Goal: Answer question/provide support: Share knowledge or assist other users

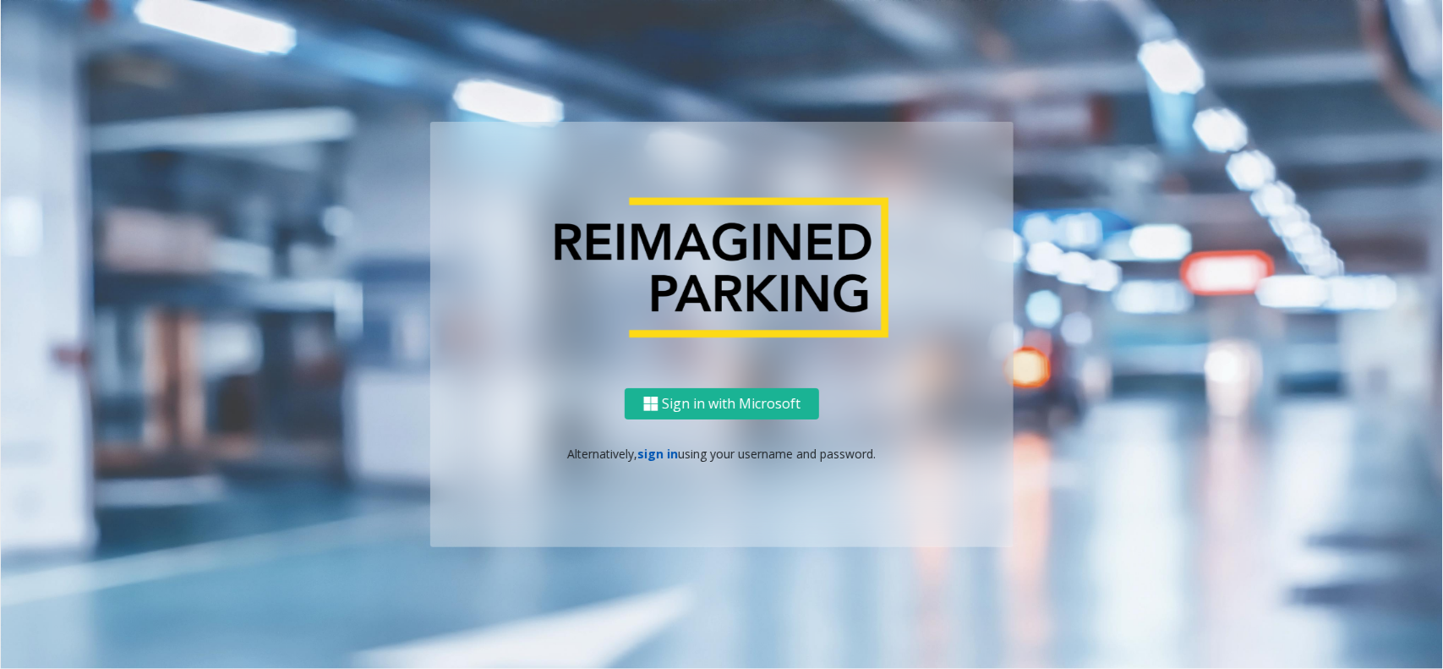
click at [655, 450] on link "sign in" at bounding box center [658, 453] width 41 height 16
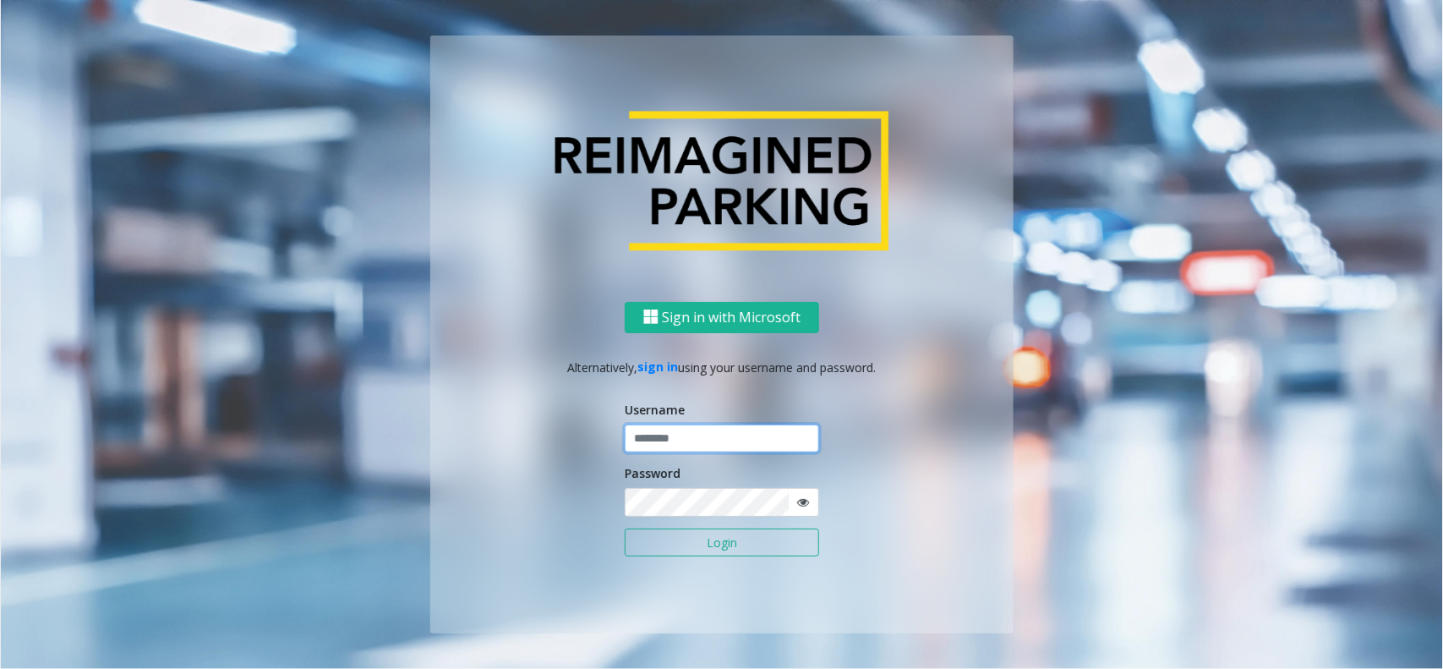
click at [653, 440] on input "text" at bounding box center [722, 438] width 194 height 29
paste input "*******"
type input "*******"
click at [797, 501] on icon at bounding box center [803, 502] width 12 height 12
click at [789, 533] on button "Login" at bounding box center [722, 542] width 194 height 29
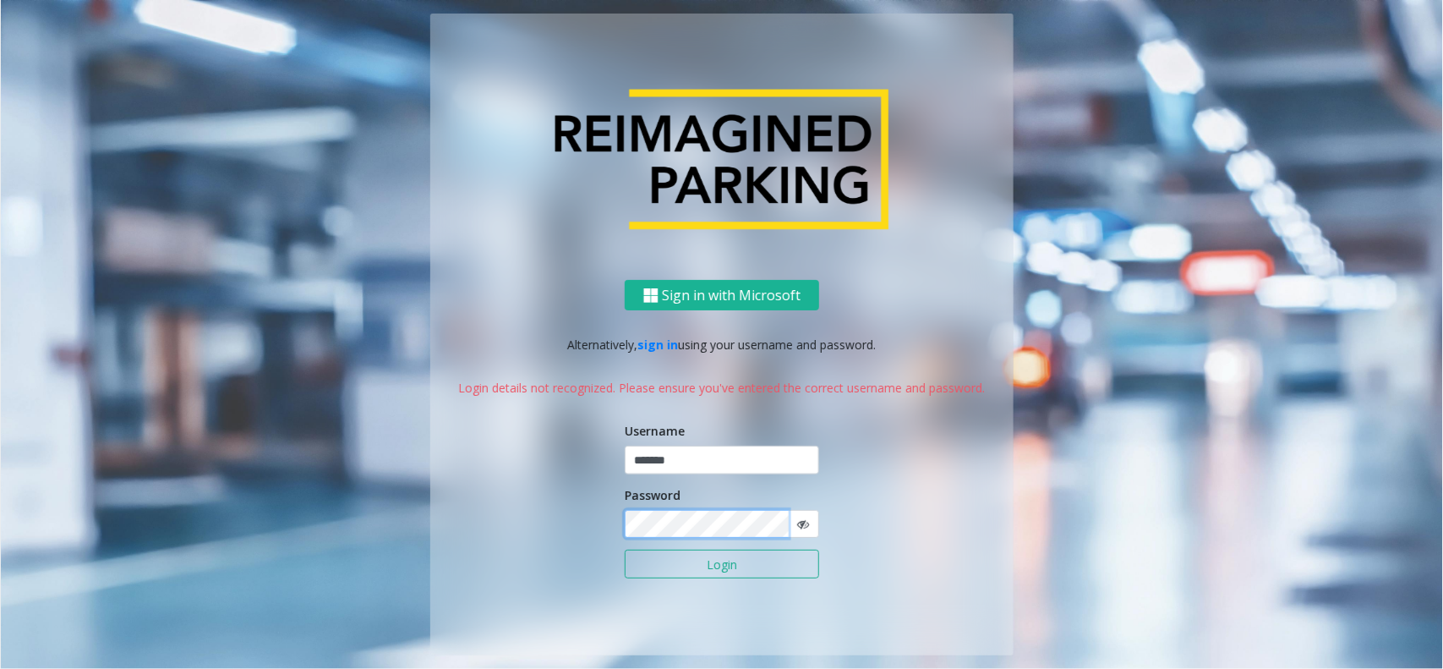
click at [565, 533] on div "Sign in with Microsoft Alternatively, sign in using your username and password.…" at bounding box center [721, 467] width 583 height 375
click at [685, 562] on button "Login" at bounding box center [722, 563] width 194 height 29
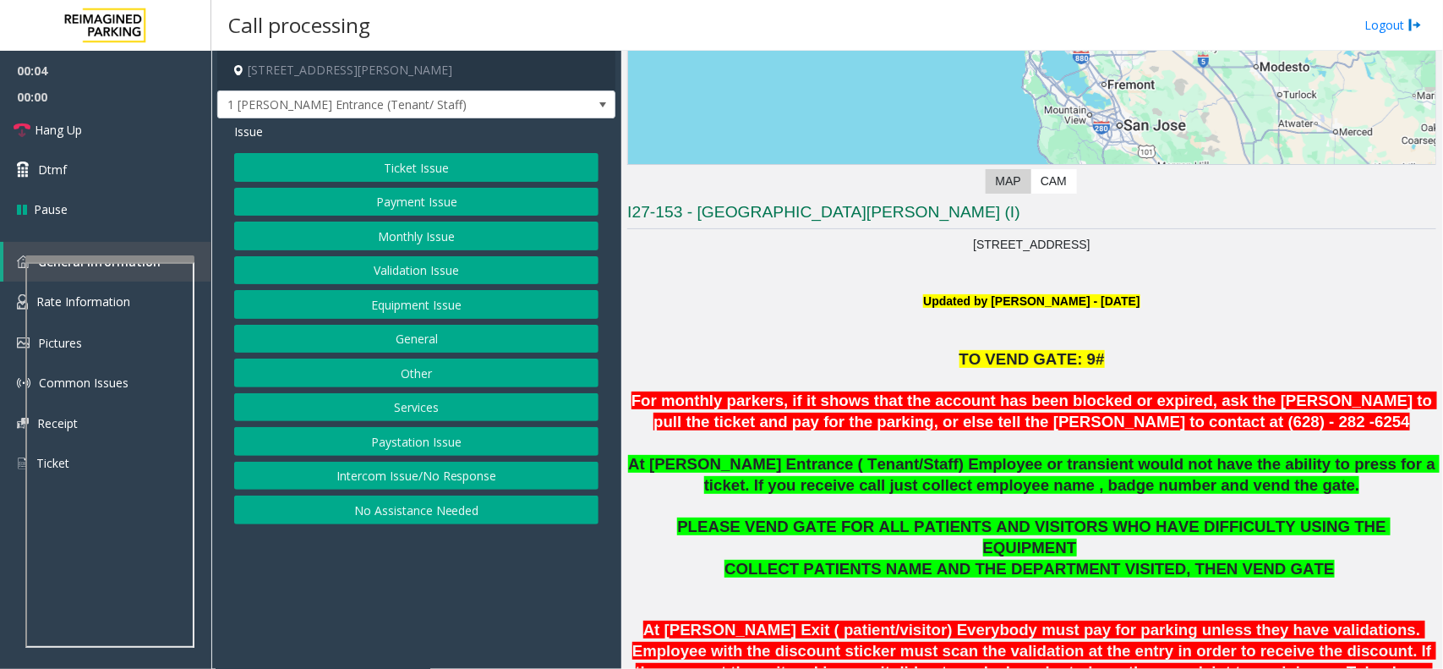
scroll to position [423, 0]
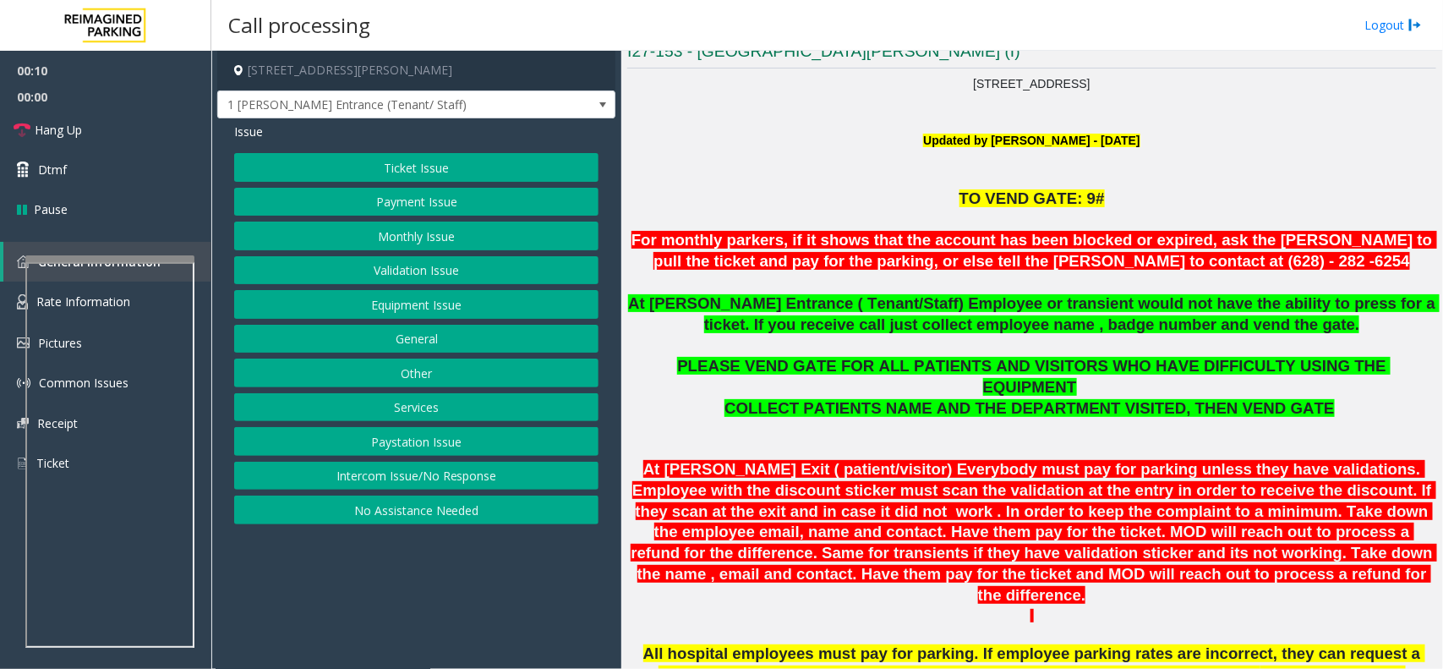
click at [419, 233] on button "Monthly Issue" at bounding box center [416, 235] width 364 height 29
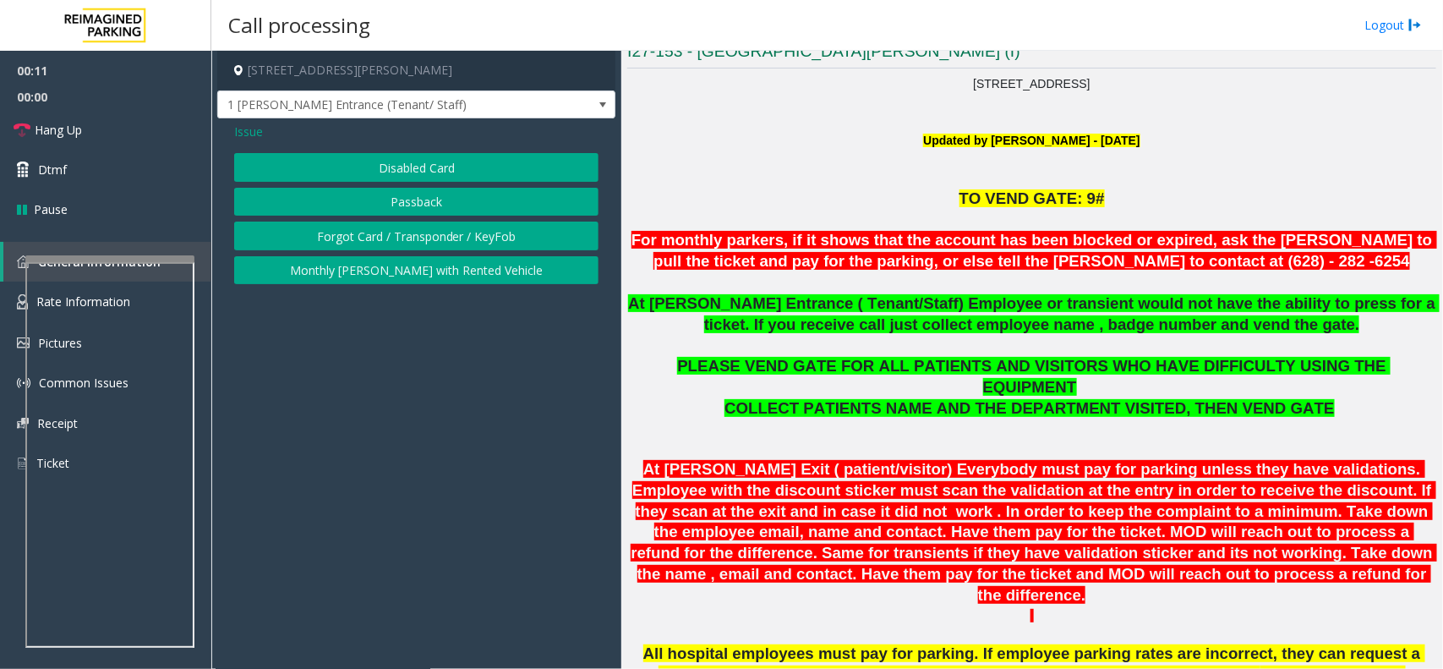
click at [420, 176] on button "Disabled Card" at bounding box center [416, 167] width 364 height 29
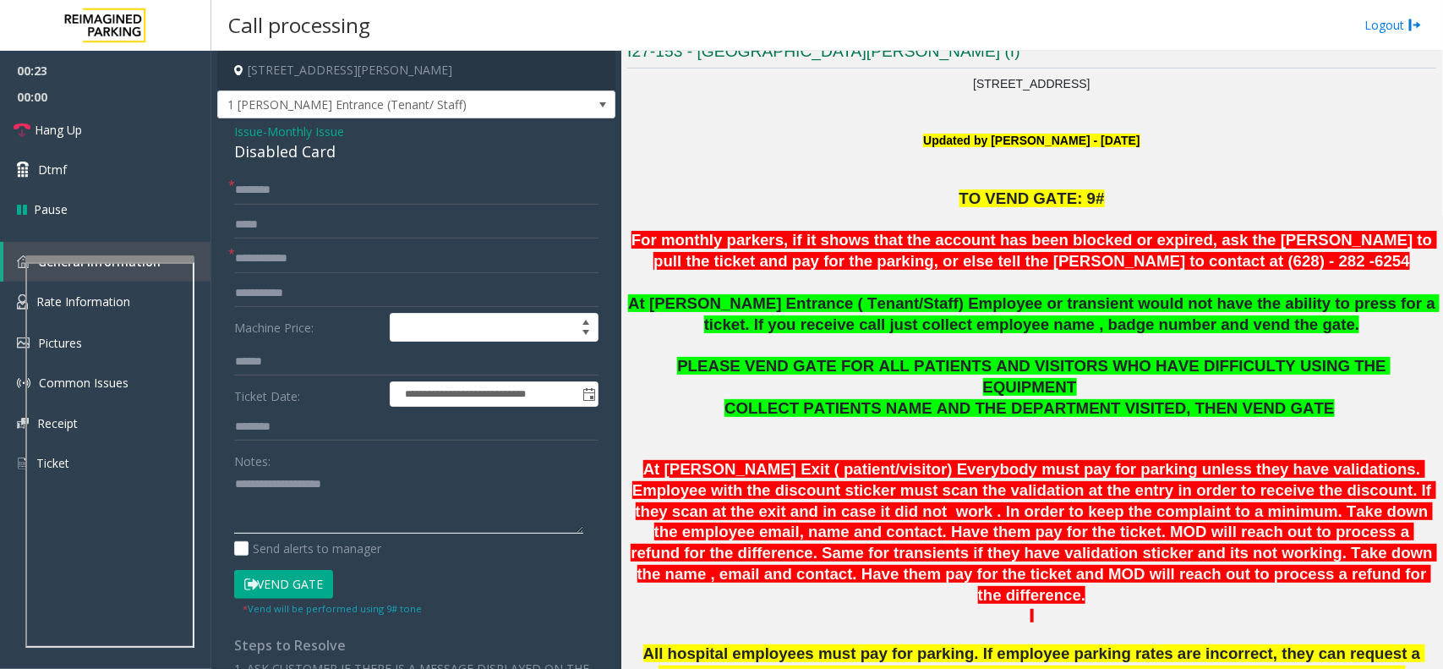
click at [398, 491] on textarea at bounding box center [408, 501] width 349 height 63
click at [301, 475] on textarea at bounding box center [408, 501] width 349 height 63
type textarea "******** *****"
click at [369, 267] on input "text" at bounding box center [416, 258] width 364 height 29
type input "*****"
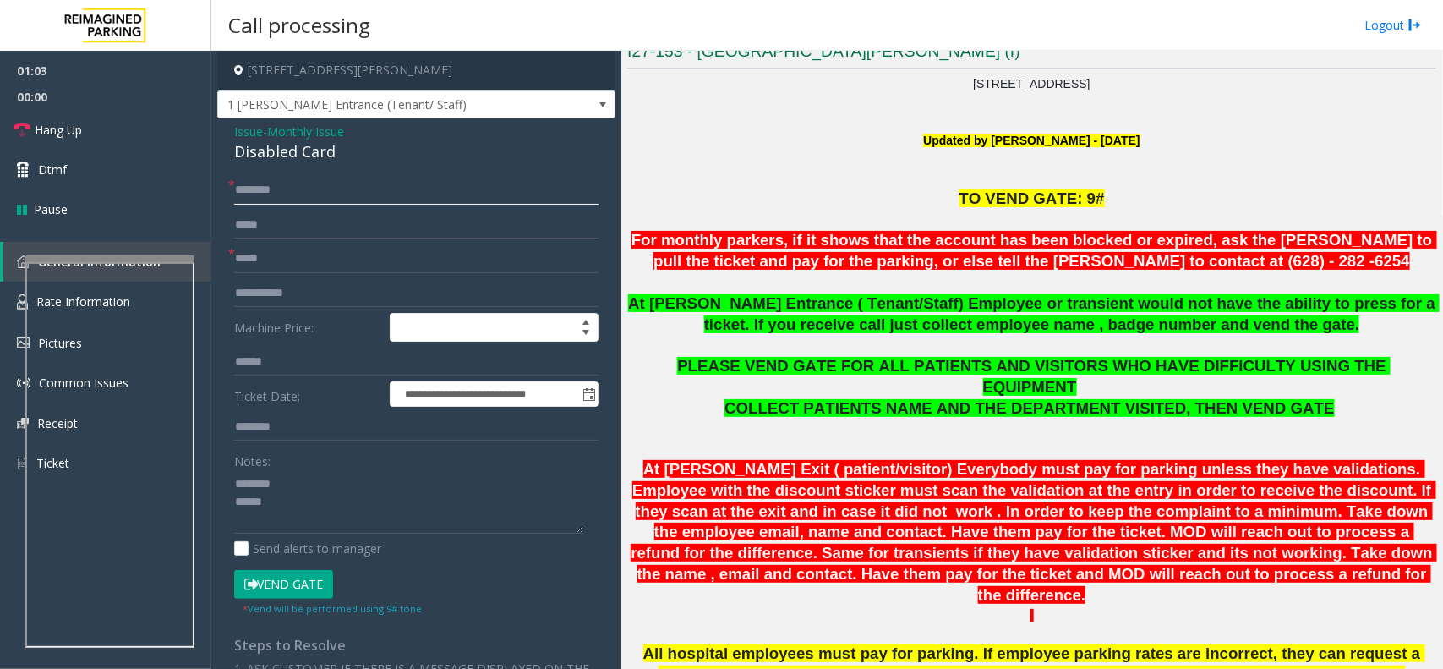
click at [318, 188] on input "text" at bounding box center [416, 190] width 364 height 29
click at [273, 189] on input "********" at bounding box center [416, 190] width 364 height 29
type input "*******"
click at [304, 593] on button "Vend Gate" at bounding box center [283, 584] width 99 height 29
click at [242, 154] on div "Disabled Card" at bounding box center [416, 151] width 364 height 23
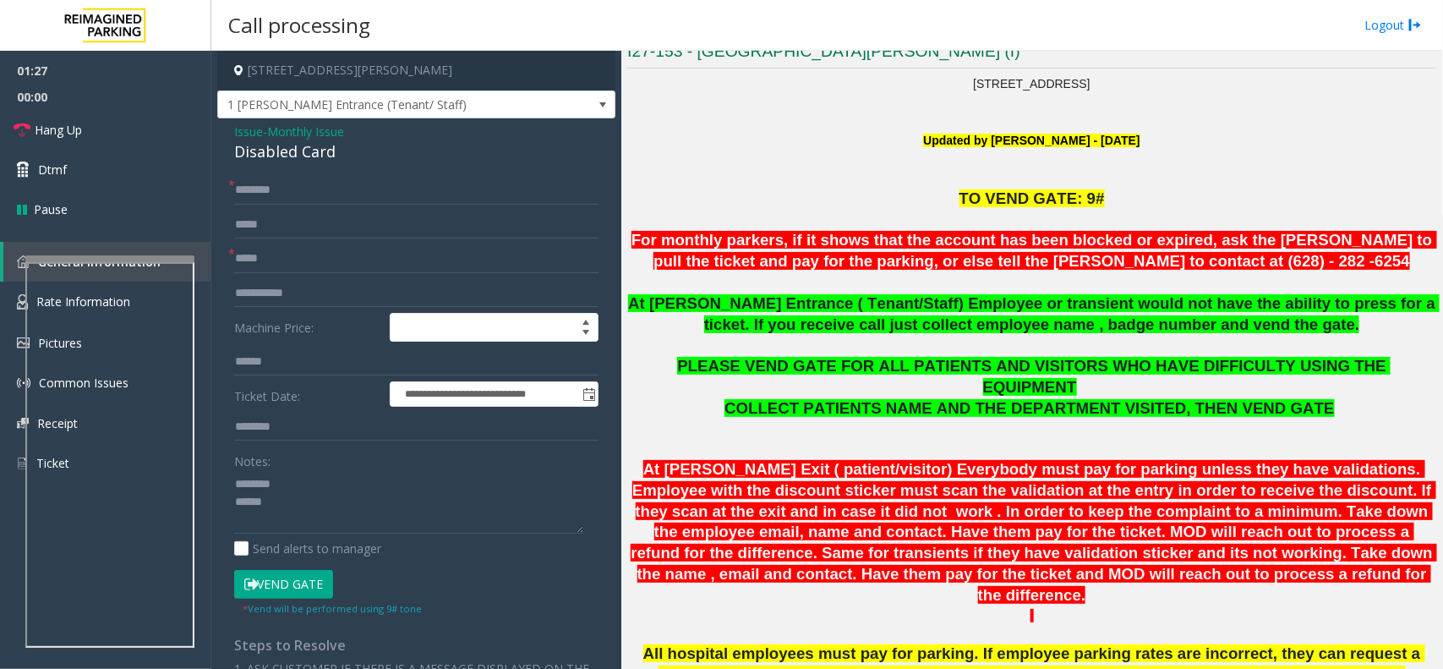
click at [241, 153] on div "Disabled Card" at bounding box center [416, 151] width 364 height 23
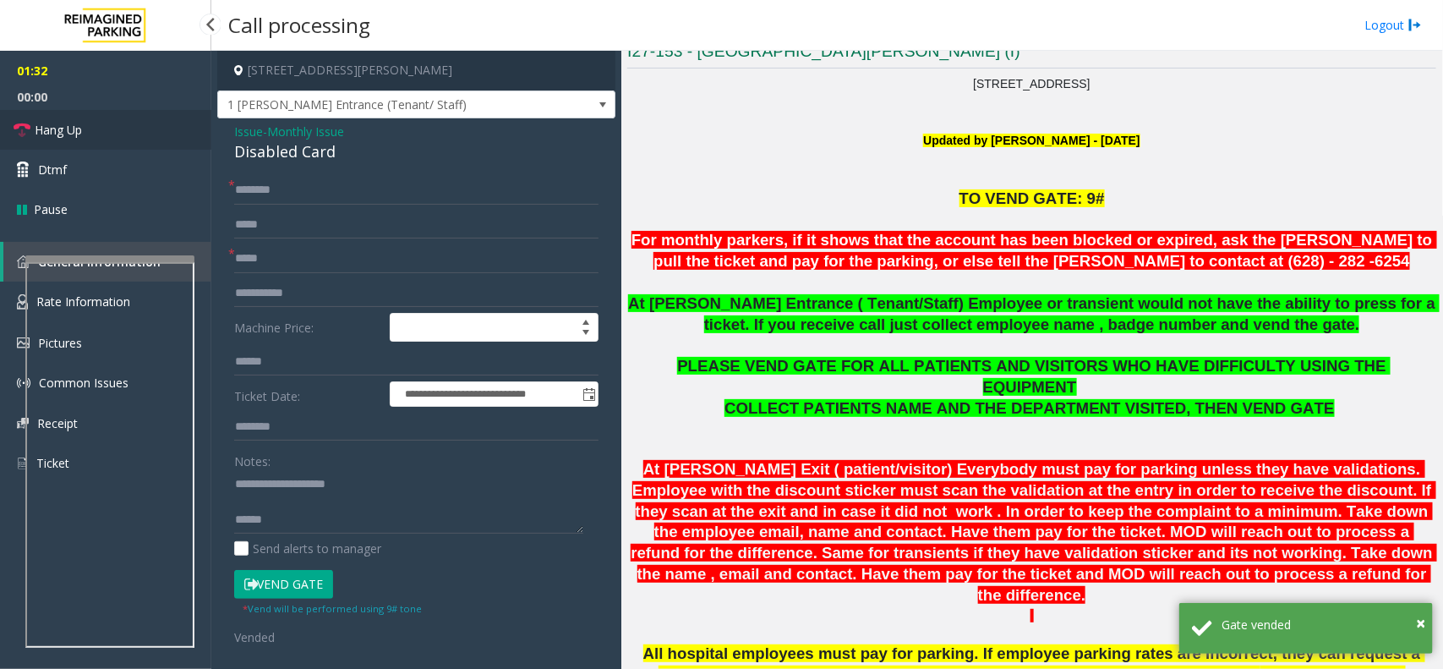
click at [183, 141] on link "Hang Up" at bounding box center [105, 130] width 211 height 40
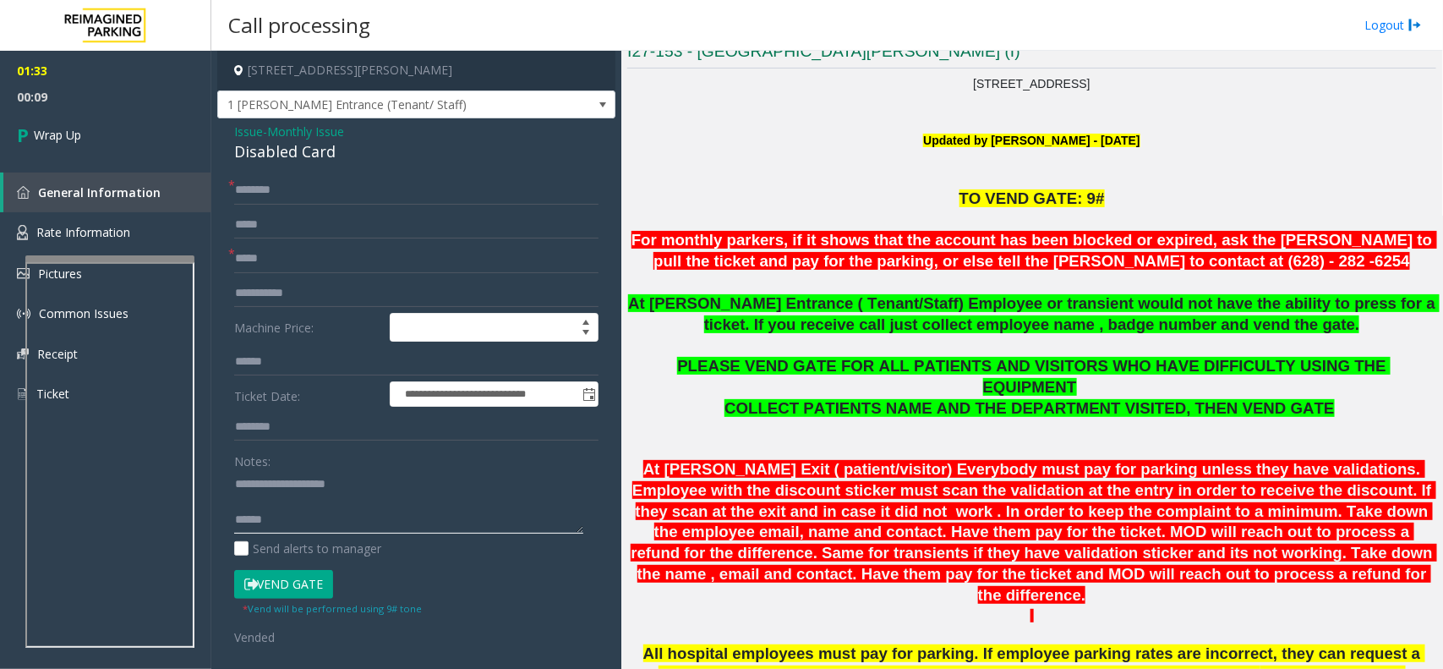
click at [527, 526] on textarea at bounding box center [408, 501] width 349 height 63
paste textarea "**********"
type textarea "**********"
click at [149, 138] on link "Wrap Up" at bounding box center [105, 135] width 211 height 50
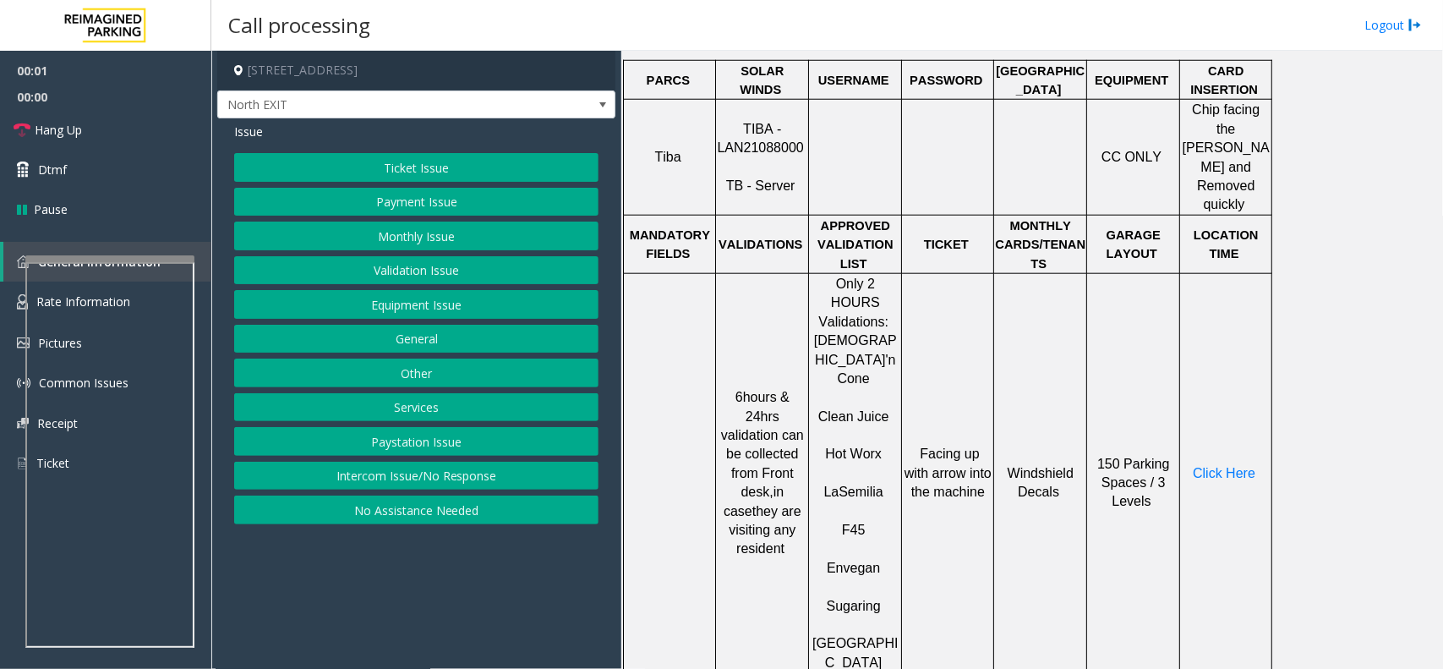
scroll to position [740, 0]
click at [757, 128] on span "TIBA - LAN21088000" at bounding box center [760, 135] width 86 height 33
copy p "LAN21088000"
click at [479, 262] on button "Validation Issue" at bounding box center [416, 270] width 364 height 29
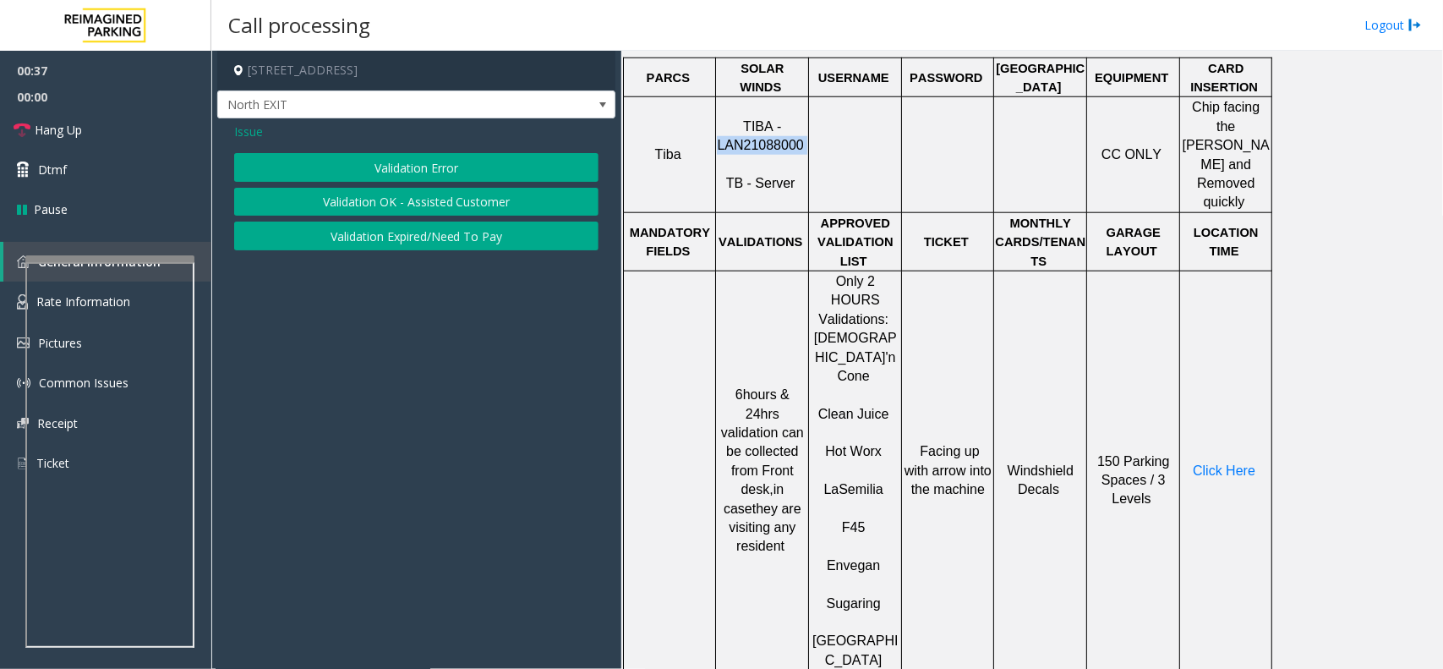
click at [479, 154] on button "Validation Error" at bounding box center [416, 167] width 364 height 29
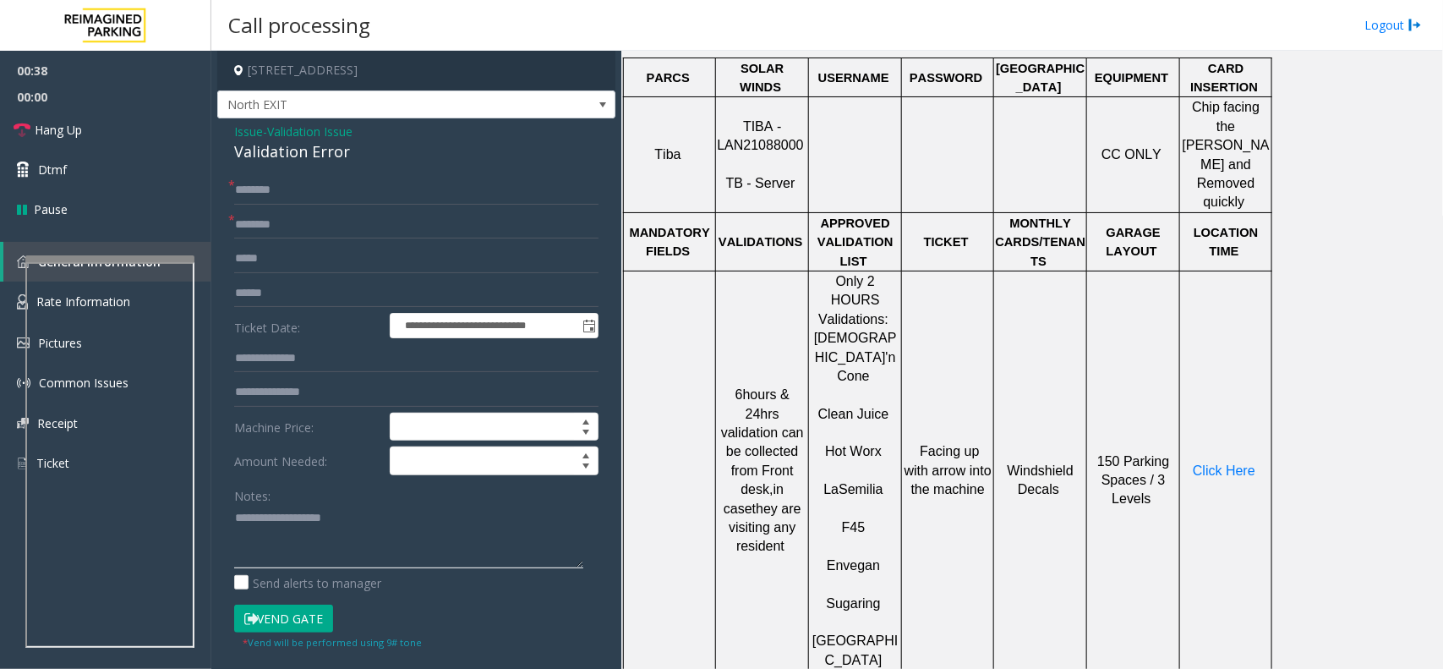
click at [265, 510] on textarea at bounding box center [408, 536] width 349 height 63
click at [330, 157] on div "Validation Error" at bounding box center [416, 151] width 364 height 23
type textarea "**********"
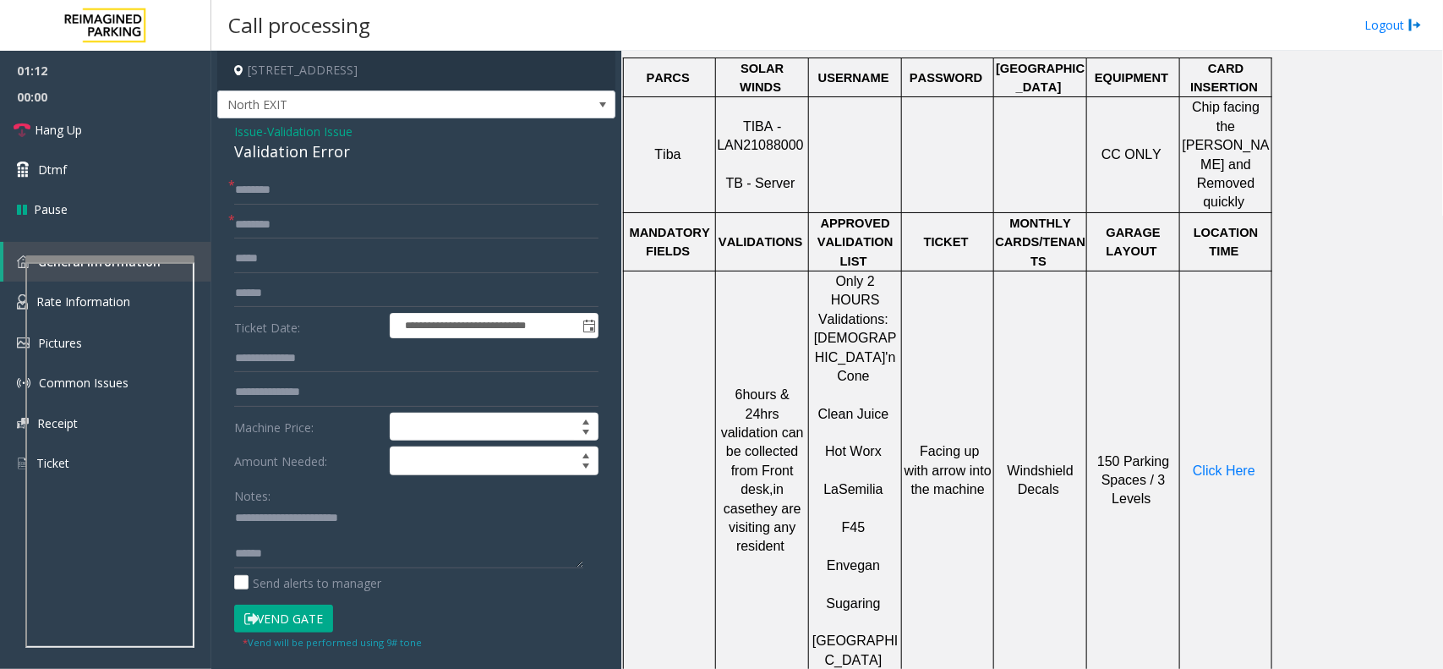
click at [871, 482] on span "Semilia" at bounding box center [861, 489] width 44 height 14
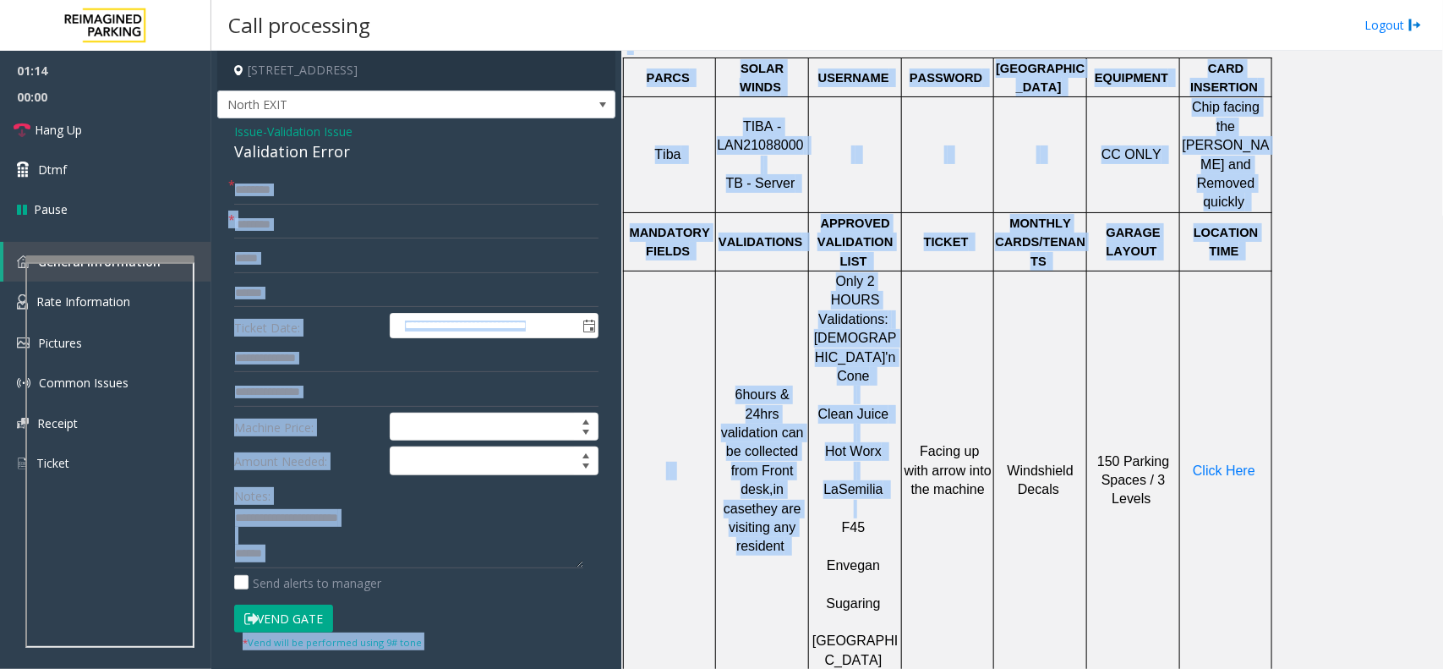
drag, startPoint x: 867, startPoint y: 406, endPoint x: 369, endPoint y: 199, distance: 538.9
click at [369, 199] on div "**********" at bounding box center [826, 360] width 1231 height 618
click at [876, 482] on span "Semilia" at bounding box center [861, 489] width 44 height 14
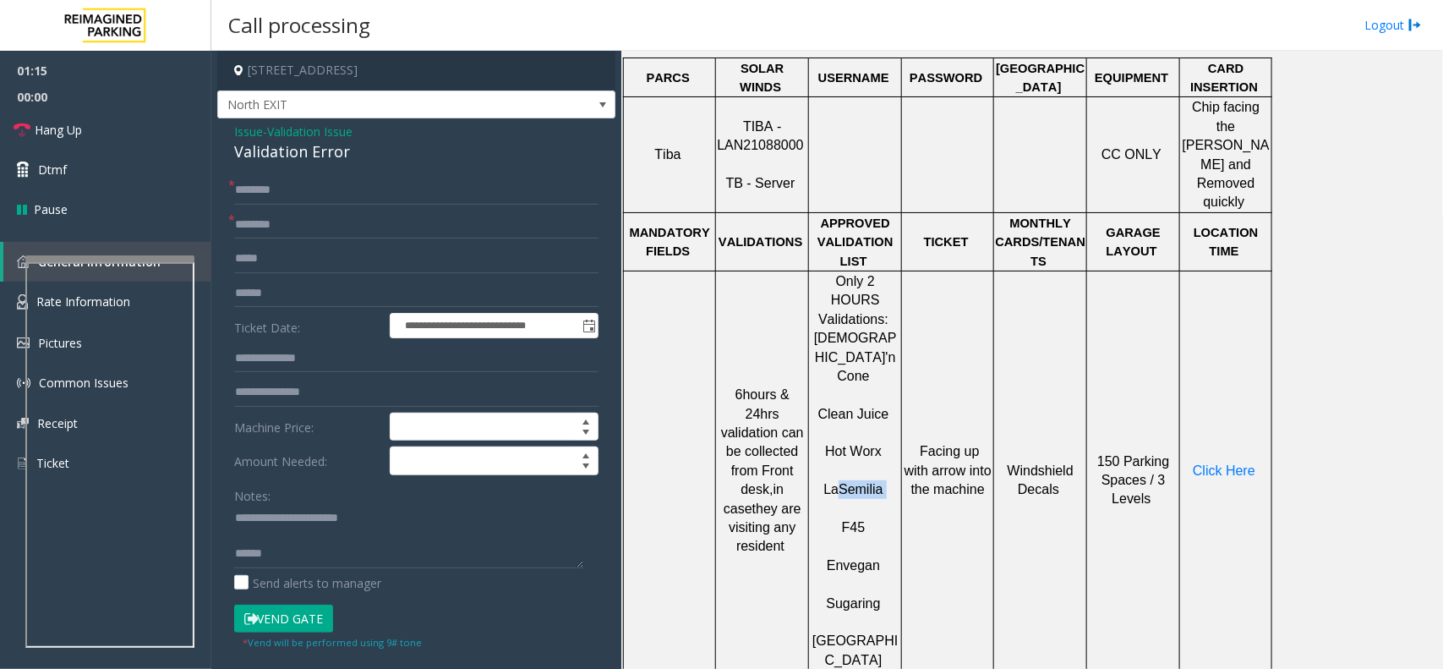
click at [876, 482] on span "Semilia" at bounding box center [861, 489] width 44 height 14
type input "**********"
click at [306, 193] on input "text" at bounding box center [416, 190] width 364 height 29
type input "*"
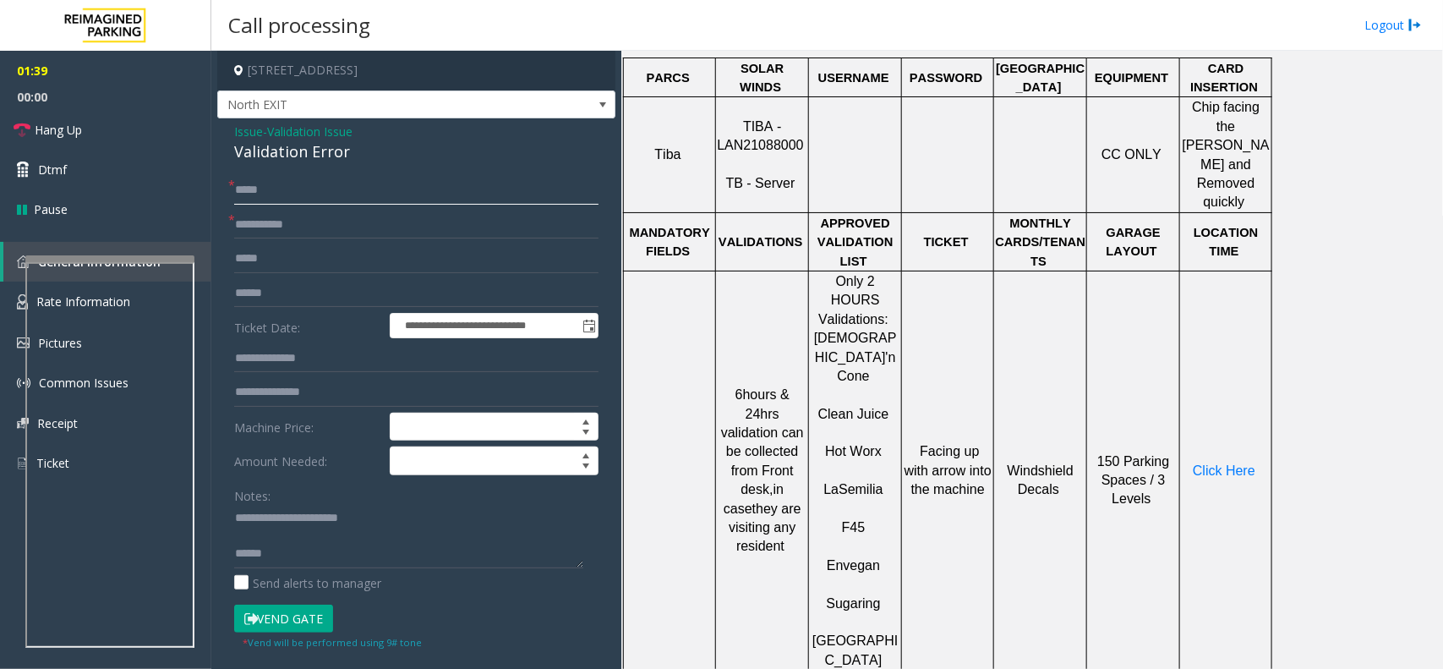
type input "****"
click at [319, 301] on input "text" at bounding box center [416, 293] width 364 height 29
click at [466, 303] on input "text" at bounding box center [416, 293] width 364 height 29
type input "*"
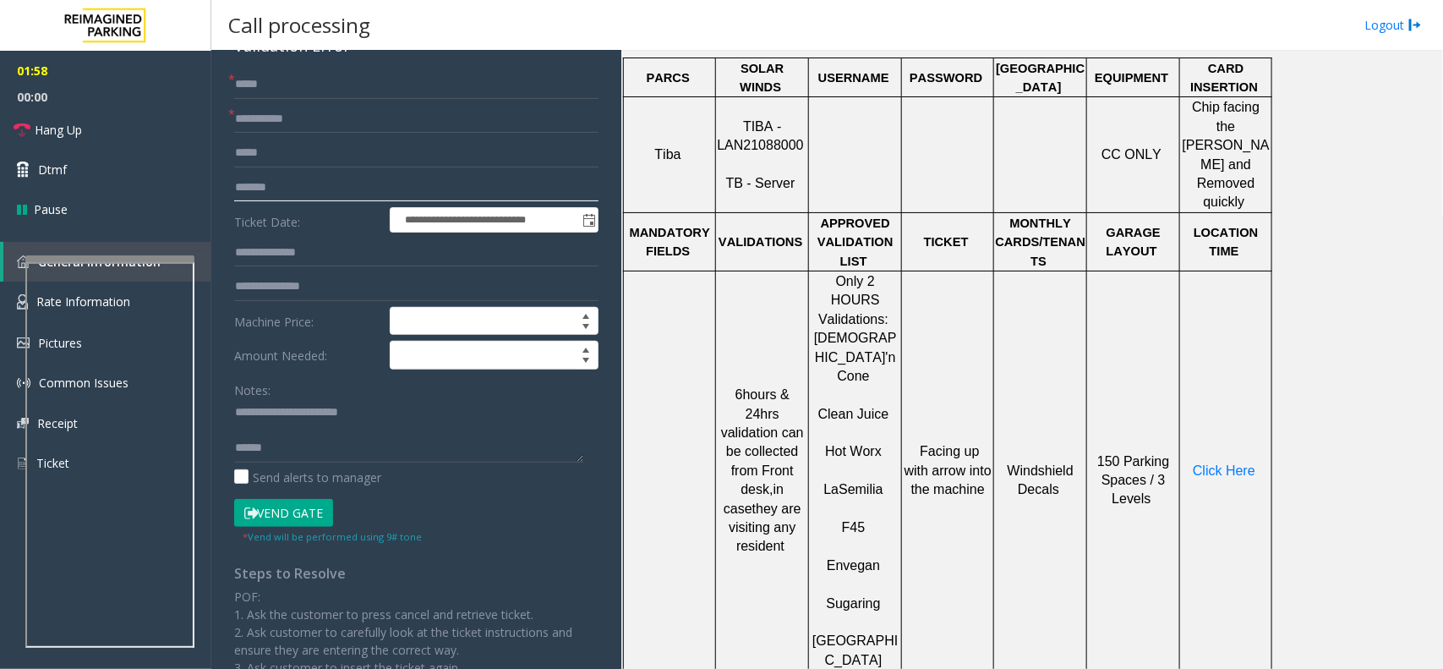
type input "*******"
click at [293, 255] on input "text" at bounding box center [416, 252] width 364 height 29
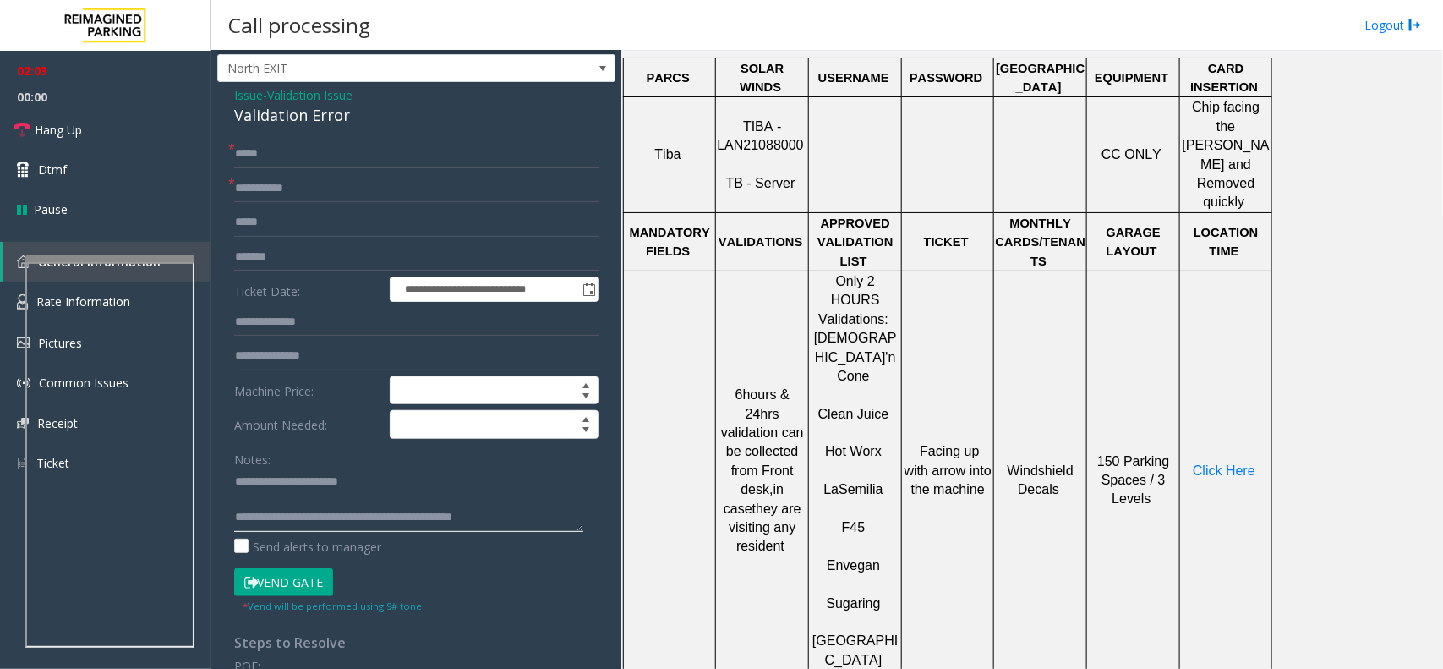
scroll to position [0, 0]
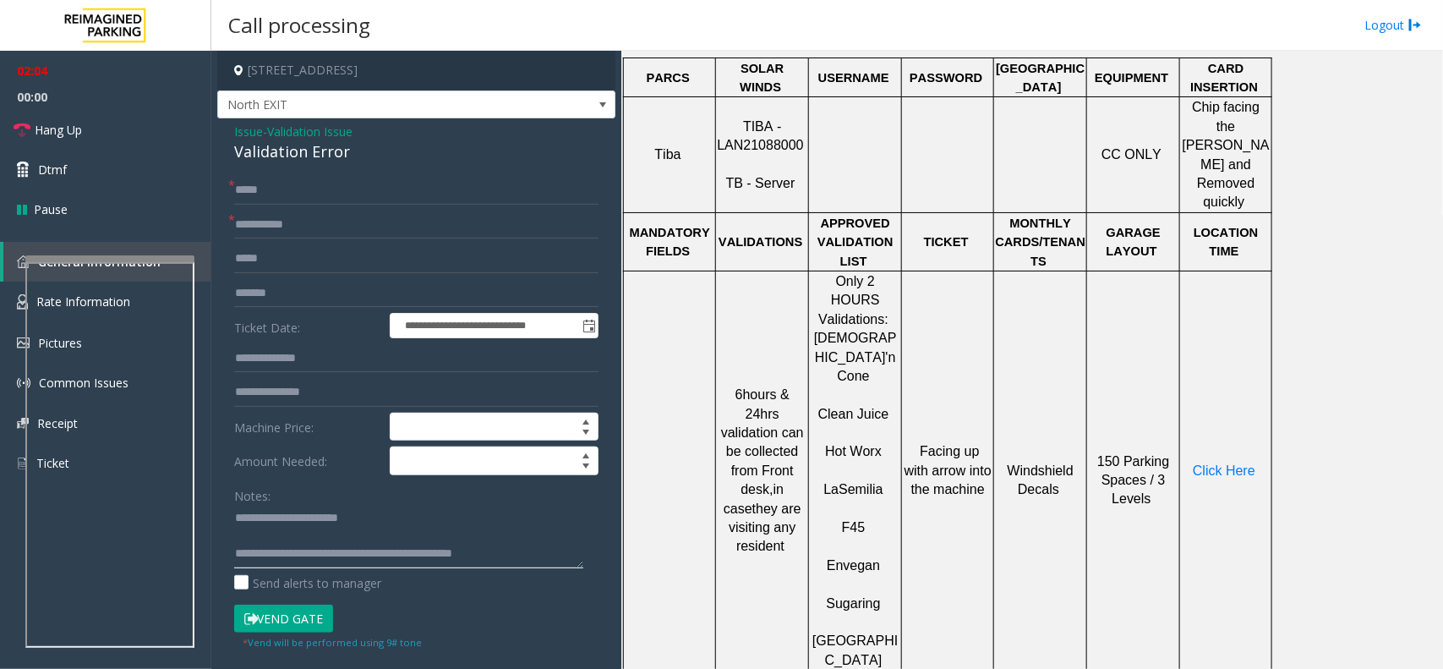
type textarea "**********"
click at [286, 365] on input "text" at bounding box center [416, 358] width 364 height 29
click at [320, 372] on input "text" at bounding box center [416, 358] width 364 height 29
type input "******"
click at [1243, 463] on span "Click Here" at bounding box center [1224, 470] width 63 height 14
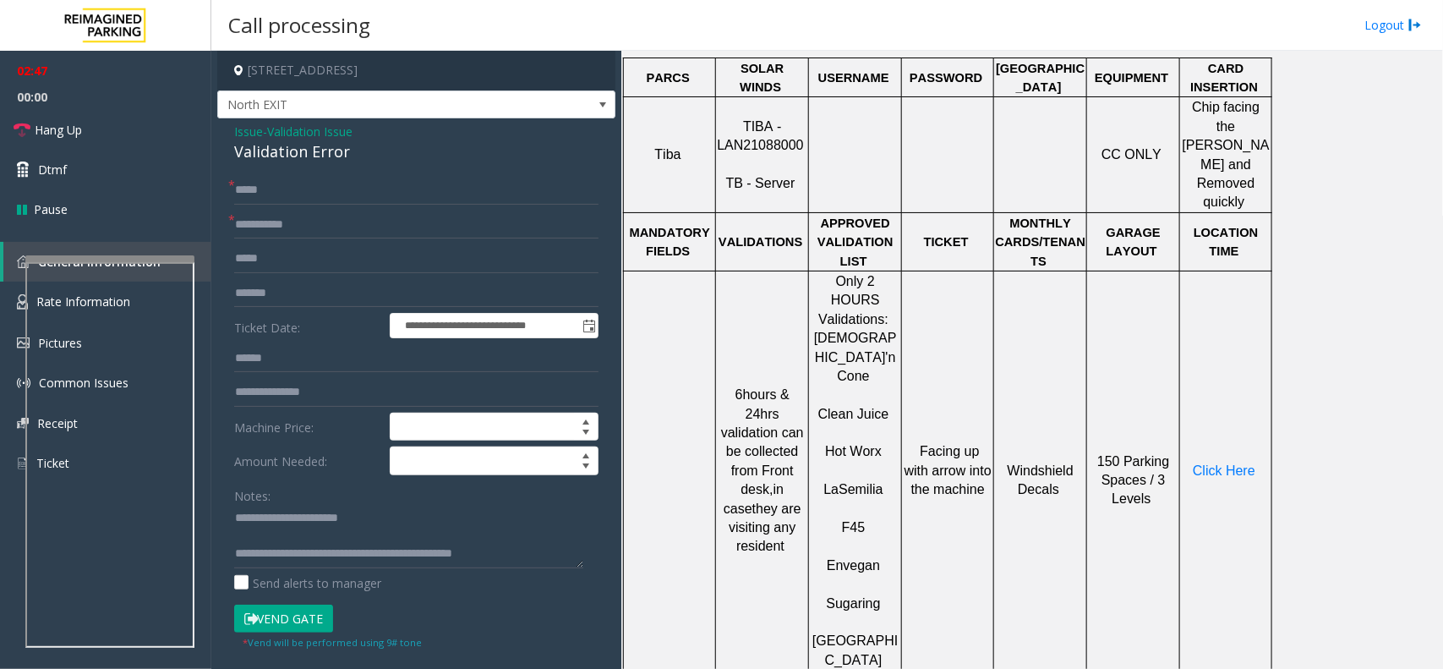
click at [320, 623] on button "Vend Gate" at bounding box center [283, 618] width 99 height 29
click at [78, 144] on link "Hang Up" at bounding box center [105, 130] width 211 height 40
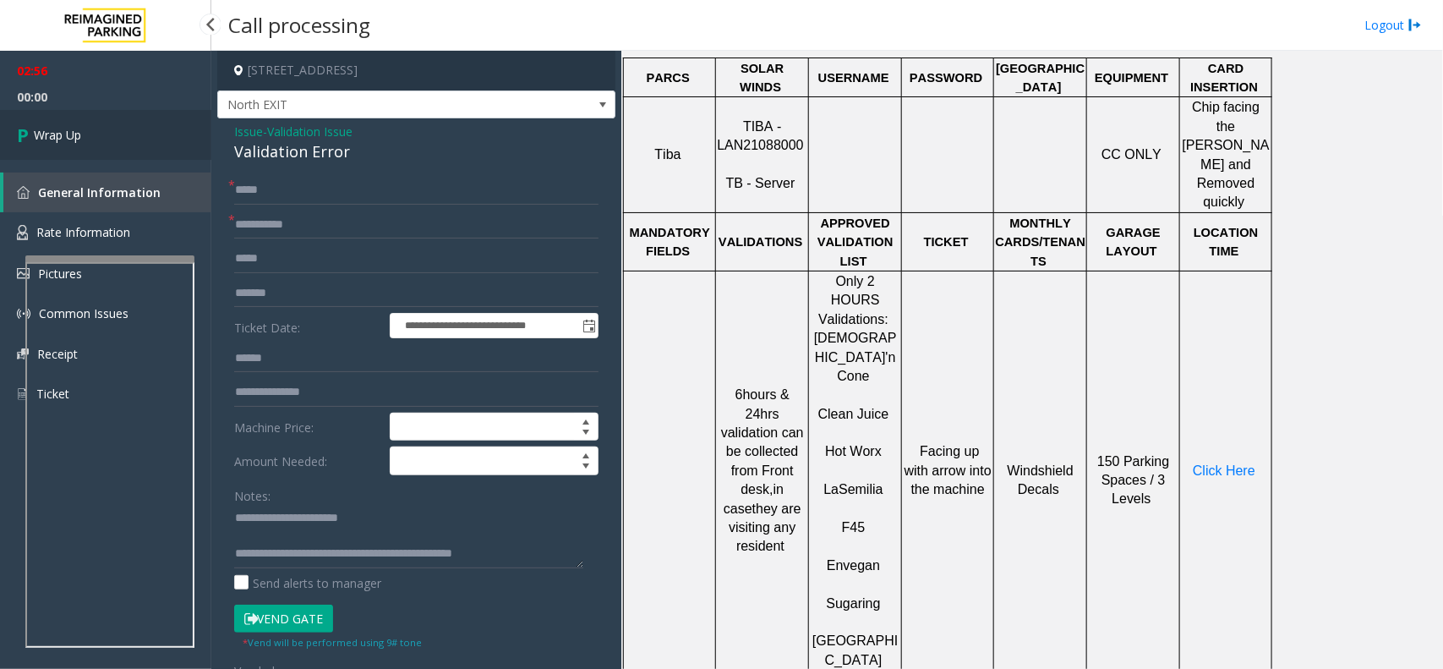
click at [78, 144] on link "Wrap Up" at bounding box center [105, 135] width 211 height 50
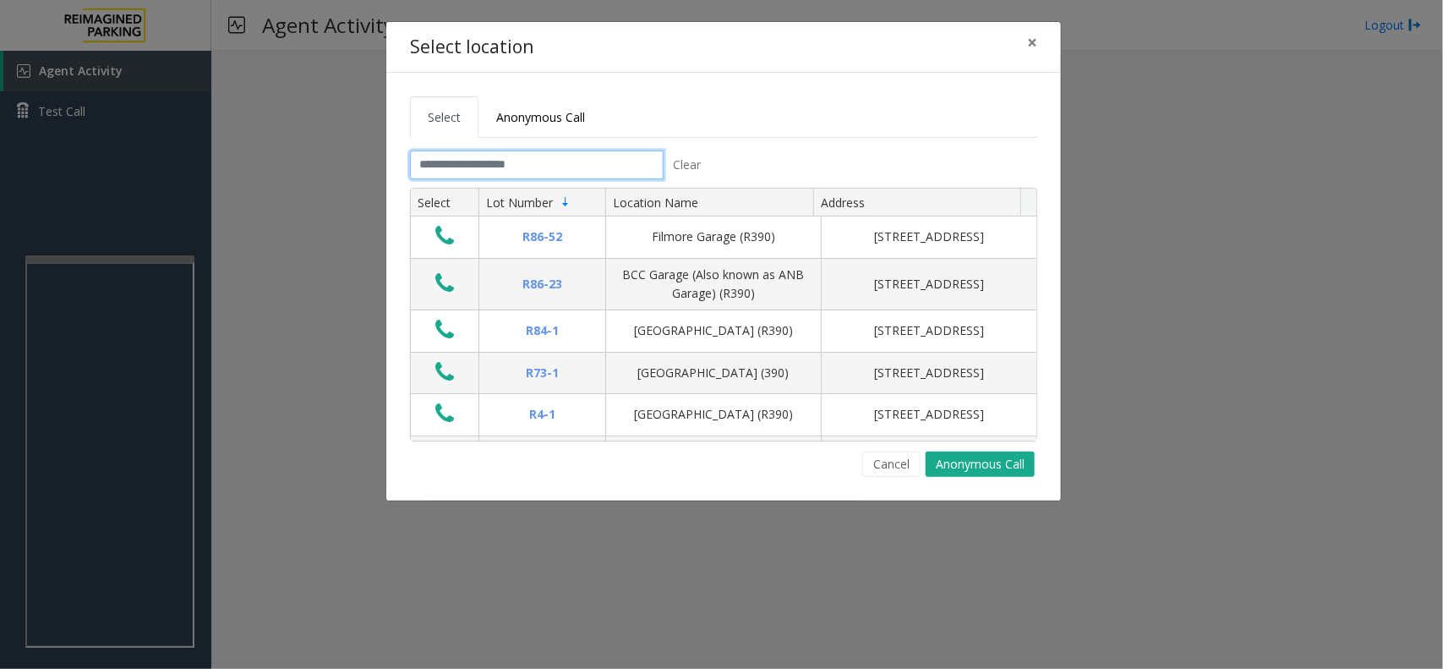
click at [415, 159] on input "text" at bounding box center [537, 164] width 254 height 29
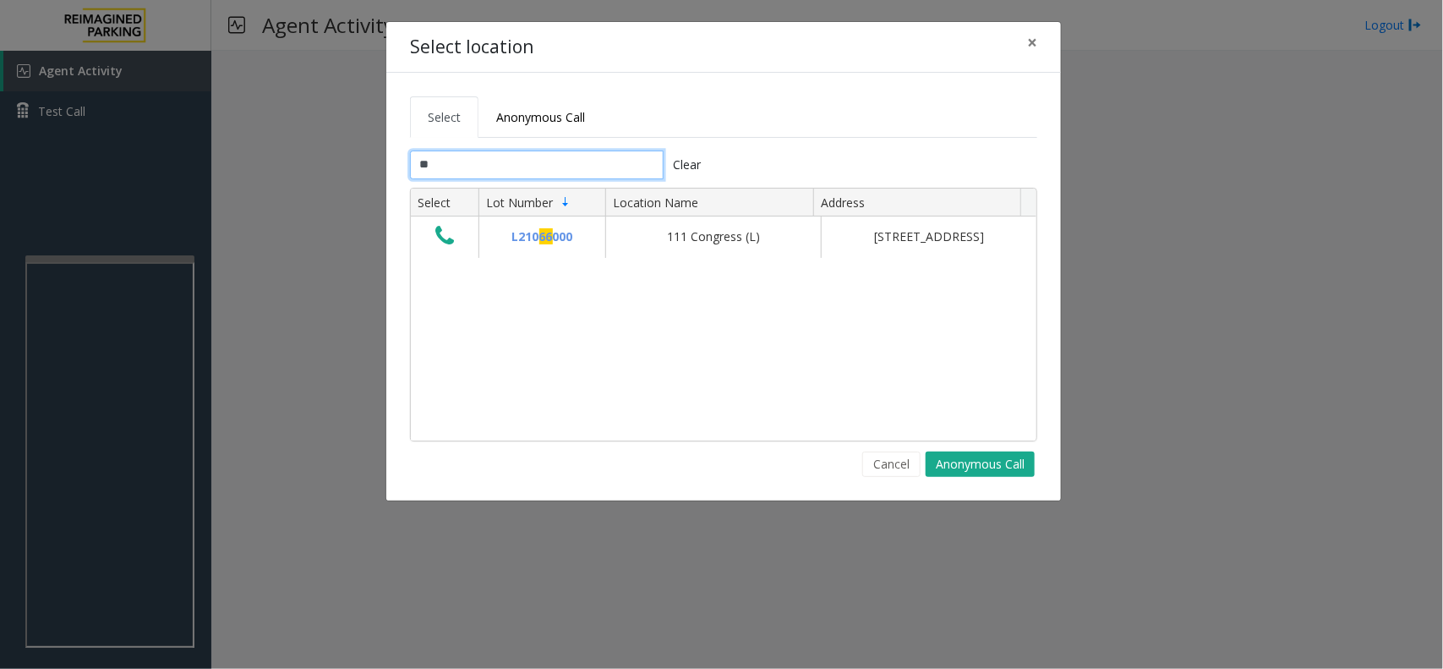
type input "*"
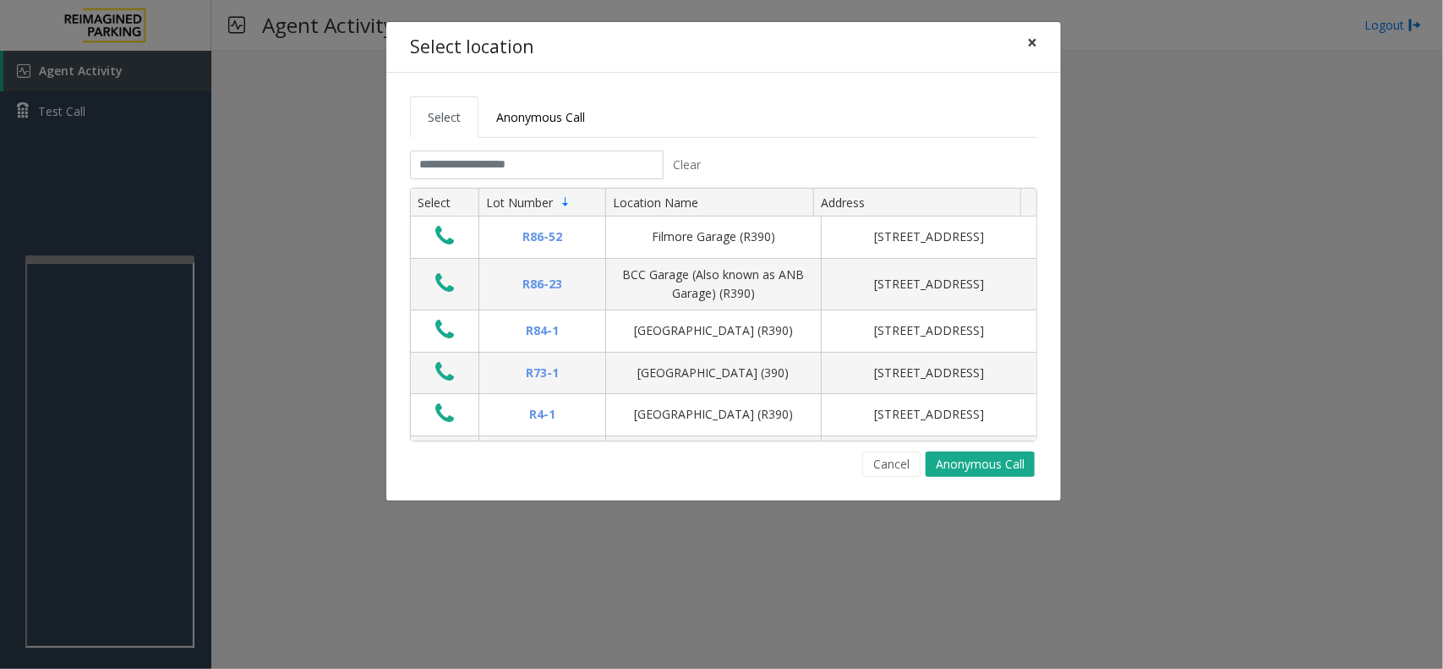
drag, startPoint x: 1037, startPoint y: 45, endPoint x: 968, endPoint y: 101, distance: 89.5
click at [1037, 45] on button "×" at bounding box center [1032, 42] width 34 height 41
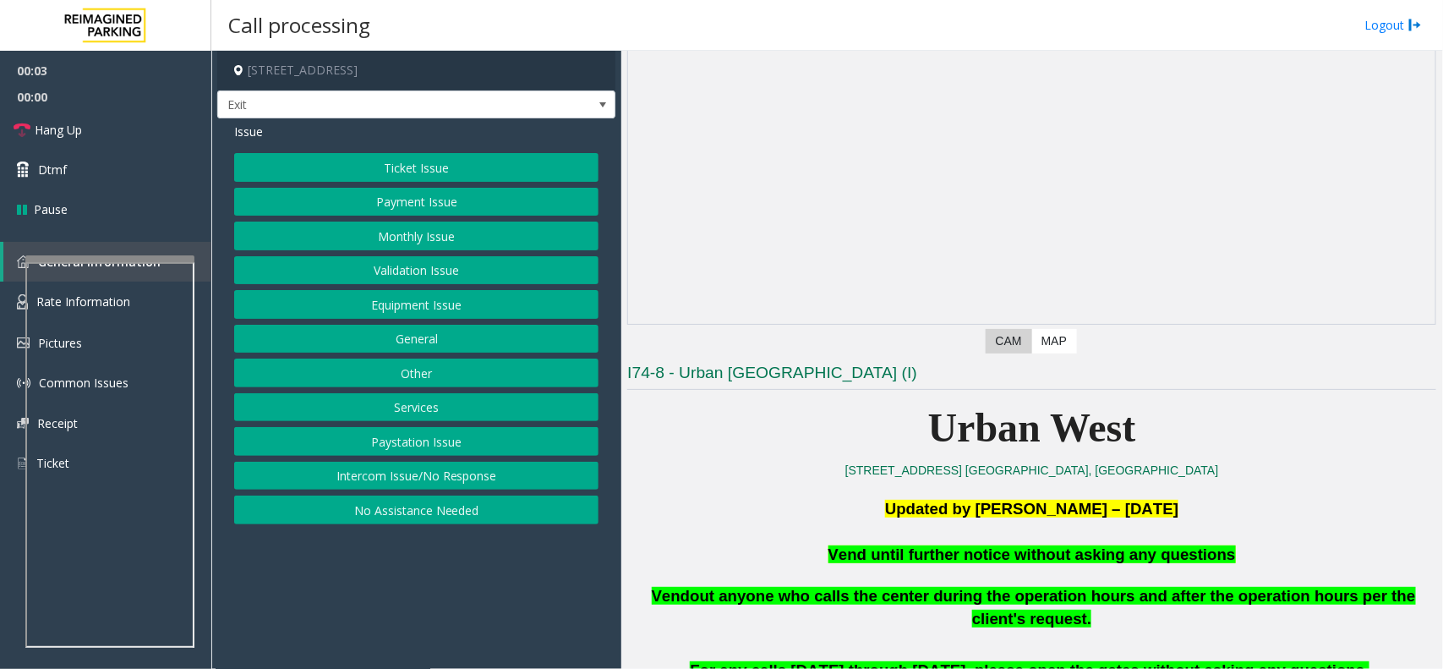
scroll to position [317, 0]
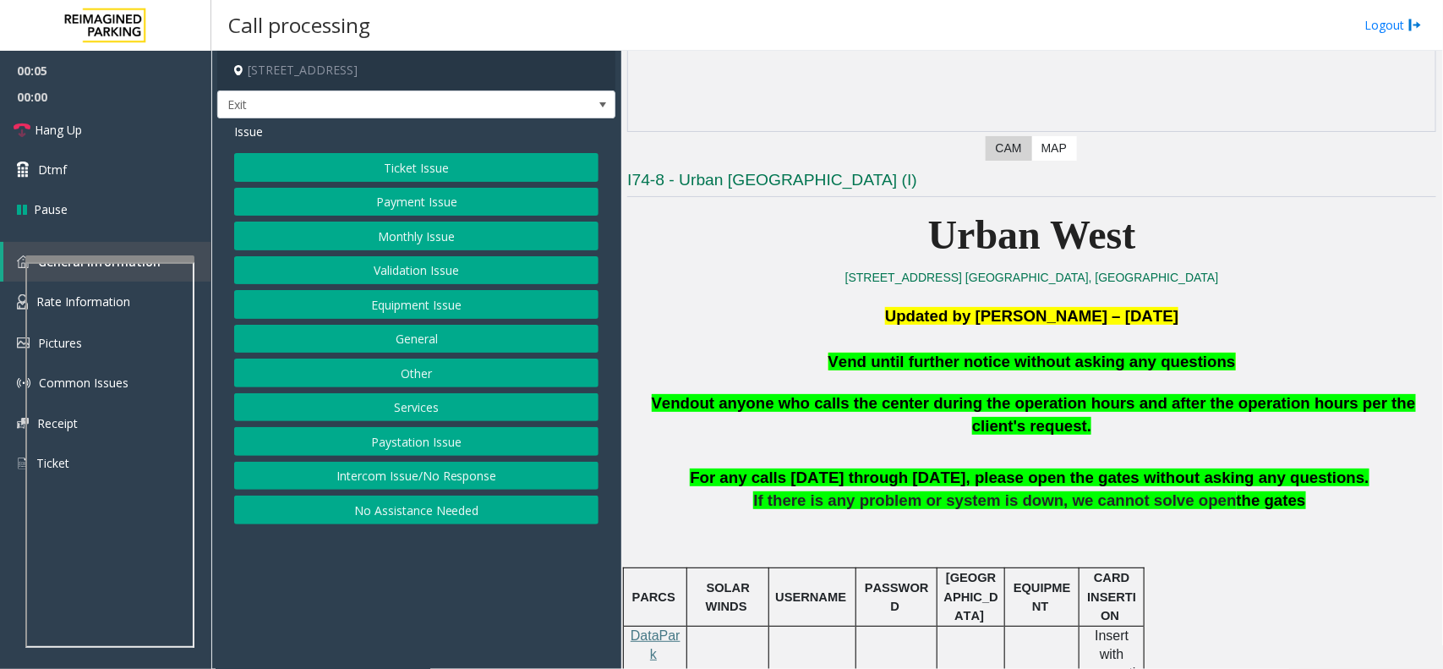
click at [408, 317] on button "Equipment Issue" at bounding box center [416, 304] width 364 height 29
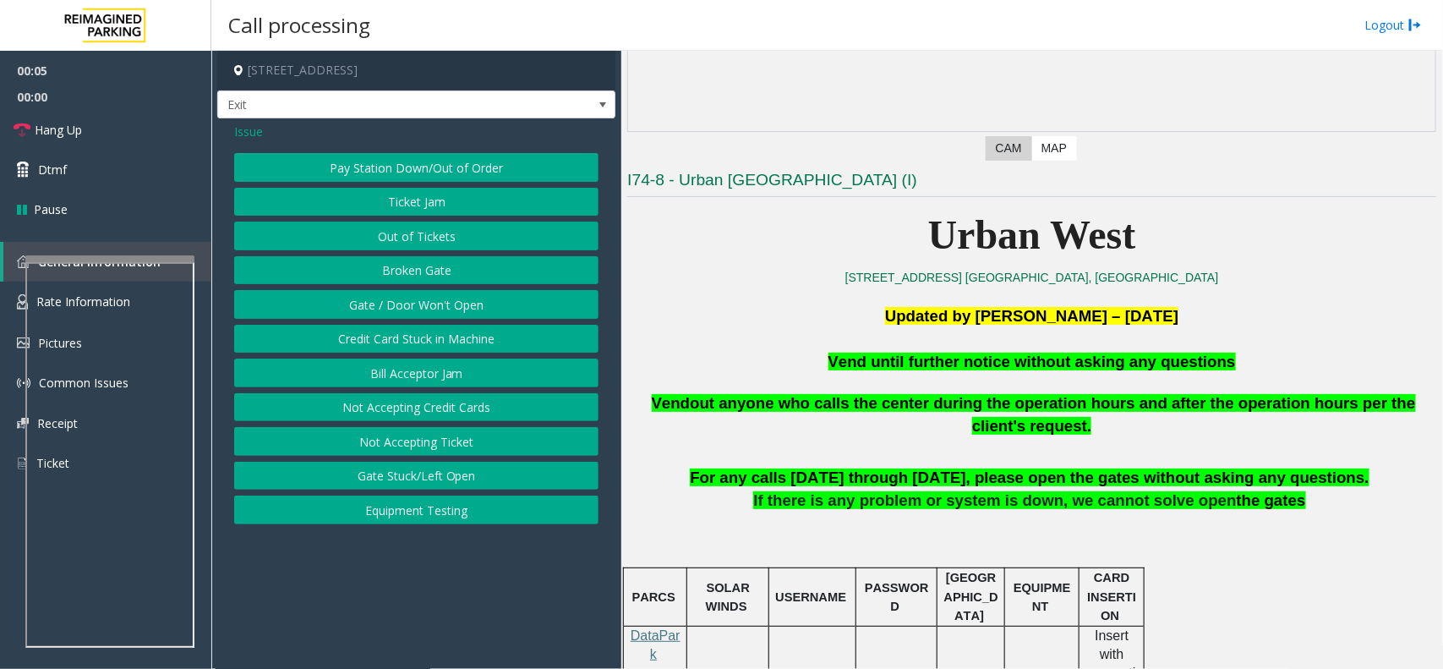
click at [417, 307] on button "Gate / Door Won't Open" at bounding box center [416, 304] width 364 height 29
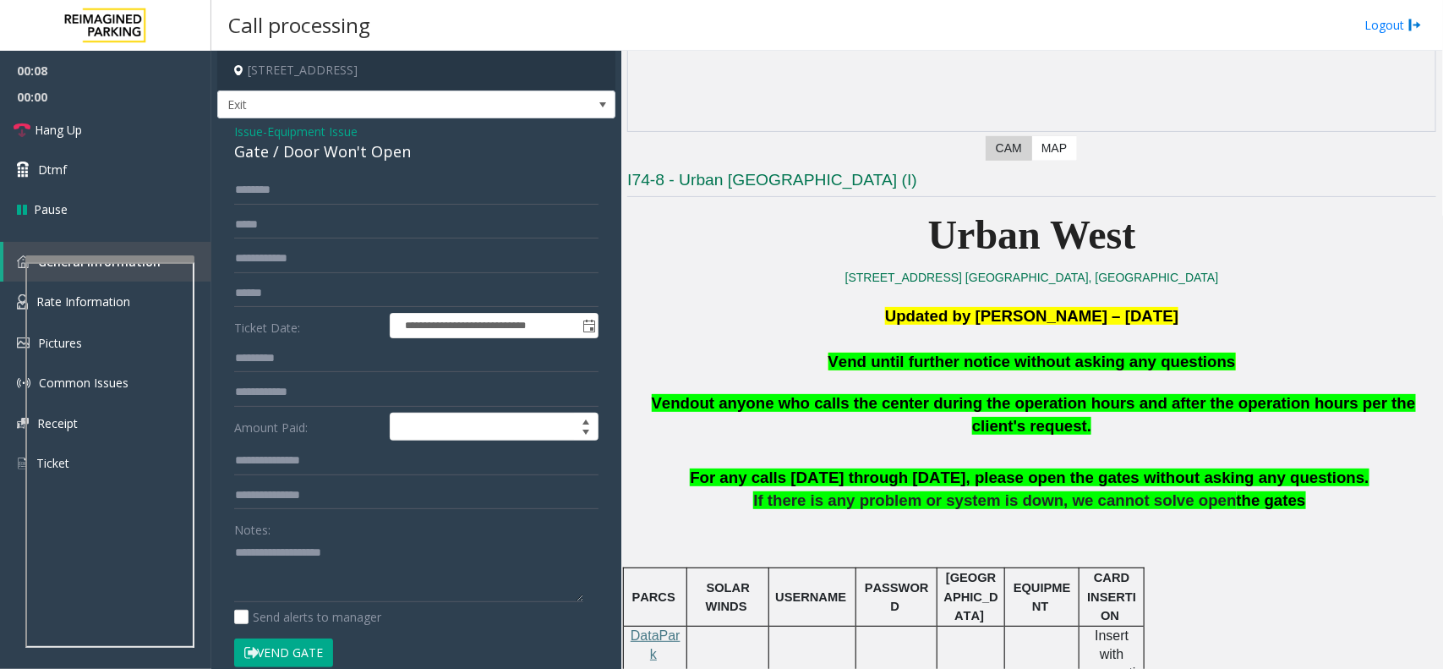
click at [264, 642] on button "Vend Gate" at bounding box center [283, 652] width 99 height 29
click at [344, 135] on span "Equipment Issue" at bounding box center [312, 132] width 90 height 18
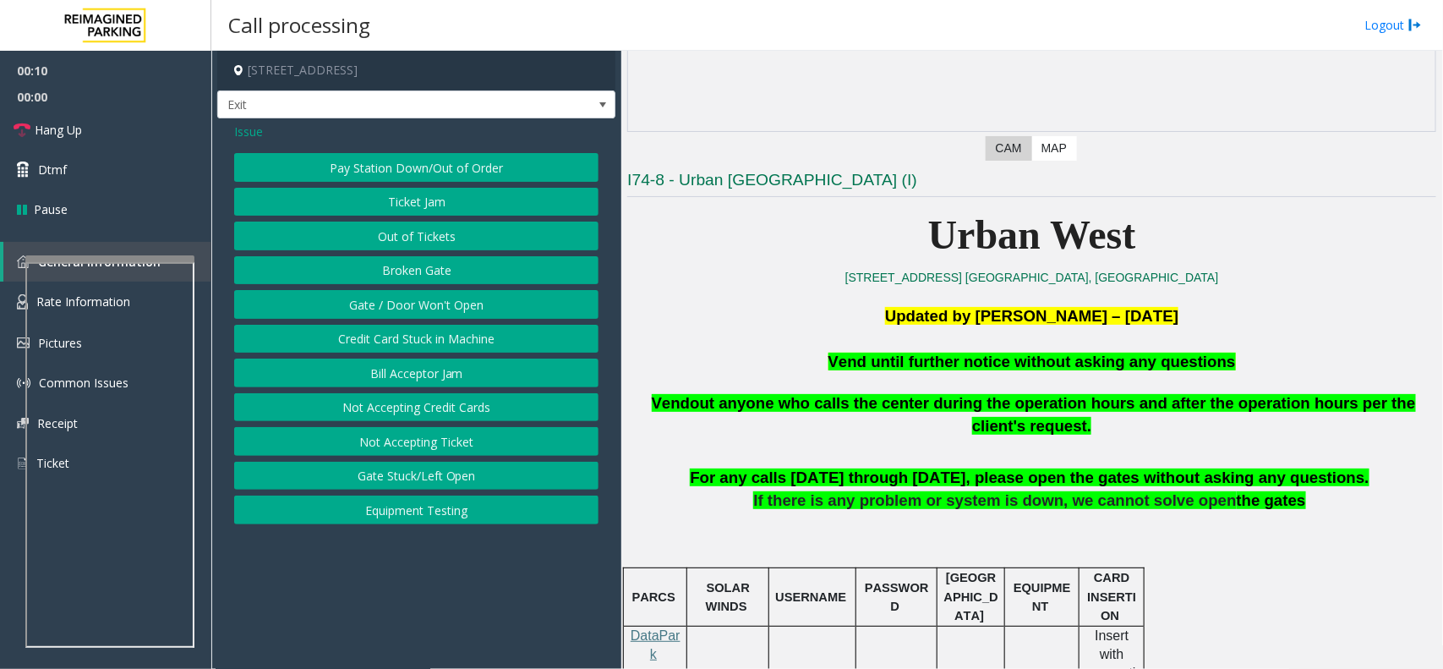
click at [247, 131] on span "Issue" at bounding box center [248, 132] width 29 height 18
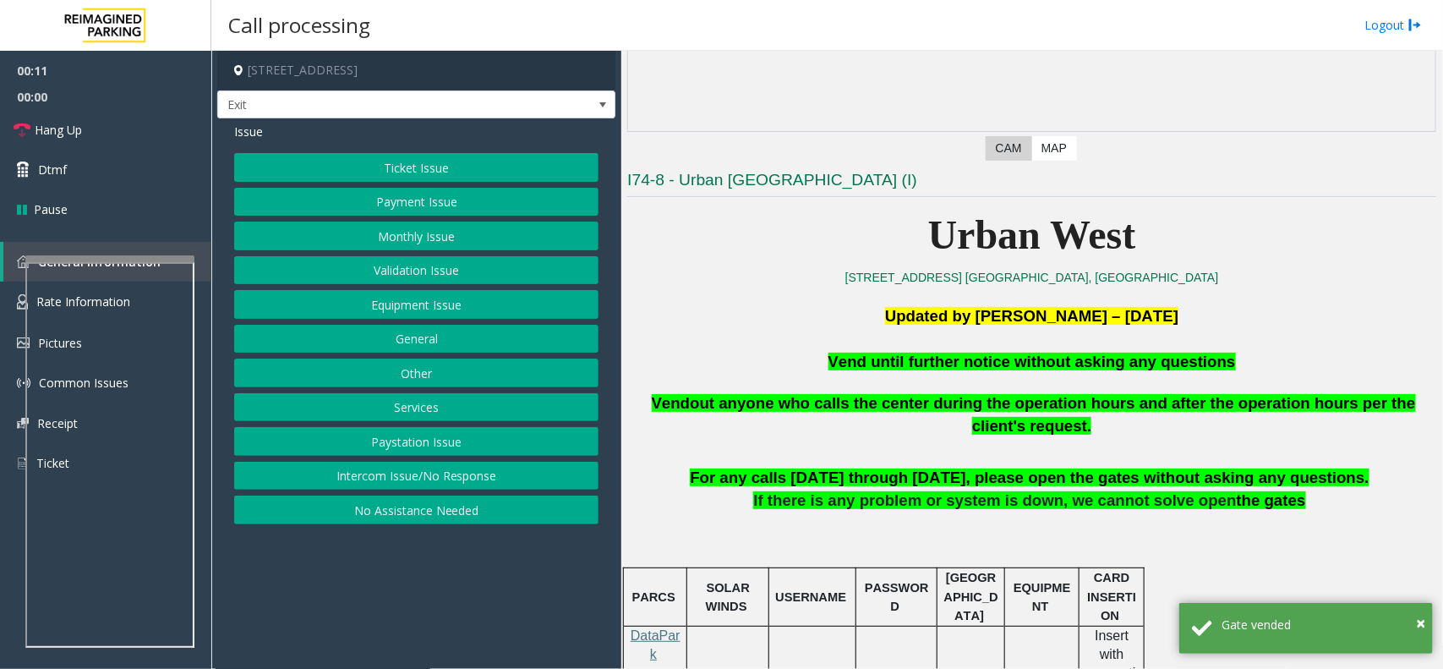
click at [383, 231] on button "Monthly Issue" at bounding box center [416, 235] width 364 height 29
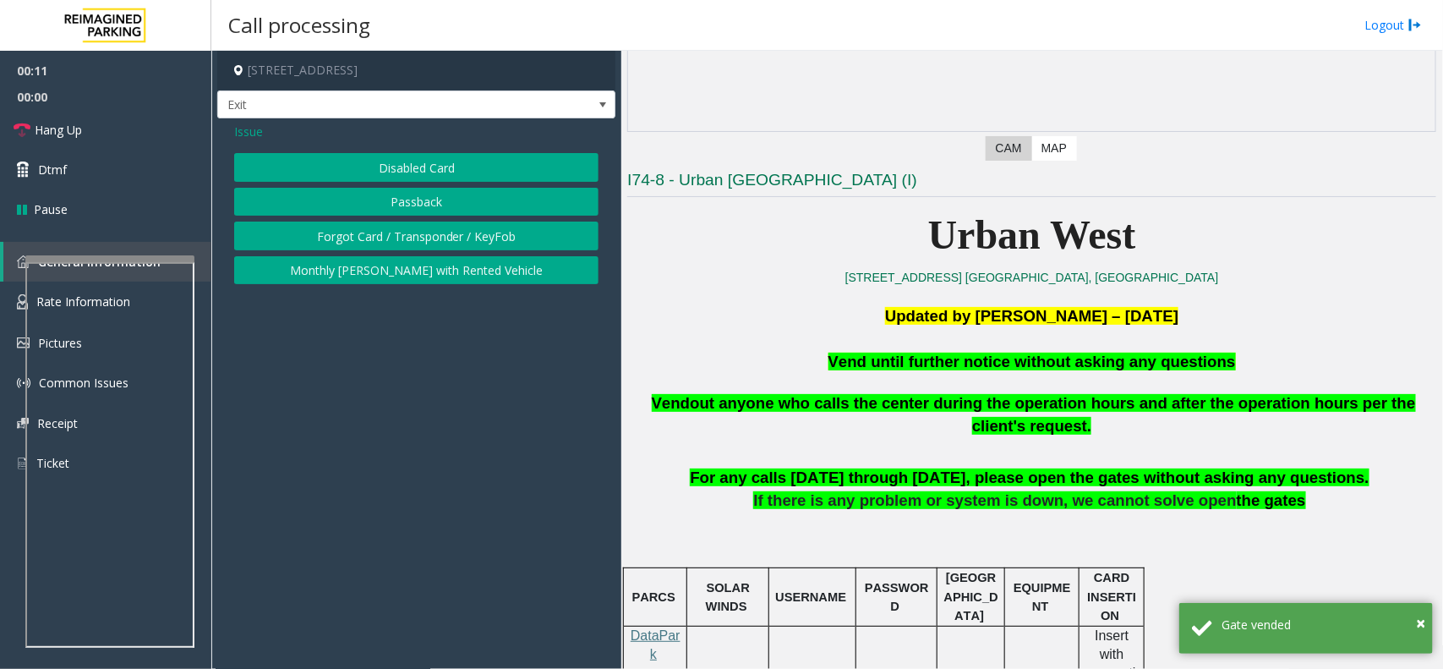
click at [391, 175] on button "Disabled Card" at bounding box center [416, 167] width 364 height 29
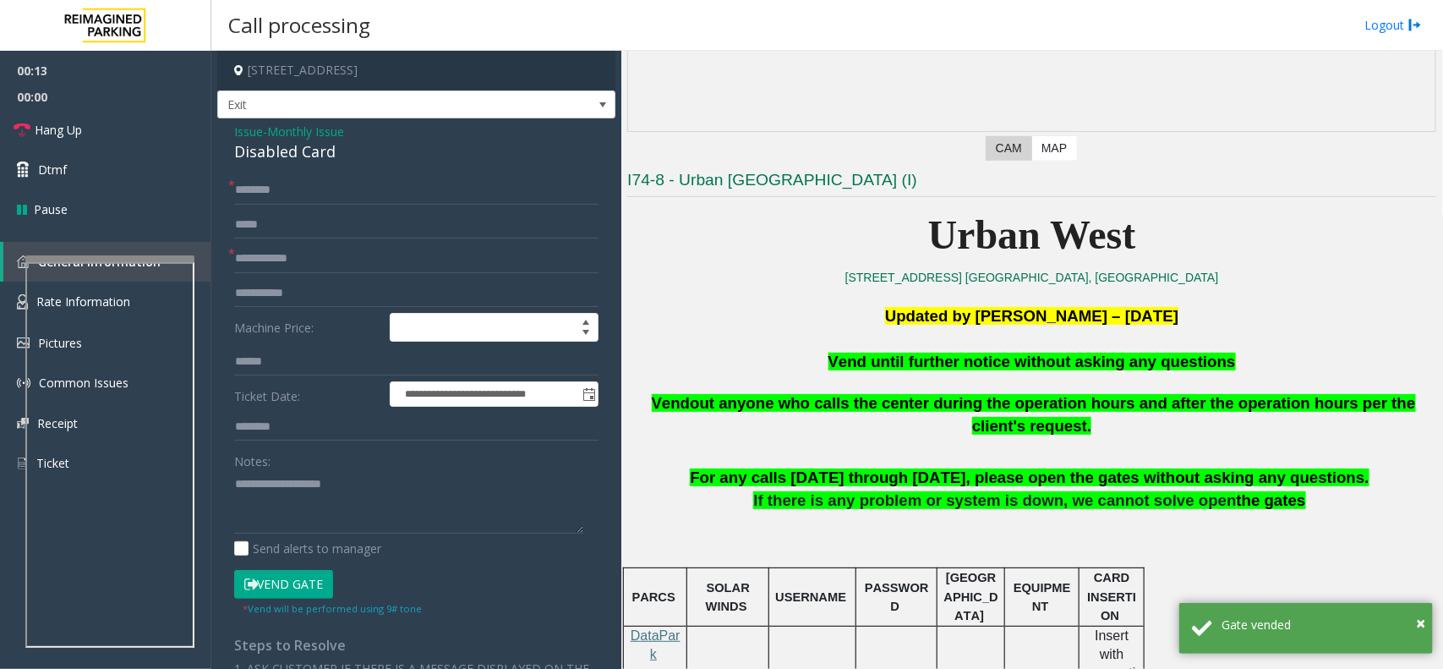
click at [911, 352] on span "Vend until further notice without asking any questions" at bounding box center [1031, 361] width 407 height 18
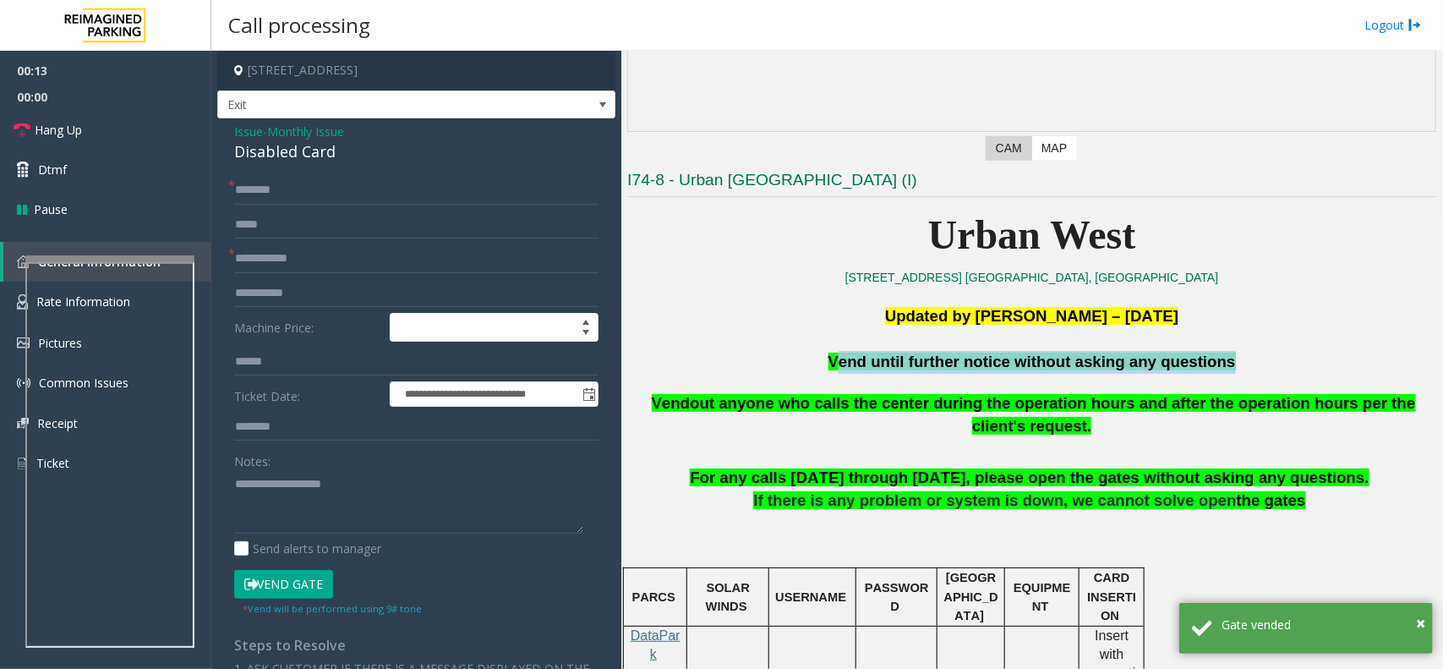
click at [911, 352] on span "Vend until further notice without asking any questions" at bounding box center [1031, 361] width 407 height 18
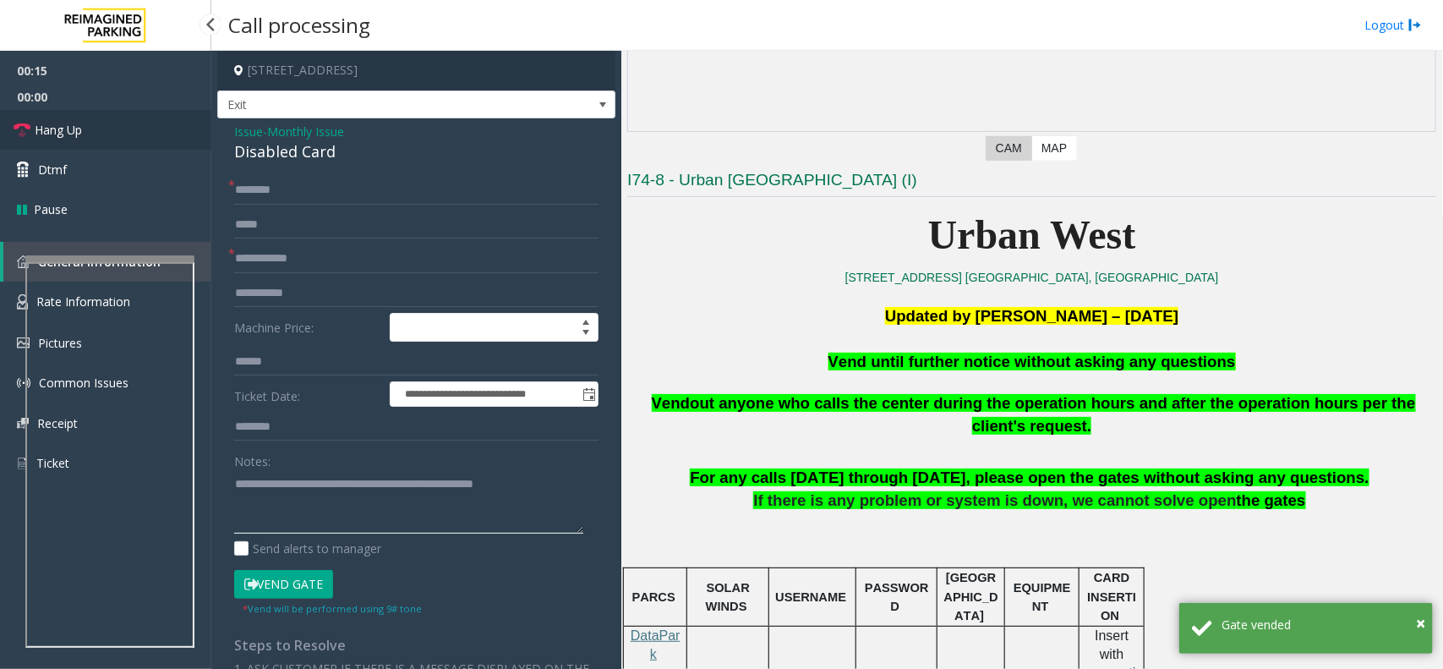
type textarea "**********"
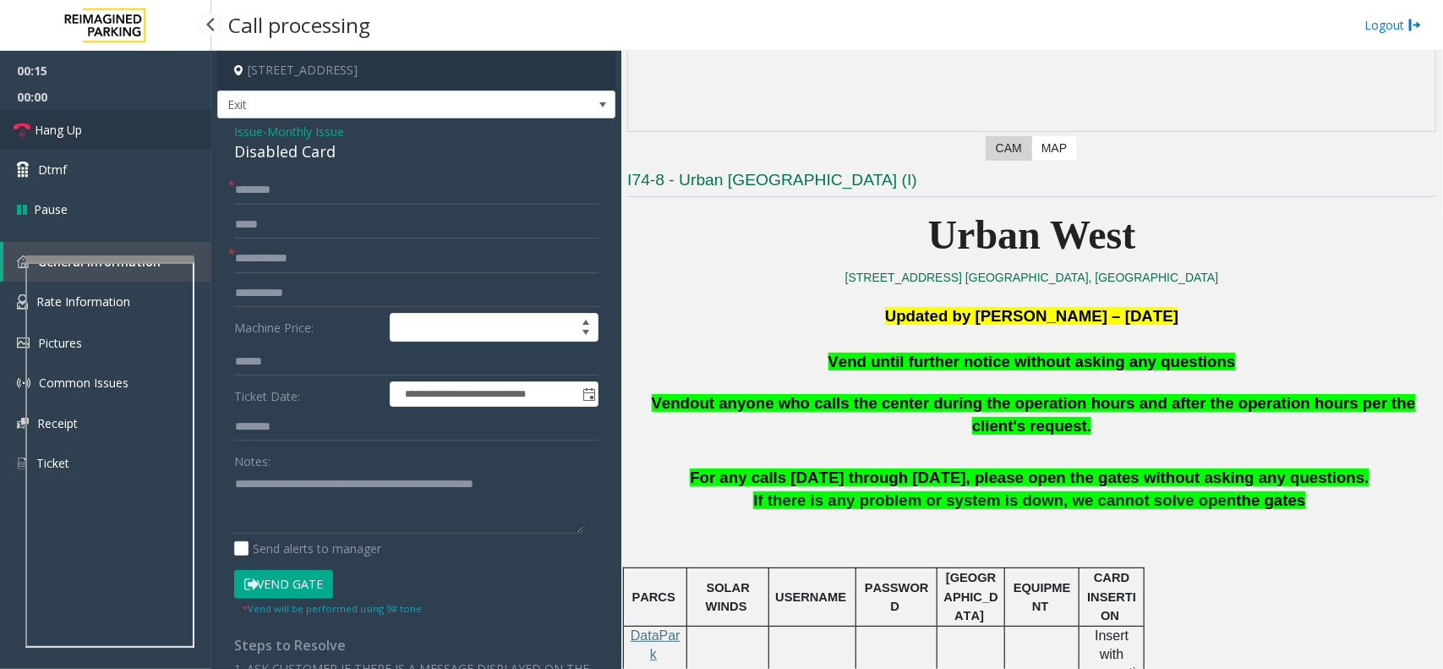
click at [78, 137] on span "Hang Up" at bounding box center [58, 130] width 47 height 18
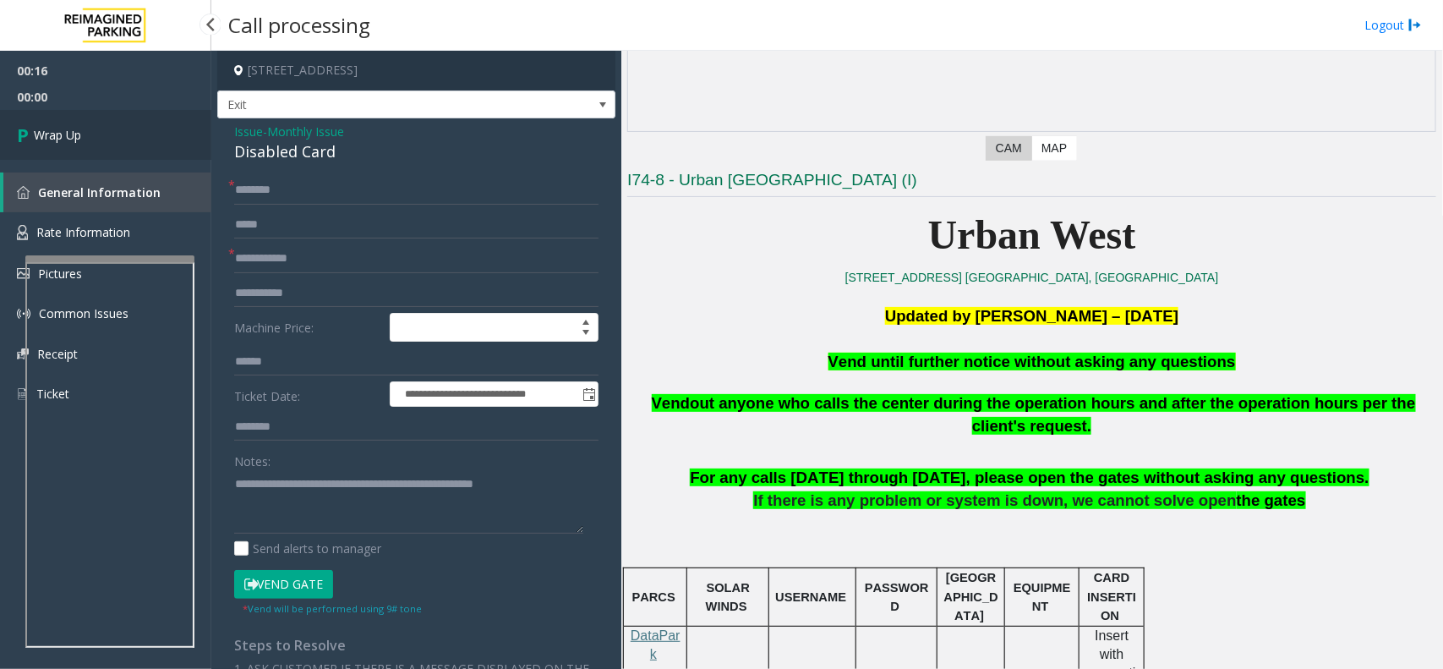
click at [78, 137] on span "Wrap Up" at bounding box center [57, 135] width 47 height 18
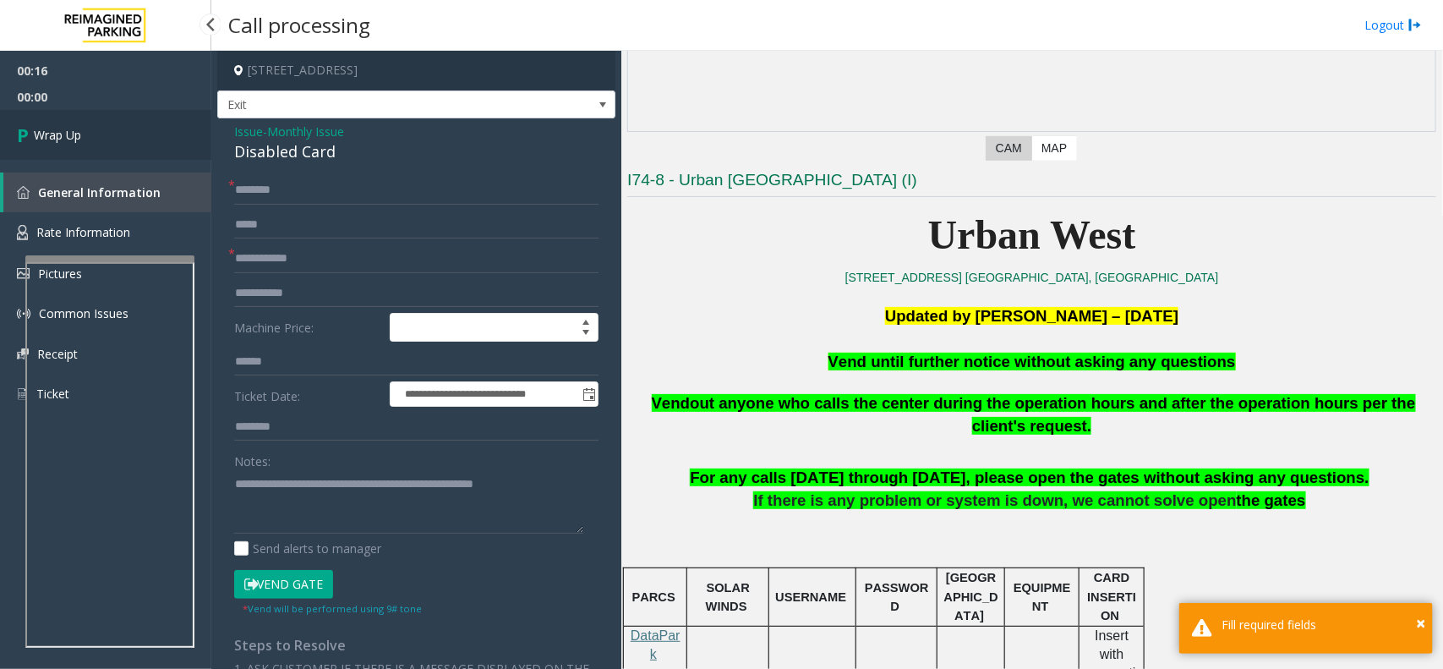
click at [78, 137] on span "Wrap Up" at bounding box center [57, 135] width 47 height 18
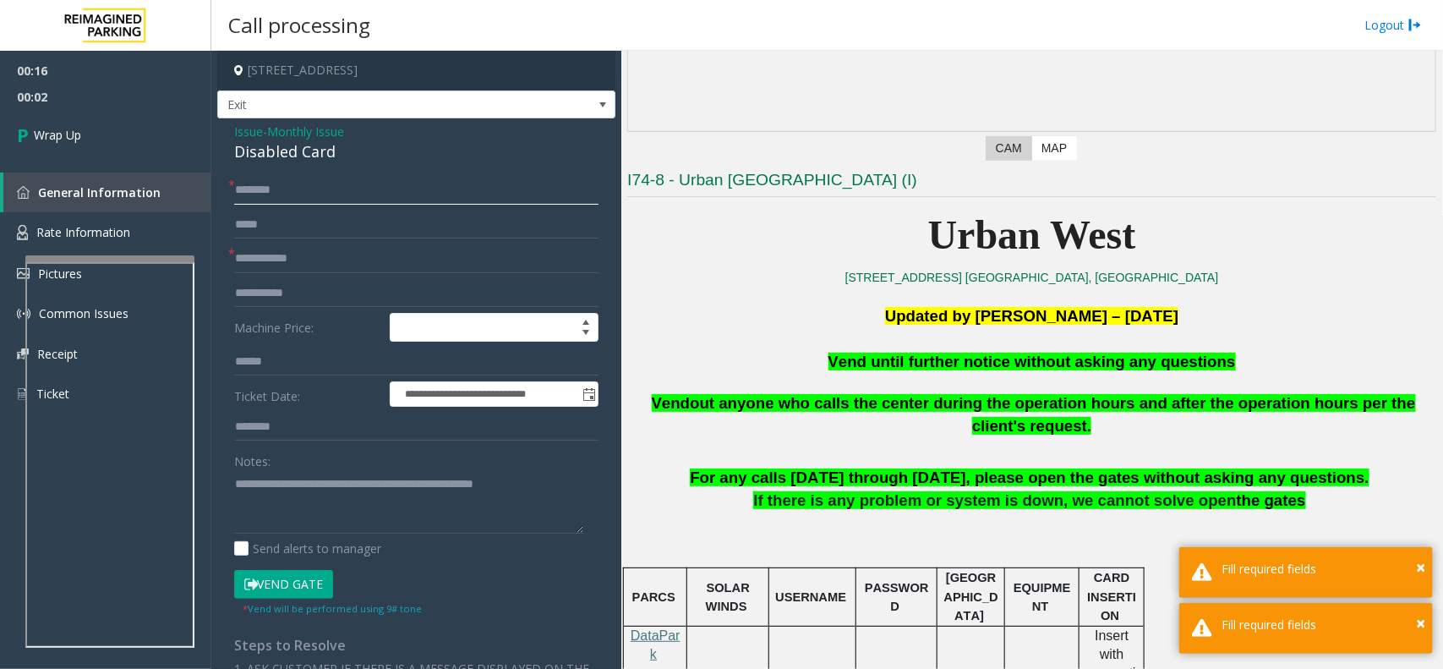
click at [397, 182] on input "text" at bounding box center [416, 190] width 364 height 29
type input "**"
click at [342, 247] on input "text" at bounding box center [416, 258] width 364 height 29
type input "**"
click at [53, 139] on span "Wrap Up" at bounding box center [57, 135] width 47 height 18
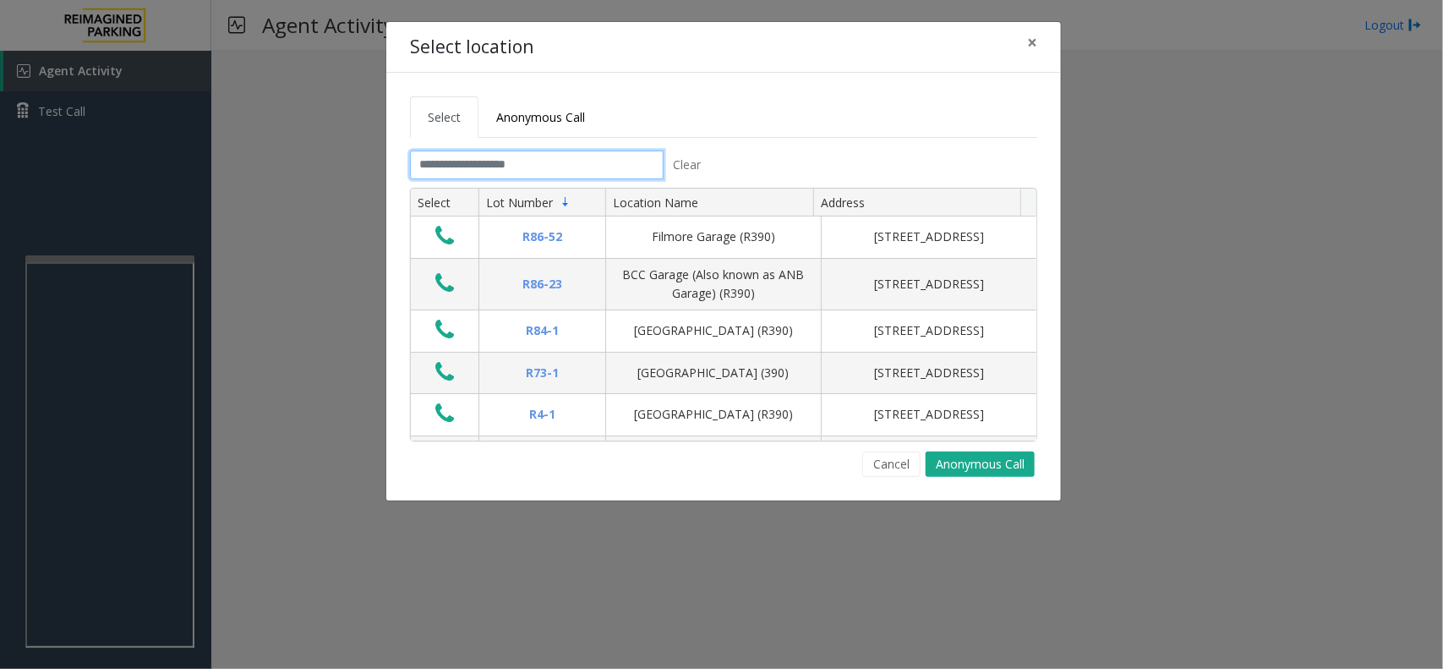
click at [490, 169] on input "text" at bounding box center [537, 164] width 254 height 29
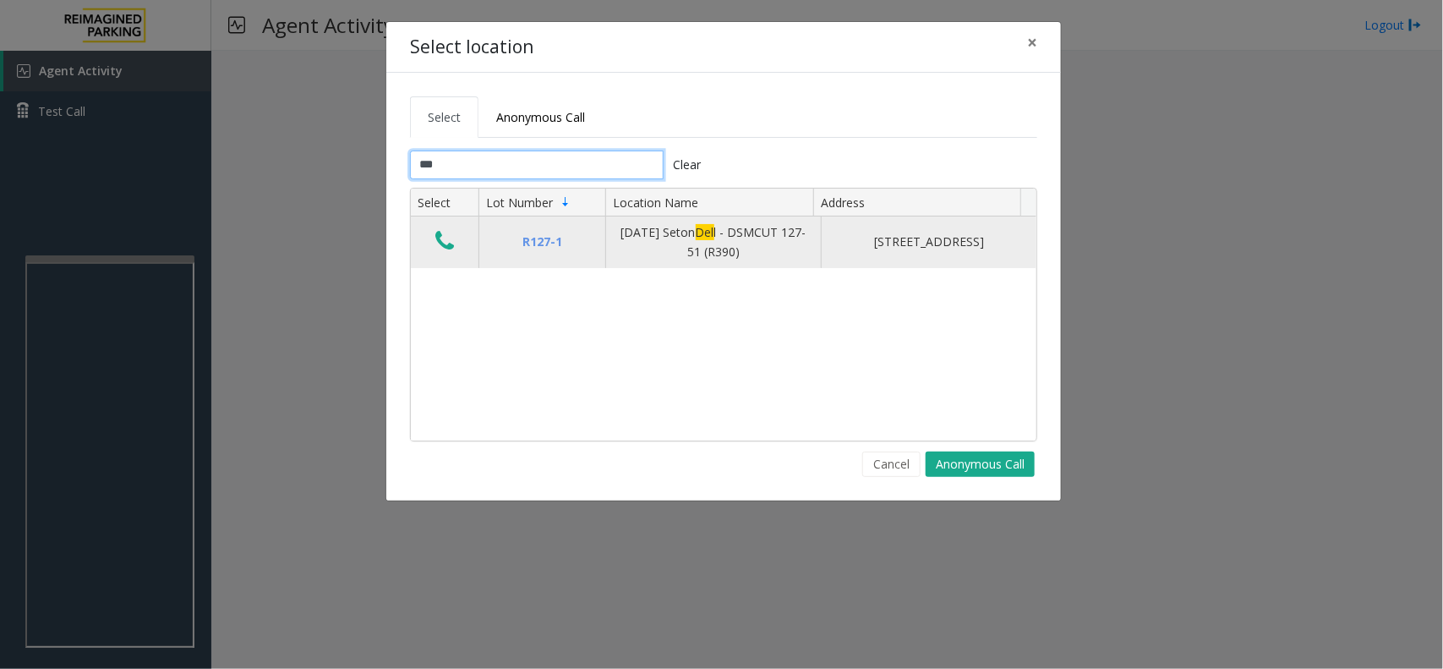
type input "***"
click at [440, 242] on icon "Data table" at bounding box center [444, 241] width 19 height 24
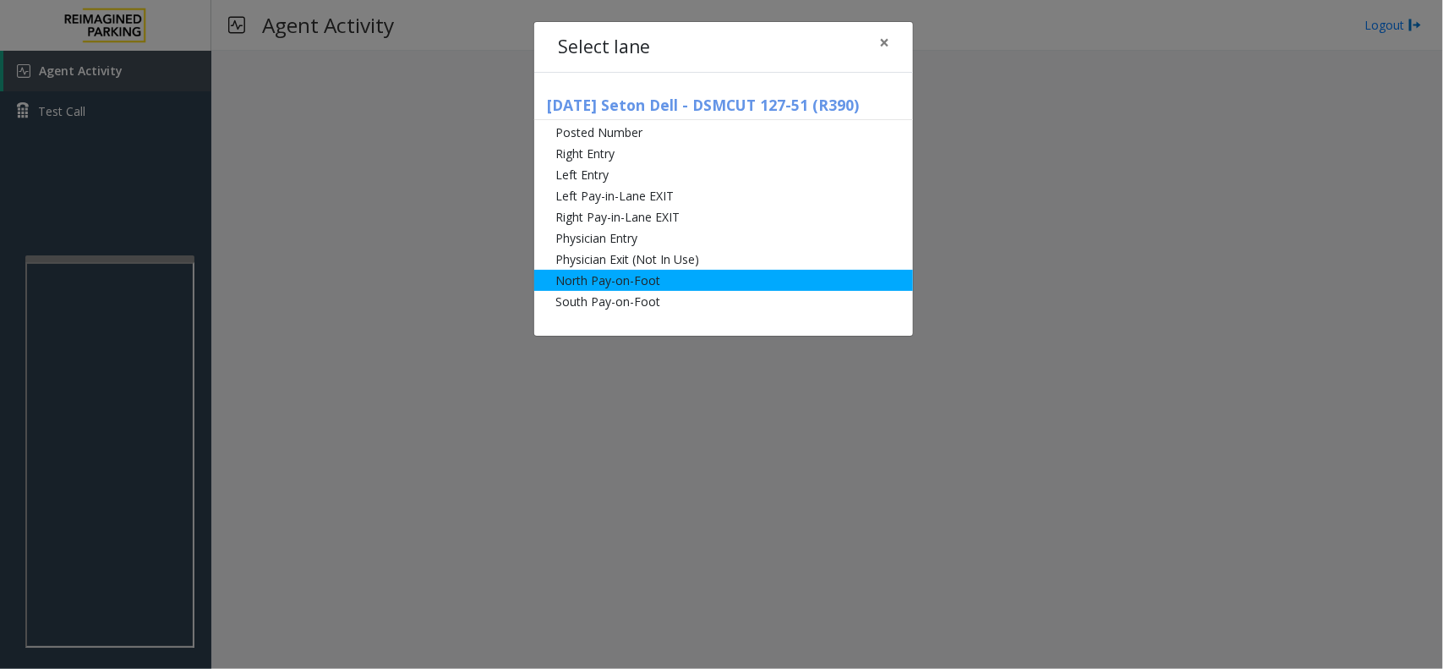
click at [631, 281] on li "North Pay-on-Foot" at bounding box center [723, 280] width 379 height 21
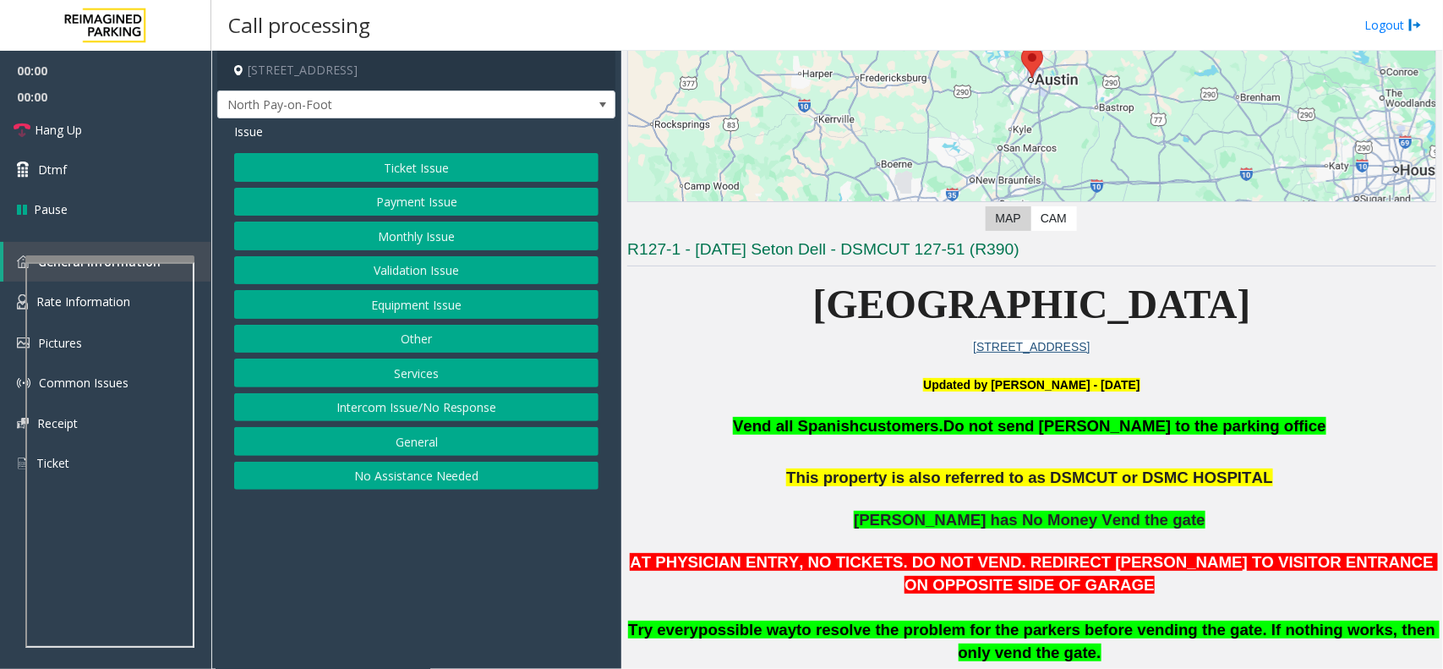
scroll to position [317, 0]
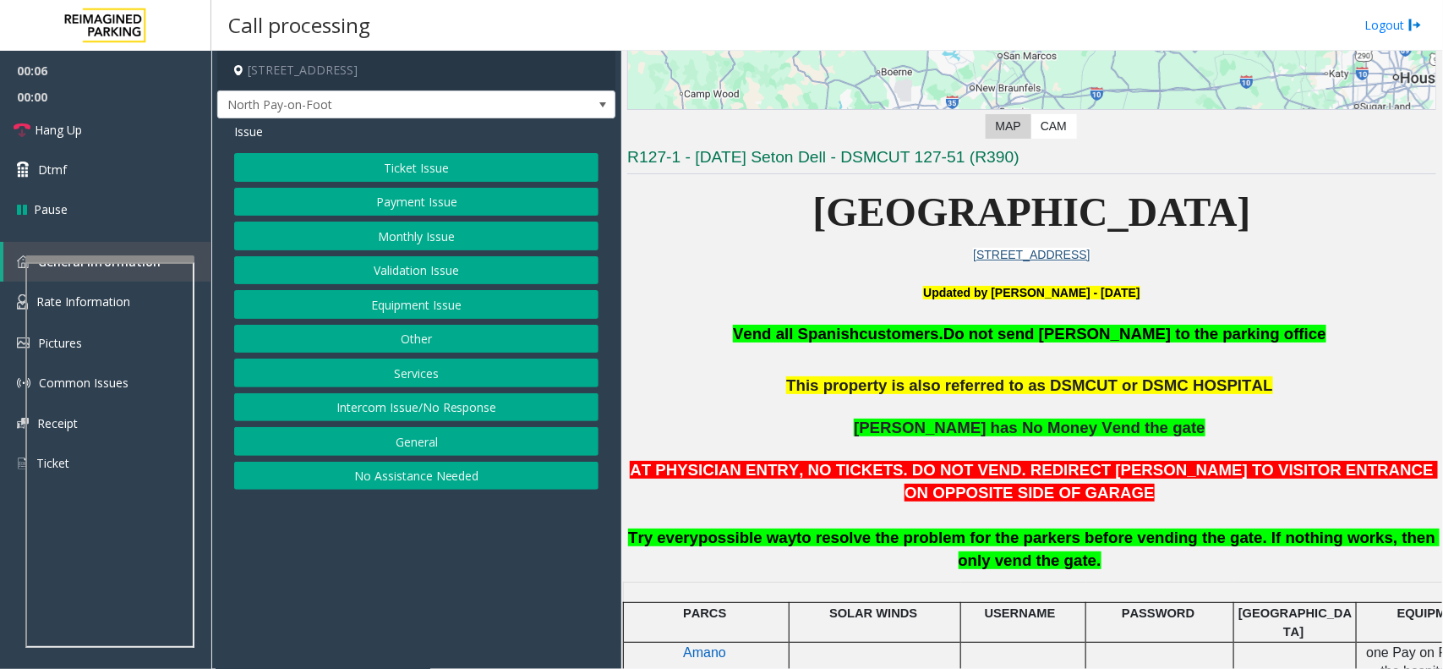
click at [450, 250] on button "Monthly Issue" at bounding box center [416, 235] width 364 height 29
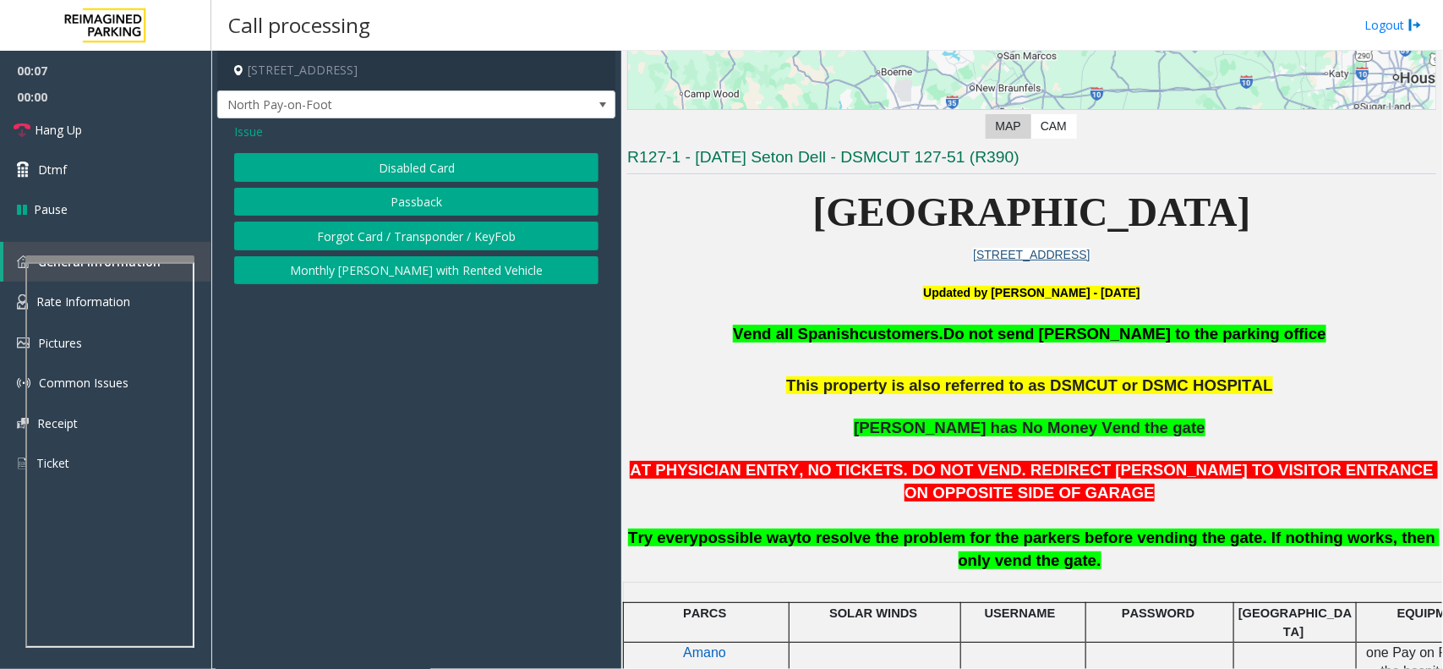
click at [429, 176] on button "Disabled Card" at bounding box center [416, 167] width 364 height 29
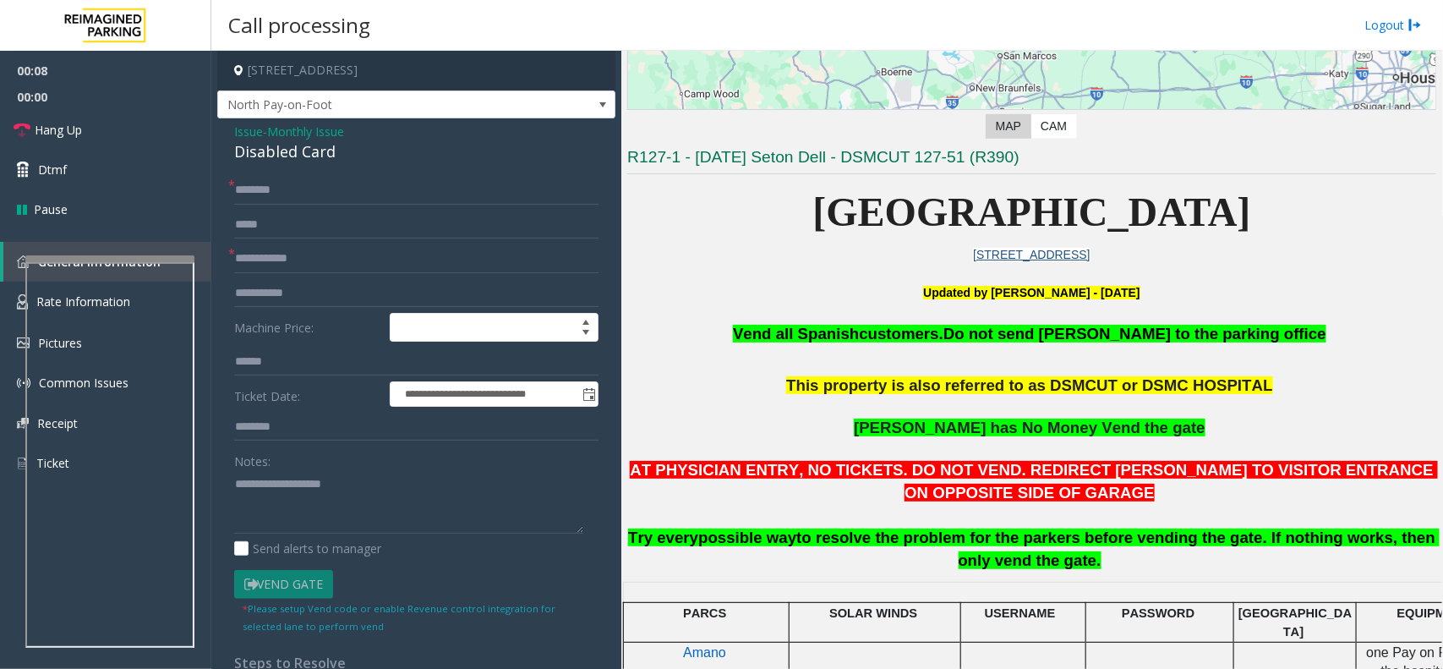
scroll to position [423, 0]
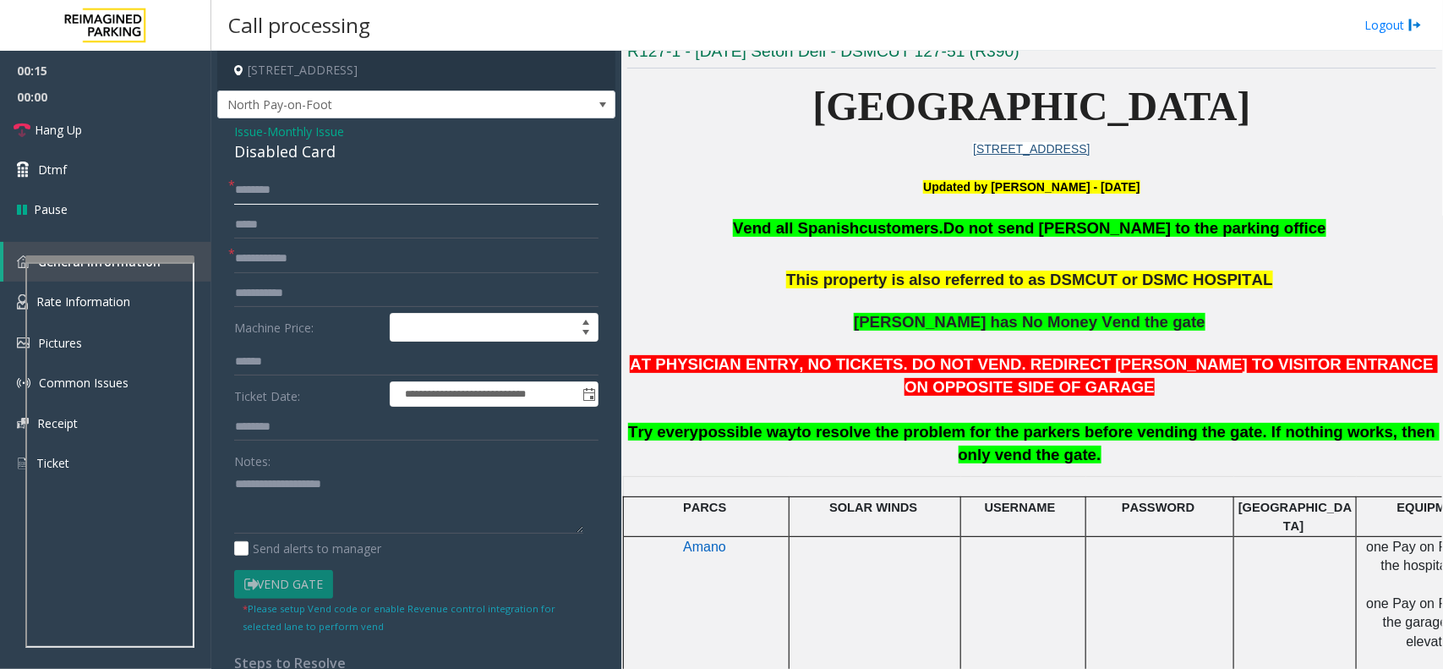
click at [390, 190] on input "text" at bounding box center [416, 190] width 364 height 29
type input "*****"
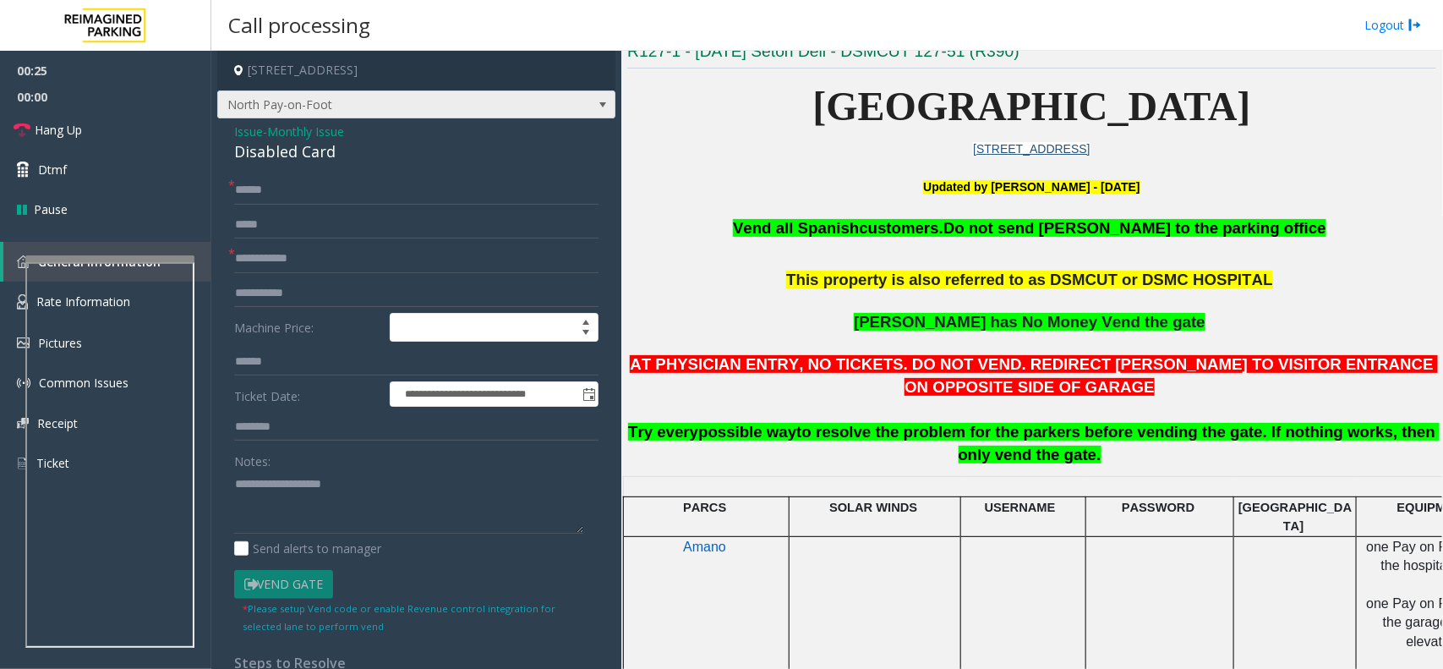
click at [374, 104] on span "North Pay-on-Foot" at bounding box center [376, 104] width 317 height 27
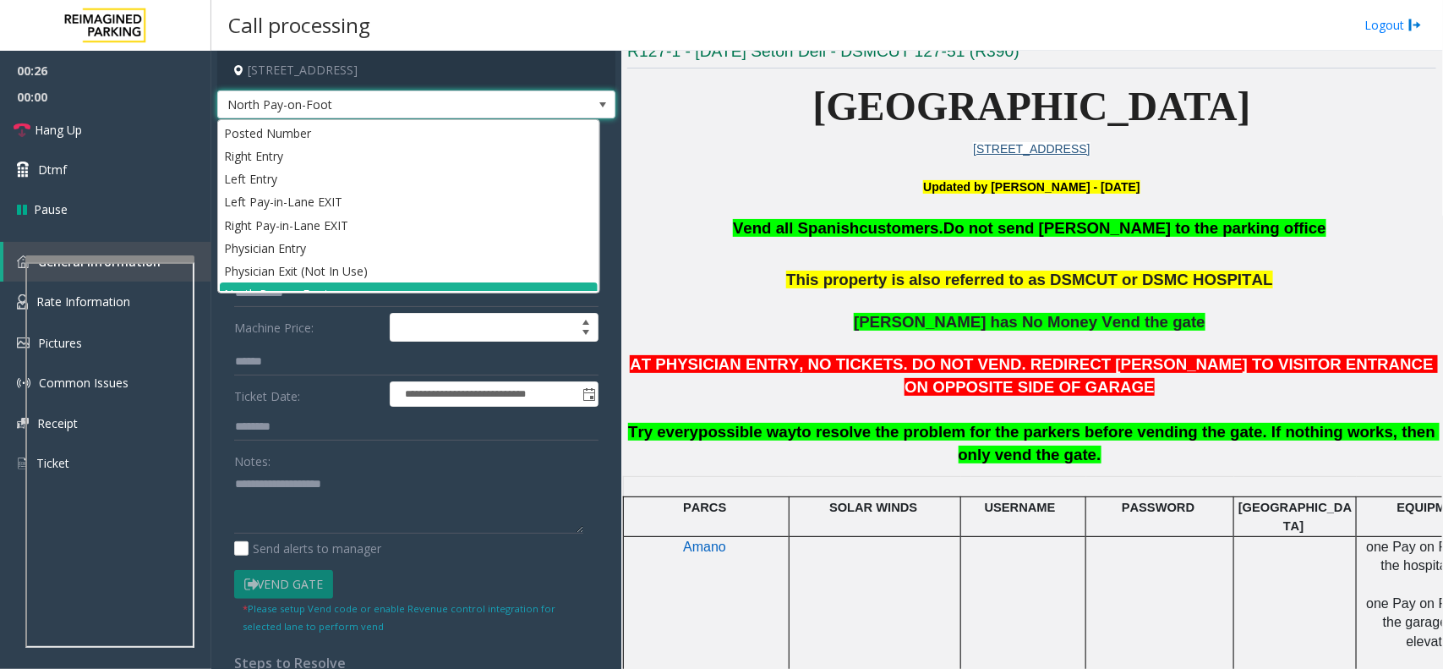
scroll to position [19, 0]
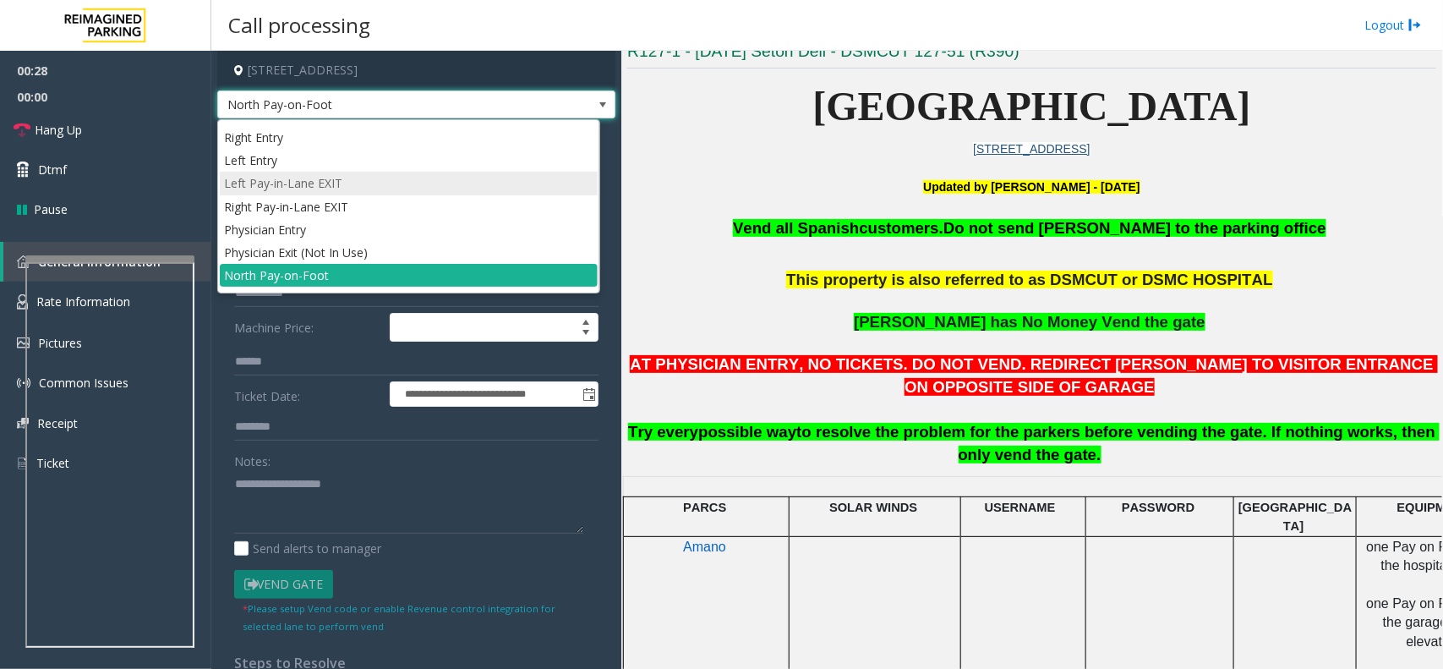
click at [376, 194] on li "Left Pay-in-Lane EXIT" at bounding box center [409, 183] width 378 height 23
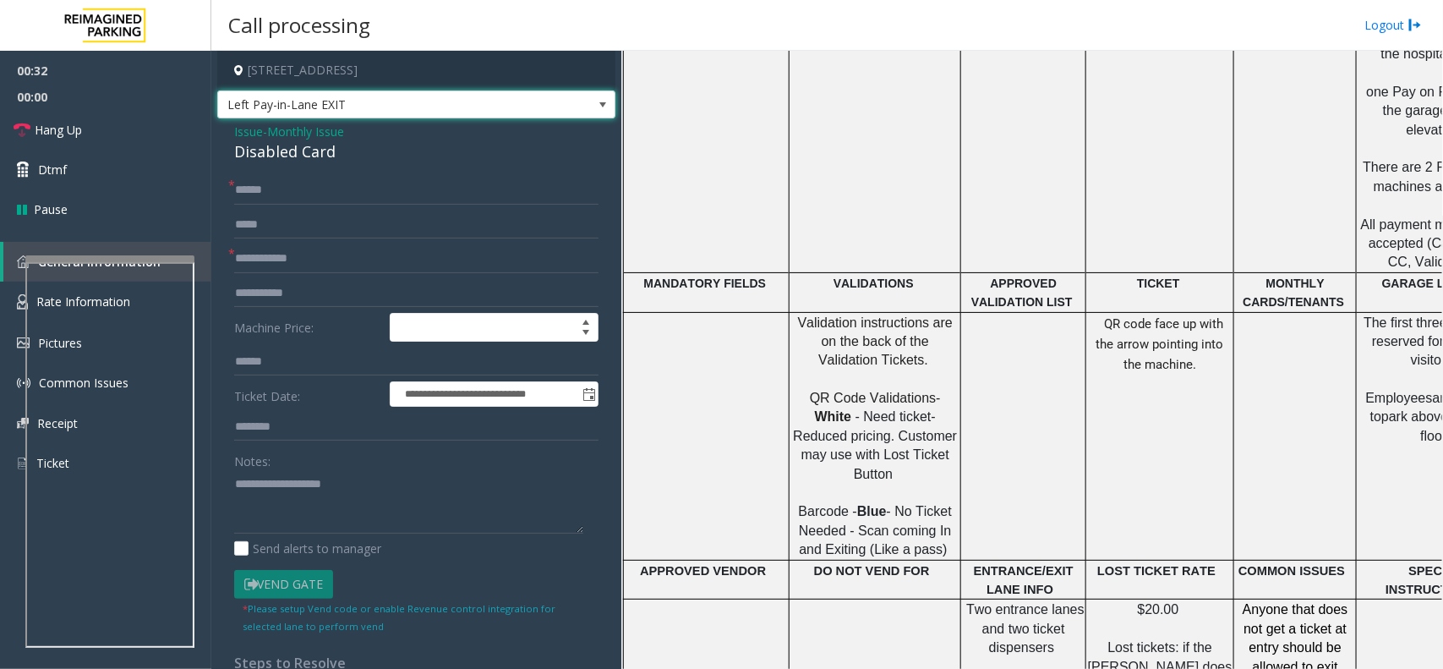
scroll to position [1057, 0]
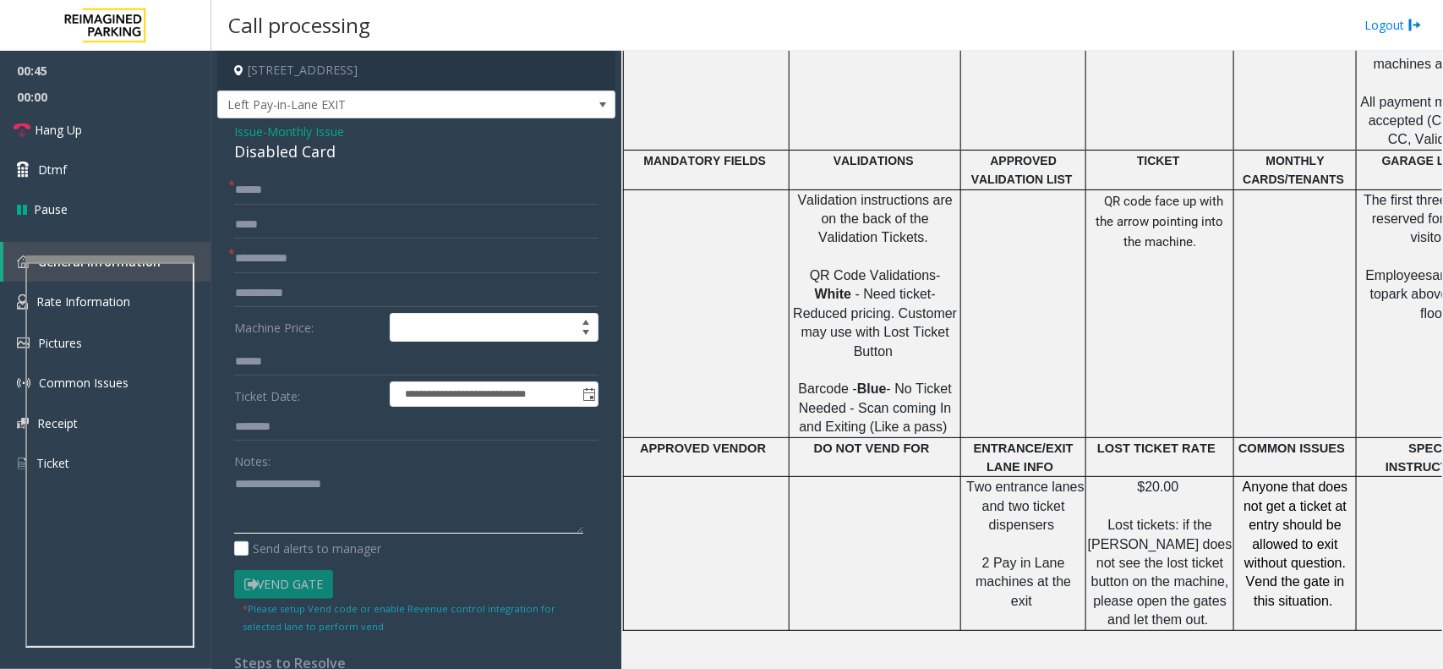
paste textarea "**********"
type textarea "**********"
click at [300, 141] on div "Disabled Card" at bounding box center [416, 151] width 364 height 23
click at [336, 133] on span "Monthly Issue" at bounding box center [305, 132] width 77 height 18
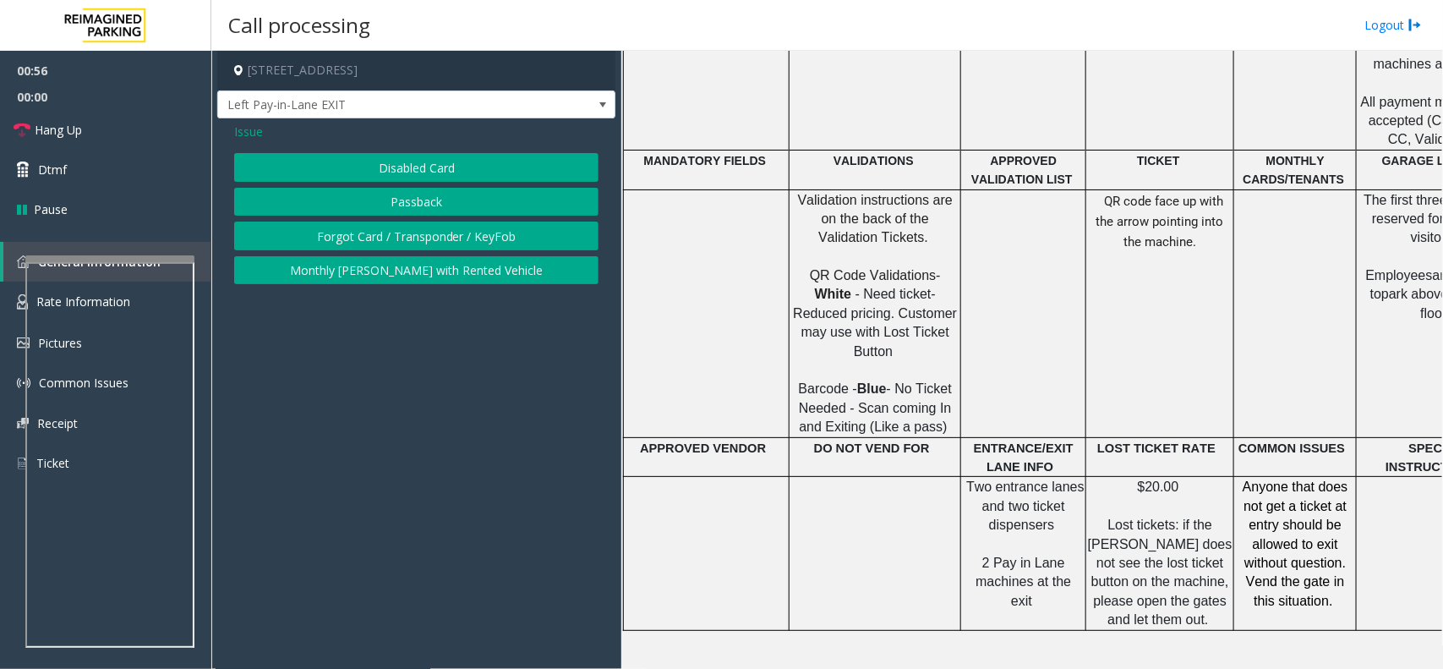
click at [290, 252] on div "Disabled Card Passback Forgot Card / Transponder / KeyFob Monthly [PERSON_NAME]…" at bounding box center [416, 218] width 364 height 131
click at [293, 231] on button "Forgot Card / Transponder / KeyFob" at bounding box center [416, 235] width 364 height 29
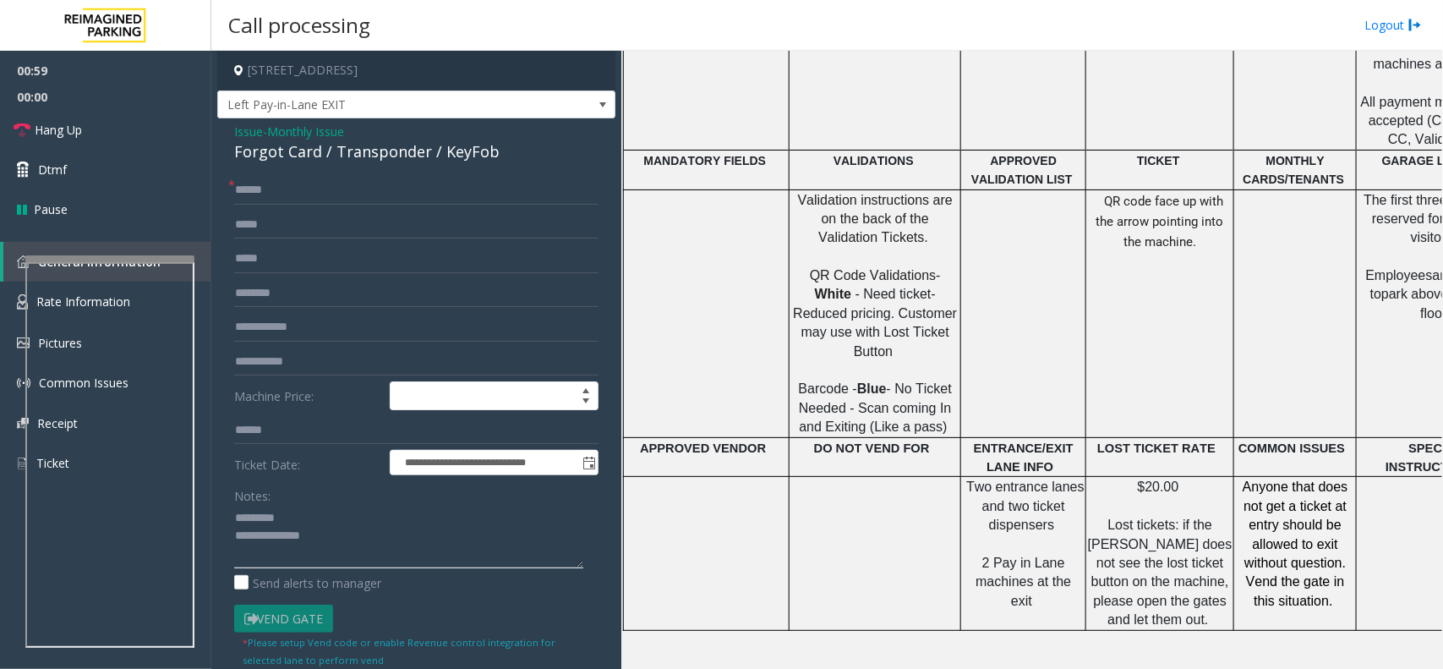
click at [314, 541] on textarea at bounding box center [408, 536] width 349 height 63
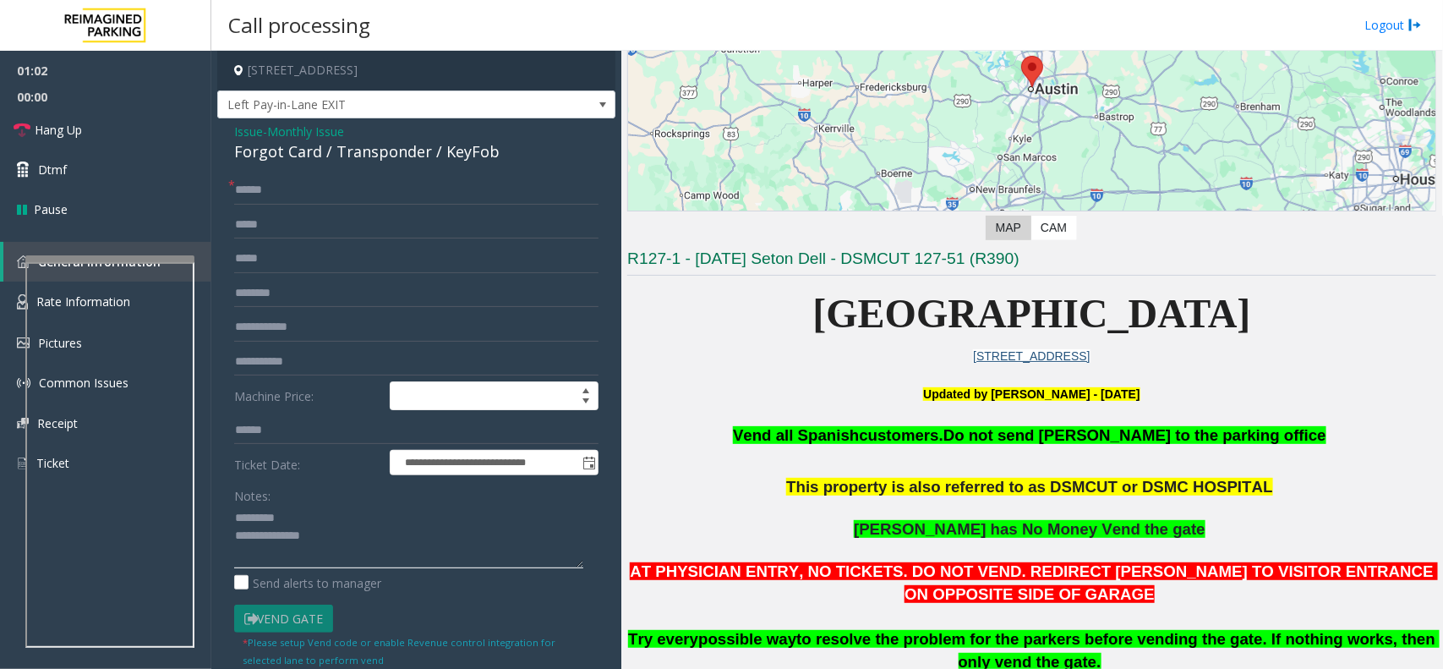
scroll to position [211, 0]
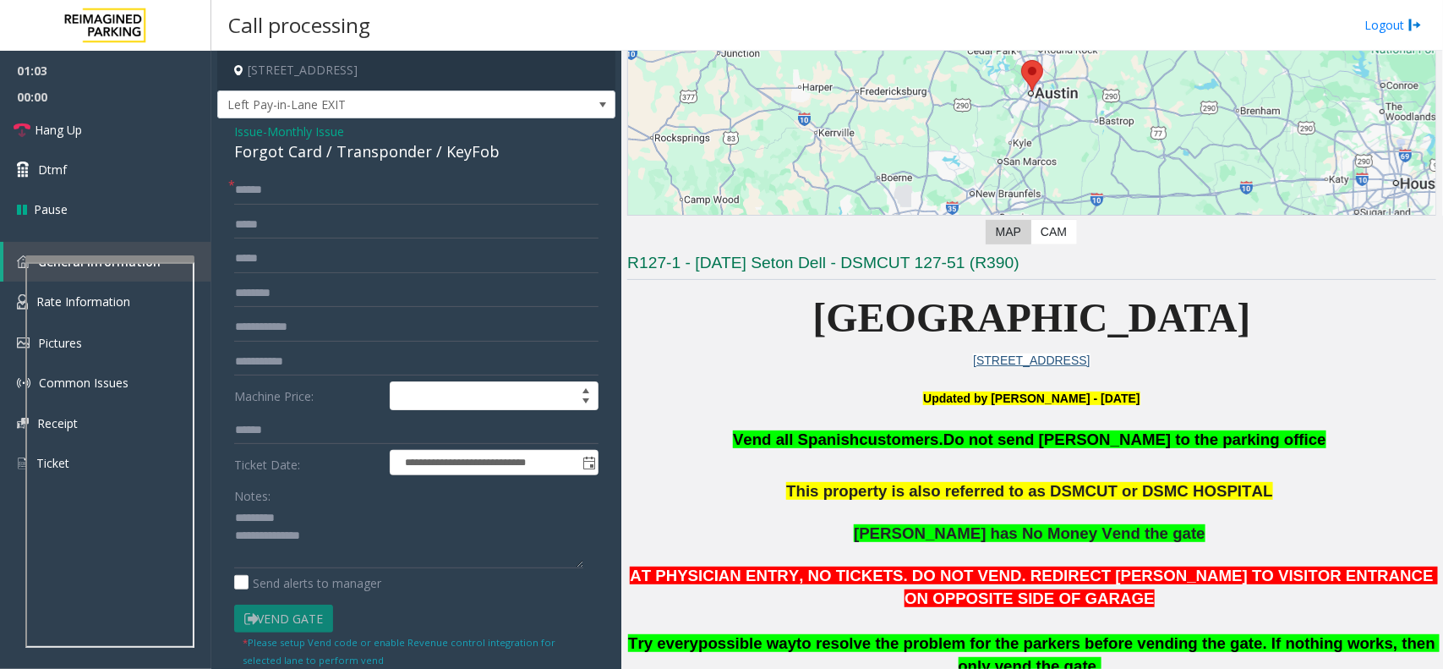
click at [319, 129] on span "Monthly Issue" at bounding box center [305, 132] width 77 height 18
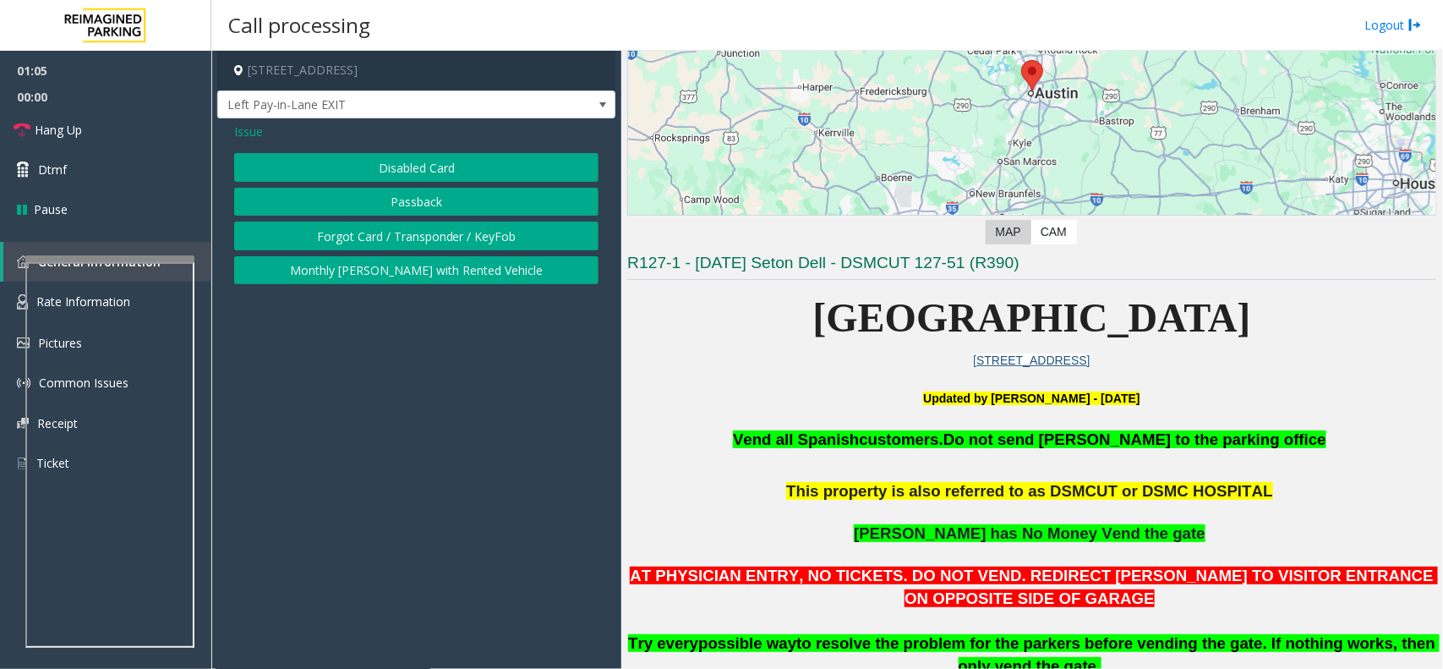
click at [344, 180] on button "Disabled Card" at bounding box center [416, 167] width 364 height 29
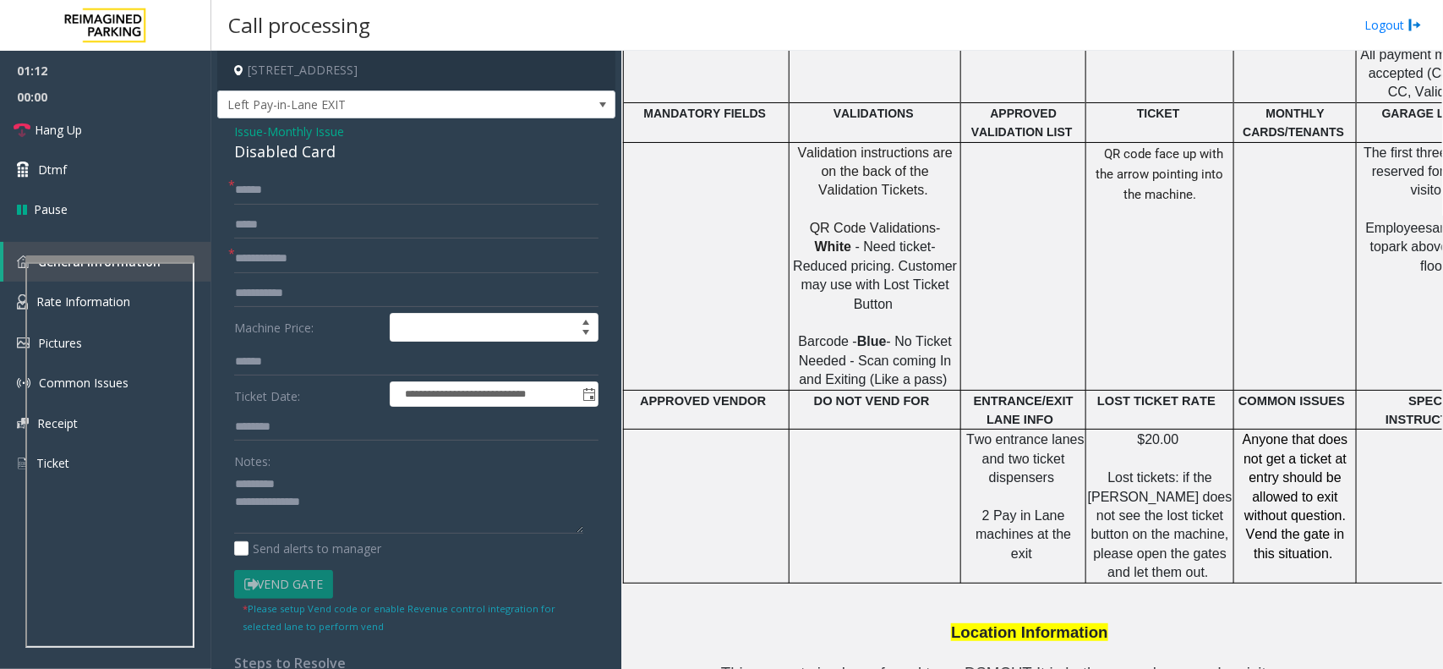
scroll to position [1268, 0]
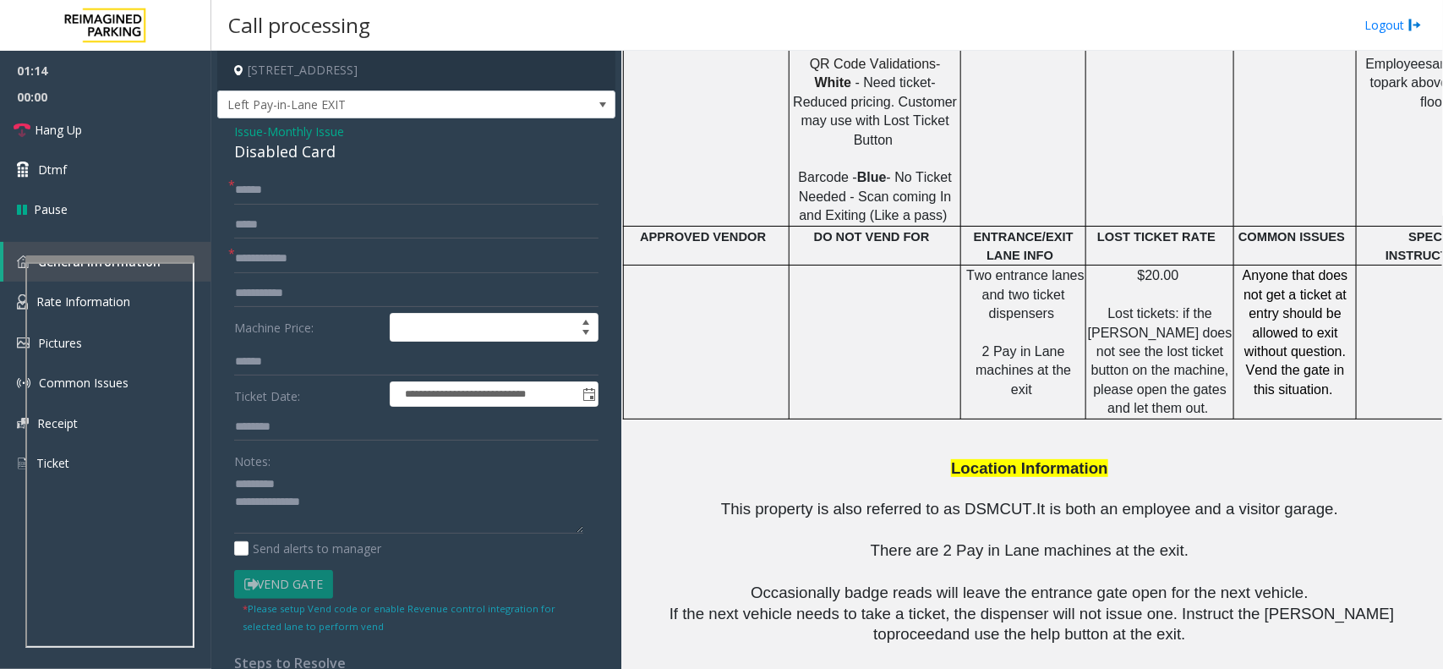
click at [344, 133] on span "Monthly Issue" at bounding box center [305, 132] width 77 height 18
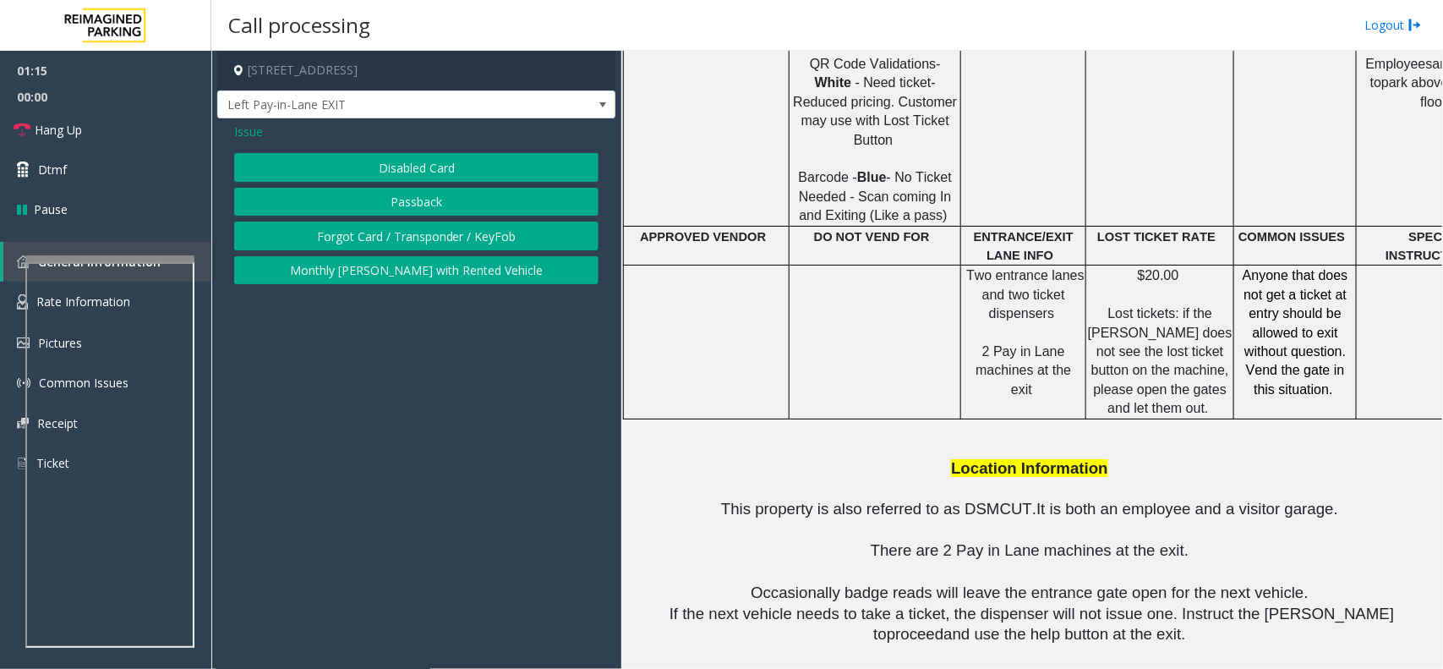
click at [247, 138] on span "Issue" at bounding box center [248, 132] width 29 height 18
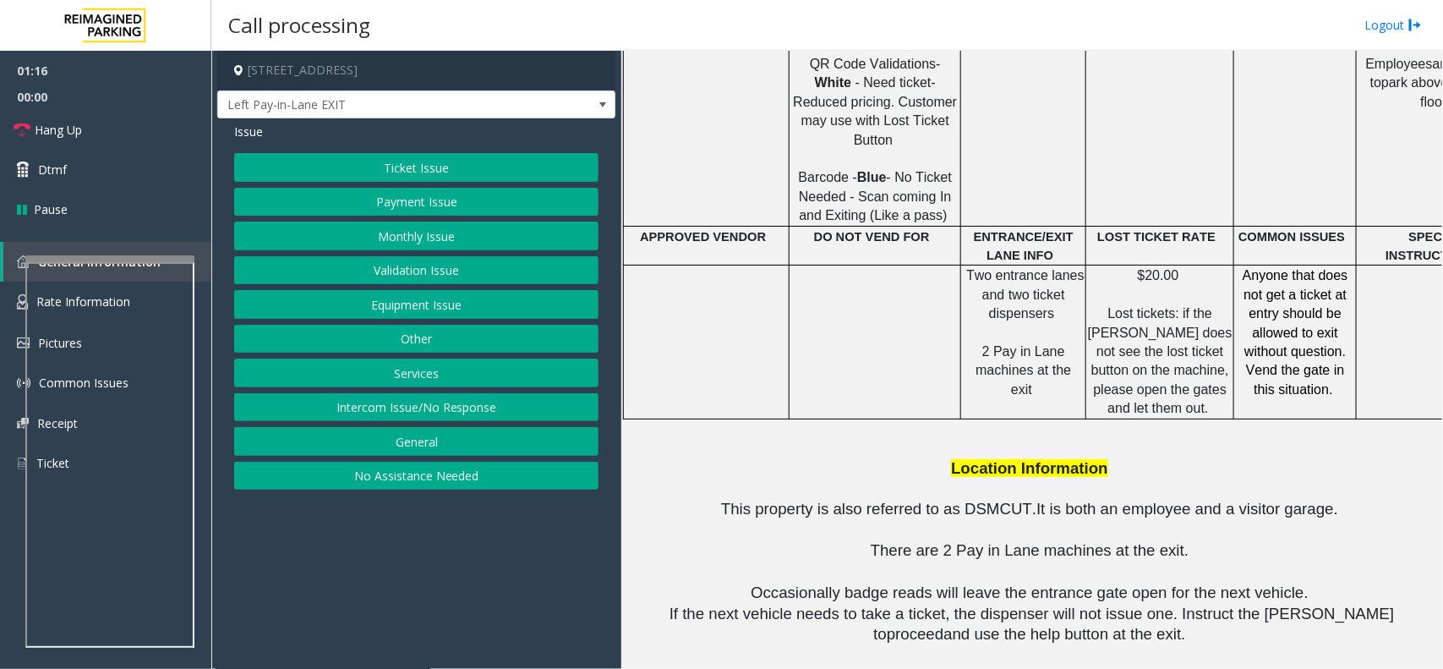
click at [351, 172] on button "Ticket Issue" at bounding box center [416, 167] width 364 height 29
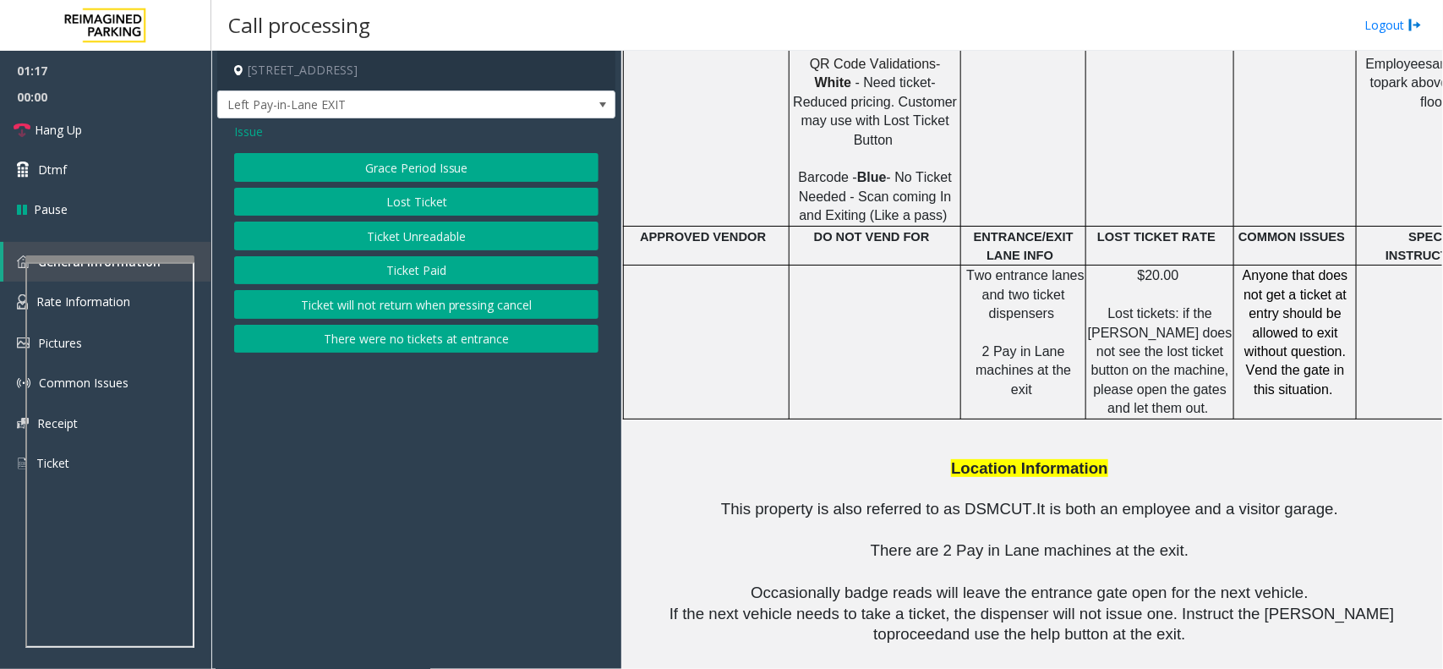
click at [389, 211] on button "Lost Ticket" at bounding box center [416, 202] width 364 height 29
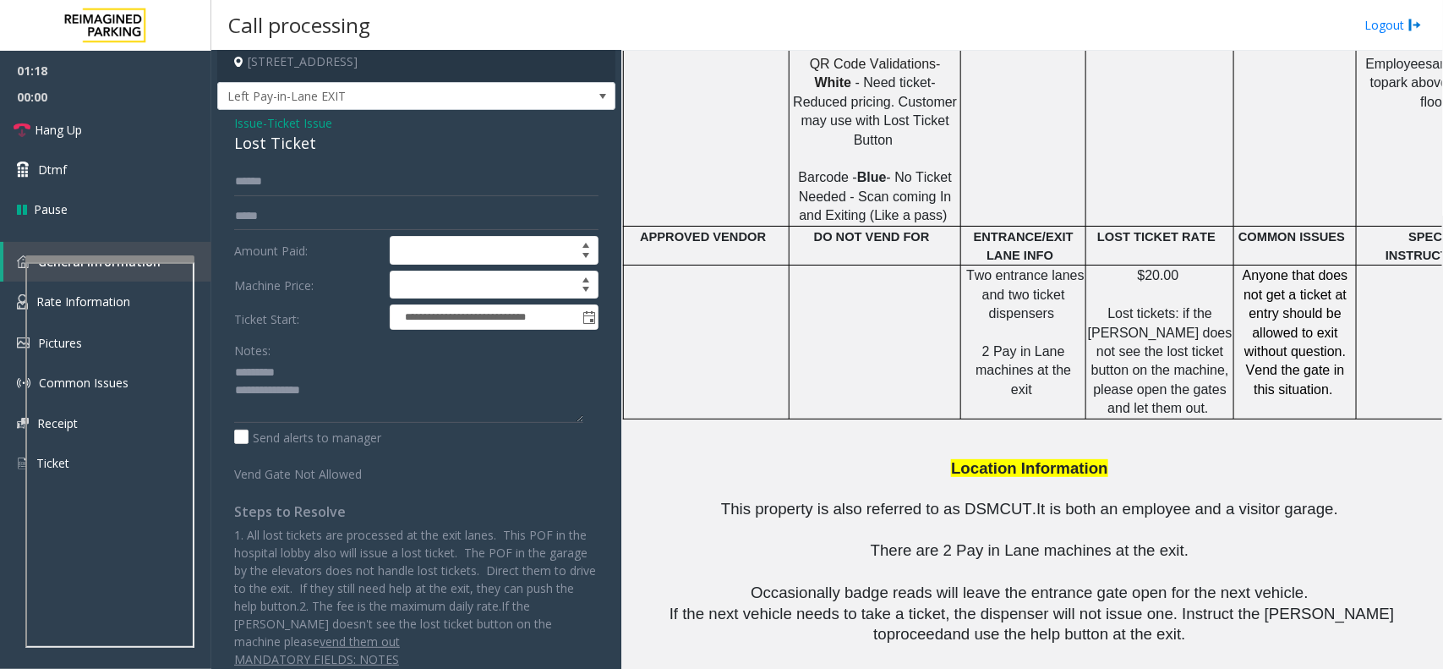
scroll to position [0, 0]
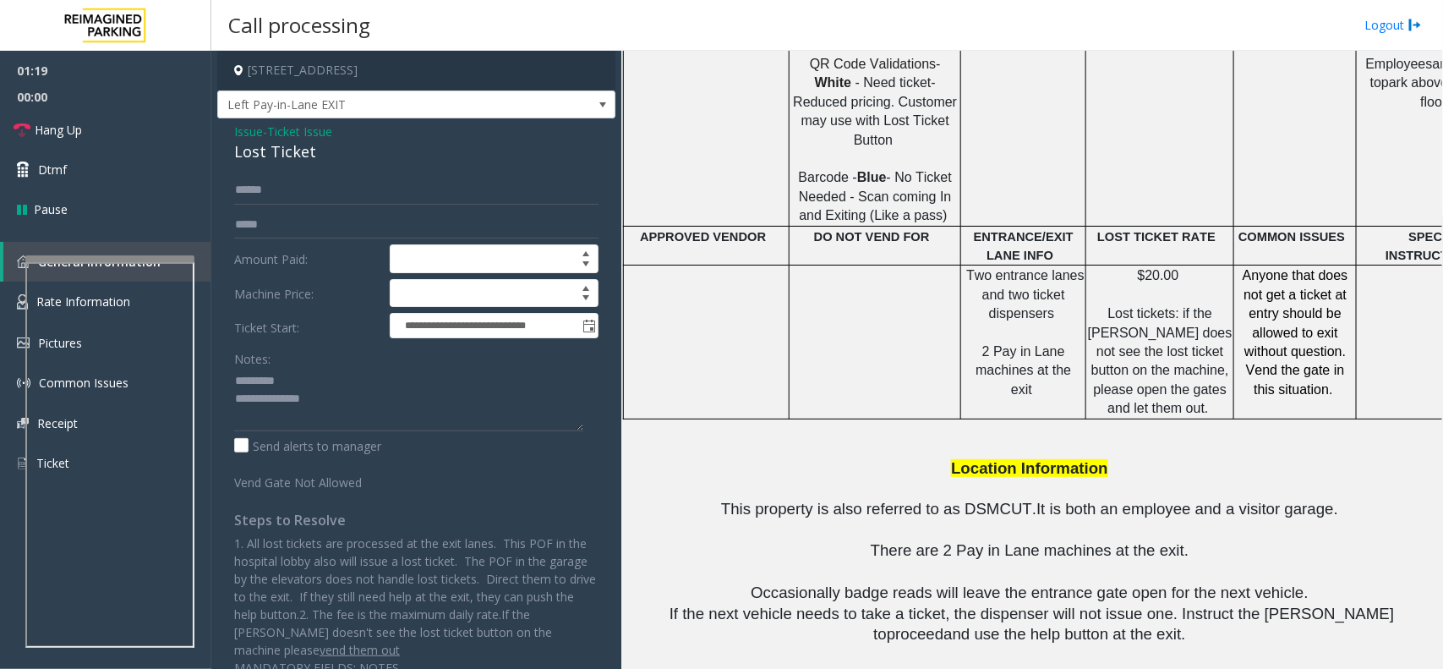
click at [292, 136] on span "Ticket Issue" at bounding box center [299, 132] width 65 height 18
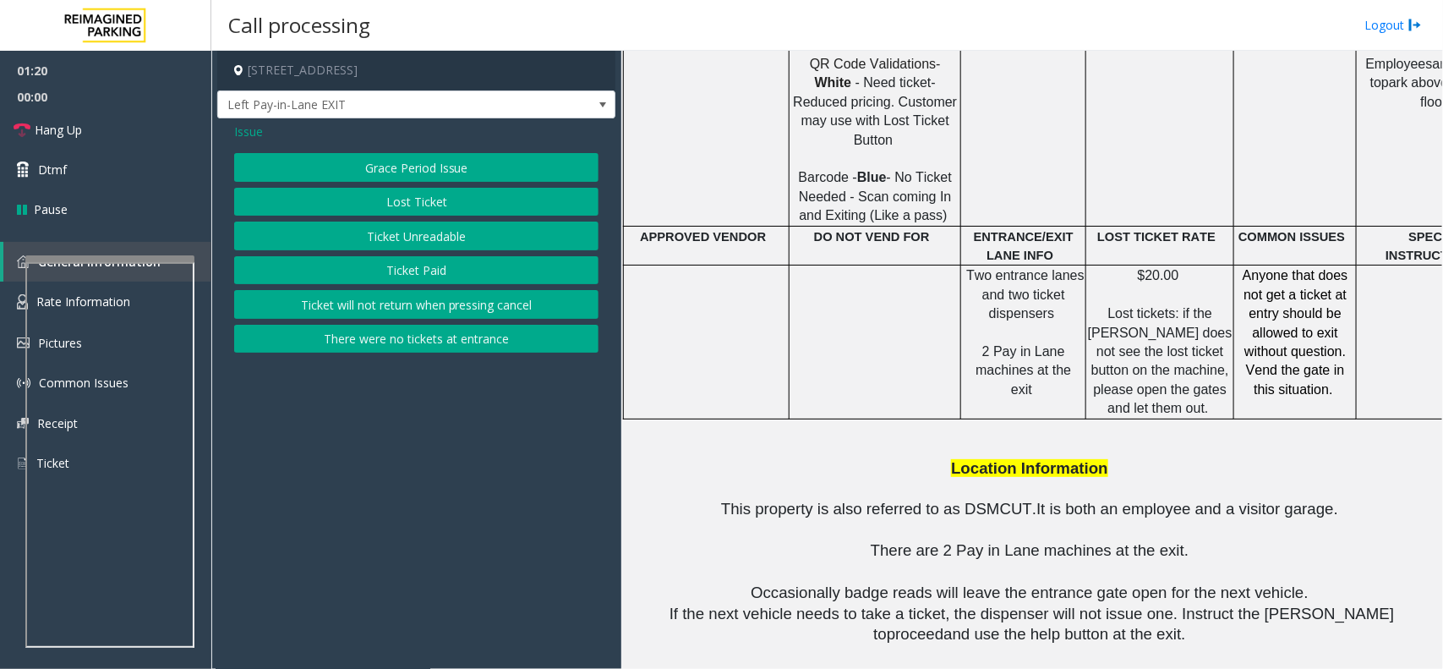
click at [505, 228] on button "Ticket Unreadable" at bounding box center [416, 235] width 364 height 29
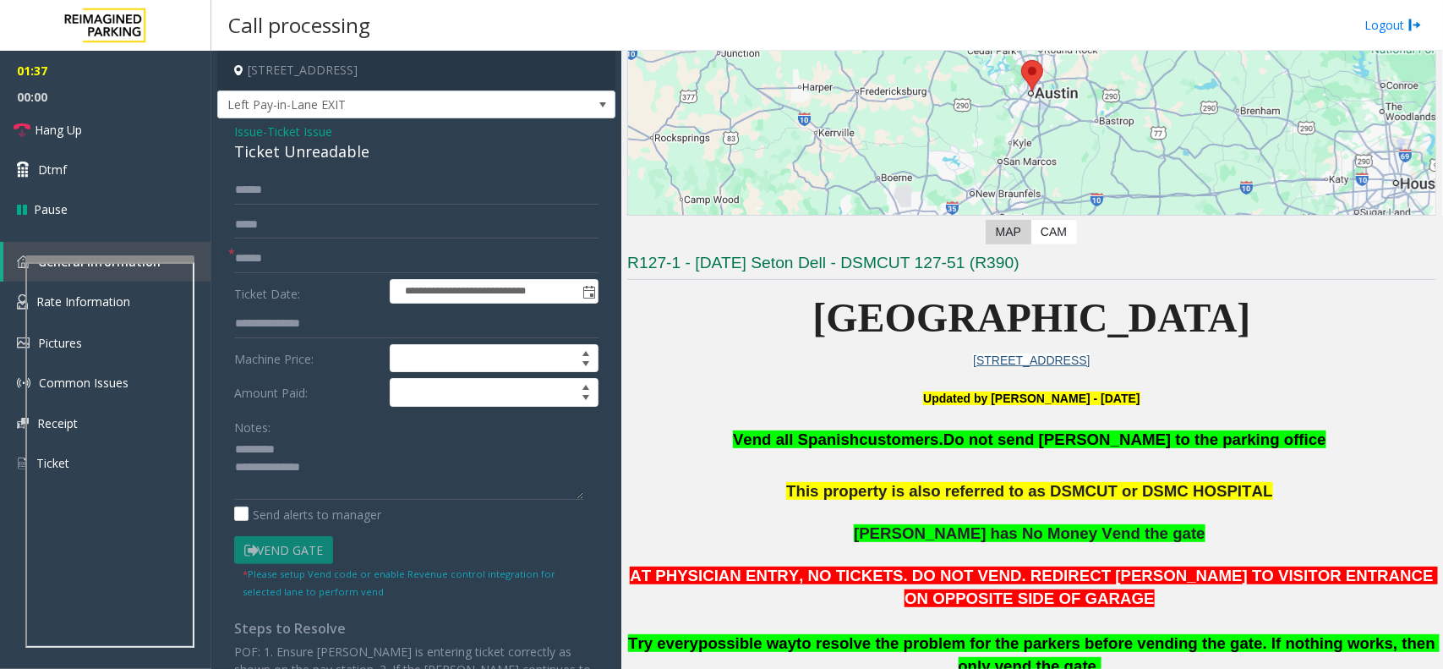
click at [273, 158] on div "Ticket Unreadable" at bounding box center [416, 151] width 364 height 23
click at [267, 136] on span "- Ticket Issue" at bounding box center [297, 131] width 69 height 16
click at [320, 123] on span "Ticket Issue" at bounding box center [299, 132] width 65 height 18
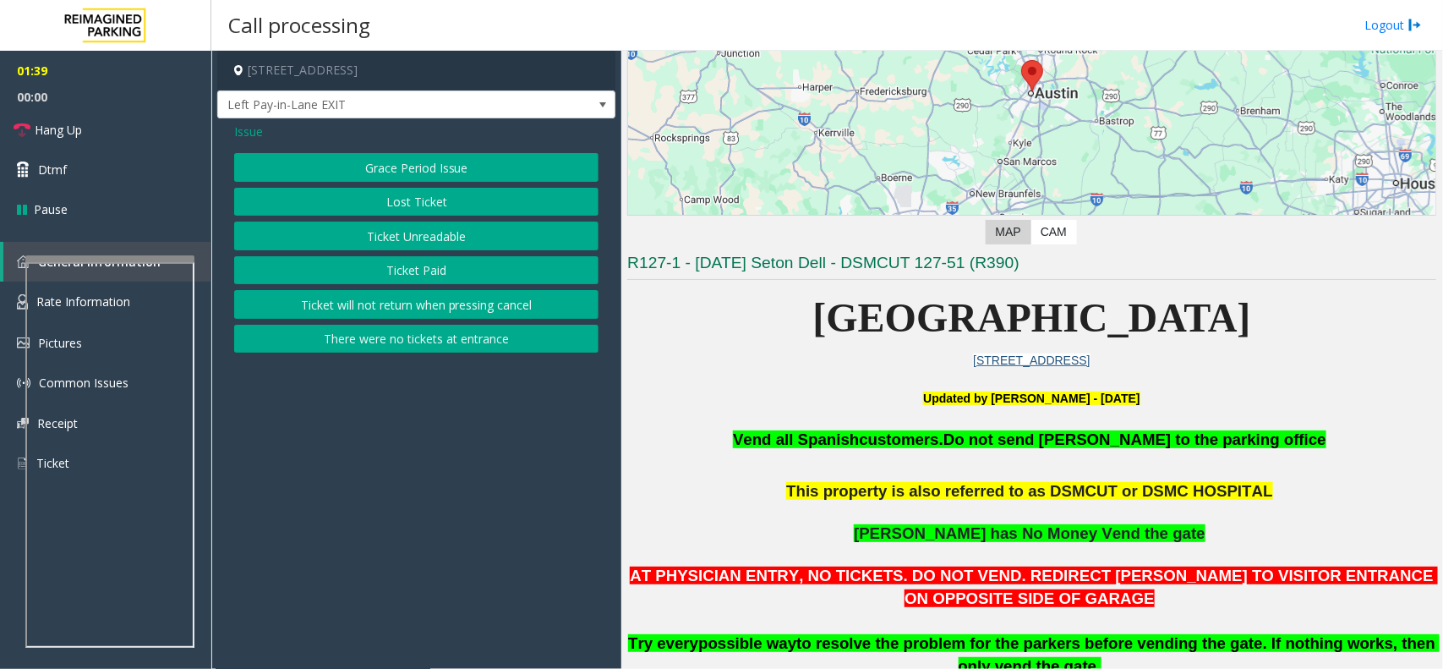
click at [245, 138] on span "Issue" at bounding box center [248, 132] width 29 height 18
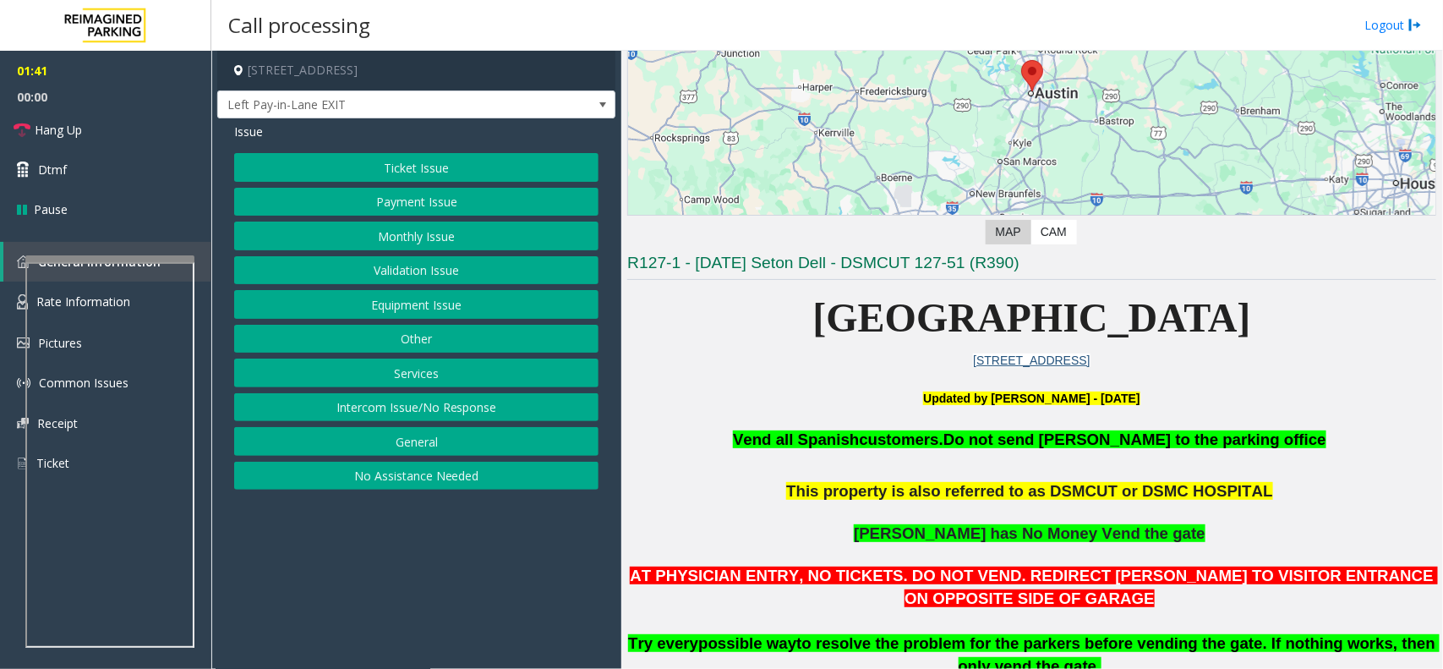
click at [458, 234] on button "Monthly Issue" at bounding box center [416, 235] width 364 height 29
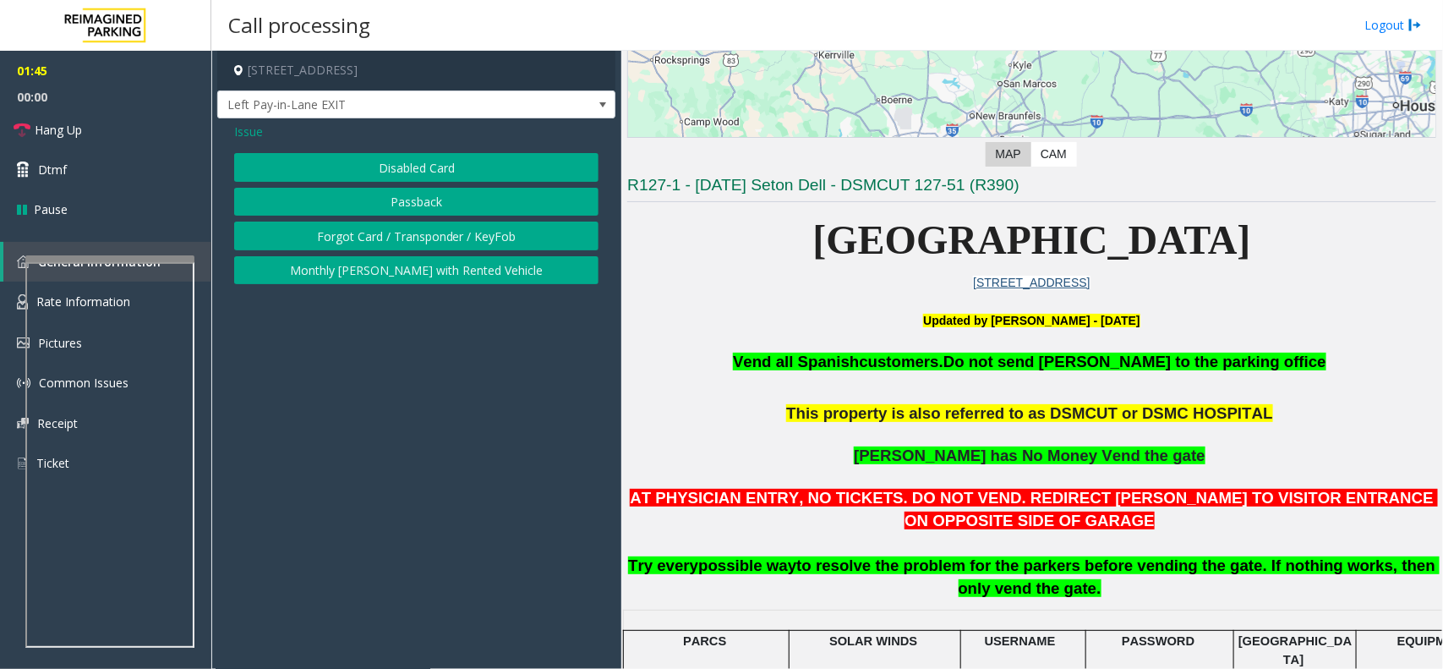
scroll to position [423, 0]
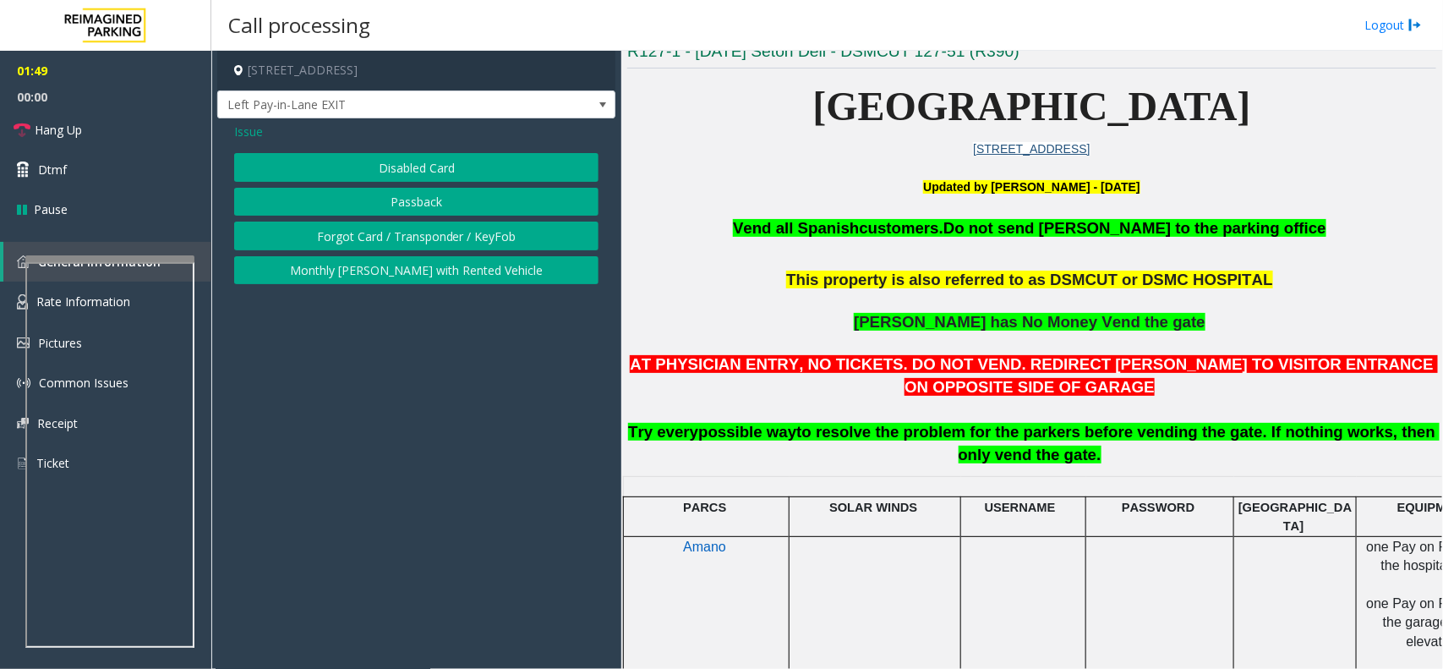
click at [452, 243] on button "Forgot Card / Transponder / KeyFob" at bounding box center [416, 235] width 364 height 29
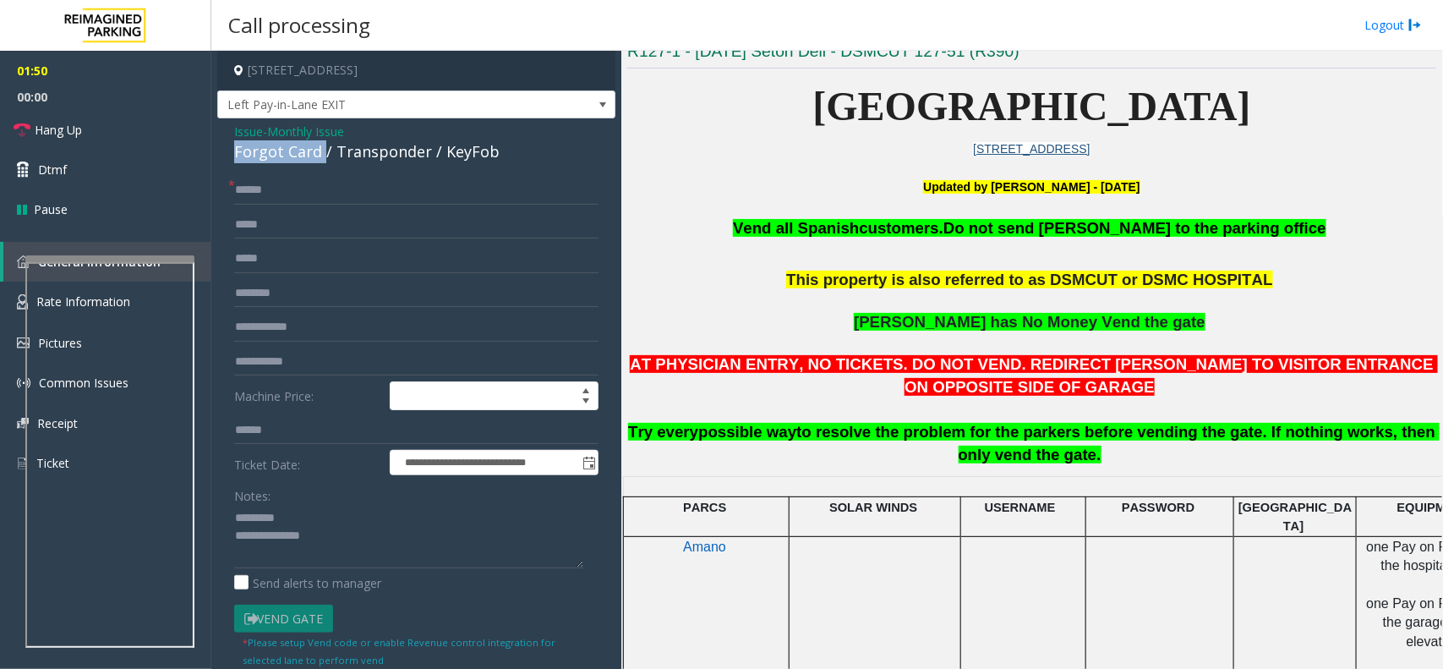
drag, startPoint x: 230, startPoint y: 150, endPoint x: 321, endPoint y: 152, distance: 91.3
click at [321, 152] on div "**********" at bounding box center [416, 476] width 398 height 716
type textarea "**********"
click at [136, 146] on link "Hang Up" at bounding box center [105, 130] width 211 height 40
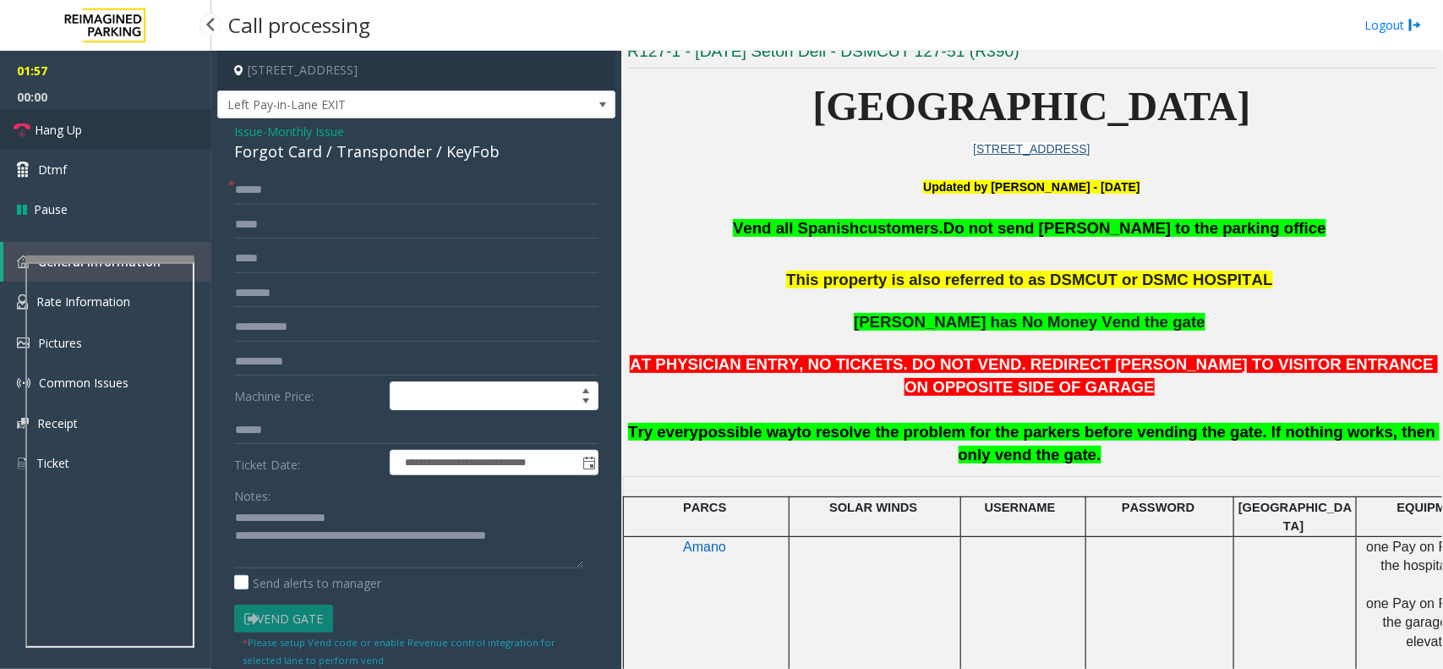
click at [136, 146] on link "Hang Up" at bounding box center [105, 130] width 211 height 40
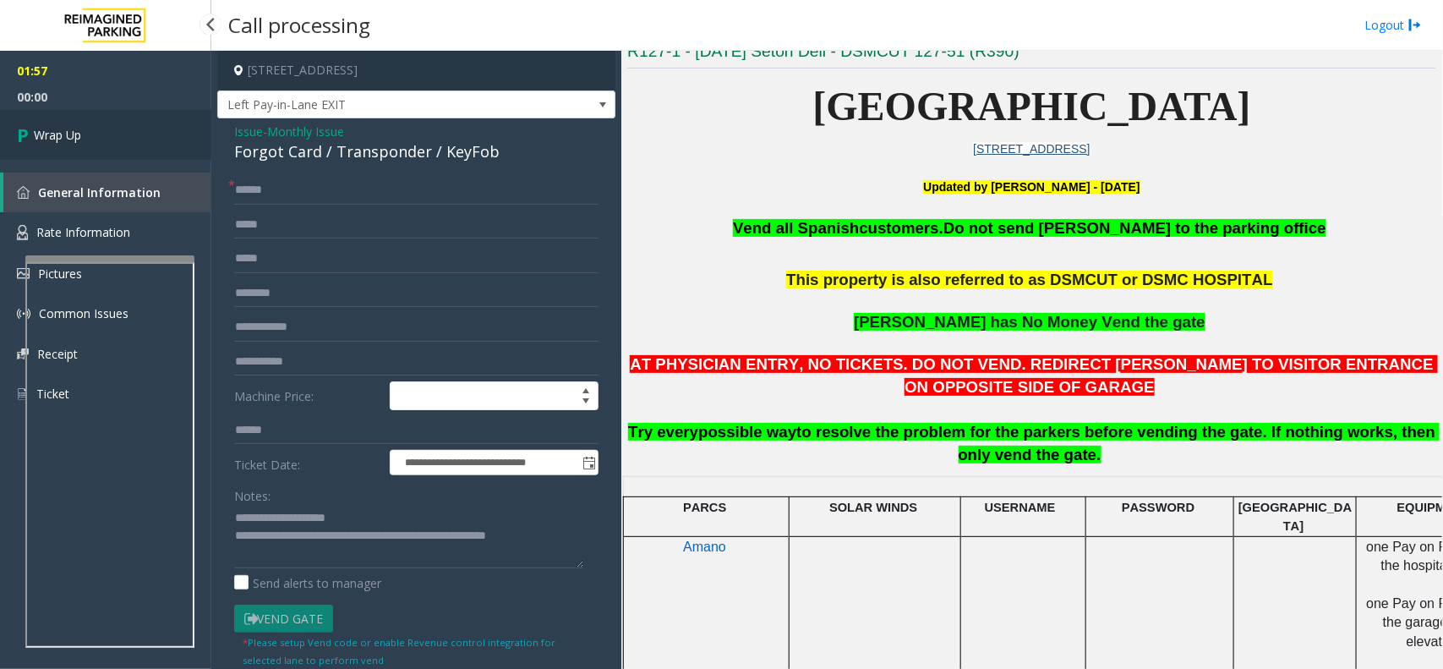
click at [136, 146] on link "Wrap Up" at bounding box center [105, 135] width 211 height 50
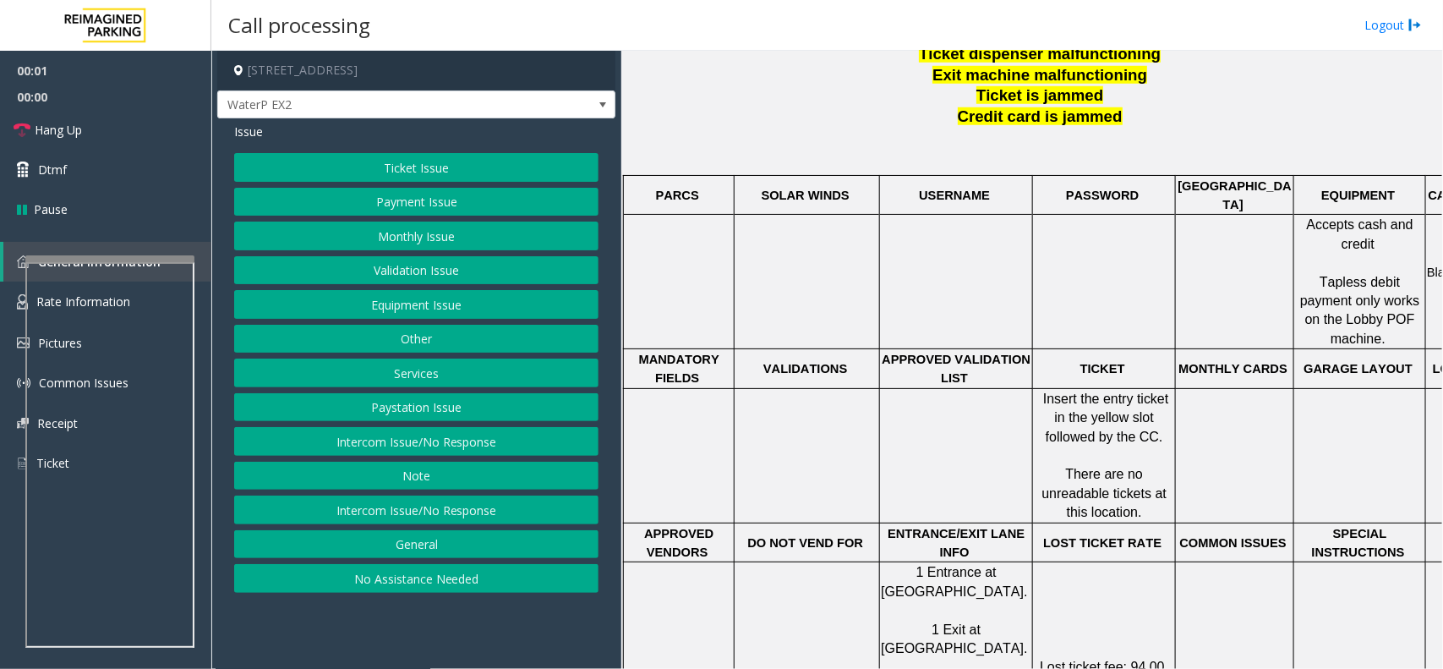
scroll to position [634, 0]
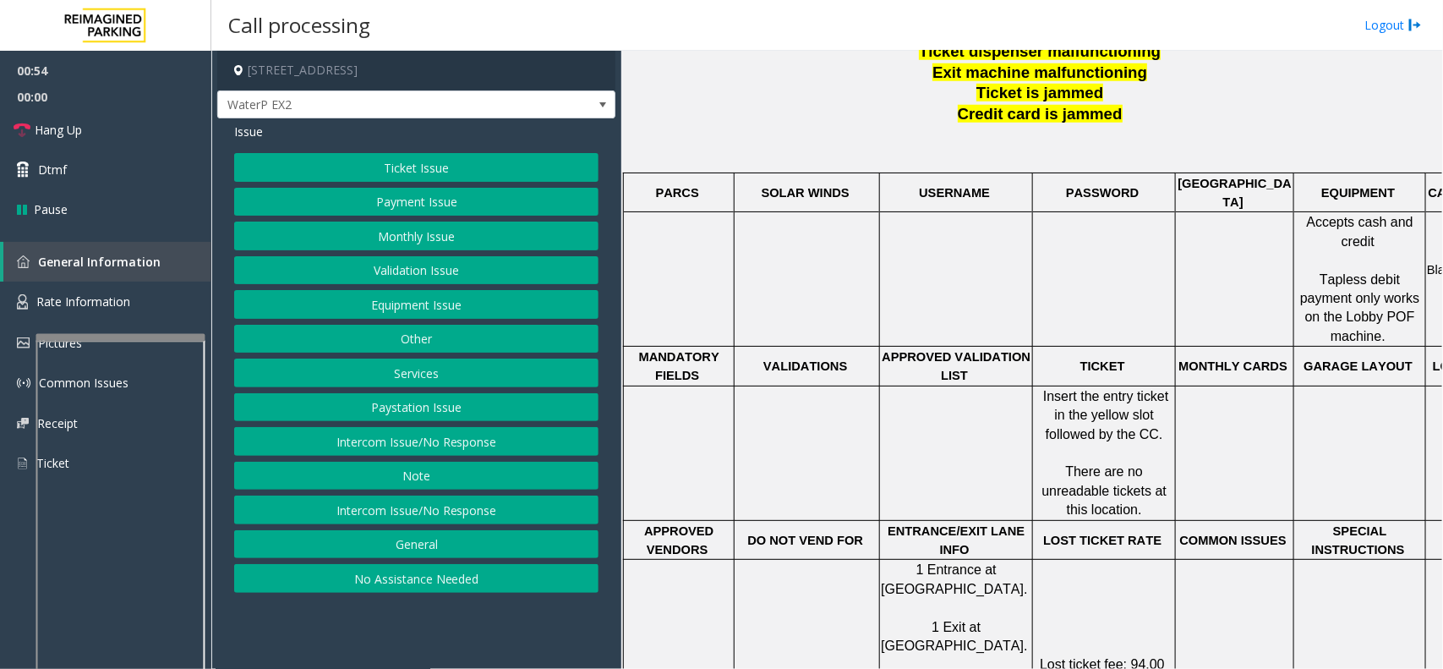
click at [90, 336] on div at bounding box center [120, 337] width 169 height 7
click at [82, 306] on span "Rate Information" at bounding box center [83, 301] width 94 height 16
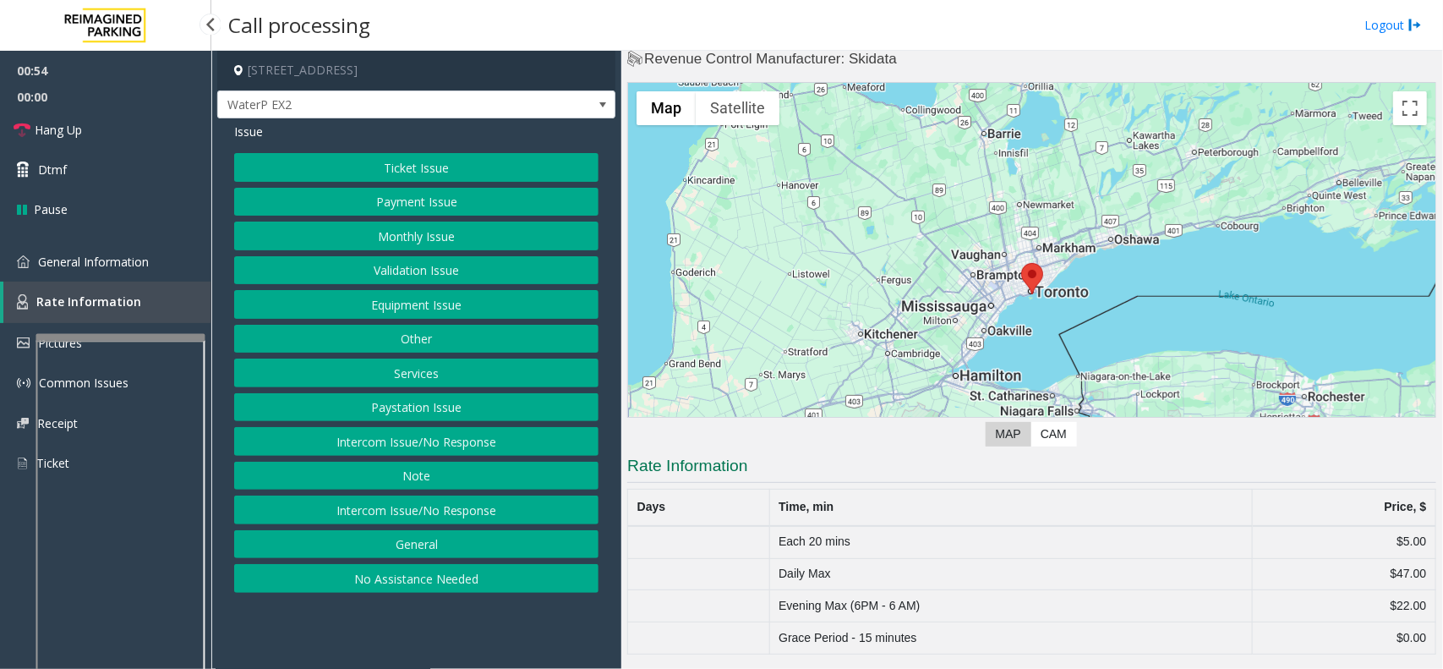
scroll to position [32, 0]
click at [76, 263] on span "General Information" at bounding box center [93, 262] width 111 height 16
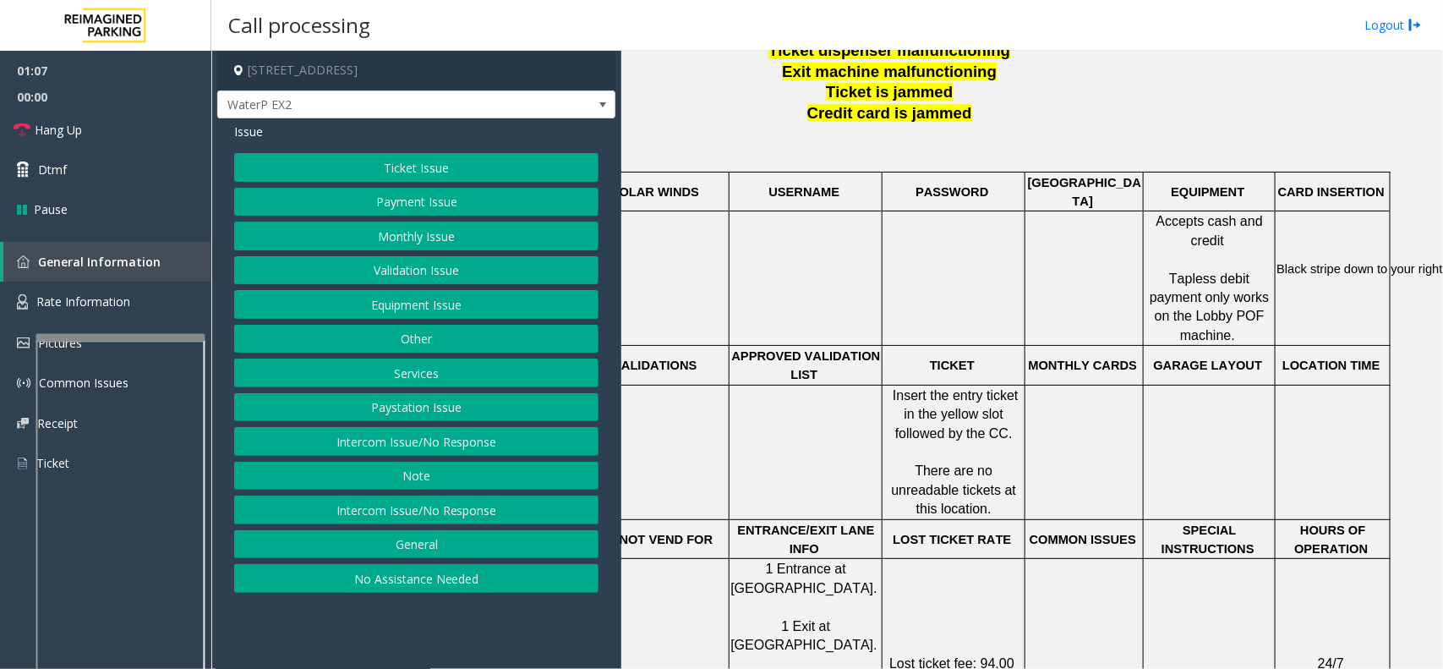
scroll to position [634, 158]
click at [449, 406] on button "Paystation Issue" at bounding box center [416, 407] width 364 height 29
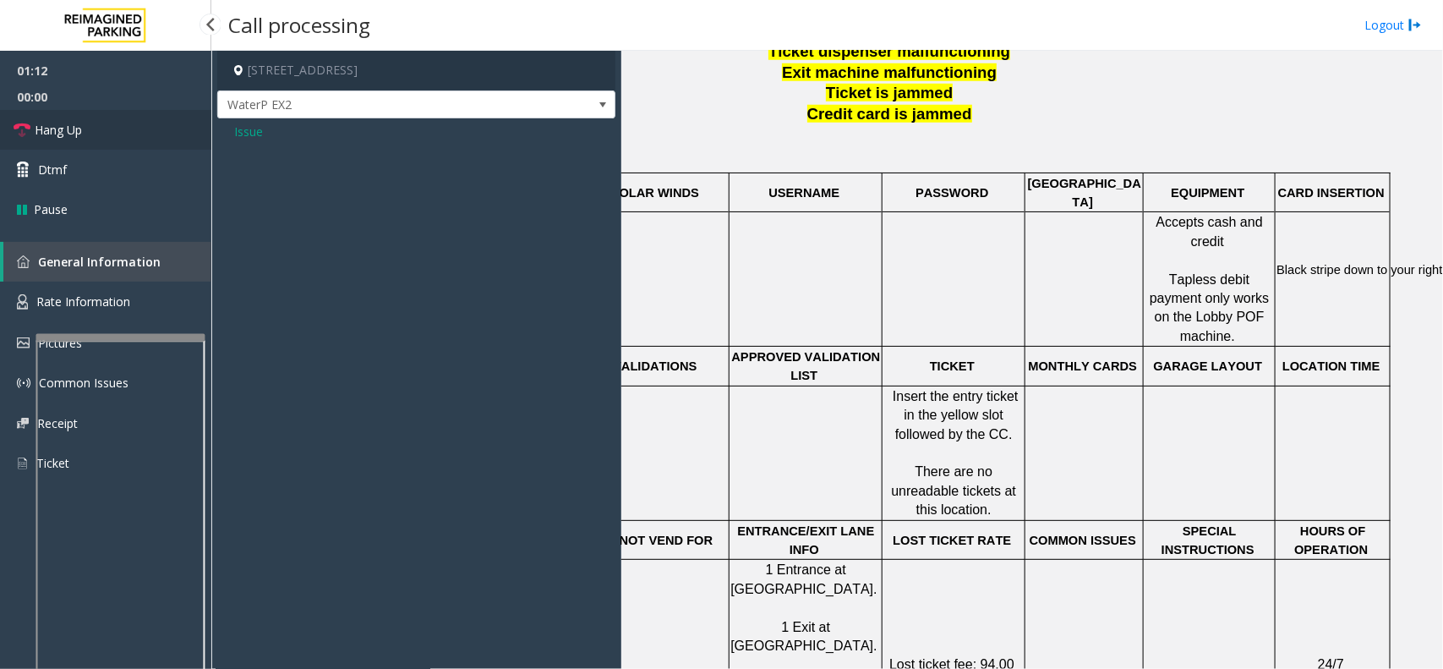
click at [121, 124] on link "Hang Up" at bounding box center [105, 130] width 211 height 40
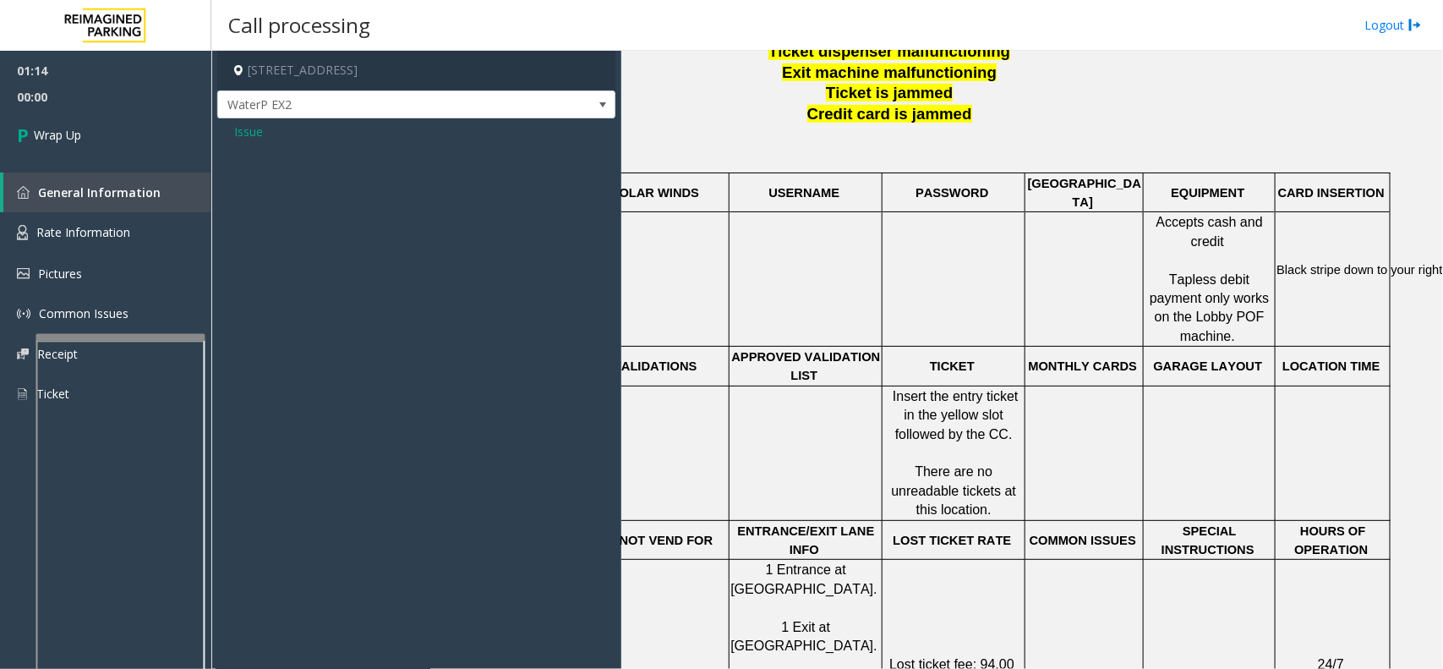
click at [251, 138] on span "Issue" at bounding box center [248, 132] width 29 height 18
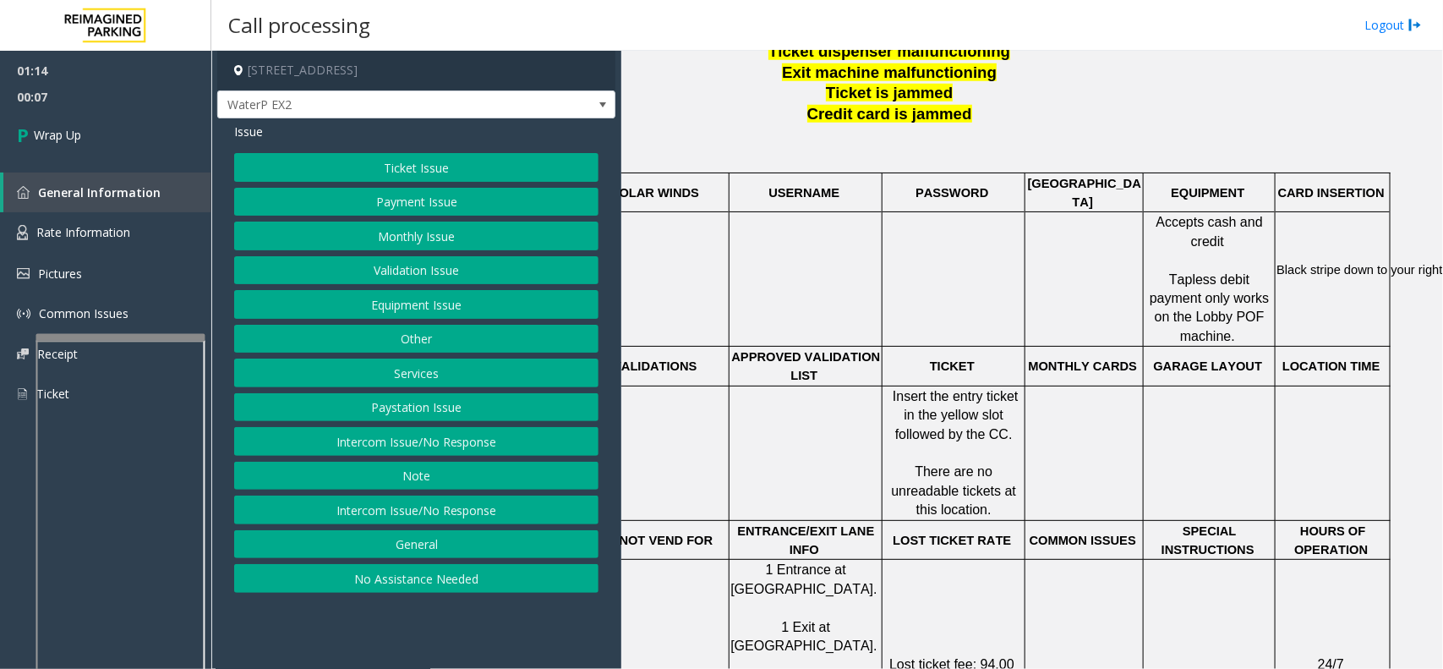
click at [459, 331] on button "Other" at bounding box center [416, 339] width 364 height 29
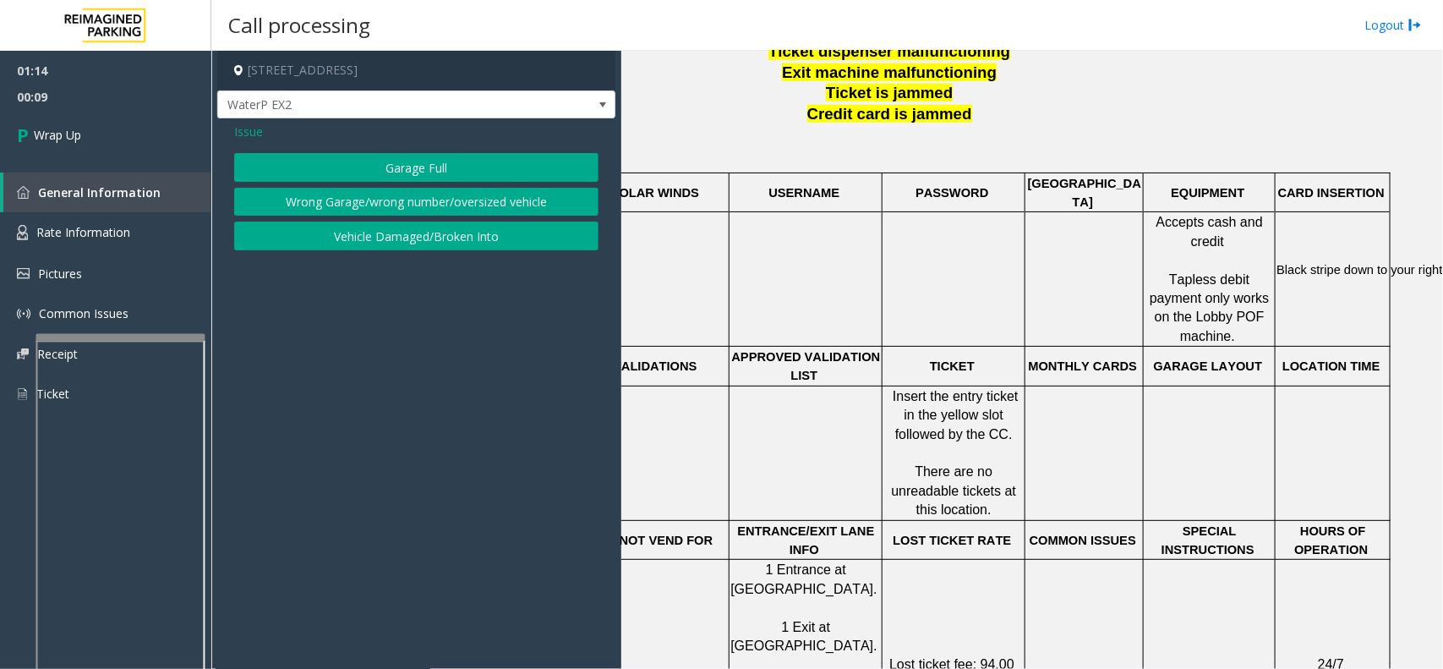
click at [250, 139] on span "Issue" at bounding box center [248, 132] width 29 height 18
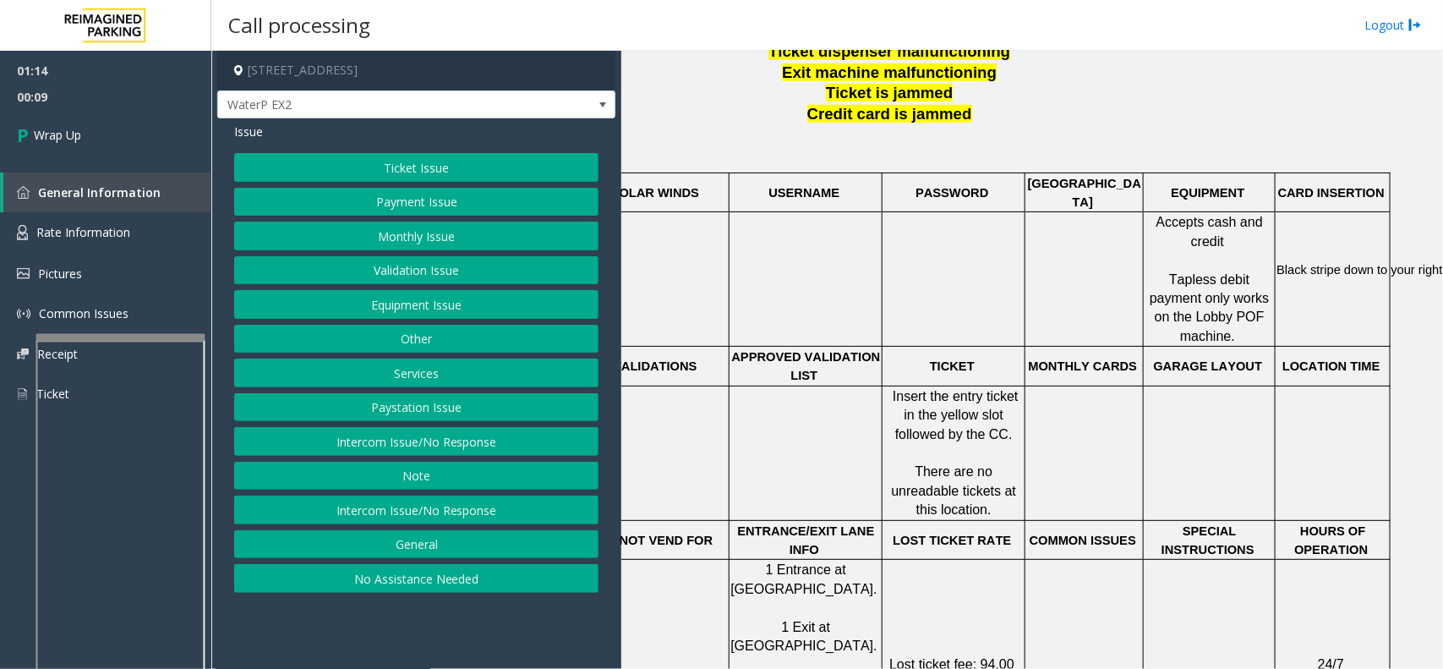
click at [478, 372] on button "Services" at bounding box center [416, 372] width 364 height 29
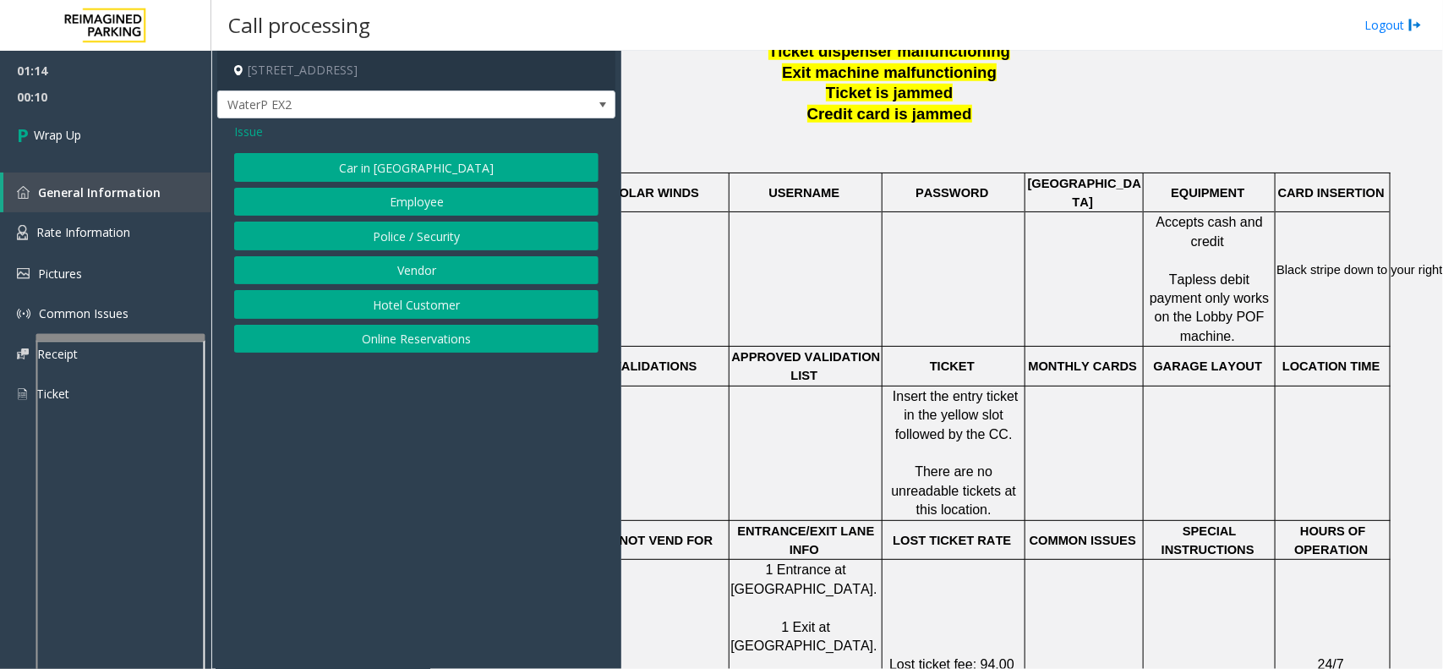
click at [246, 141] on div "Issue Car in Tow Employee Police / Security Vendor Hotel Customer Online Reserv…" at bounding box center [416, 239] width 398 height 243
click at [241, 133] on span "Issue" at bounding box center [248, 132] width 29 height 18
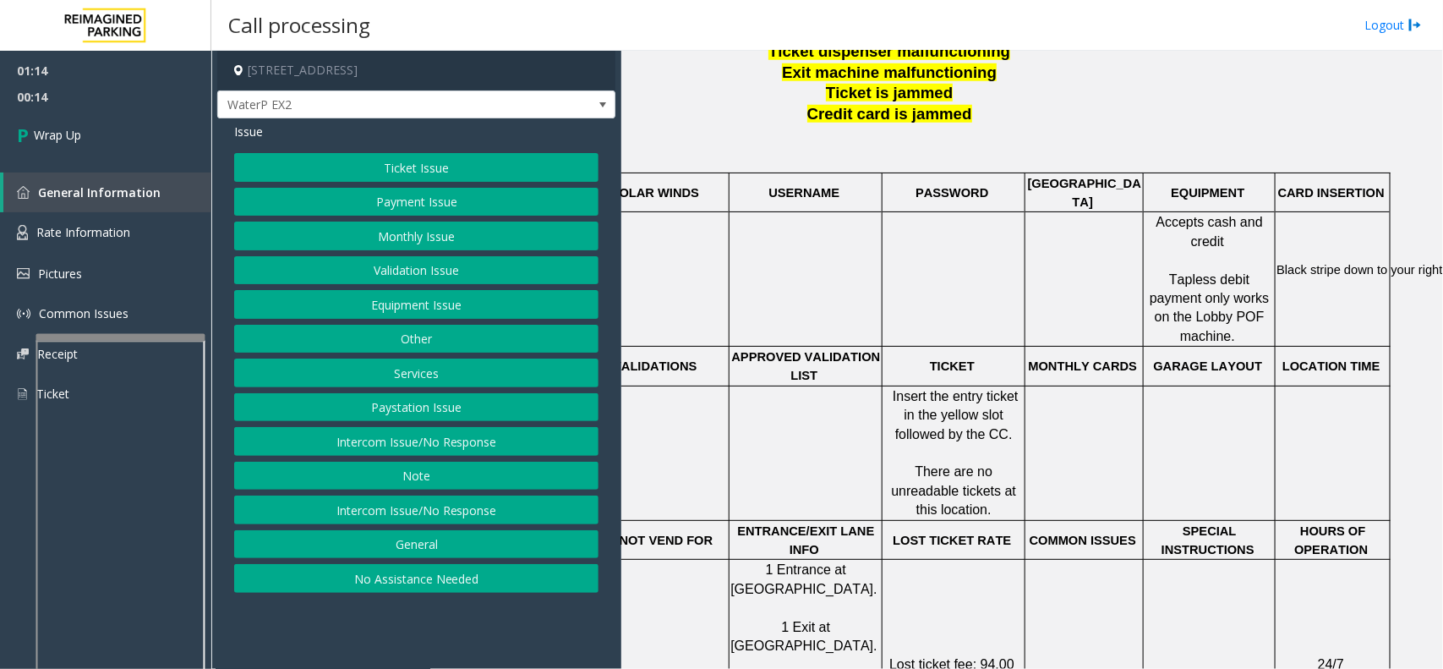
click at [387, 546] on button "General" at bounding box center [416, 544] width 364 height 29
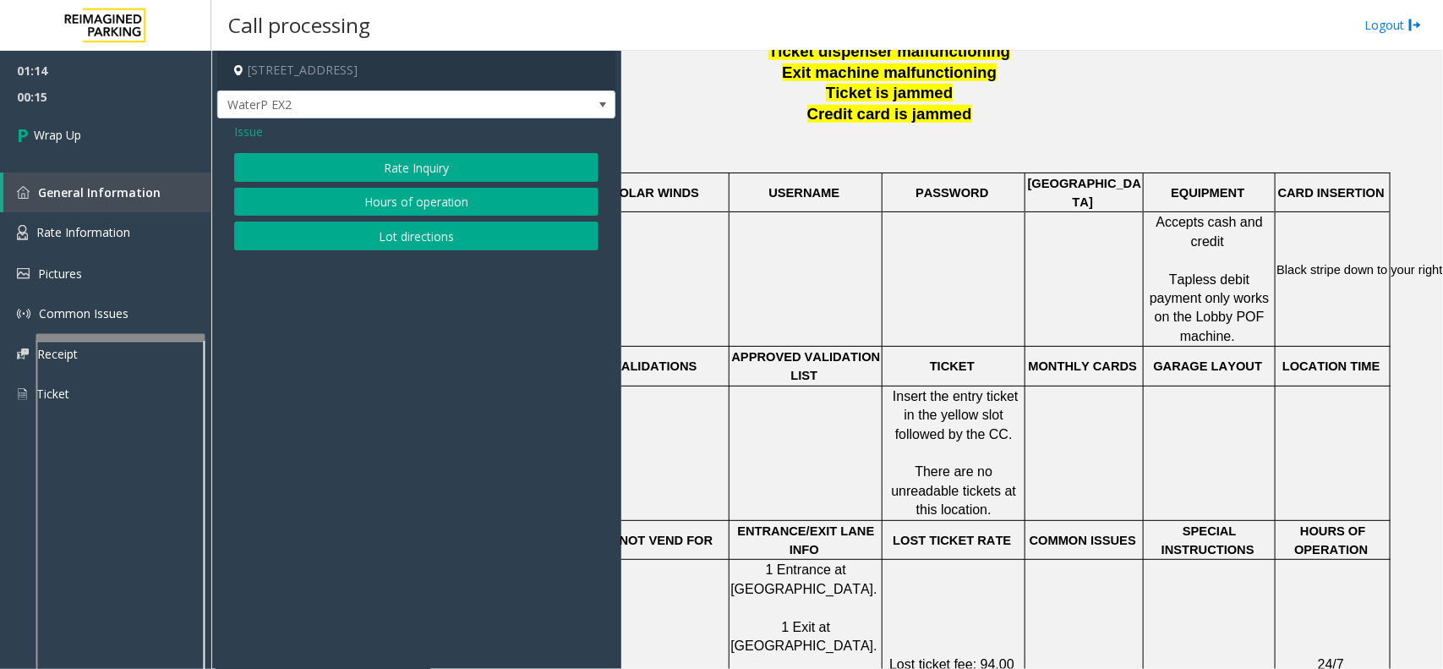
click at [370, 174] on button "Rate Inquiry" at bounding box center [416, 167] width 364 height 29
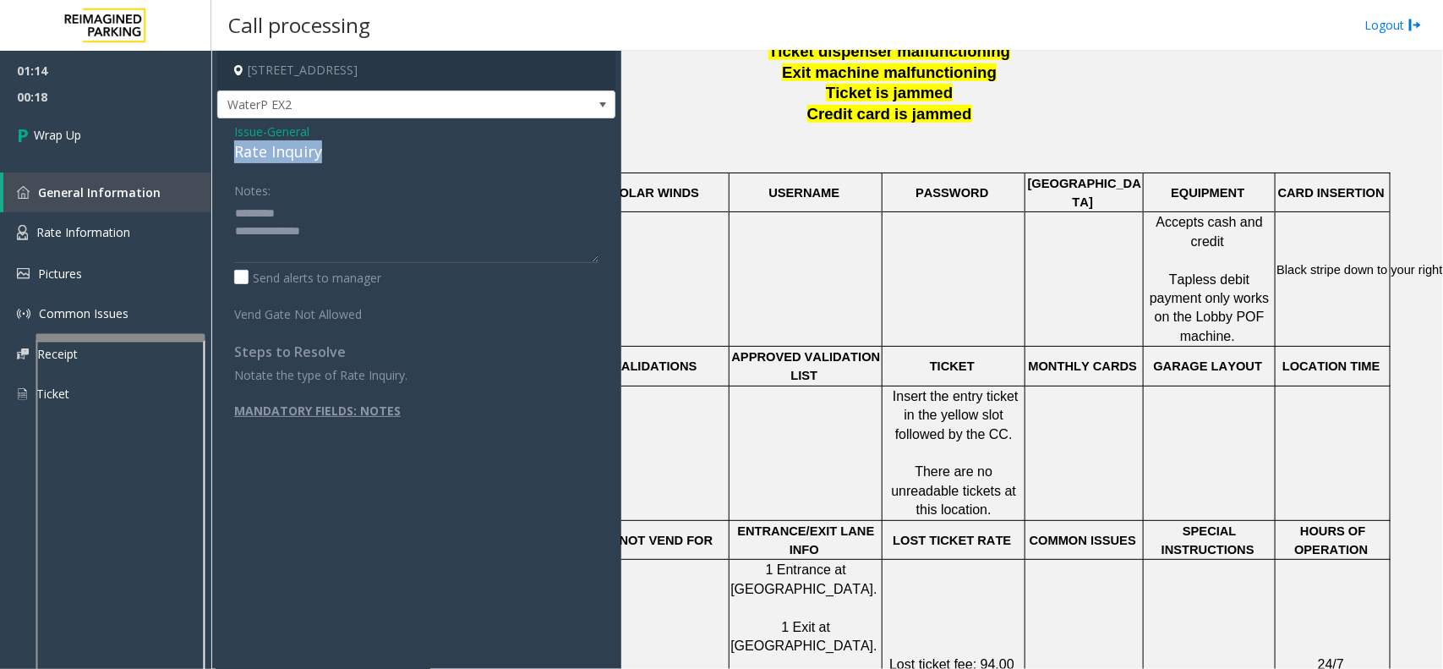
drag, startPoint x: 232, startPoint y: 148, endPoint x: 324, endPoint y: 163, distance: 92.6
click at [324, 163] on div "Issue - General Rate Inquiry Notes: Send alerts to manager Vend Gate Not Allowe…" at bounding box center [416, 303] width 398 height 371
click at [86, 248] on link "Rate Information" at bounding box center [105, 232] width 211 height 41
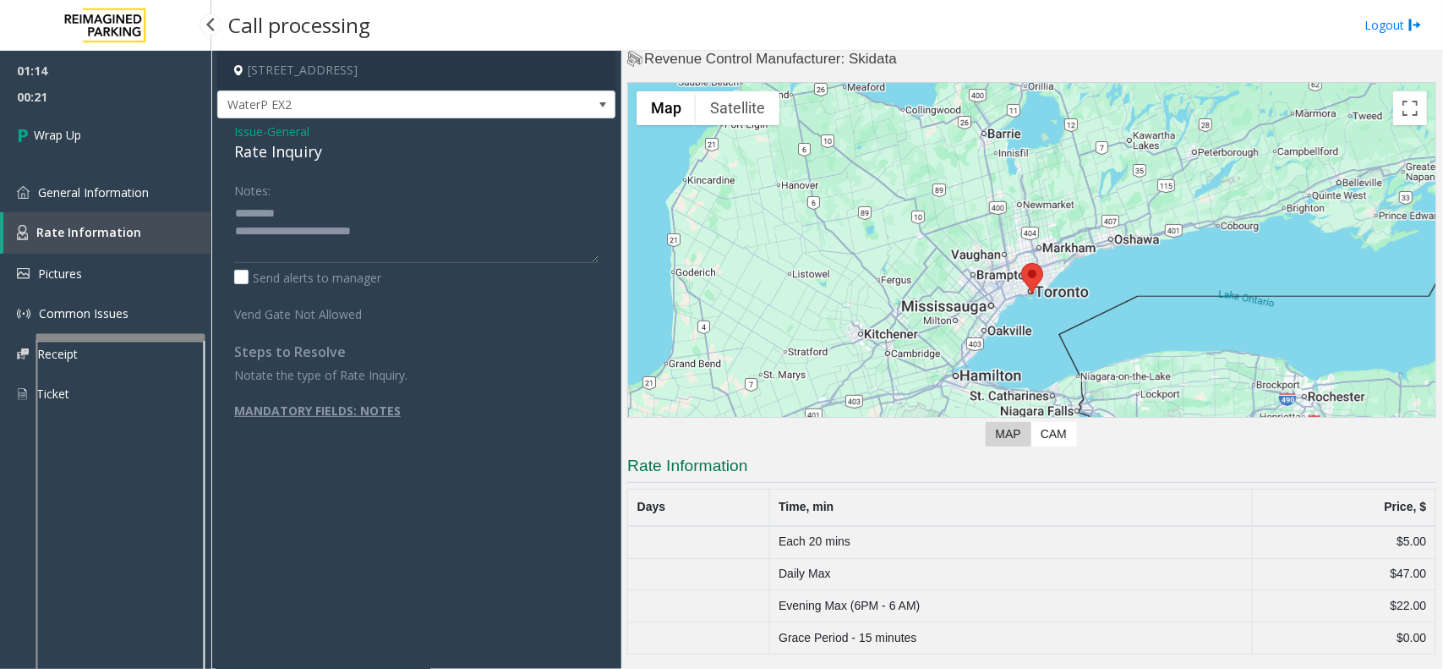
scroll to position [32, 0]
click at [850, 605] on td "Evening Max (6PM - 6 AM)" at bounding box center [1010, 606] width 483 height 32
copy td "Evening Max (6PM - 6 AM)"
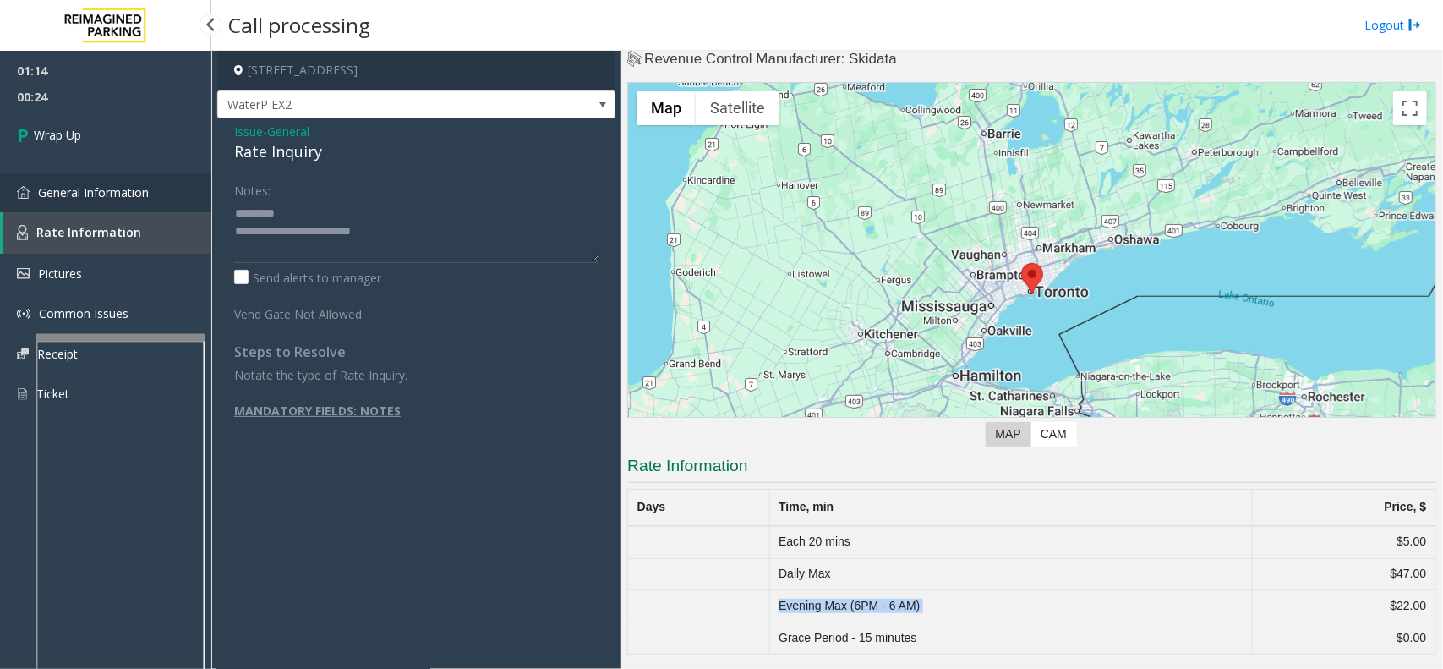
click at [161, 184] on link "General Information" at bounding box center [105, 192] width 211 height 40
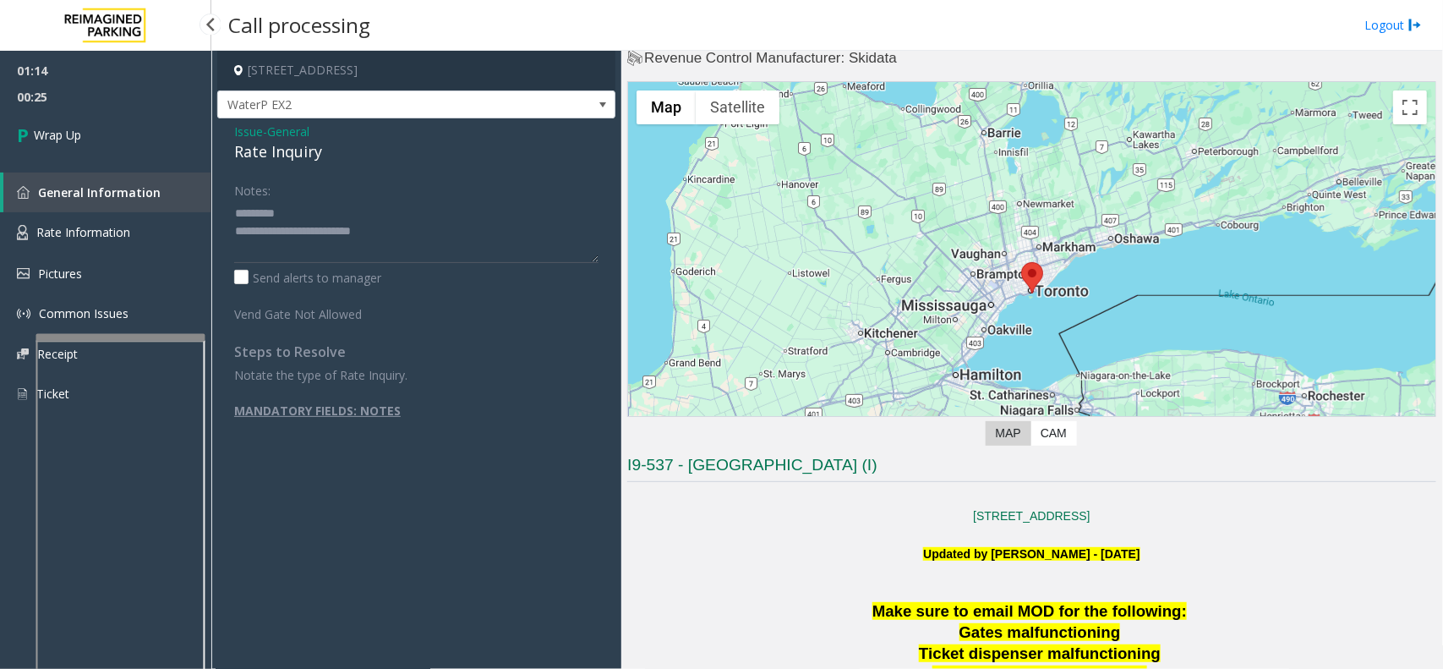
scroll to position [634, 0]
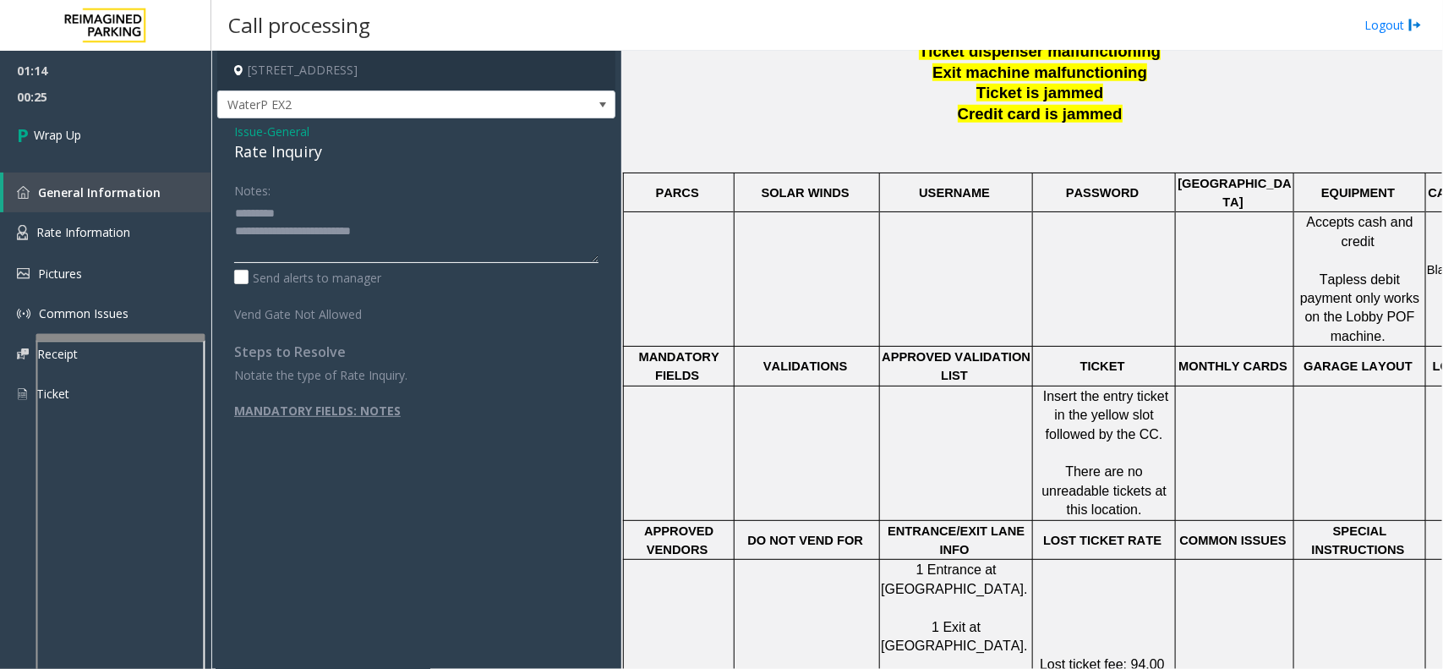
click at [280, 212] on textarea at bounding box center [416, 230] width 364 height 63
paste textarea "**********"
click at [102, 226] on span "Rate Information" at bounding box center [83, 232] width 94 height 16
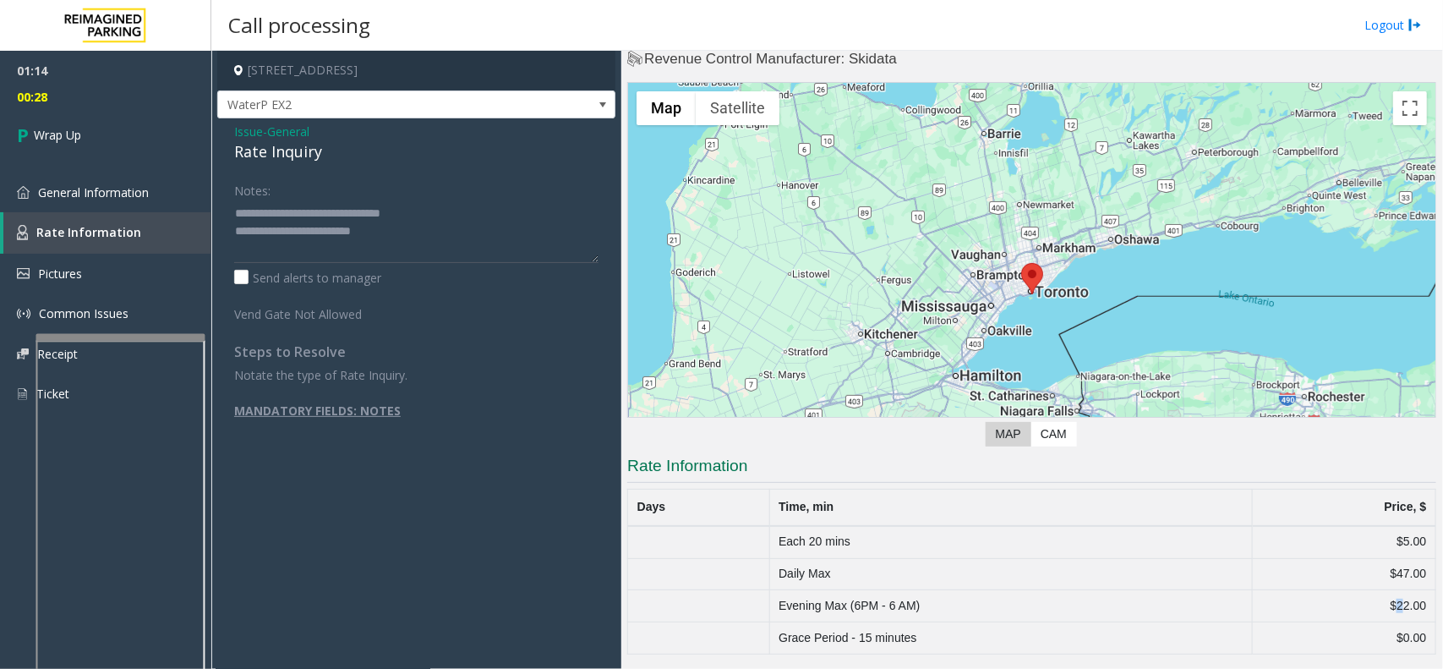
click at [1385, 607] on td "$22.00" at bounding box center [1344, 606] width 183 height 32
click at [429, 231] on textarea at bounding box center [416, 230] width 364 height 63
click at [433, 218] on textarea at bounding box center [416, 230] width 364 height 63
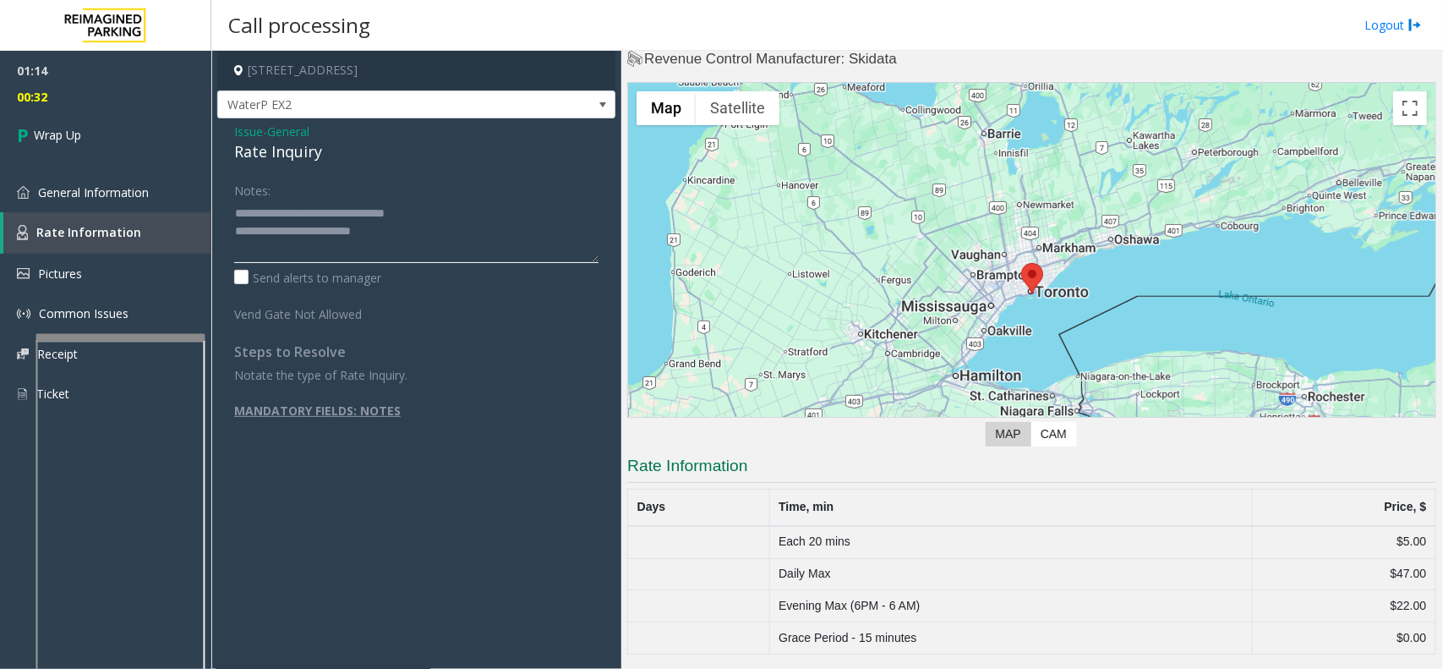
paste textarea "******"
drag, startPoint x: 478, startPoint y: 217, endPoint x: 277, endPoint y: 203, distance: 200.8
click at [277, 203] on textarea at bounding box center [416, 230] width 364 height 63
click at [402, 248] on textarea at bounding box center [416, 230] width 364 height 63
paste textarea "**********"
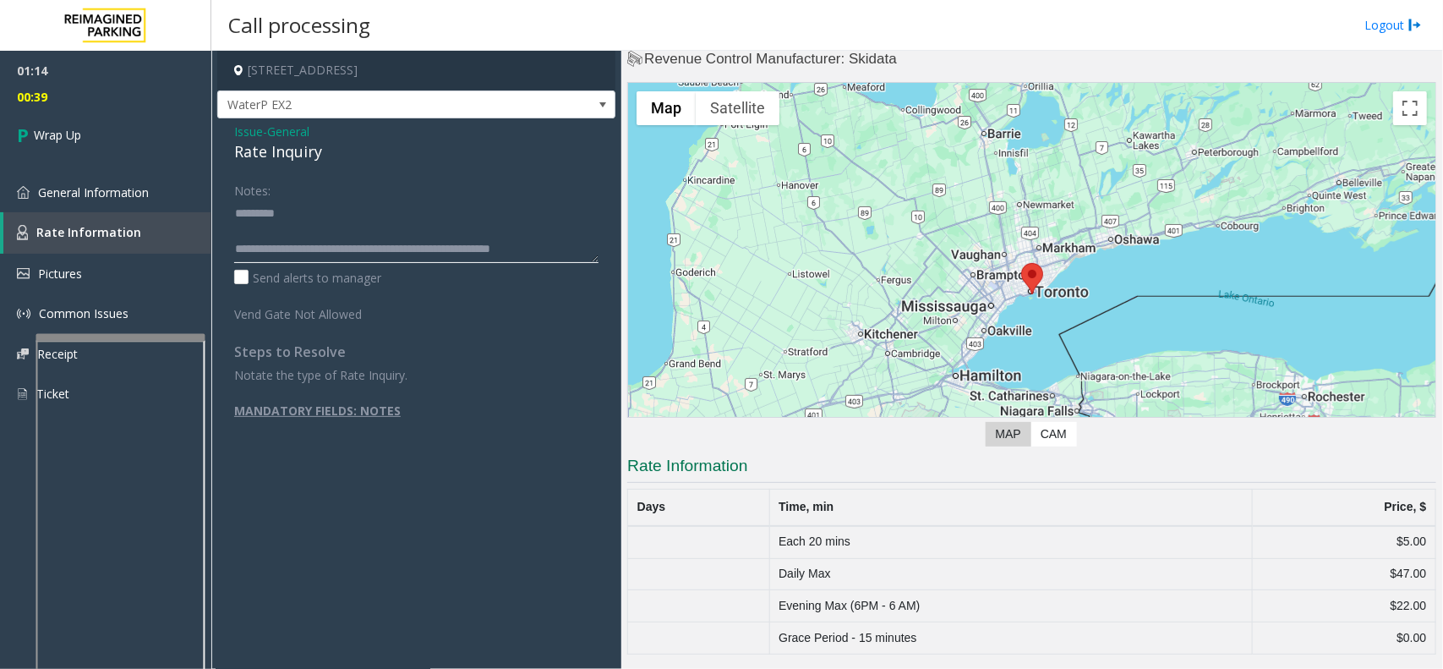
drag, startPoint x: 368, startPoint y: 247, endPoint x: 311, endPoint y: 242, distance: 56.9
click at [311, 242] on textarea at bounding box center [416, 230] width 364 height 63
click at [307, 209] on textarea at bounding box center [416, 230] width 364 height 63
paste textarea "**********"
type textarea "**********"
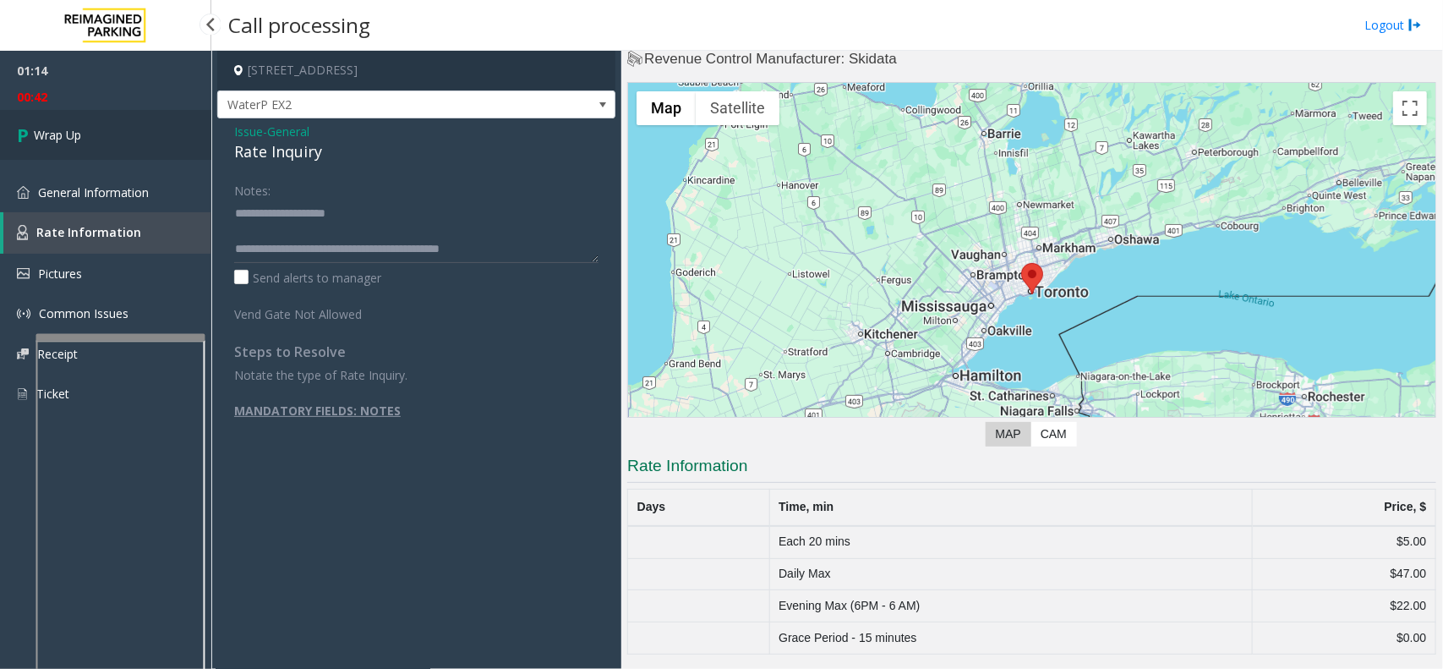
click at [135, 145] on link "Wrap Up" at bounding box center [105, 135] width 211 height 50
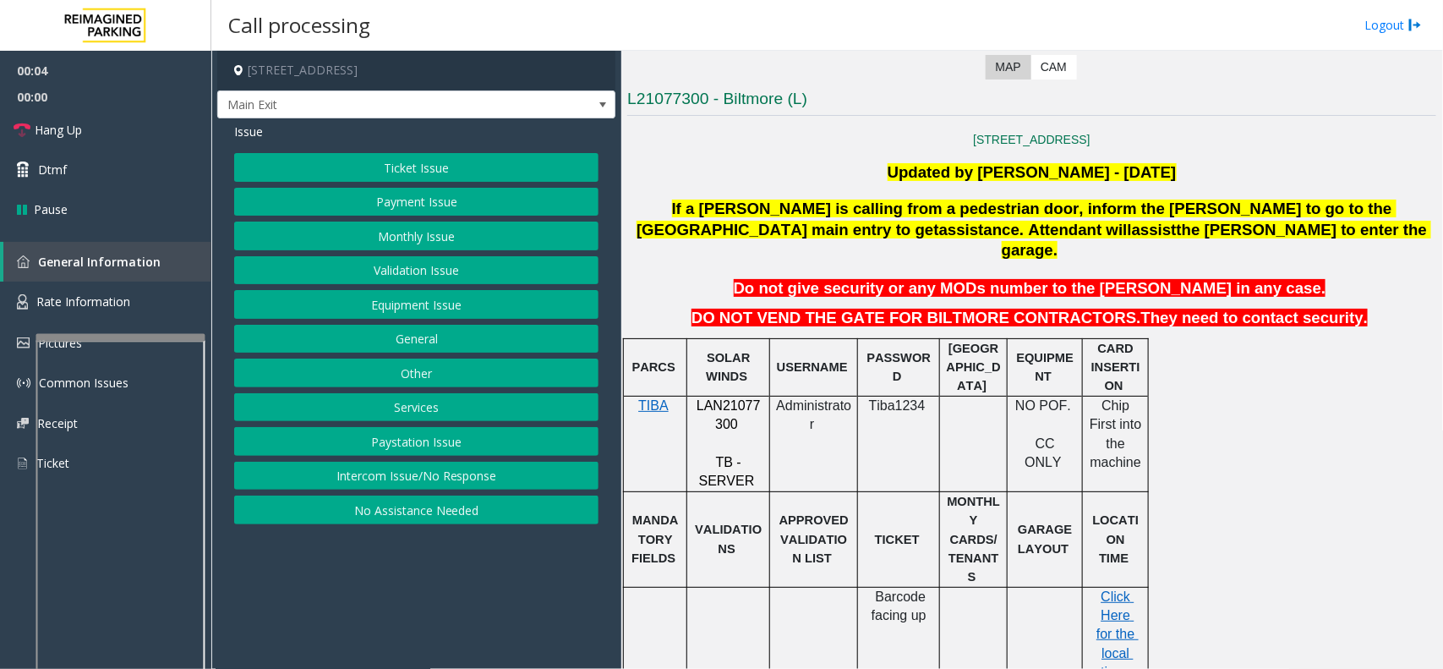
scroll to position [528, 0]
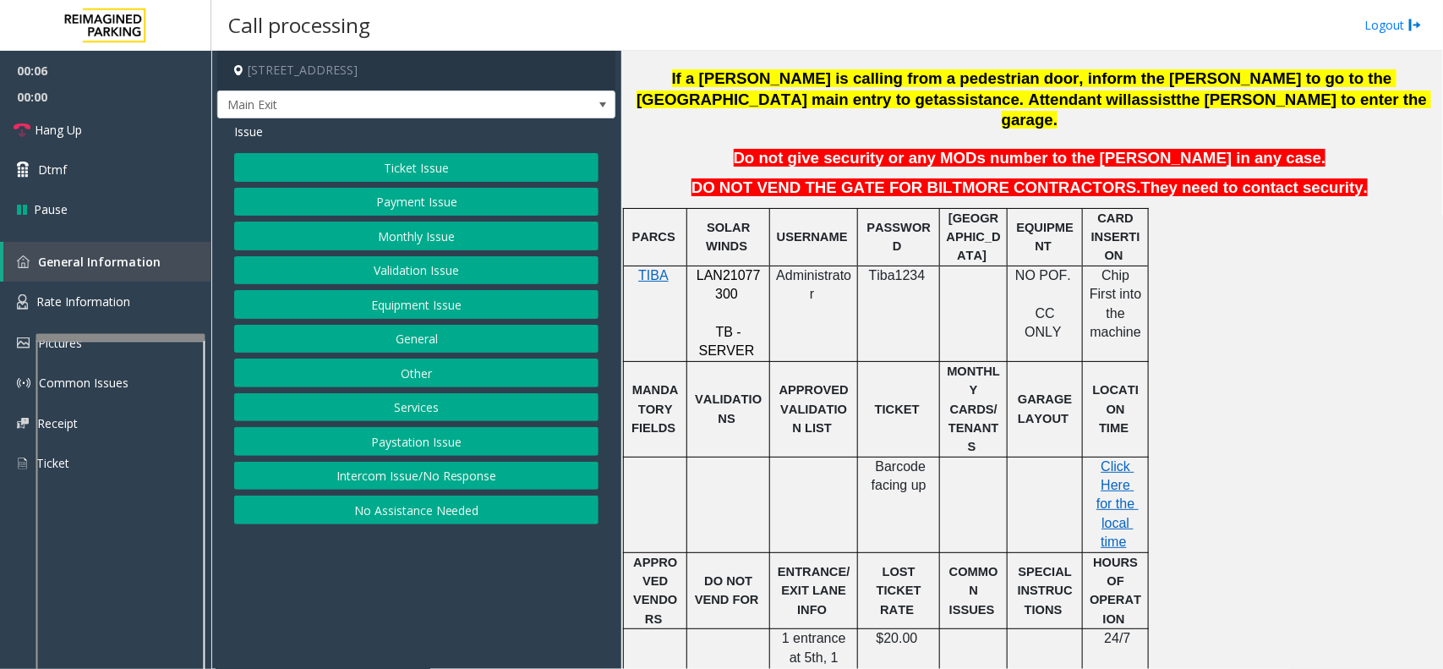
click at [729, 268] on span "LAN21077300" at bounding box center [729, 284] width 64 height 33
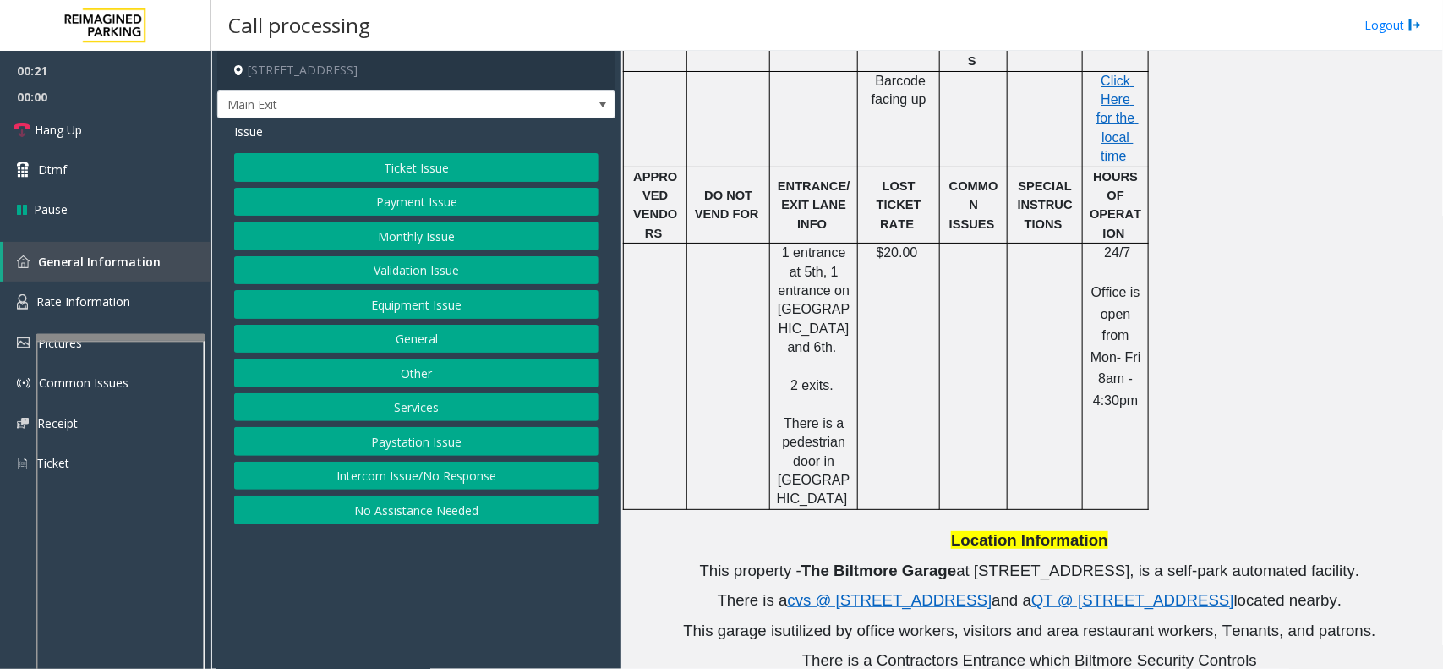
scroll to position [951, 0]
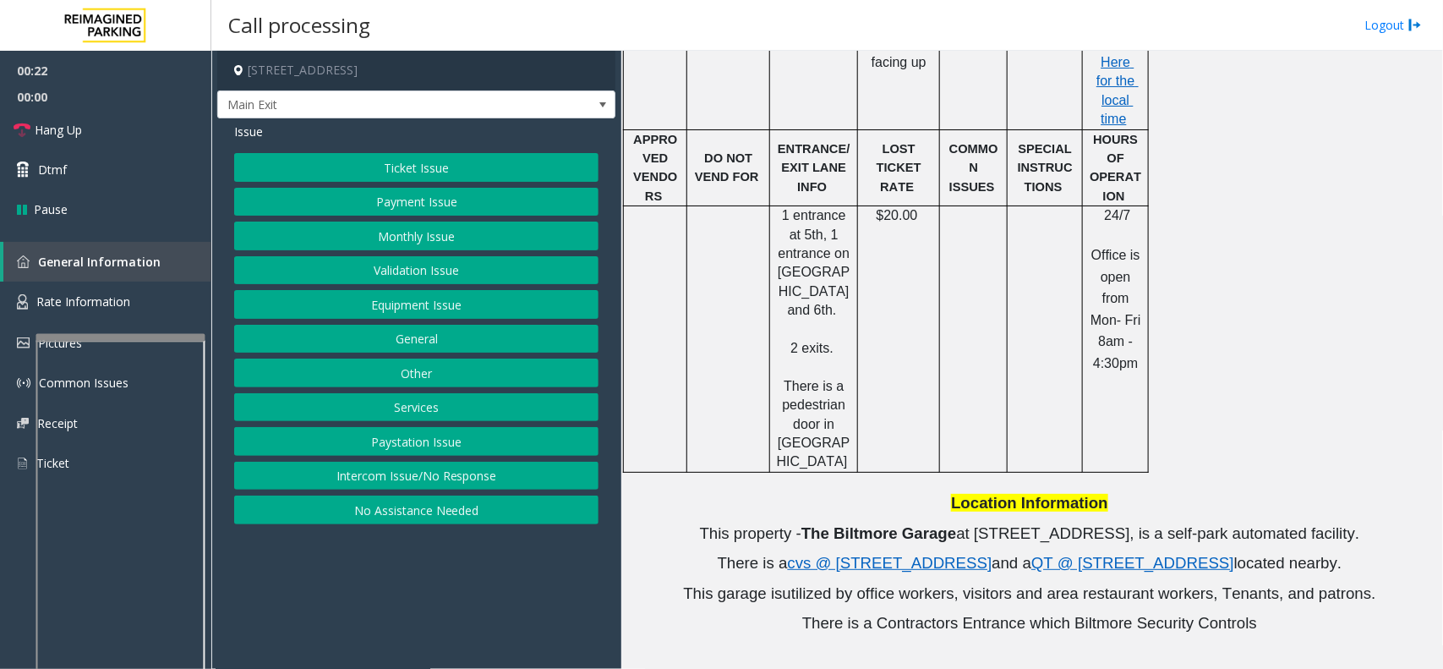
click at [442, 241] on button "Monthly Issue" at bounding box center [416, 235] width 364 height 29
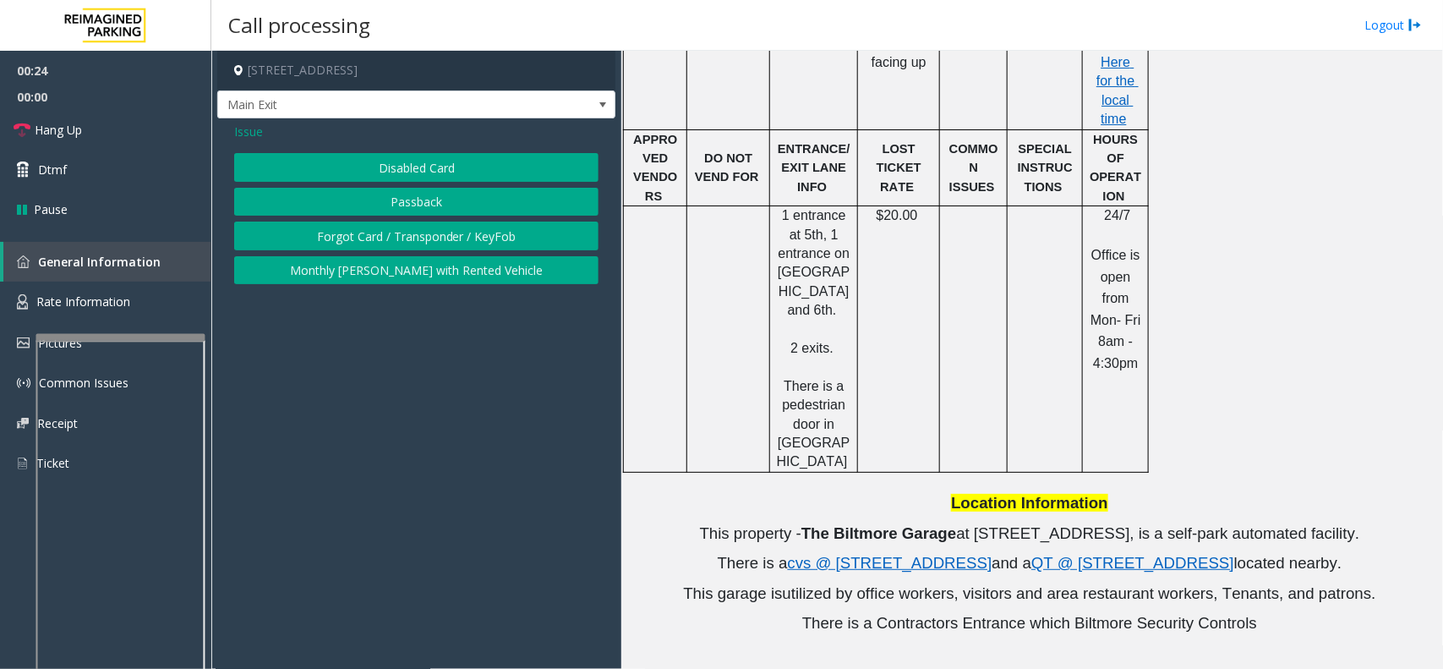
click at [256, 141] on div "Issue Disabled Card Passback Forgot Card / Transponder / KeyFob Monthly [PERSON…" at bounding box center [416, 205] width 398 height 174
click at [250, 138] on span "Issue" at bounding box center [248, 132] width 29 height 18
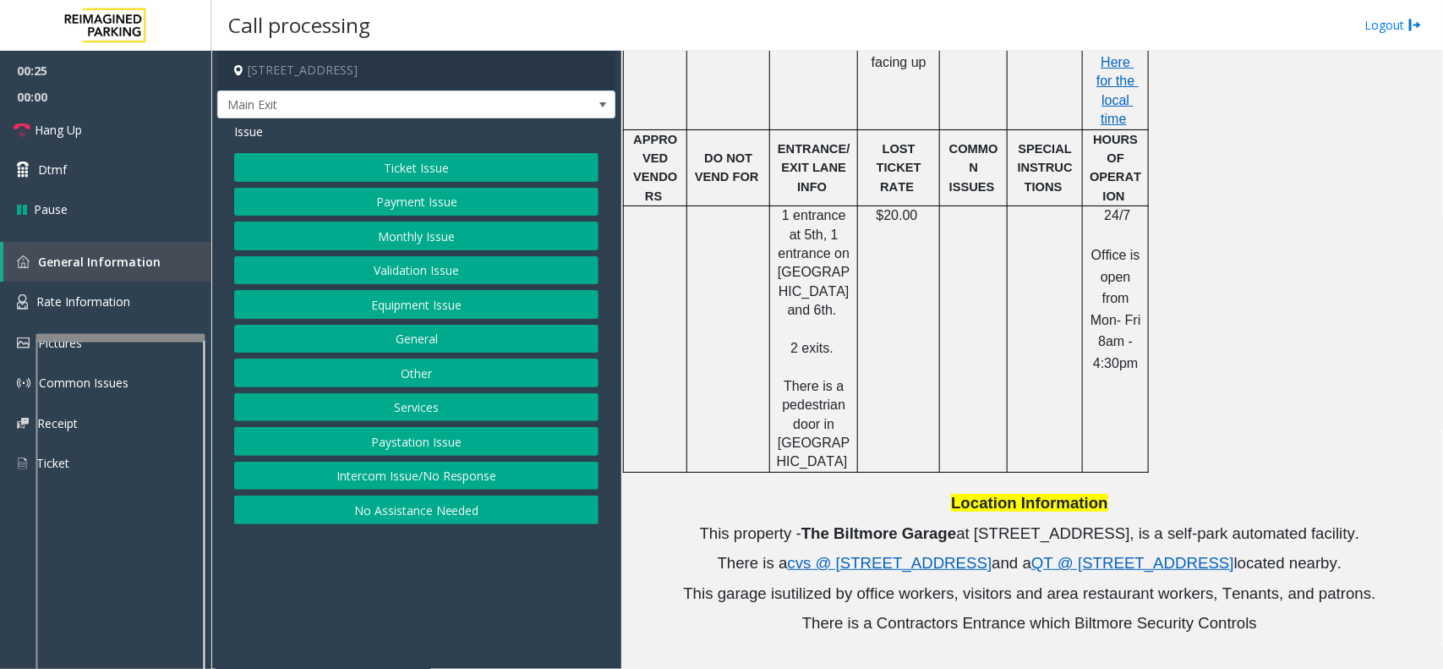
click at [355, 203] on button "Payment Issue" at bounding box center [416, 202] width 364 height 29
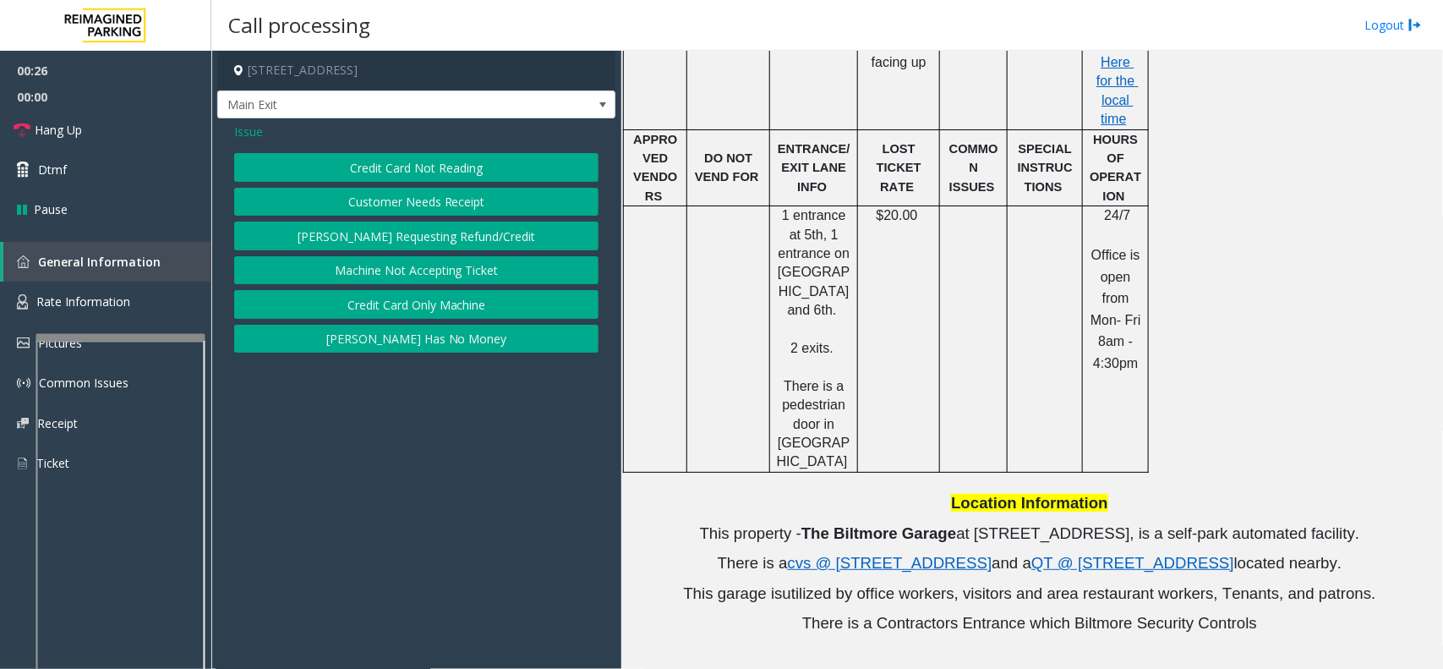
click at [414, 347] on button "[PERSON_NAME] Has No Money" at bounding box center [416, 339] width 364 height 29
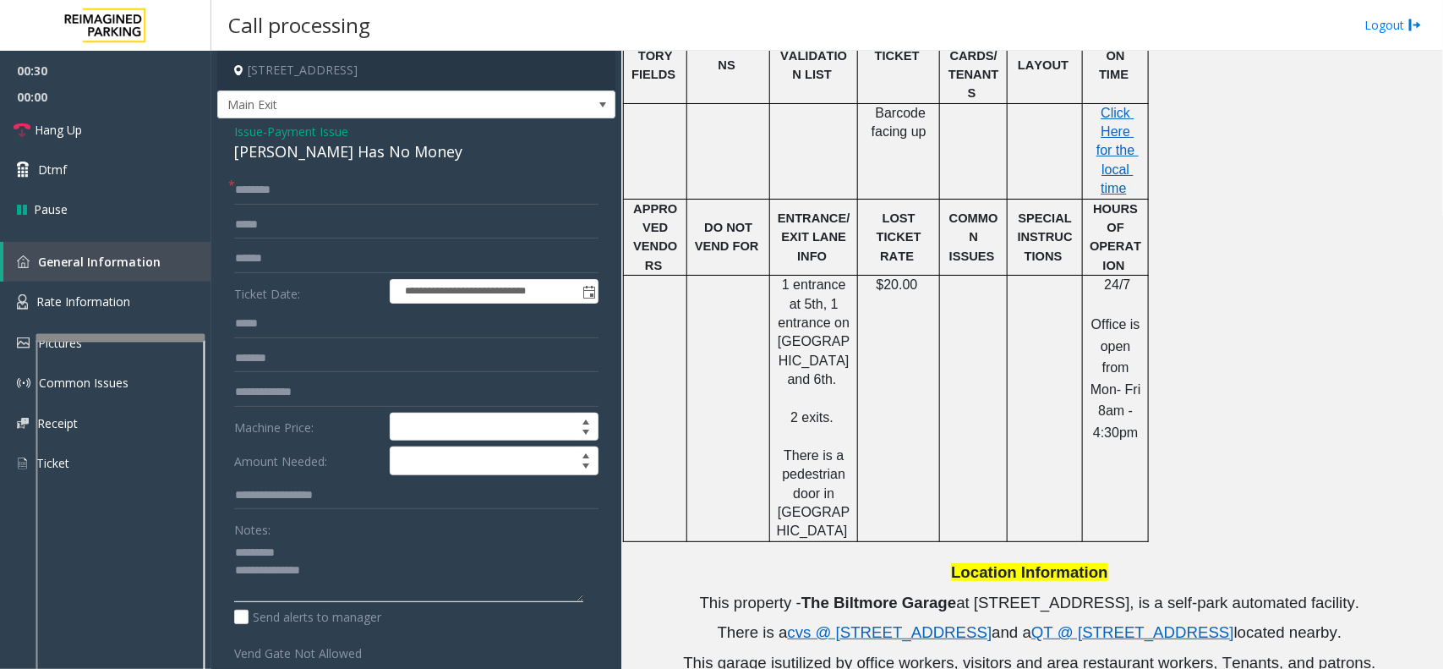
scroll to position [845, 0]
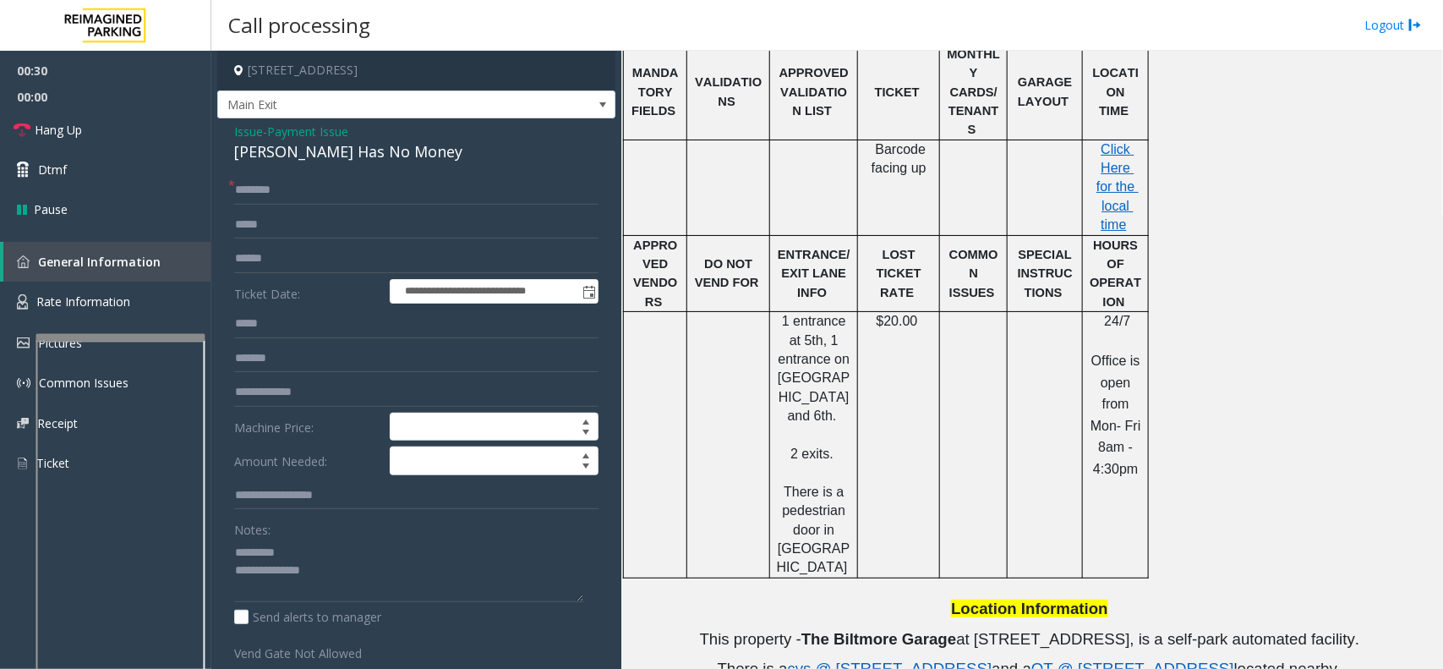
click at [307, 141] on div "[PERSON_NAME] Has No Money" at bounding box center [416, 151] width 364 height 23
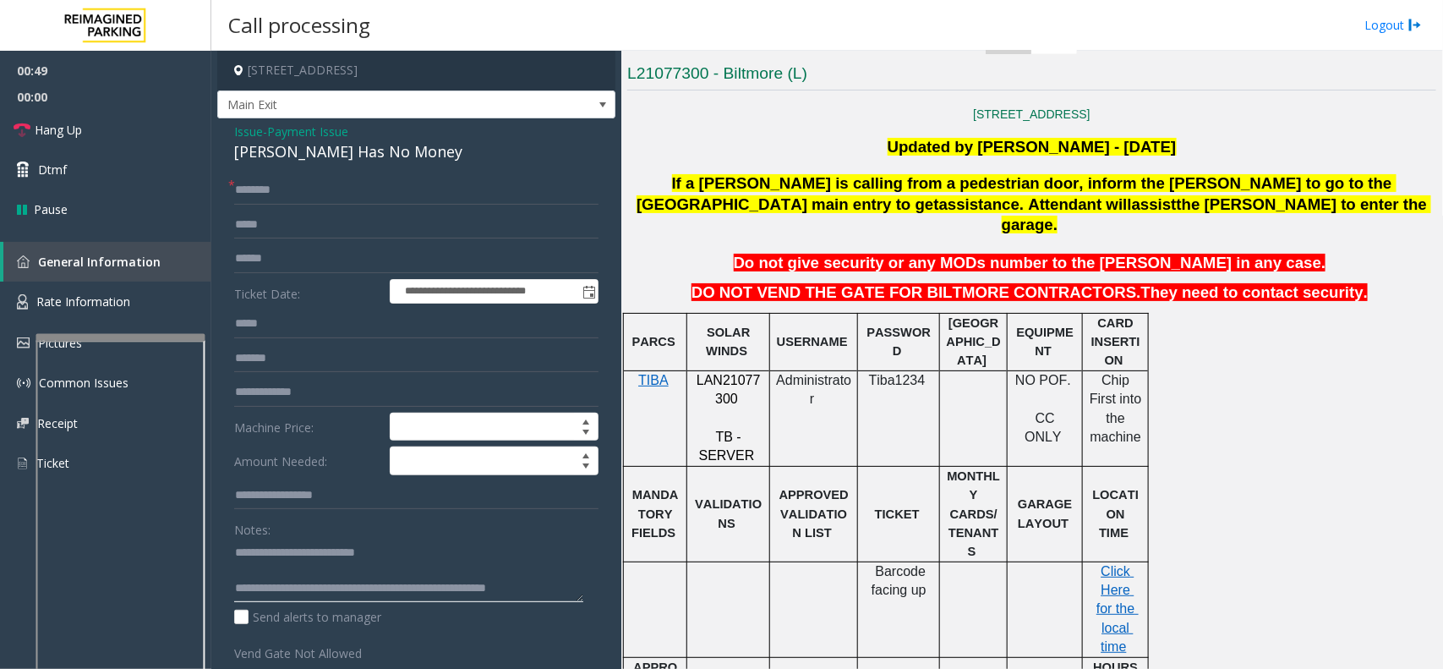
scroll to position [423, 0]
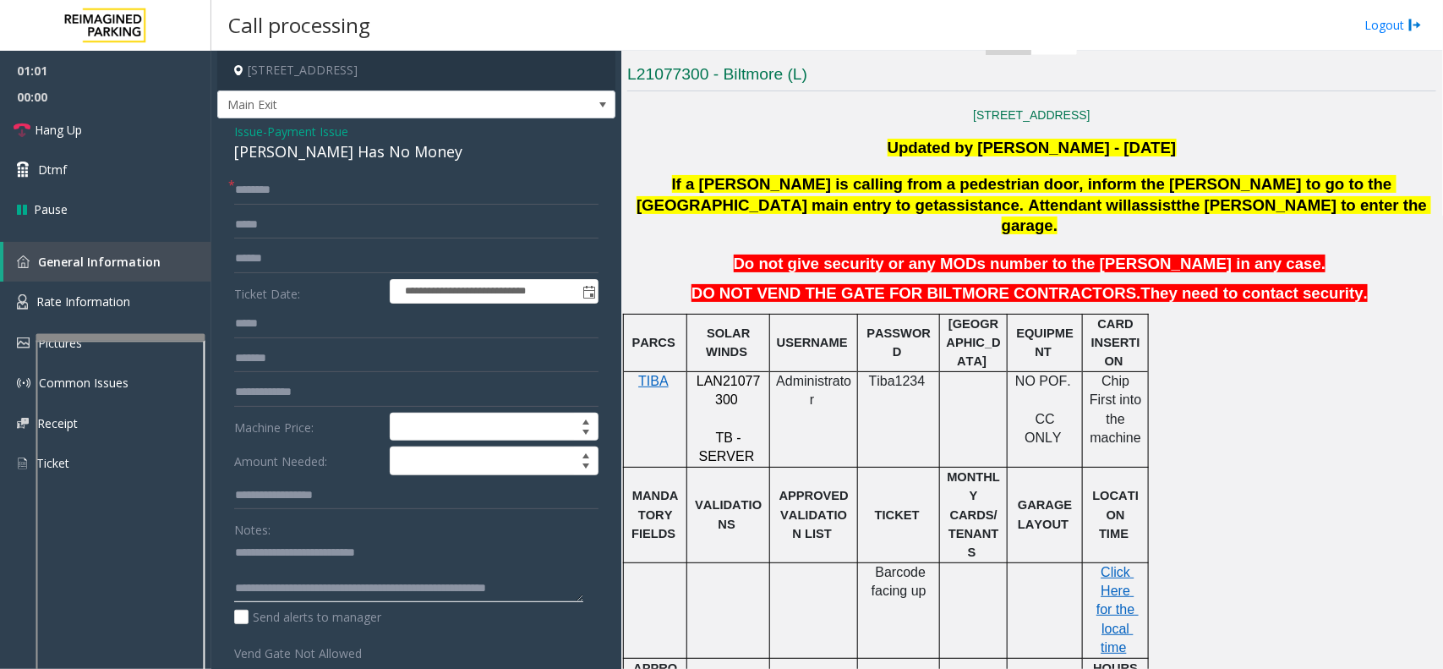
type textarea "**********"
click at [368, 186] on input "text" at bounding box center [416, 190] width 364 height 29
click at [269, 194] on input "*******" at bounding box center [416, 190] width 364 height 29
click at [276, 196] on input "*******" at bounding box center [416, 190] width 364 height 29
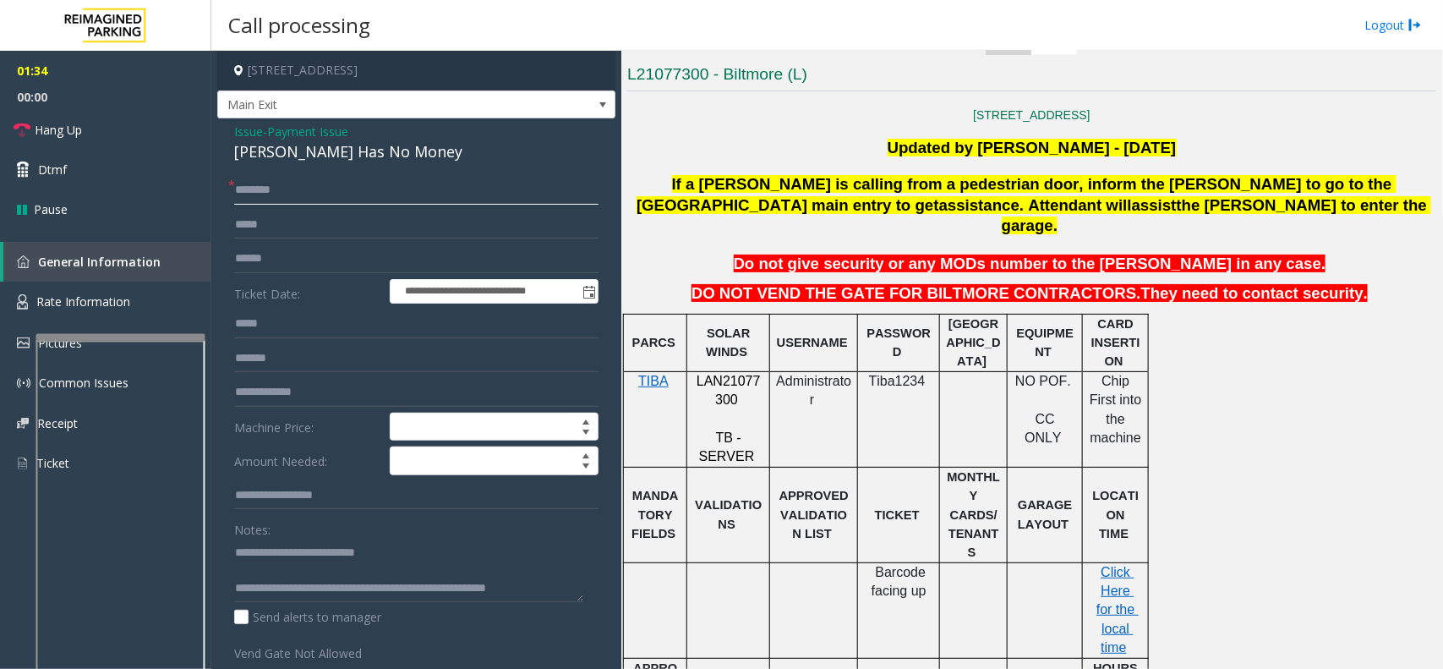
drag, startPoint x: 270, startPoint y: 188, endPoint x: 254, endPoint y: 176, distance: 19.9
click at [254, 176] on input "********" at bounding box center [416, 190] width 364 height 29
click at [271, 189] on input "********" at bounding box center [416, 190] width 364 height 29
type input "*******"
click at [289, 267] on input "text" at bounding box center [416, 258] width 364 height 29
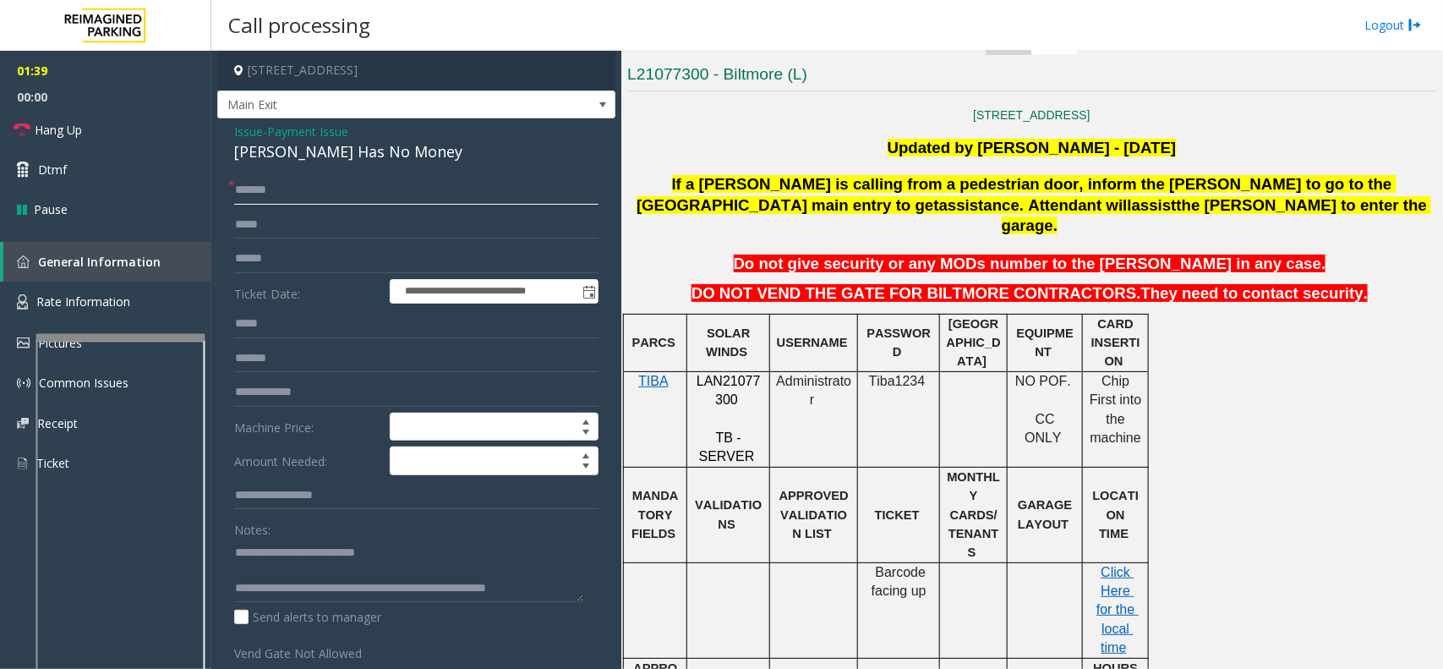
click at [273, 189] on input "*******" at bounding box center [416, 190] width 364 height 29
click at [263, 256] on input "text" at bounding box center [416, 258] width 364 height 29
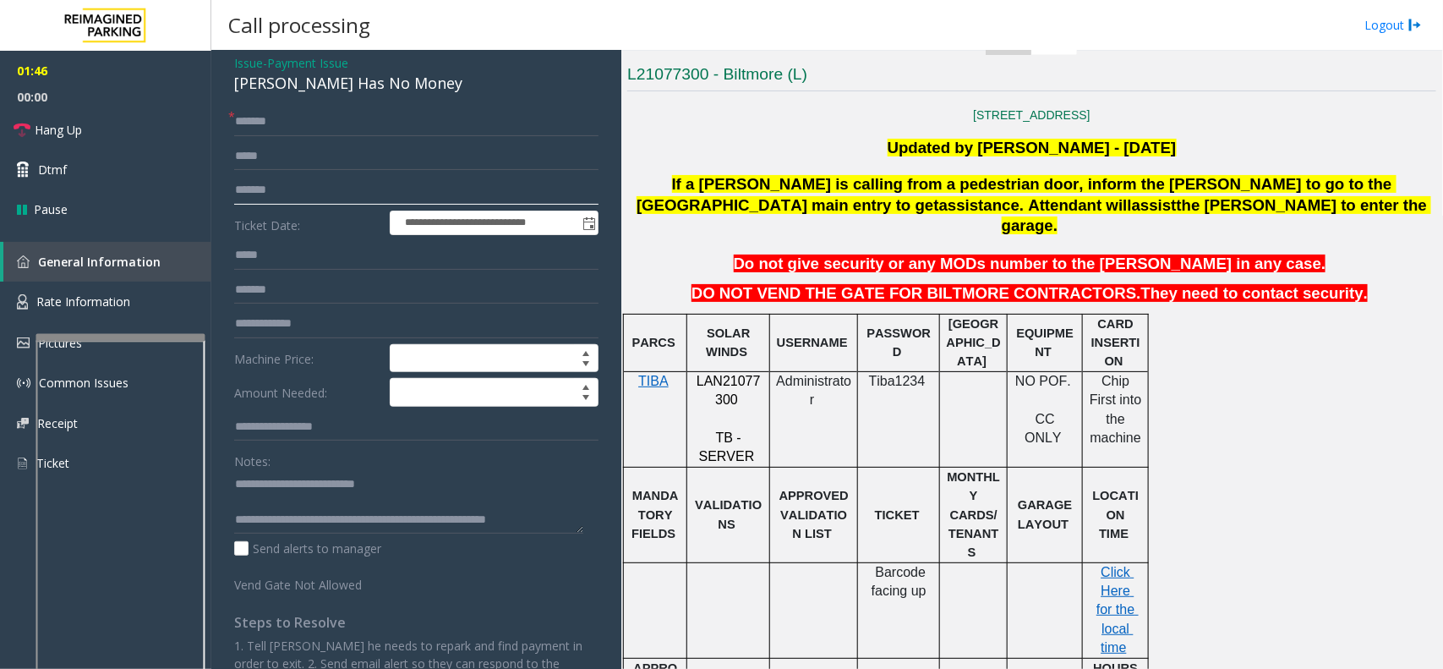
scroll to position [106, 0]
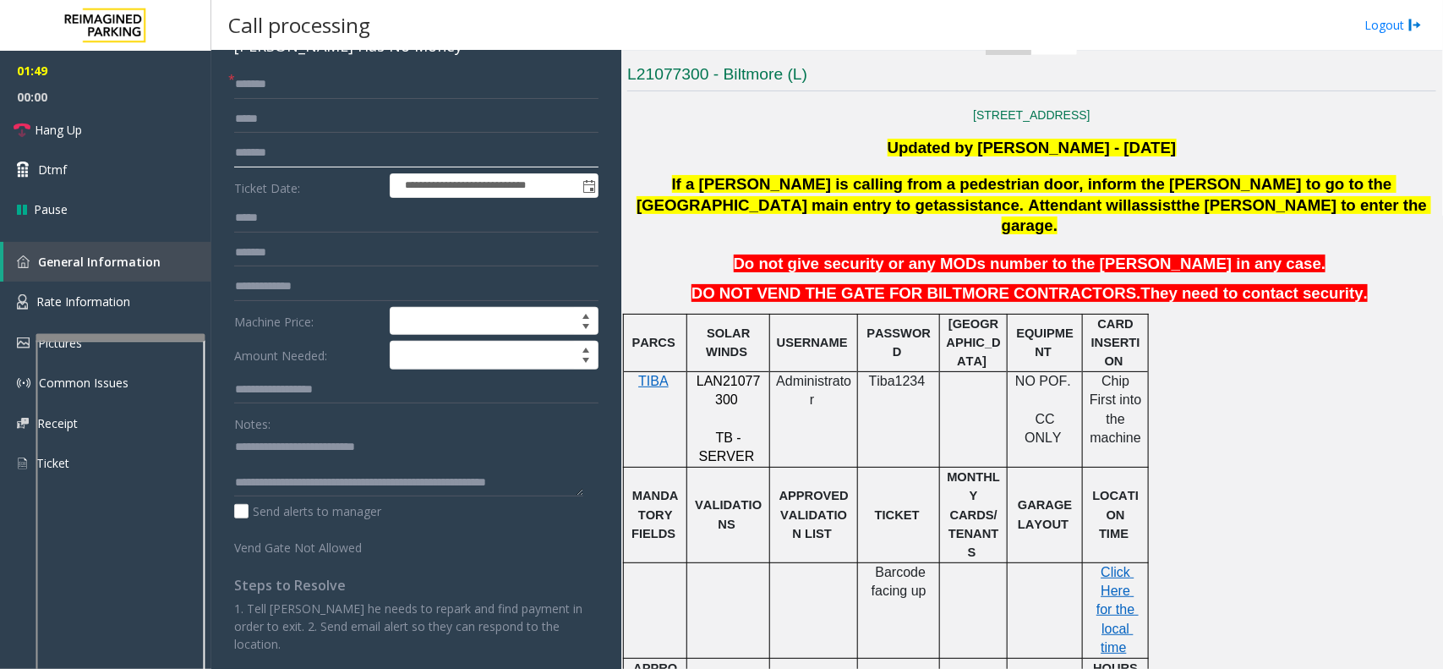
type input "*******"
drag, startPoint x: 530, startPoint y: 478, endPoint x: 571, endPoint y: 478, distance: 40.6
click at [571, 478] on textarea at bounding box center [408, 464] width 349 height 63
click at [129, 294] on link "Rate Information" at bounding box center [105, 301] width 211 height 41
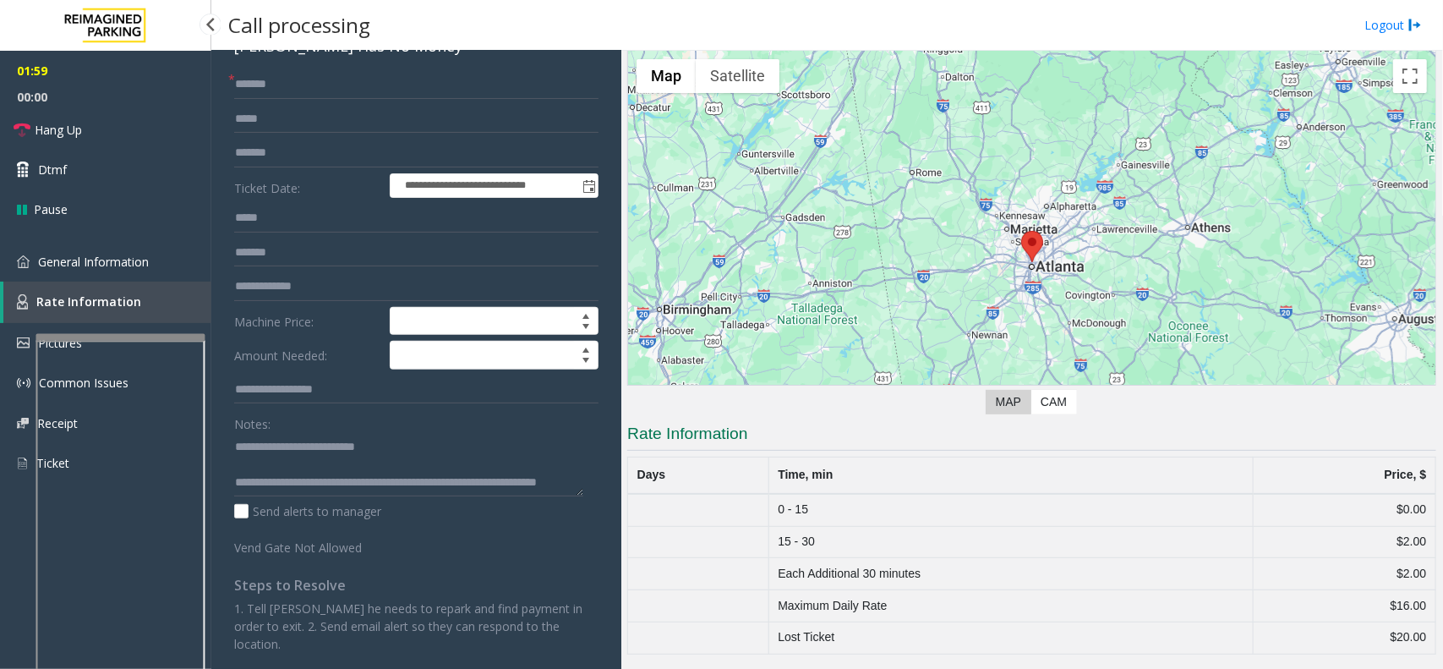
scroll to position [64, 0]
click at [129, 271] on link "General Information" at bounding box center [105, 262] width 211 height 40
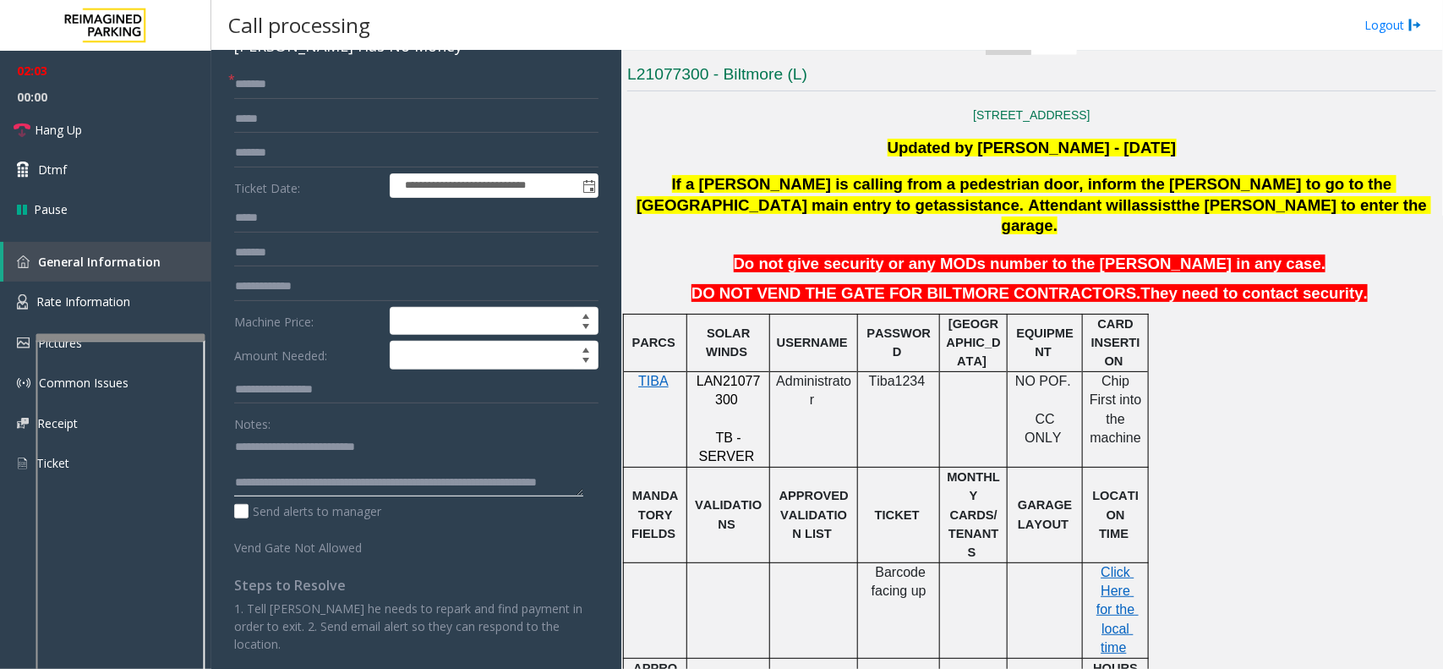
drag, startPoint x: 280, startPoint y: 488, endPoint x: 298, endPoint y: 495, distance: 20.1
click at [298, 495] on textarea at bounding box center [408, 464] width 349 height 63
drag, startPoint x: 260, startPoint y: 489, endPoint x: 320, endPoint y: 478, distance: 60.2
click at [320, 478] on textarea at bounding box center [408, 464] width 349 height 63
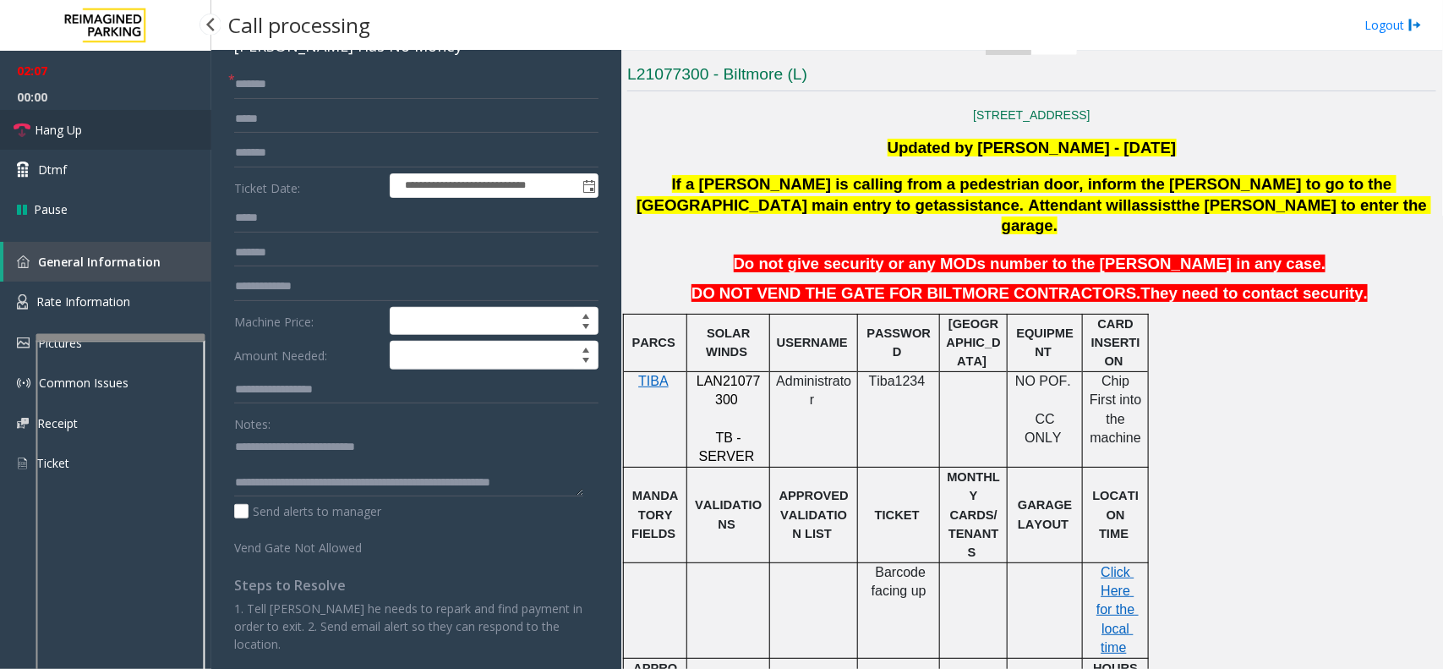
click at [127, 128] on link "Hang Up" at bounding box center [105, 130] width 211 height 40
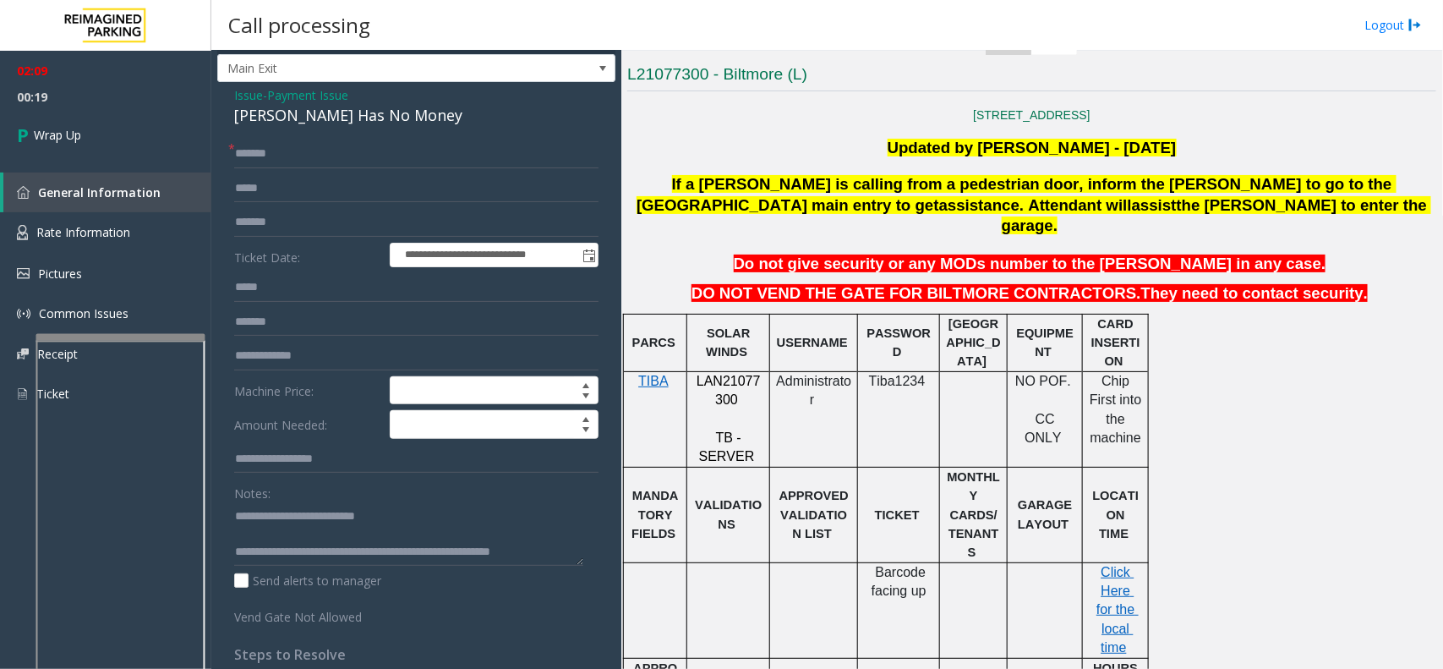
scroll to position [0, 0]
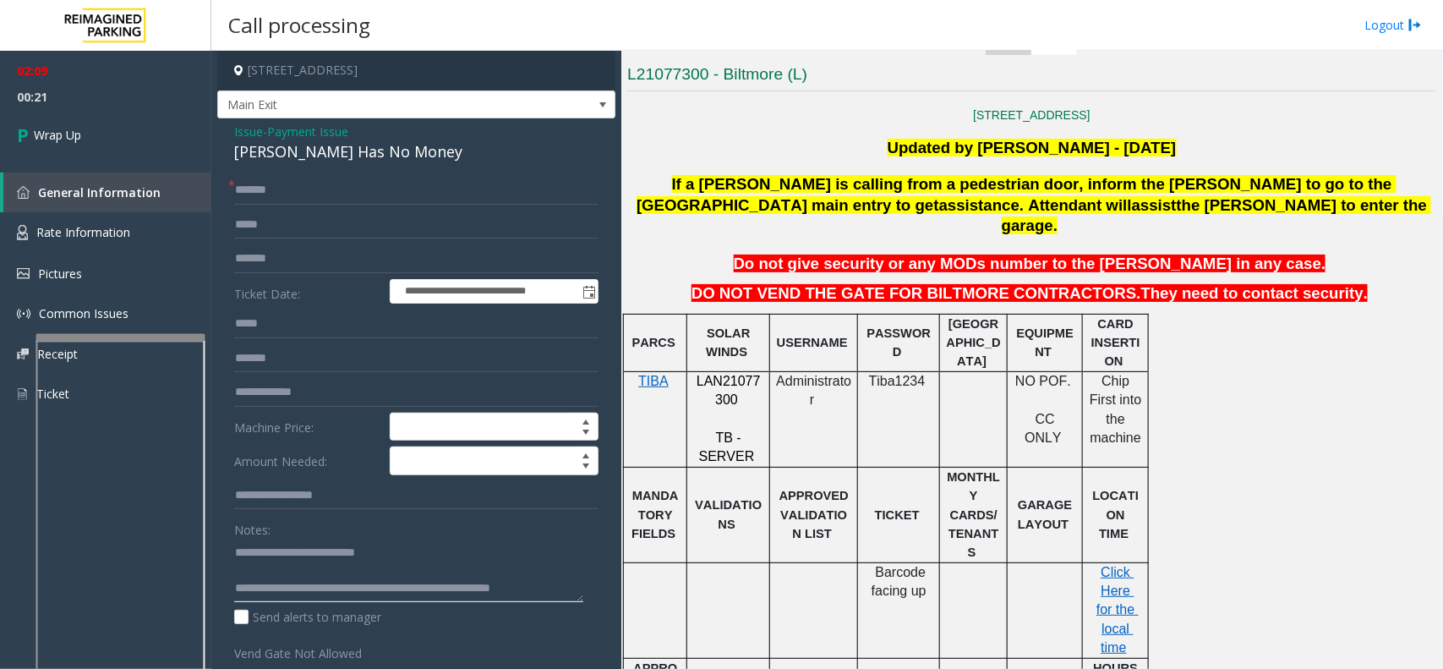
click at [276, 598] on textarea at bounding box center [408, 569] width 349 height 63
paste textarea "*********"
type textarea "**********"
click at [104, 123] on link "Wrap Up" at bounding box center [105, 135] width 211 height 50
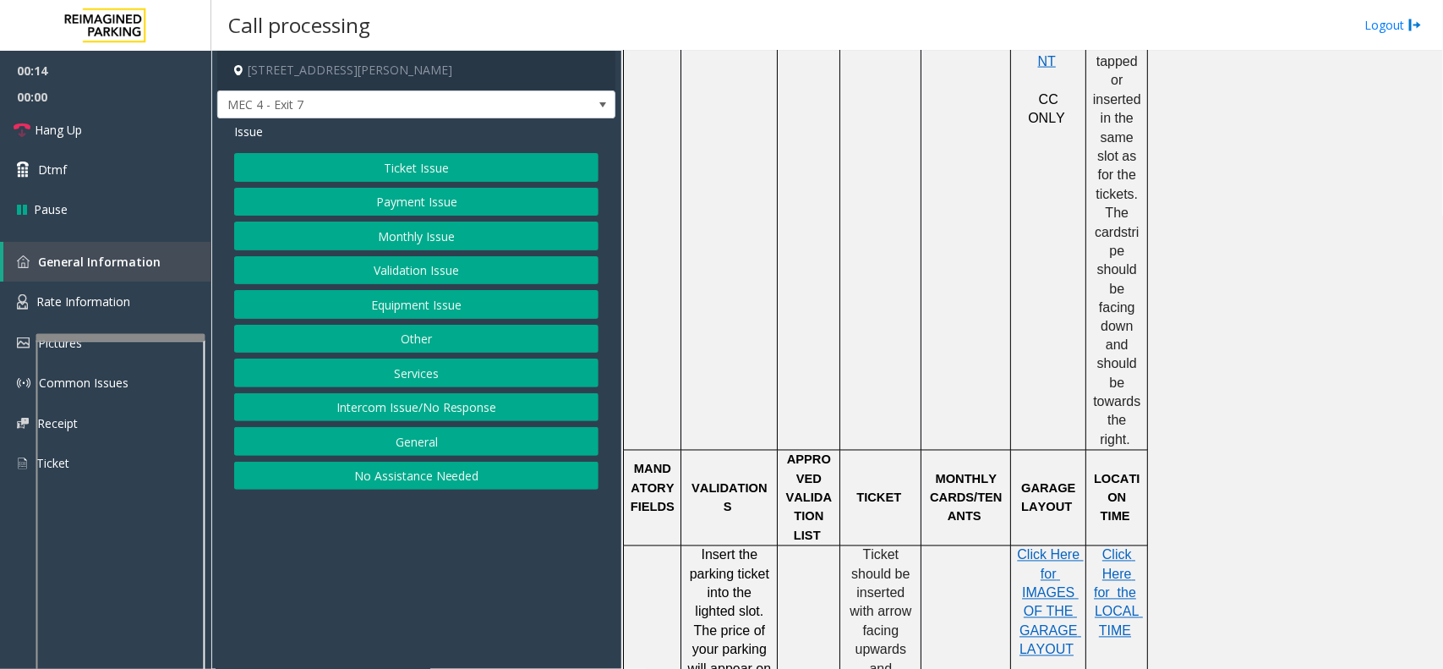
scroll to position [1268, 0]
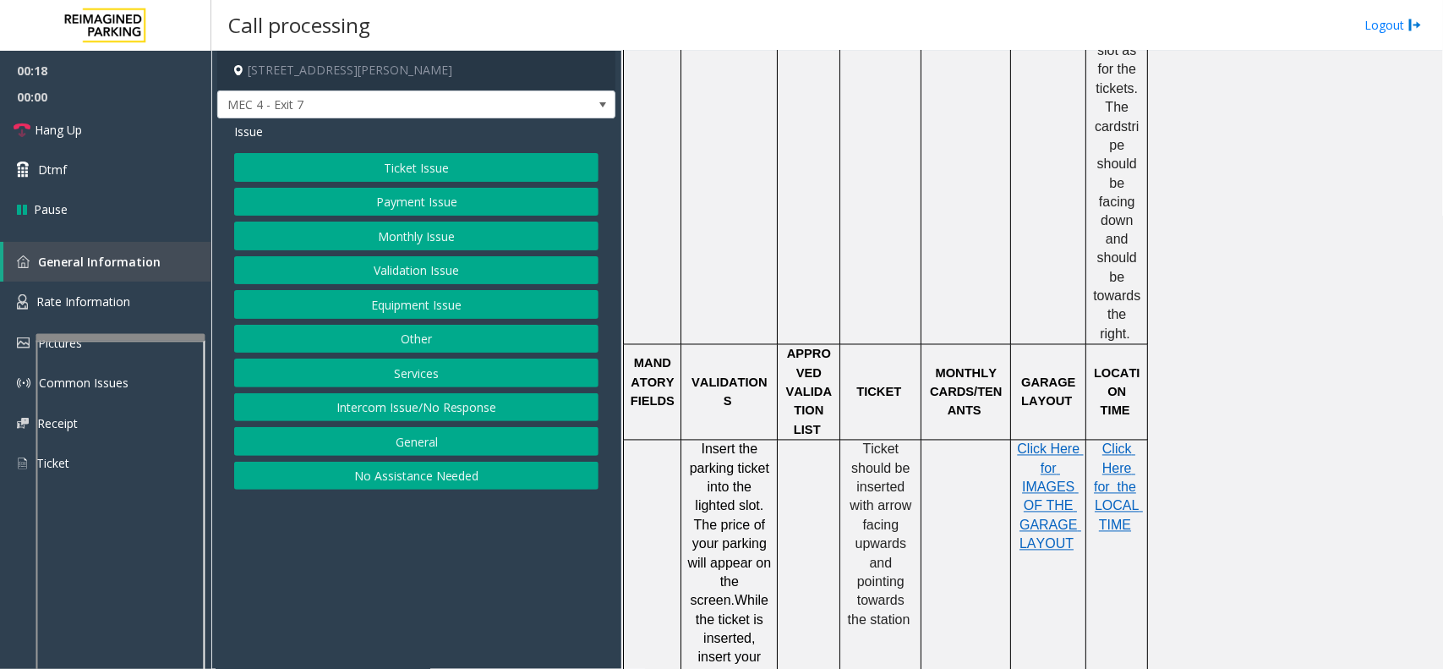
click at [469, 221] on button "Monthly Issue" at bounding box center [416, 235] width 364 height 29
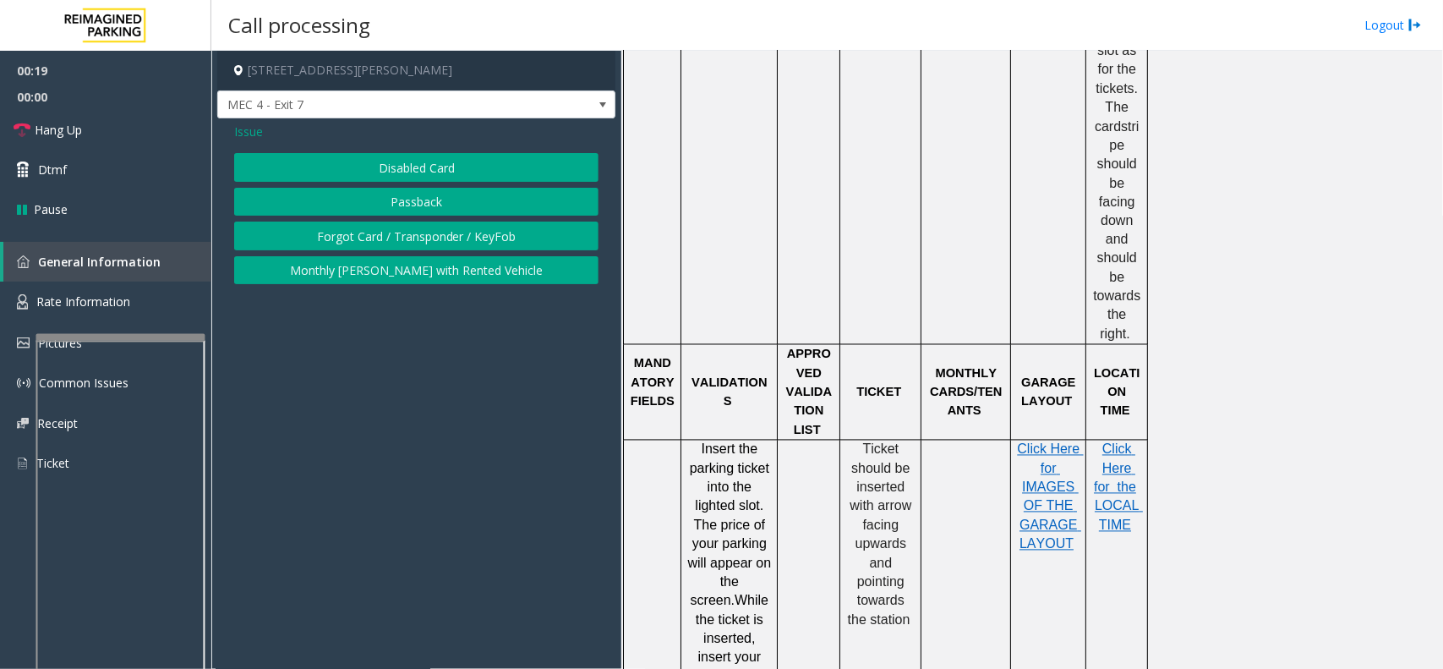
click at [254, 134] on span "Issue" at bounding box center [248, 132] width 29 height 18
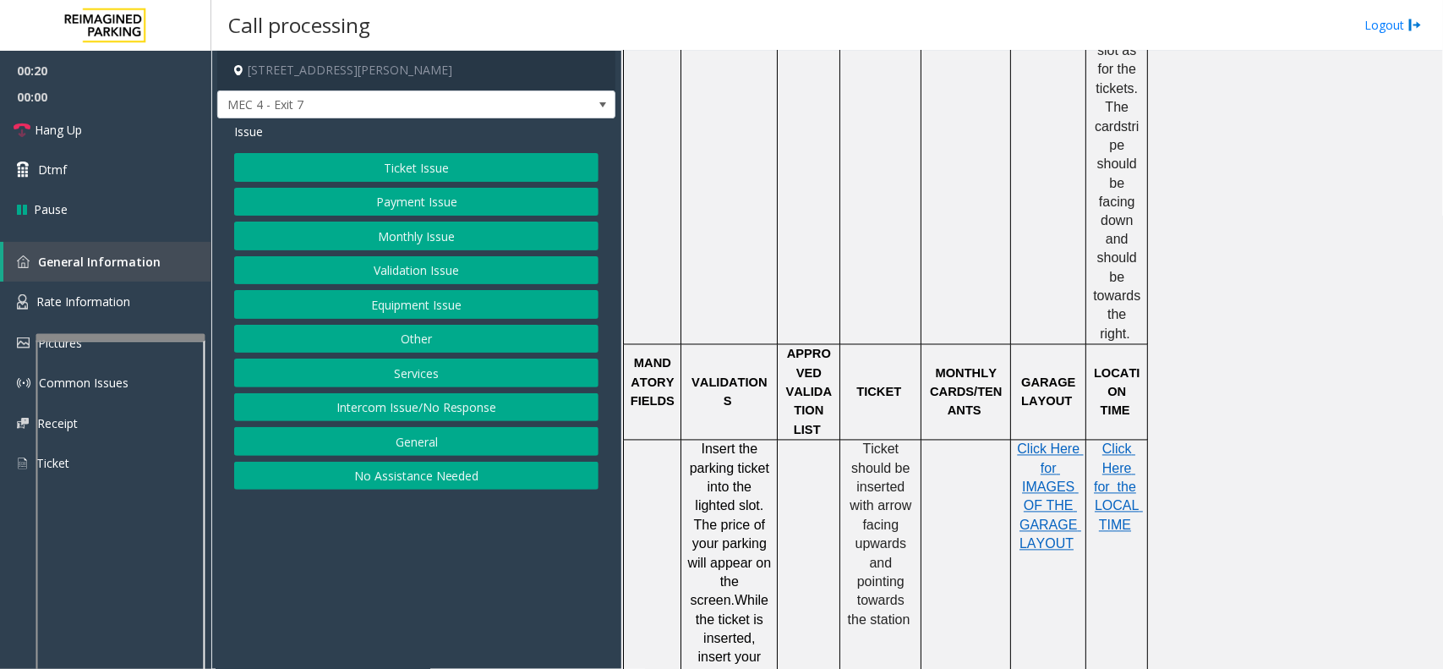
click at [383, 200] on button "Payment Issue" at bounding box center [416, 202] width 364 height 29
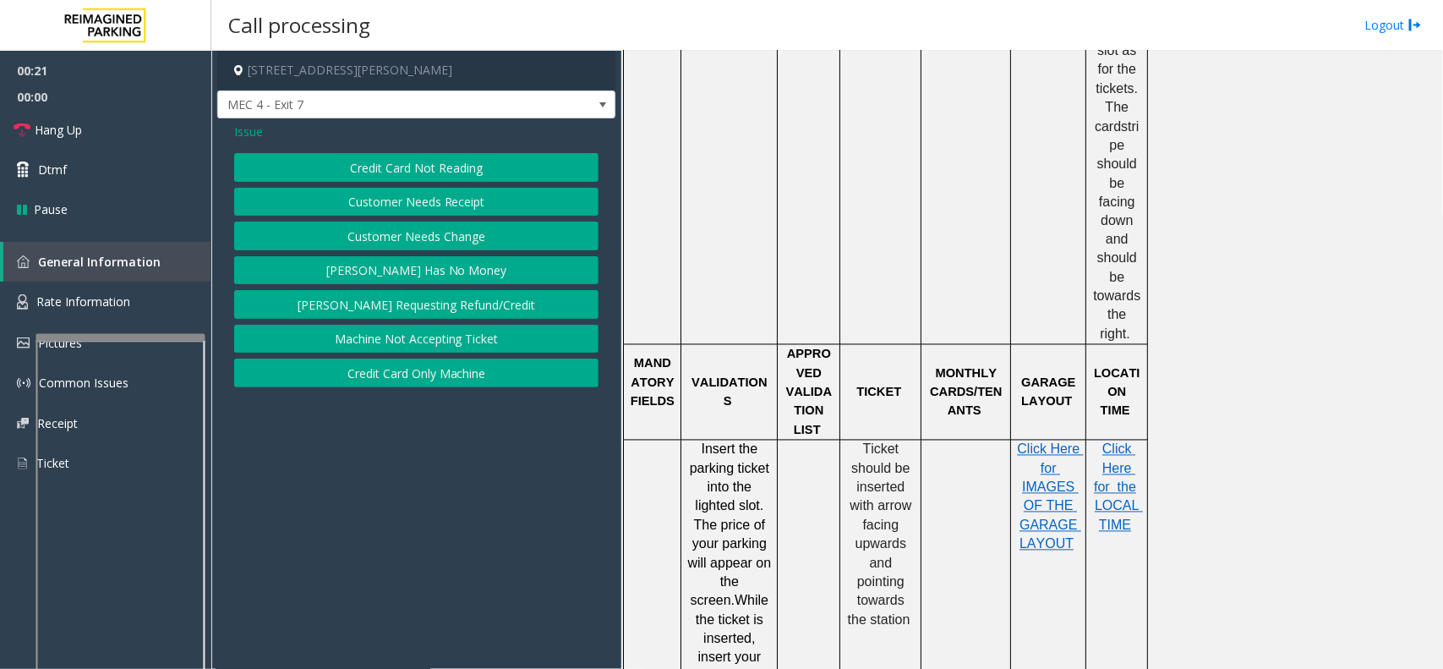
click at [431, 364] on button "Credit Card Only Machine" at bounding box center [416, 372] width 364 height 29
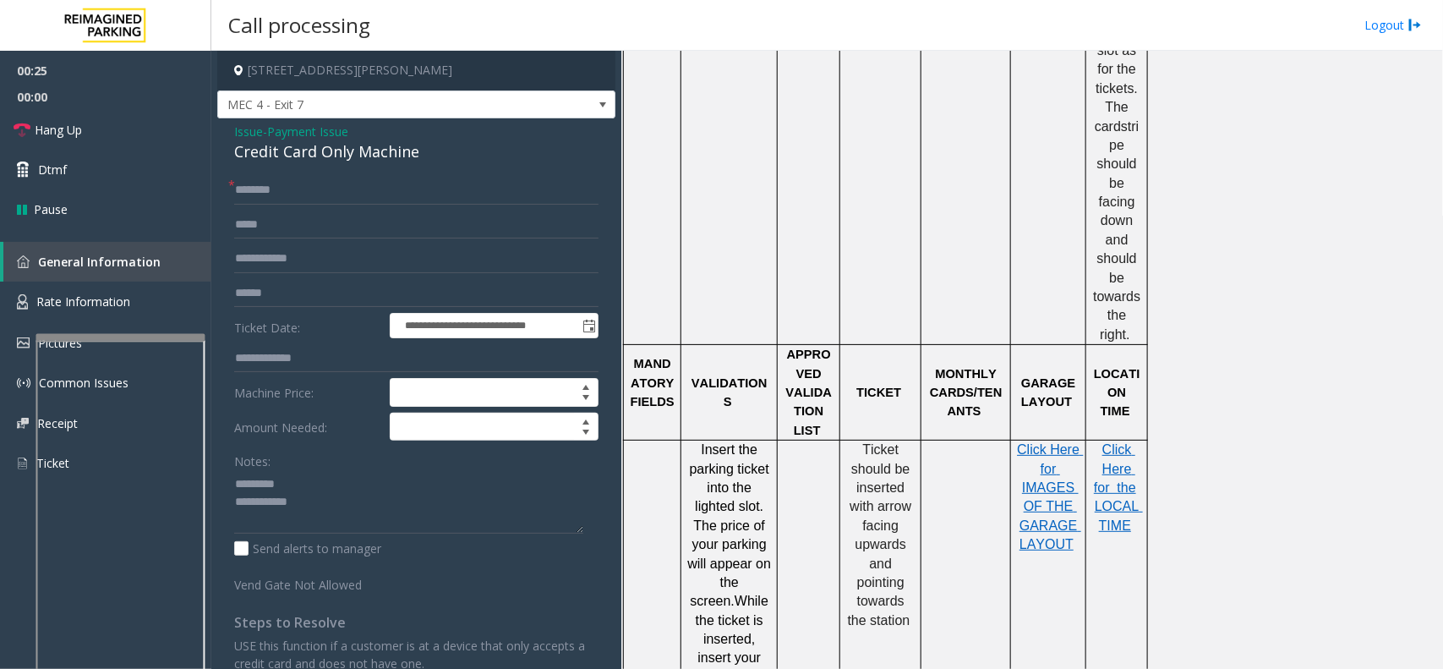
click at [251, 165] on div "**********" at bounding box center [416, 501] width 398 height 766
click at [245, 144] on div "Credit Card Only Machine" at bounding box center [416, 151] width 364 height 23
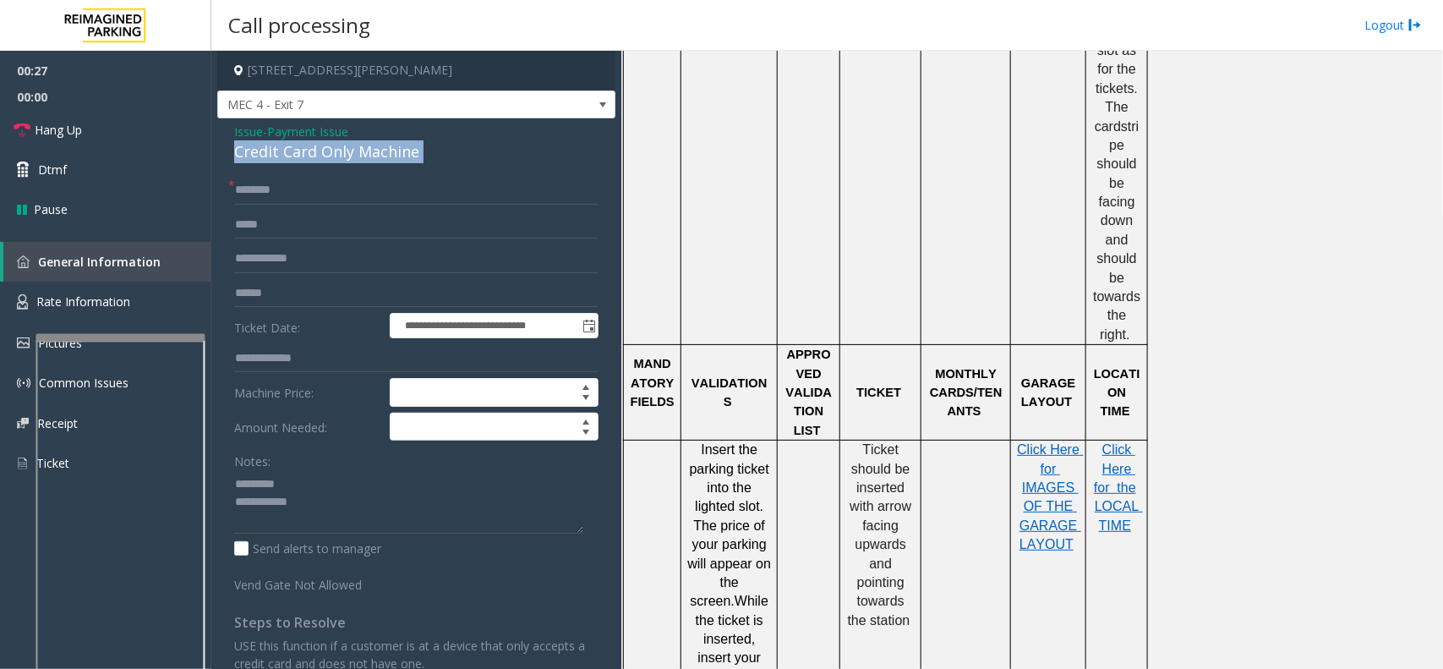
click at [245, 144] on div "Credit Card Only Machine" at bounding box center [416, 151] width 364 height 23
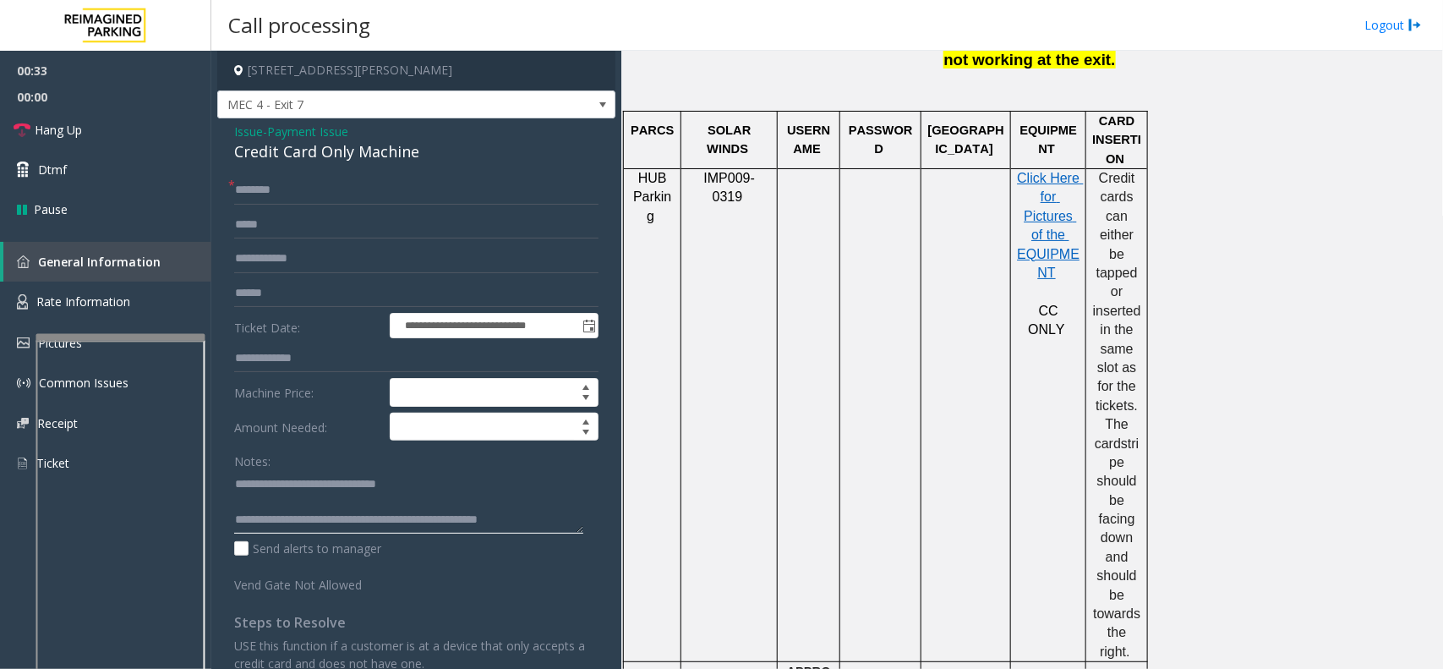
scroll to position [634, 0]
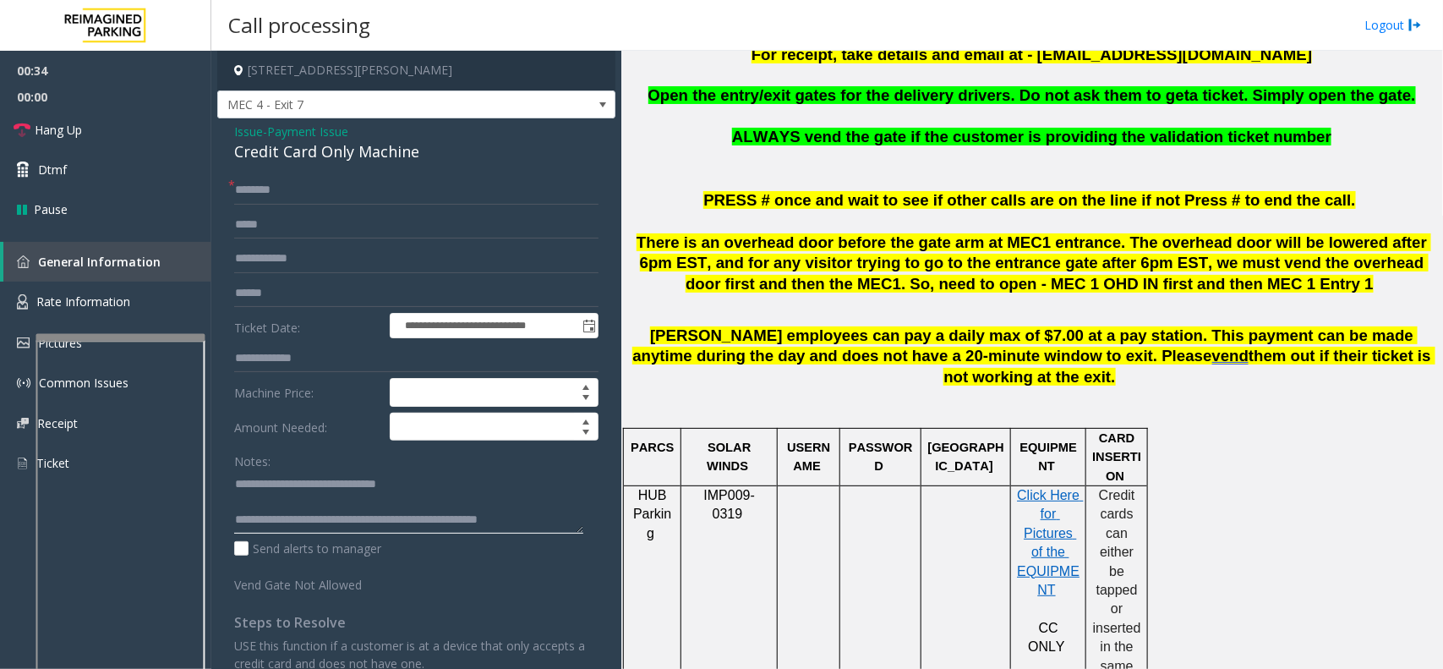
type textarea "**********"
click at [369, 188] on input "text" at bounding box center [416, 190] width 364 height 29
type input "******"
click at [290, 302] on input "text" at bounding box center [416, 293] width 364 height 29
type input "********"
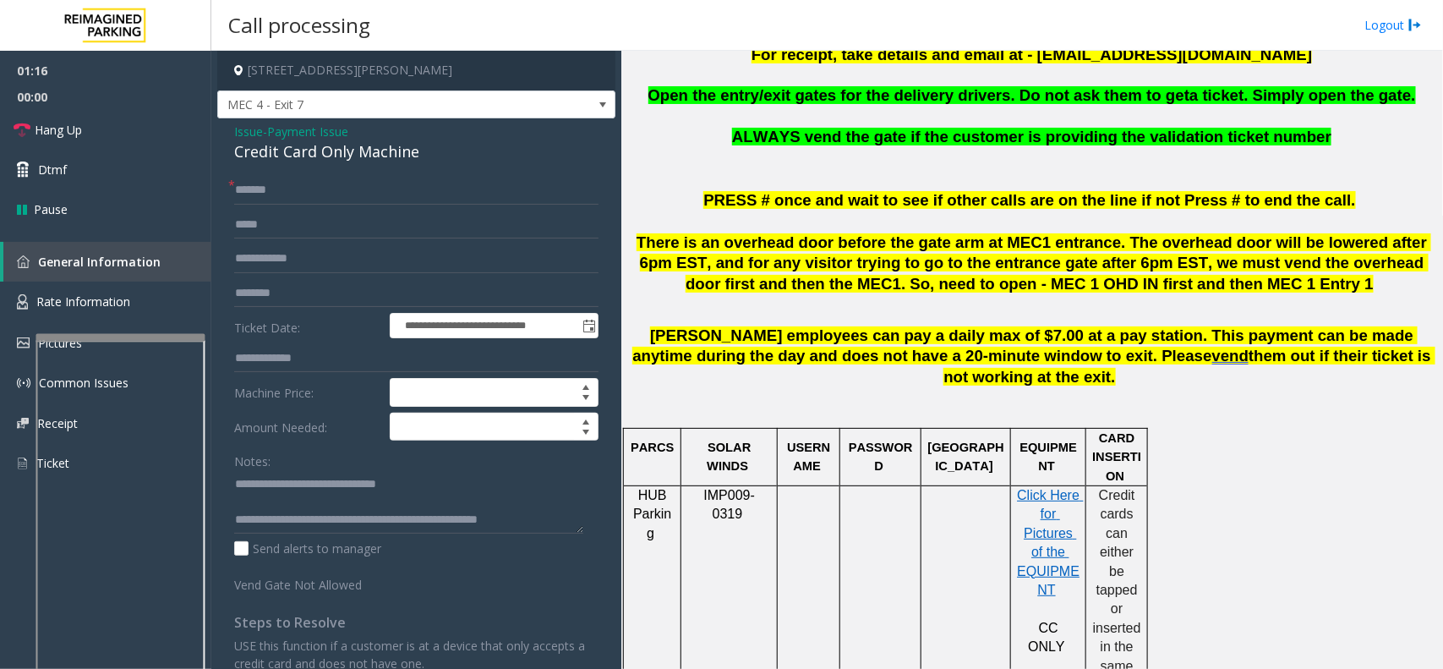
click at [304, 133] on span "Payment Issue" at bounding box center [307, 132] width 81 height 18
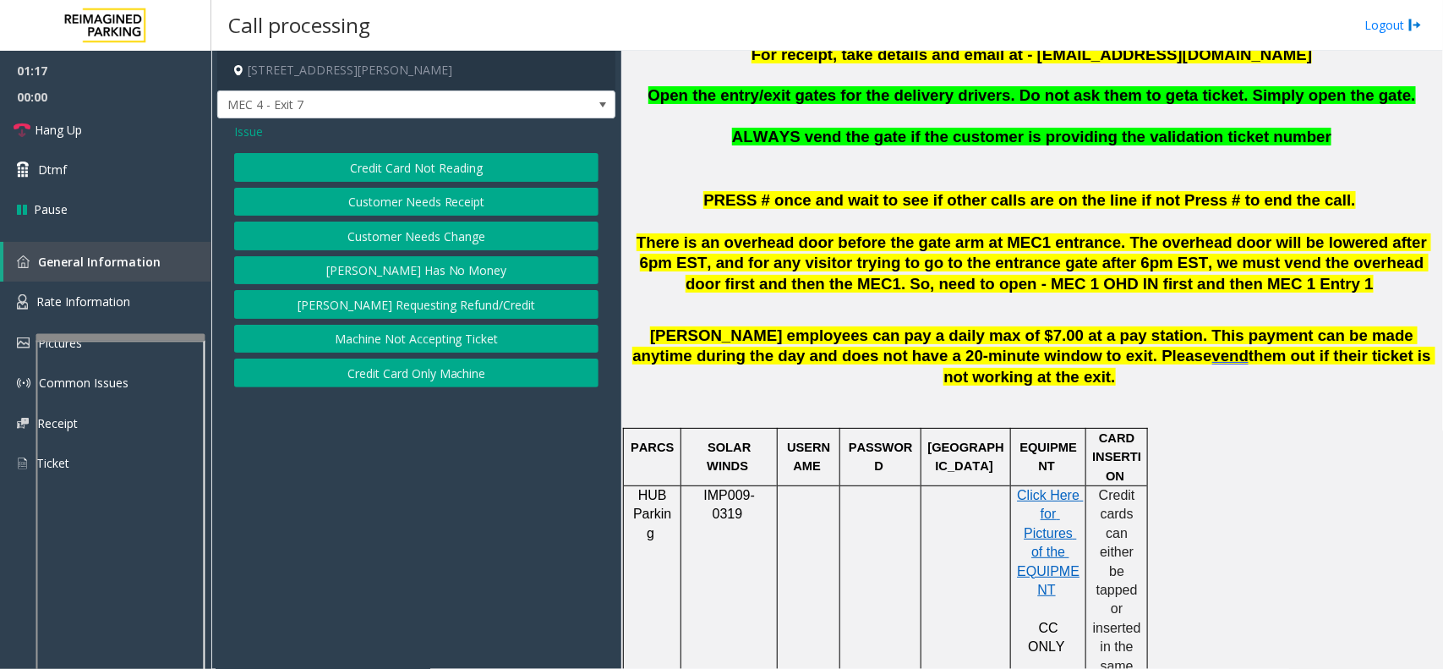
click at [352, 179] on button "Credit Card Not Reading" at bounding box center [416, 167] width 364 height 29
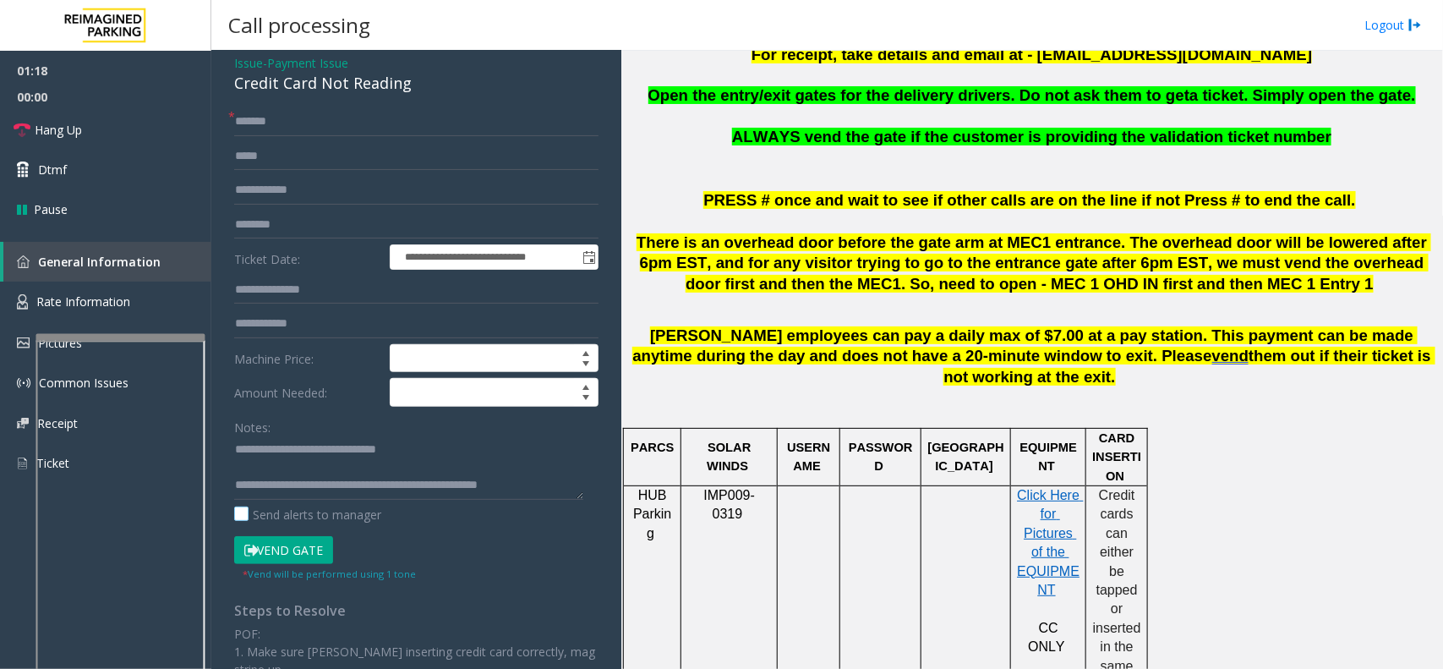
scroll to position [106, 0]
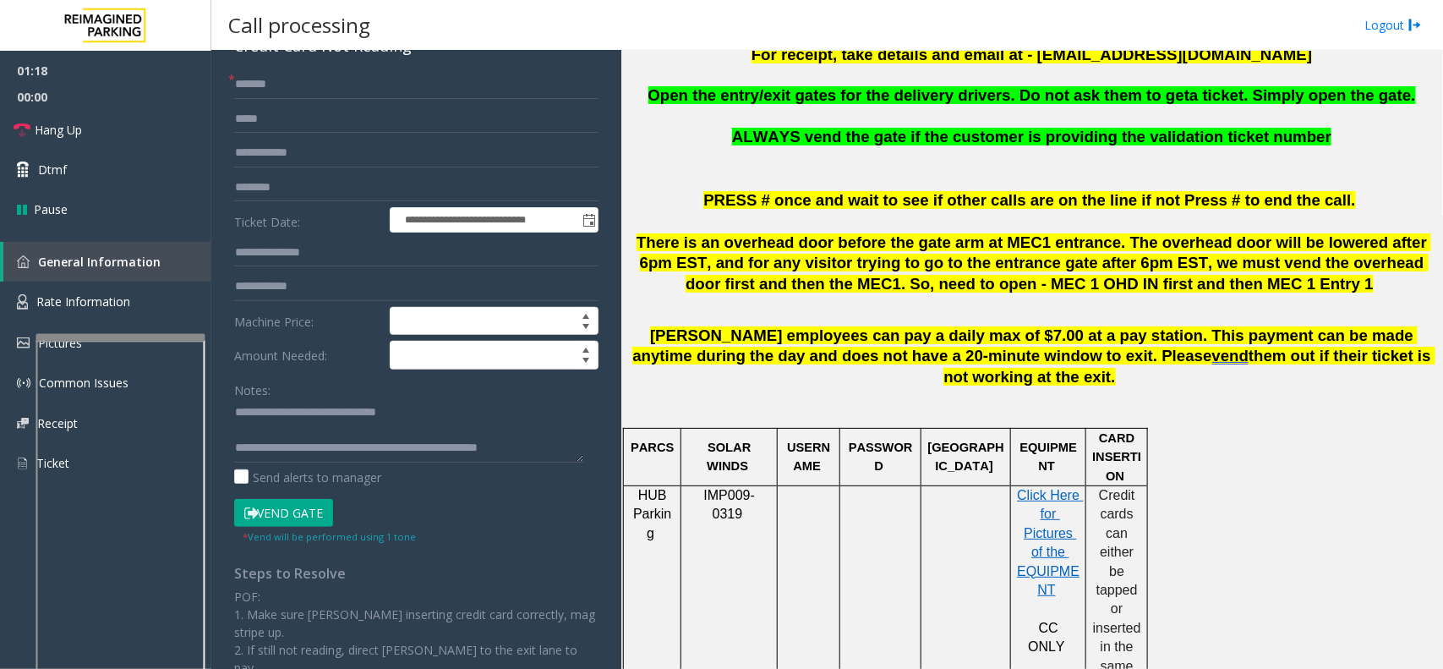
click at [297, 505] on button "Vend Gate" at bounding box center [283, 513] width 99 height 29
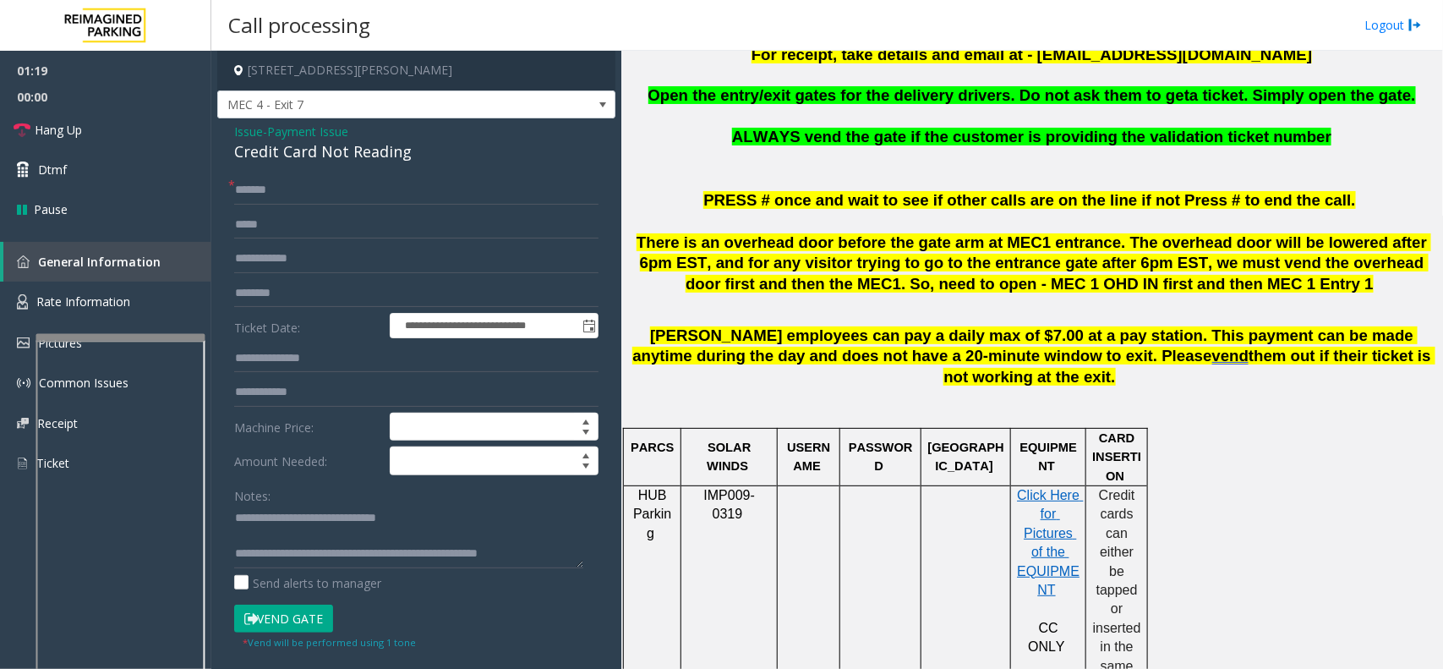
click at [289, 140] on div "Credit Card Not Reading" at bounding box center [416, 151] width 364 height 23
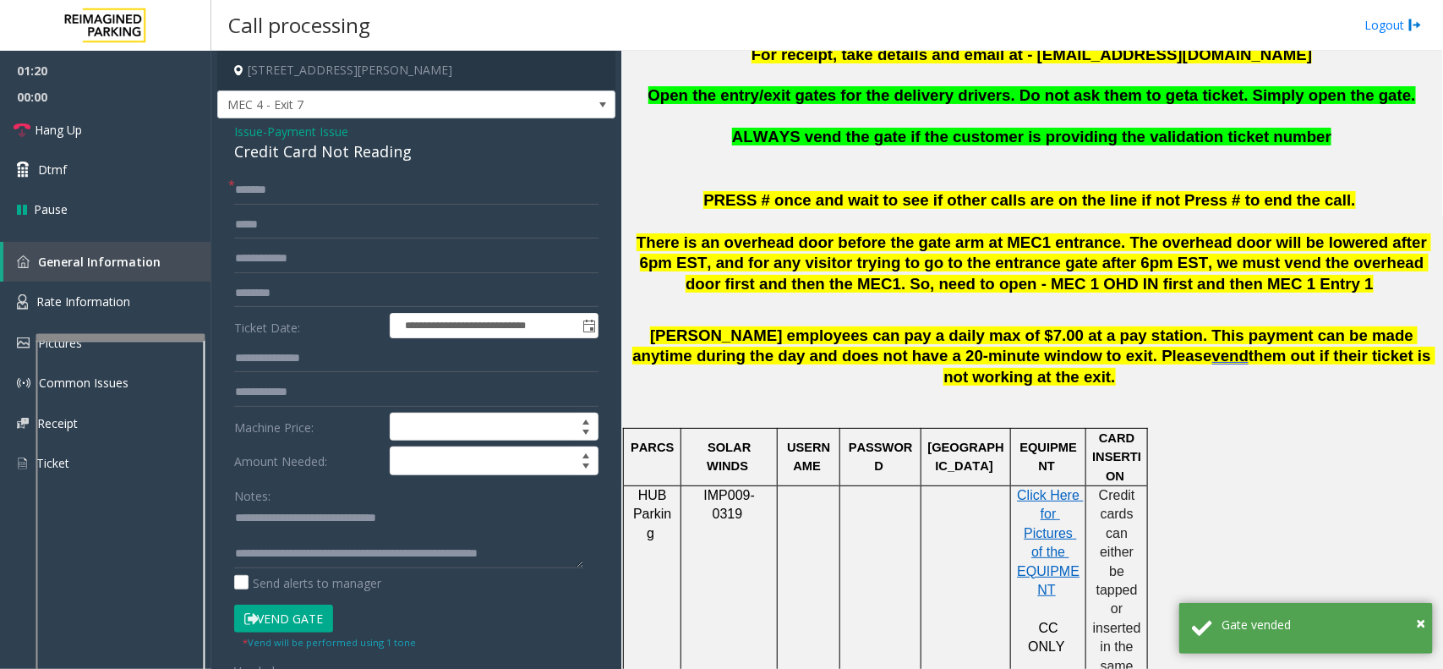
click at [305, 134] on span "Payment Issue" at bounding box center [307, 132] width 81 height 18
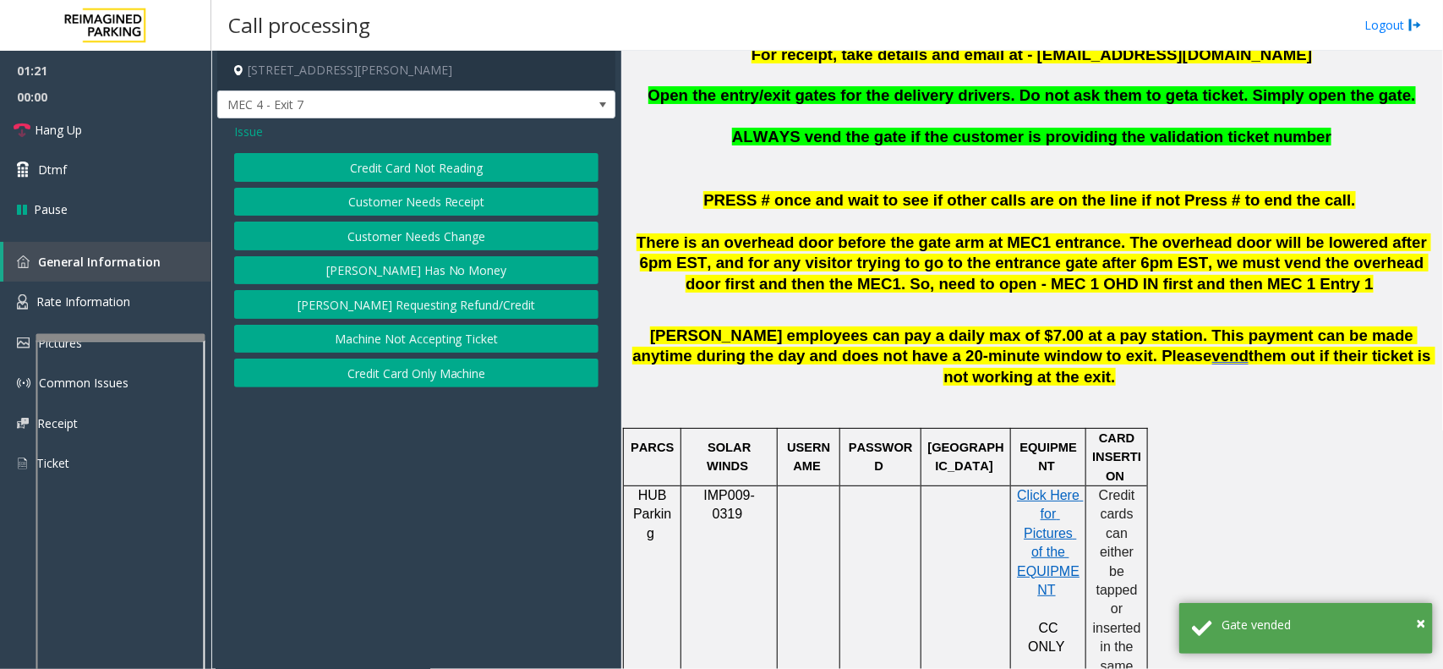
click at [436, 370] on button "Credit Card Only Machine" at bounding box center [416, 372] width 364 height 29
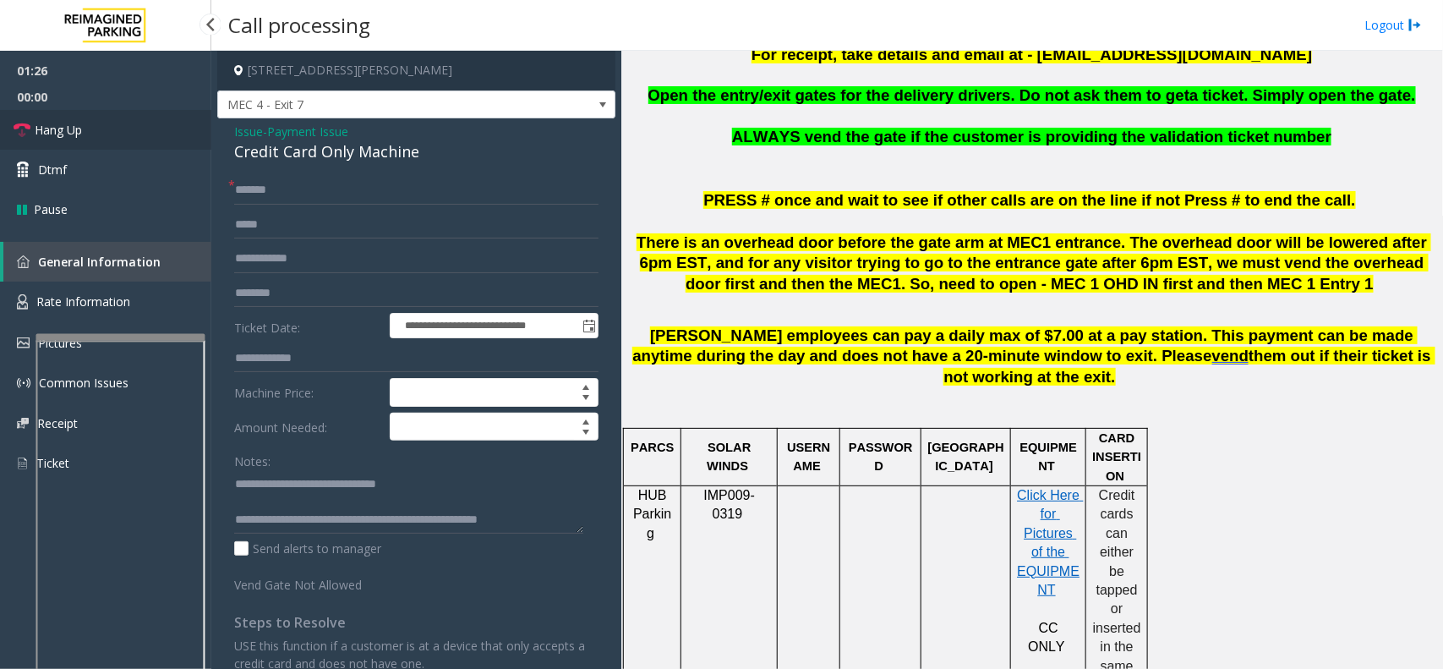
click at [77, 121] on span "Hang Up" at bounding box center [58, 130] width 47 height 18
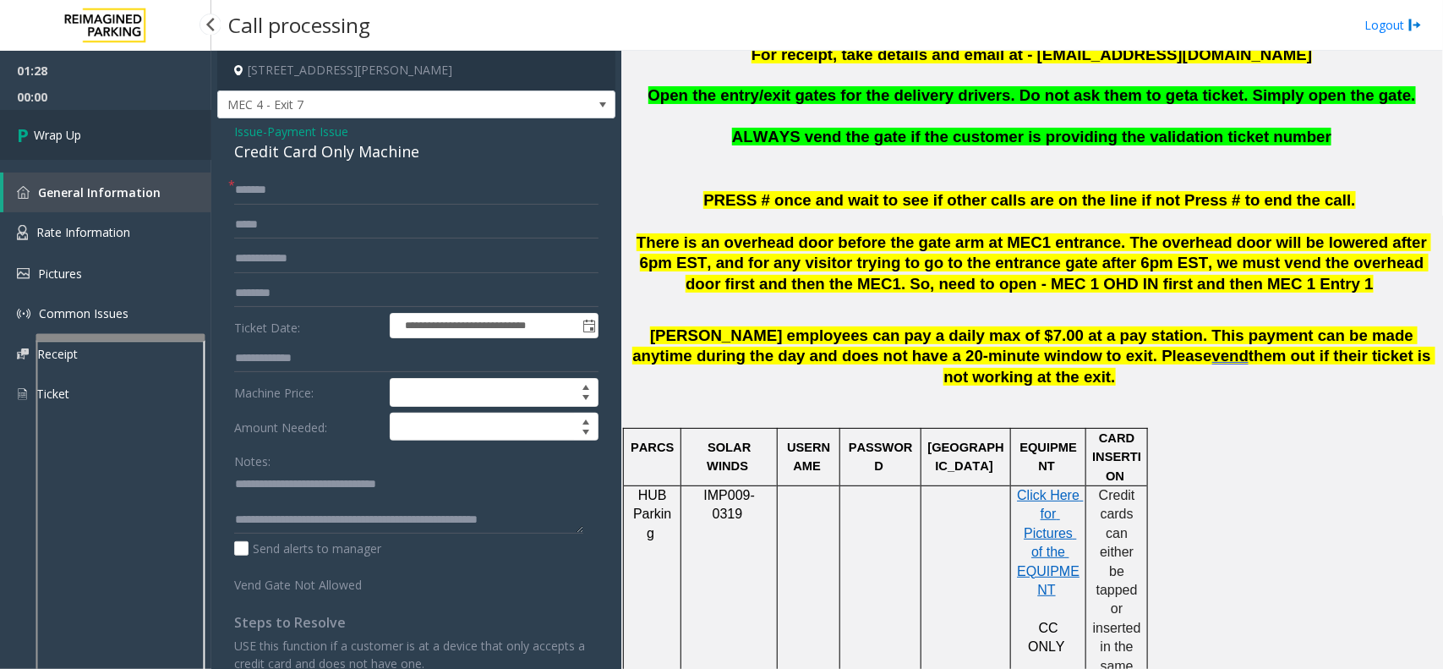
click at [77, 121] on link "Wrap Up" at bounding box center [105, 135] width 211 height 50
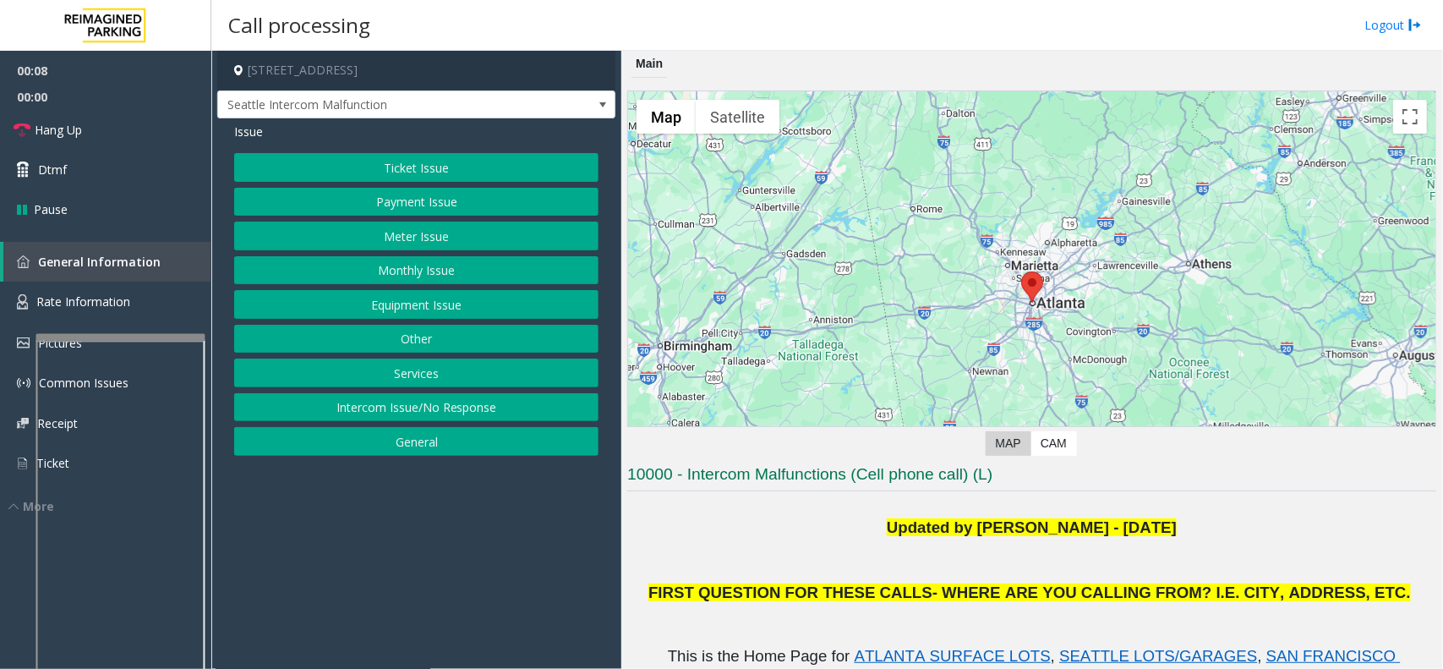
click at [435, 309] on button "Equipment Issue" at bounding box center [416, 304] width 364 height 29
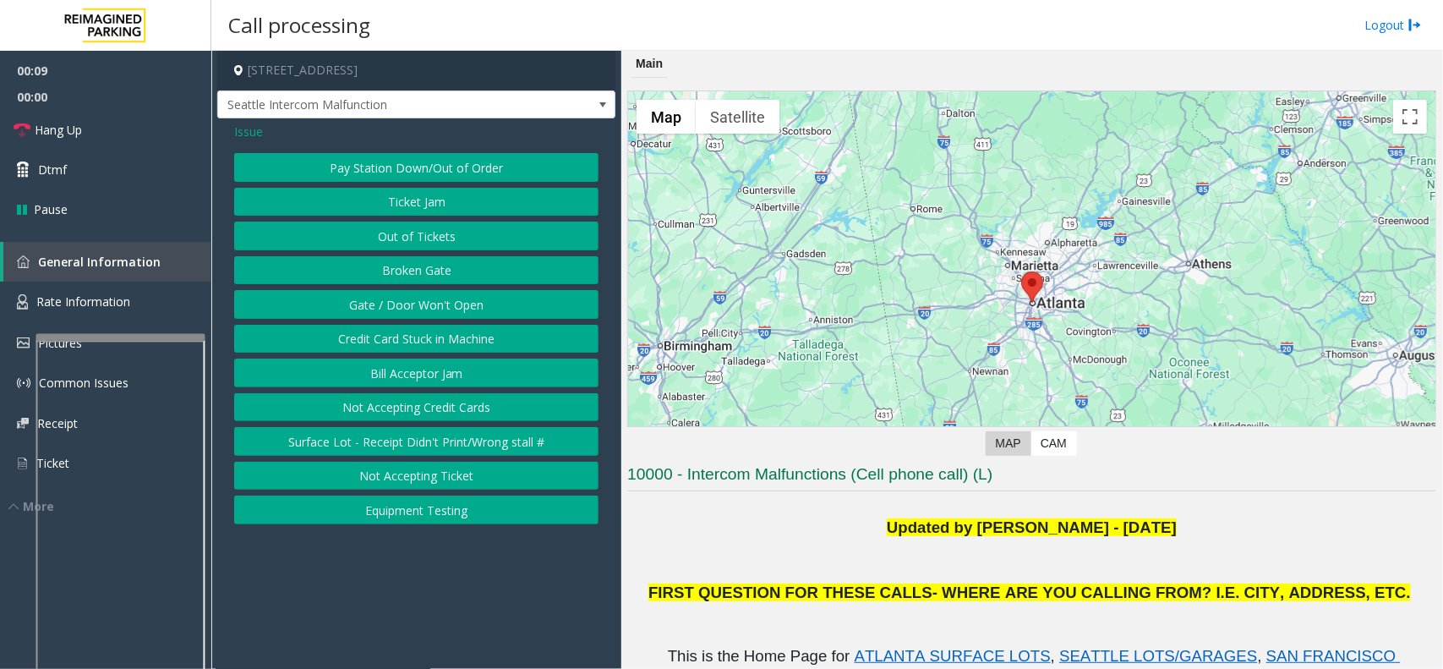
click at [433, 306] on button "Gate / Door Won't Open" at bounding box center [416, 304] width 364 height 29
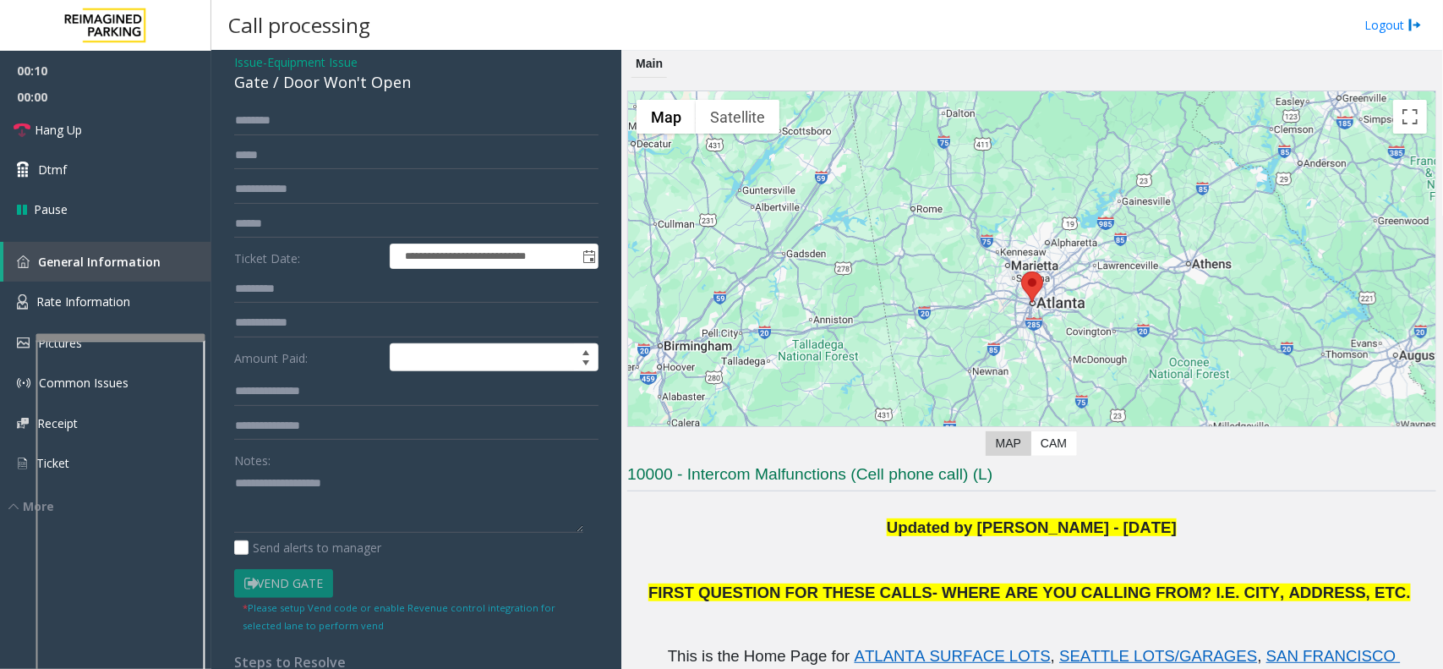
scroll to position [106, 0]
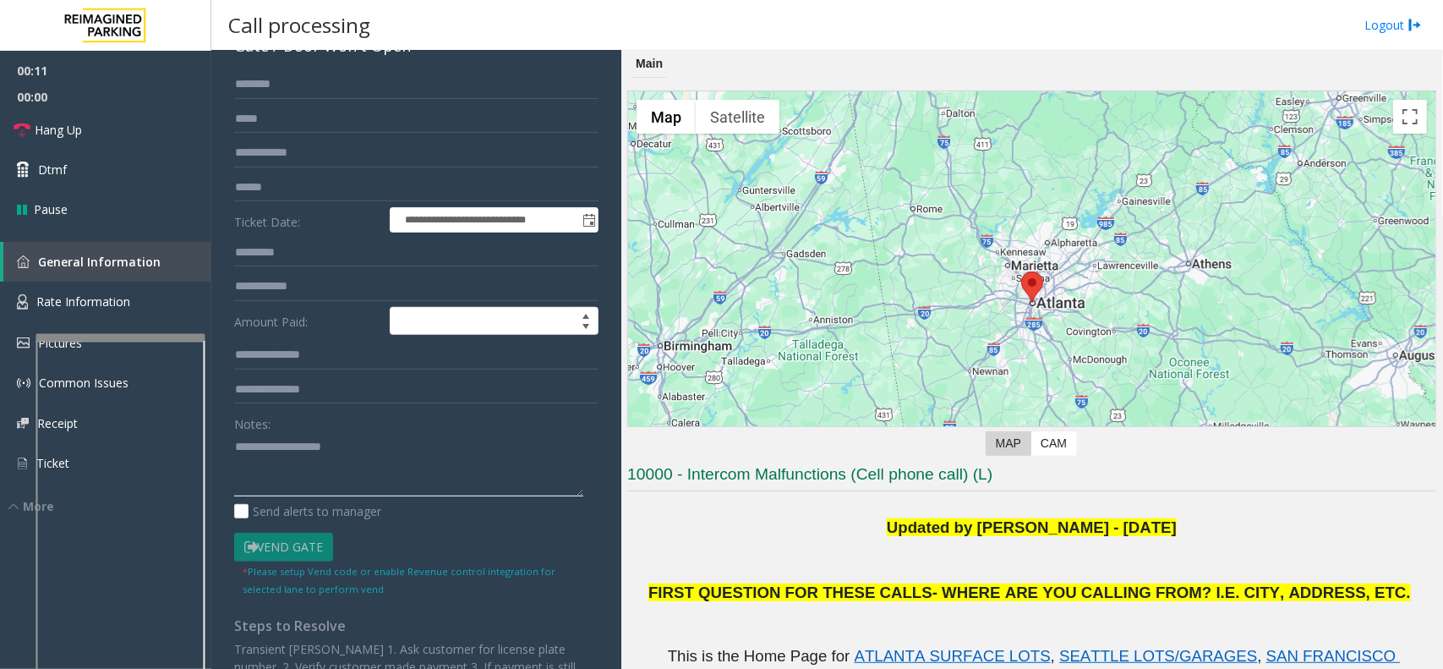
paste textarea "**********"
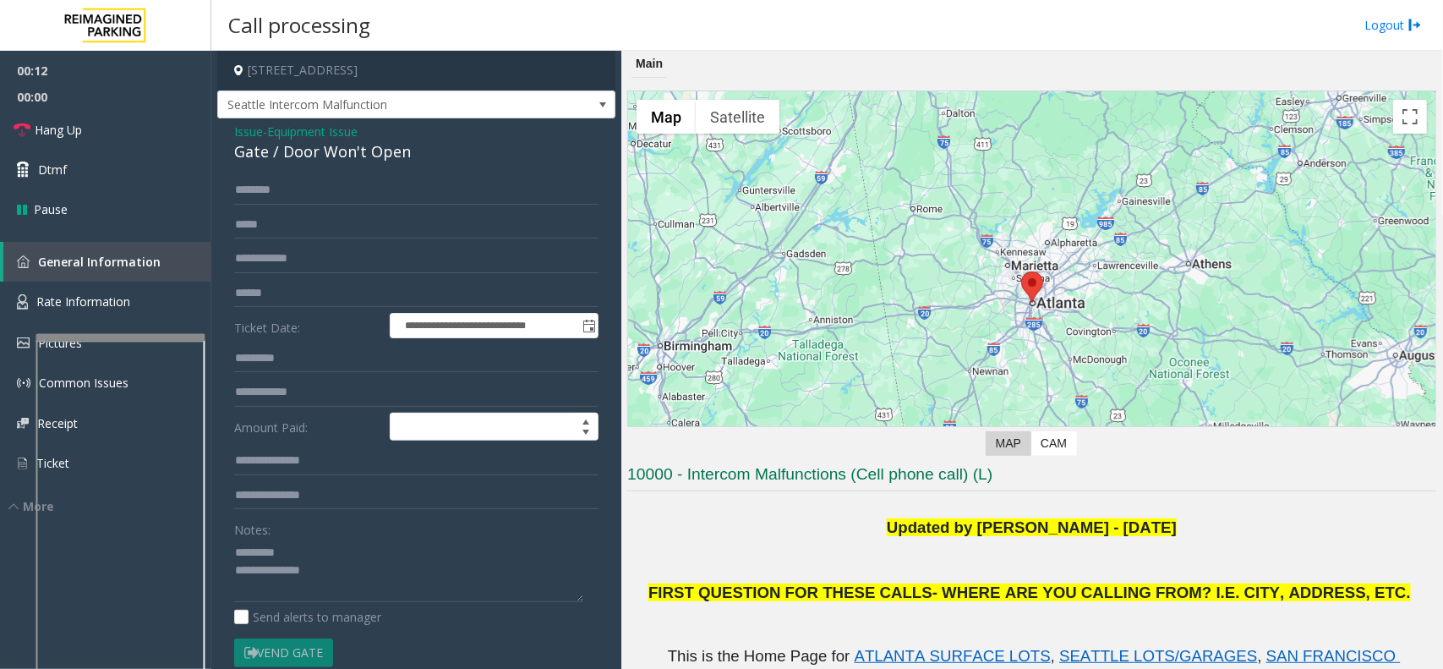
click at [297, 152] on div "Gate / Door Won't Open" at bounding box center [416, 151] width 364 height 23
click at [297, 154] on div "Gate / Door Won't Open" at bounding box center [416, 151] width 364 height 23
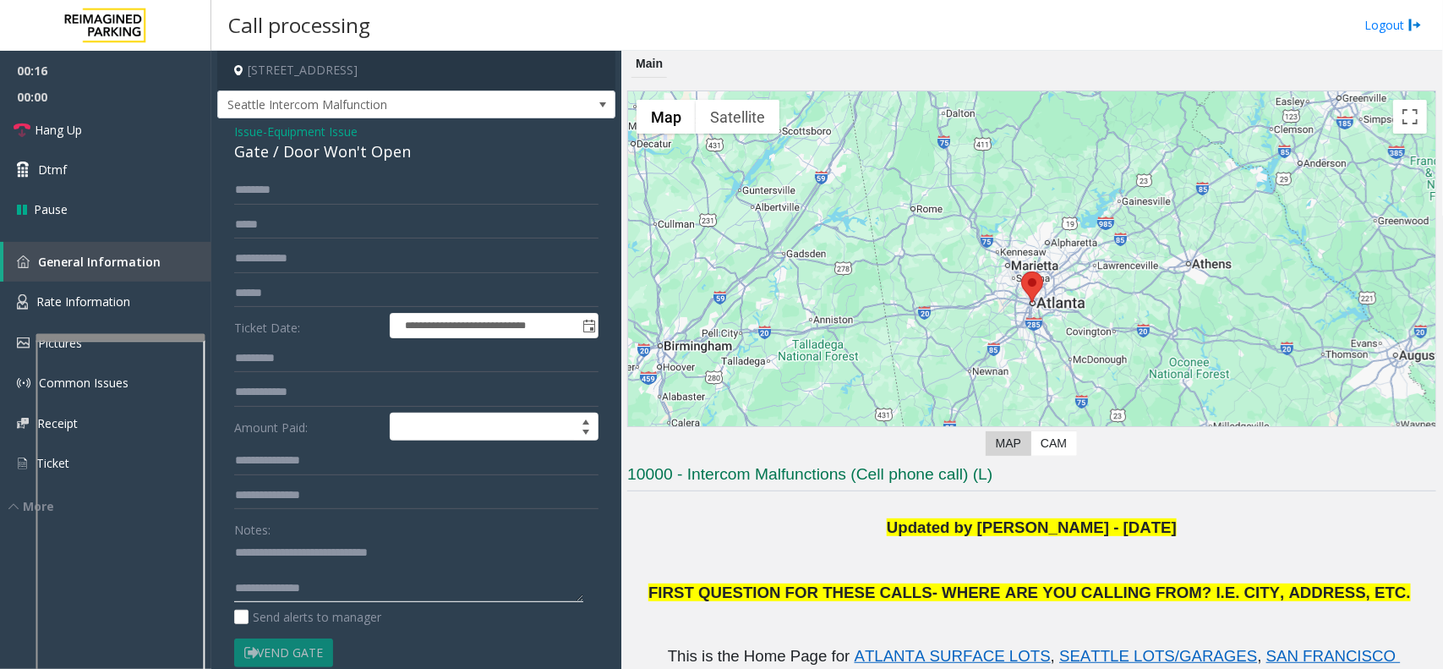
click at [309, 586] on textarea at bounding box center [408, 569] width 349 height 63
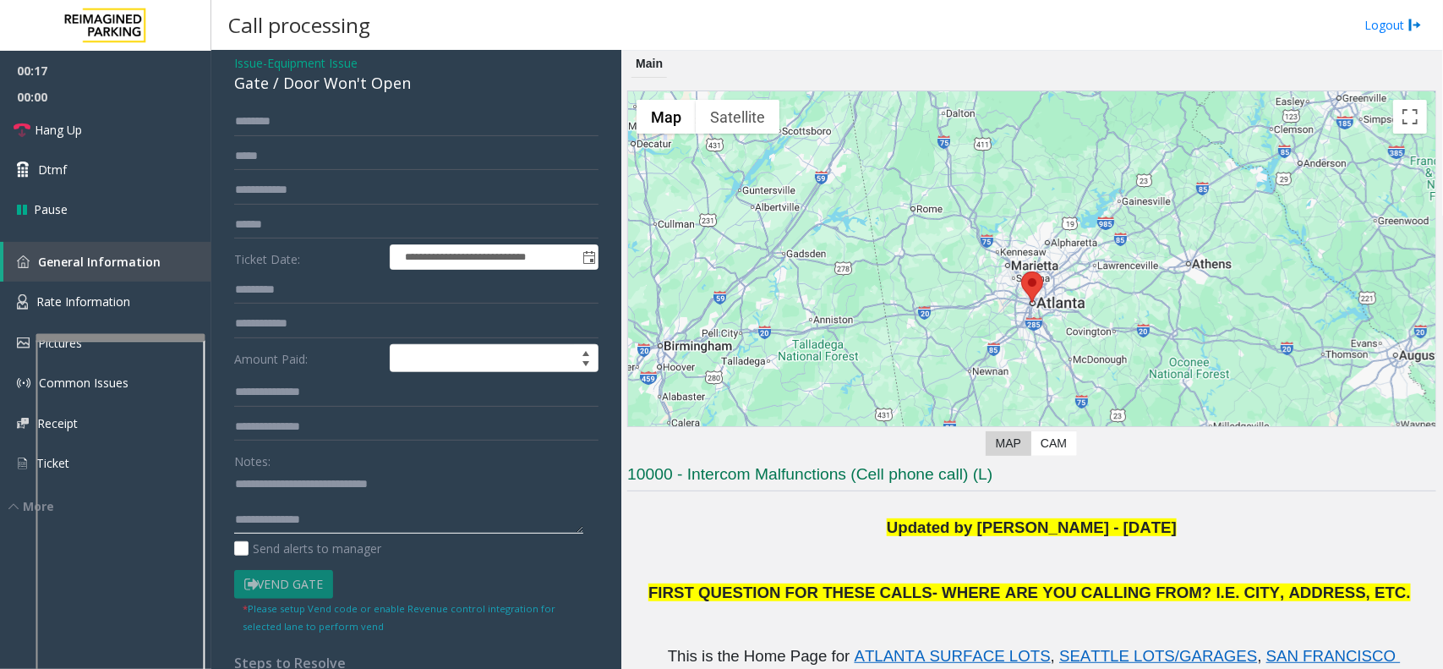
scroll to position [106, 0]
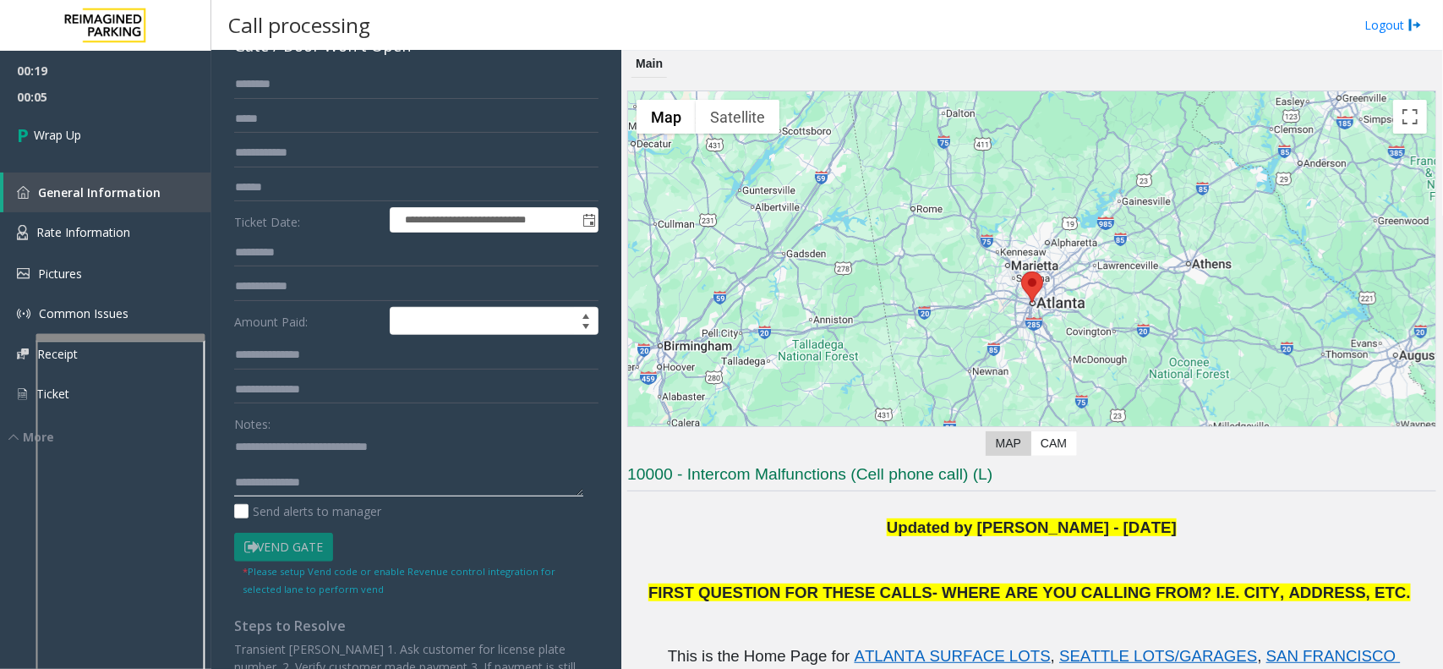
click at [382, 491] on textarea at bounding box center [408, 464] width 349 height 63
paste textarea "**********"
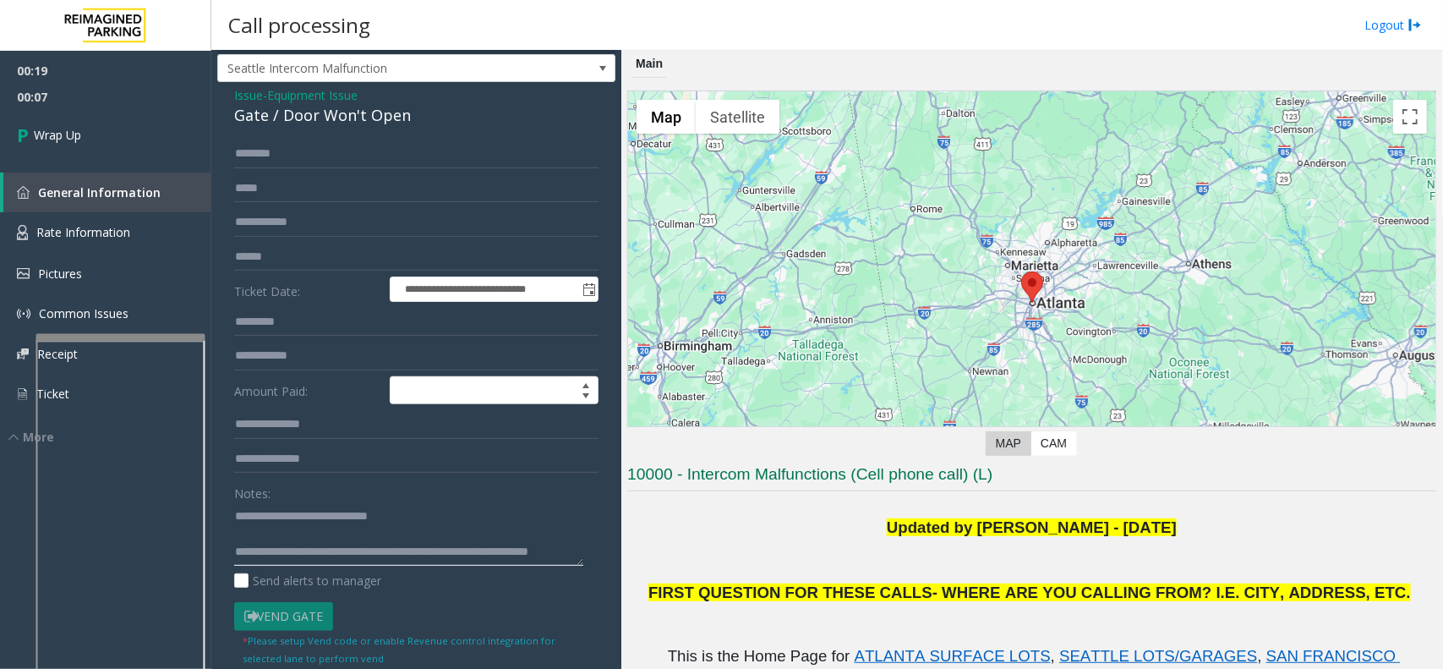
scroll to position [0, 0]
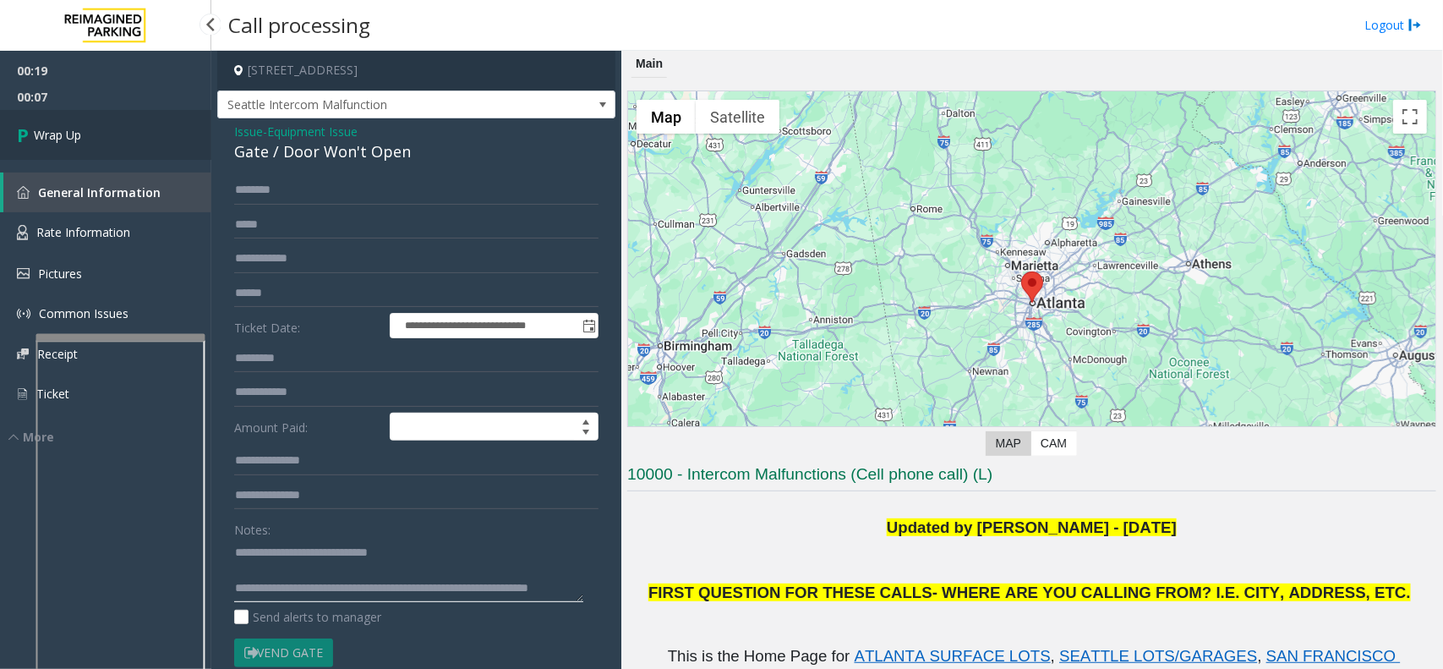
type textarea "**********"
click at [111, 158] on link "Wrap Up" at bounding box center [105, 135] width 211 height 50
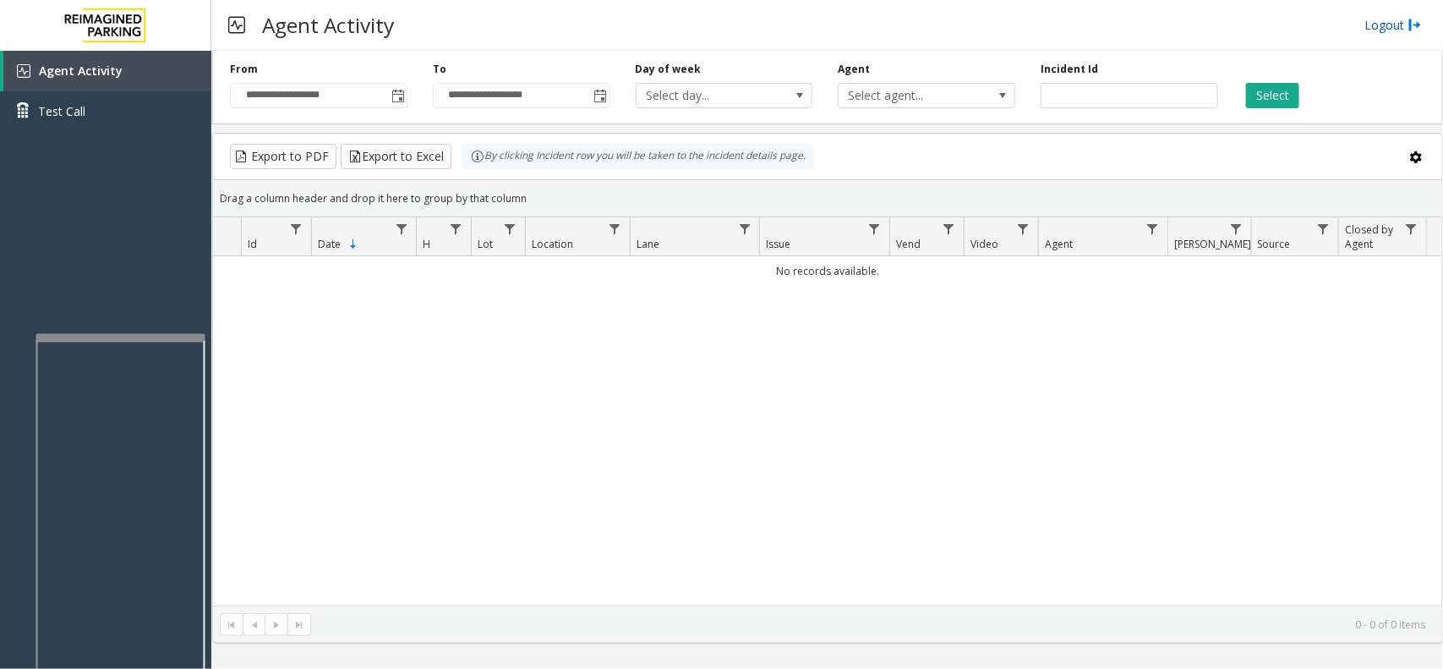
click at [1379, 19] on link "Logout" at bounding box center [1392, 25] width 57 height 18
